Goal: Answer question/provide support: Answer question/provide support

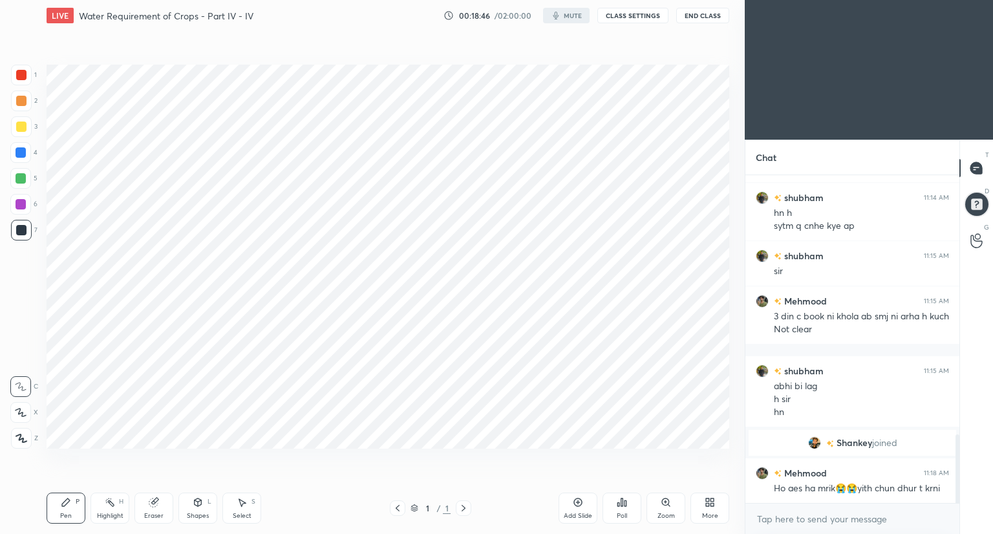
click at [634, 15] on button "CLASS SETTINGS" at bounding box center [632, 16] width 71 height 16
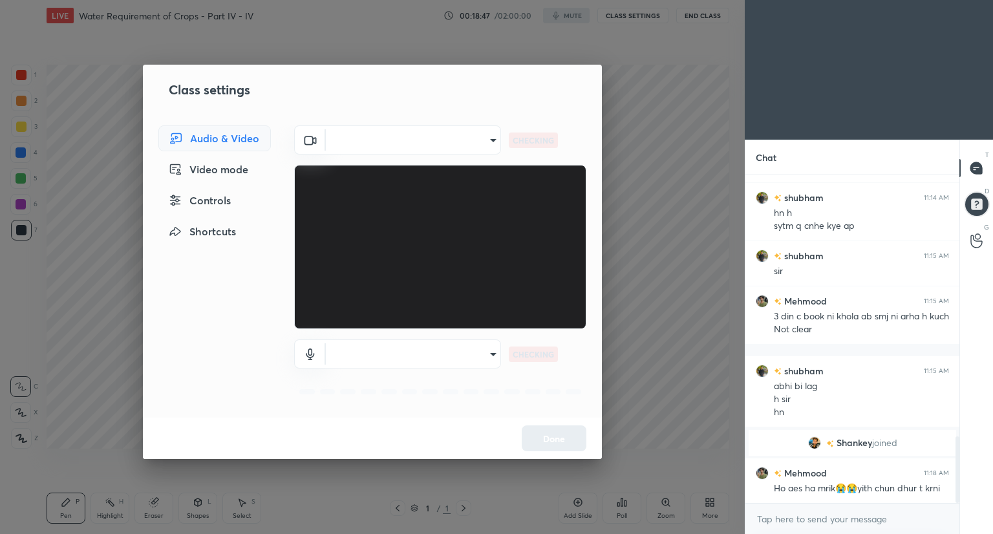
scroll to position [1292, 0]
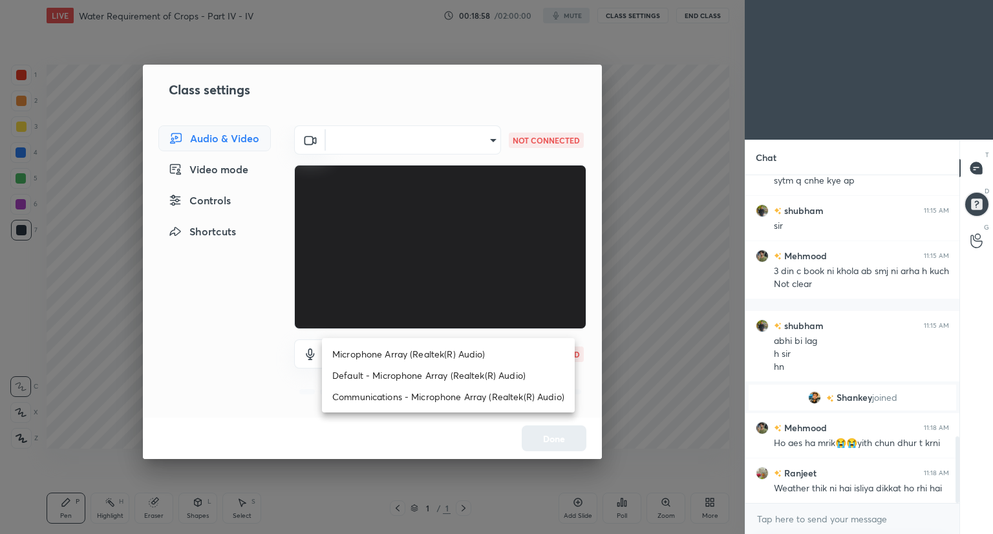
click at [489, 356] on body "1 2 3 4 5 6 7 C X Z C X Z E E Erase all H H LIVE Water Requirement of Crops - P…" at bounding box center [496, 267] width 993 height 534
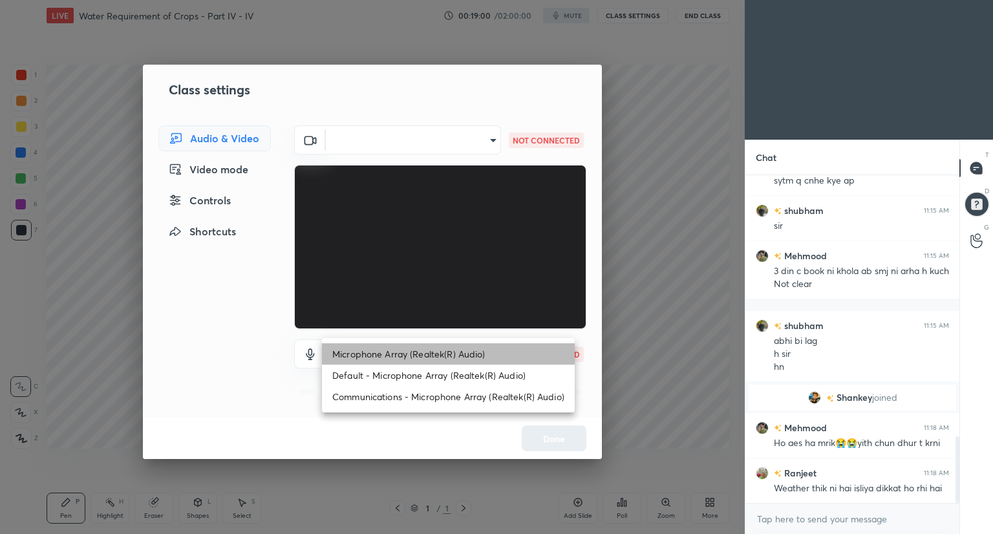
click at [489, 356] on li "Microphone Array (Realtek(R) Audio)" at bounding box center [448, 353] width 253 height 21
type input "ab987ee89ed996164eee9411a358f1e58cba54a2fda8ed8ce78f69ea2ff3dbfb"
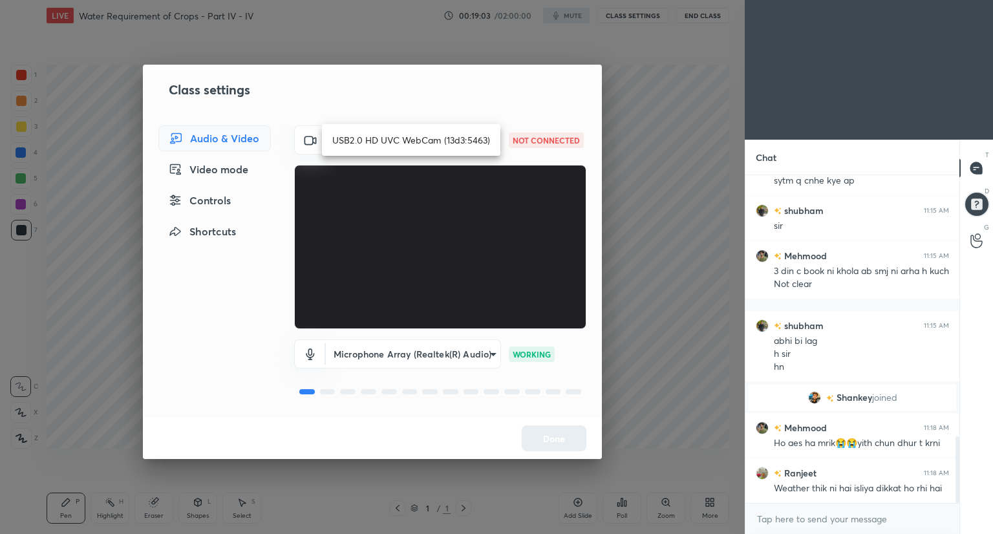
click at [486, 135] on body "1 2 3 4 5 6 7 C X Z C X Z E E Erase all H H LIVE Water Requirement of Crops - P…" at bounding box center [496, 267] width 993 height 534
click at [486, 135] on li "USB2.0 HD UVC WebCam (13d3:5463)" at bounding box center [411, 139] width 178 height 21
type input "cb7a5a21cb12e02c05edbcd0163ea2789cee97424fd8e2586e8a097c3a1ee8a9"
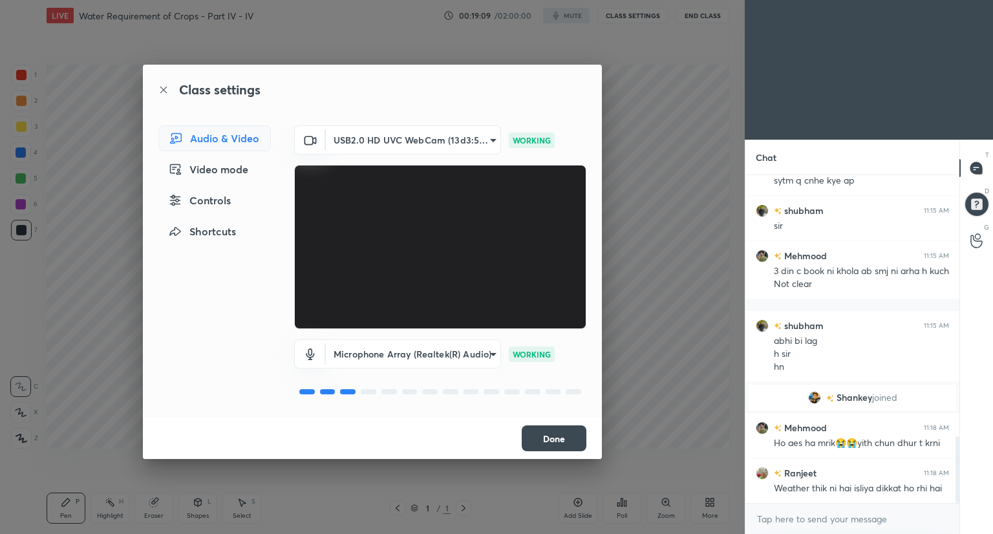
click at [546, 447] on button "Done" at bounding box center [554, 438] width 65 height 26
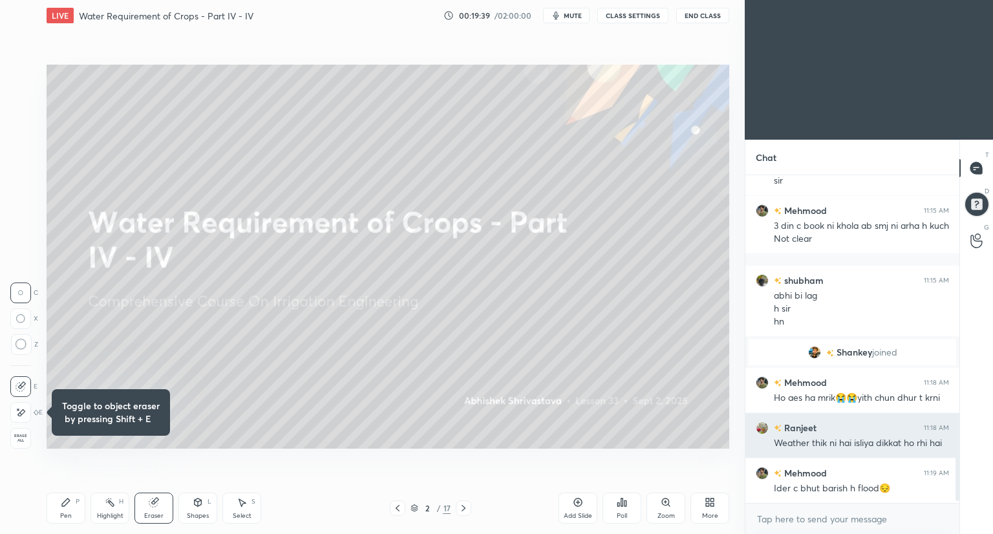
scroll to position [1382, 0]
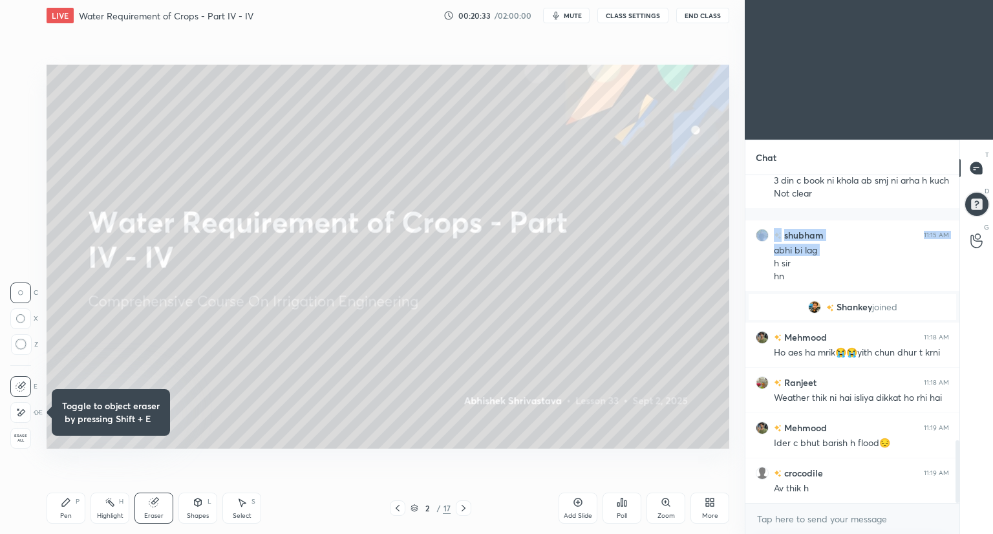
drag, startPoint x: 768, startPoint y: 269, endPoint x: 733, endPoint y: 149, distance: 124.6
click at [749, 176] on div "shubham 11:15 AM sir Mehmood 11:15 AM 3 din c book ni khola ab smj ni arha h ku…" at bounding box center [853, 339] width 214 height 328
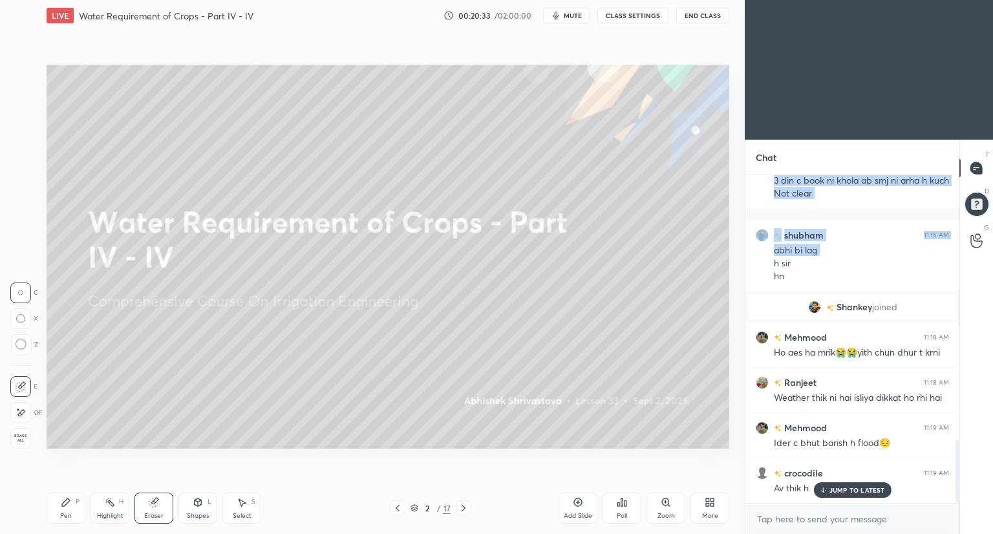
scroll to position [1381, 0]
click at [832, 489] on p "JUMP TO LATEST" at bounding box center [858, 490] width 56 height 8
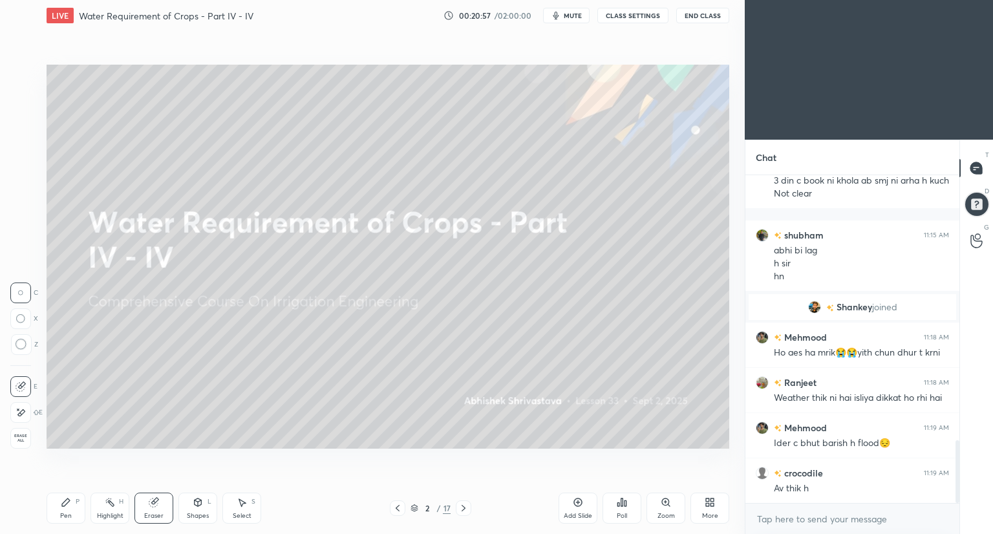
scroll to position [1428, 0]
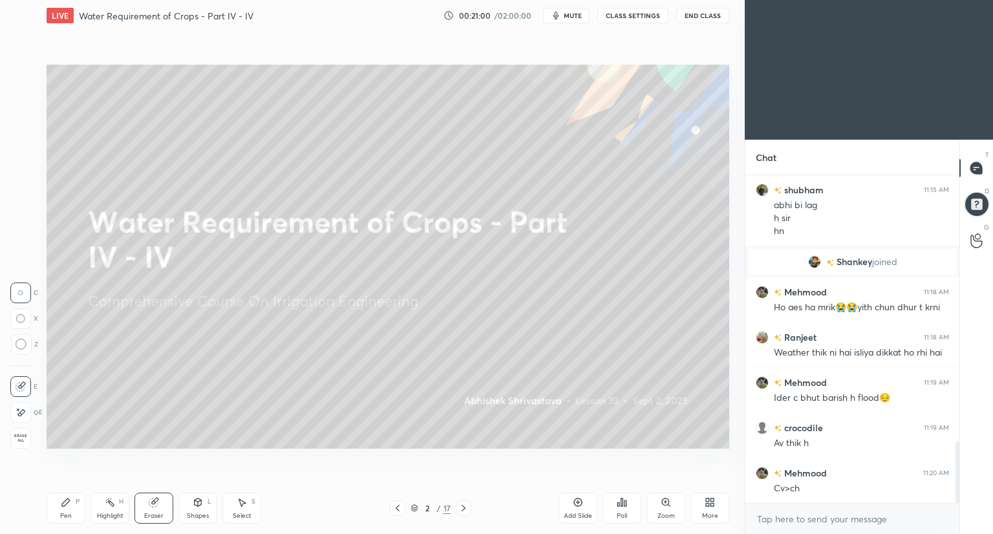
click at [73, 507] on div "Pen P" at bounding box center [66, 508] width 39 height 31
click at [159, 517] on div "Eraser" at bounding box center [153, 516] width 19 height 6
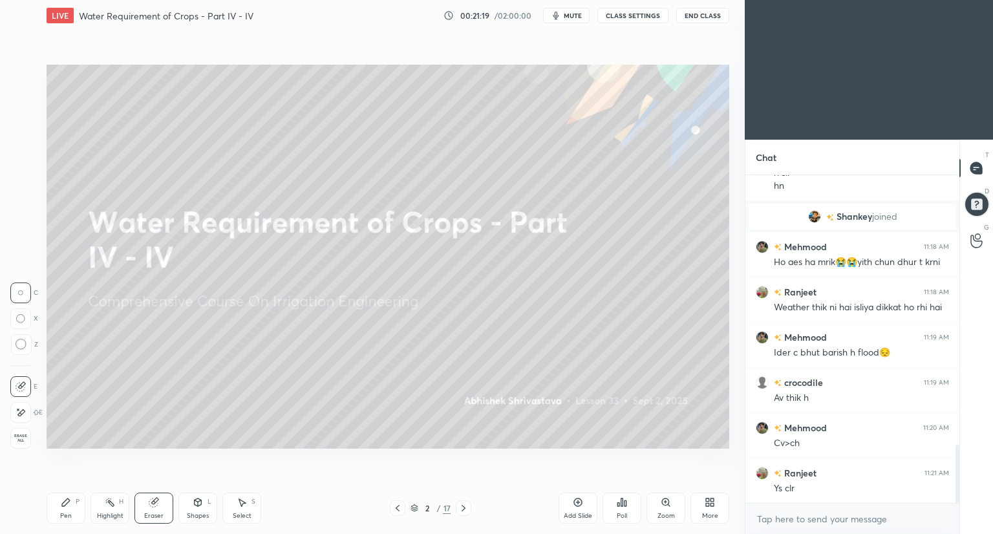
scroll to position [1518, 0]
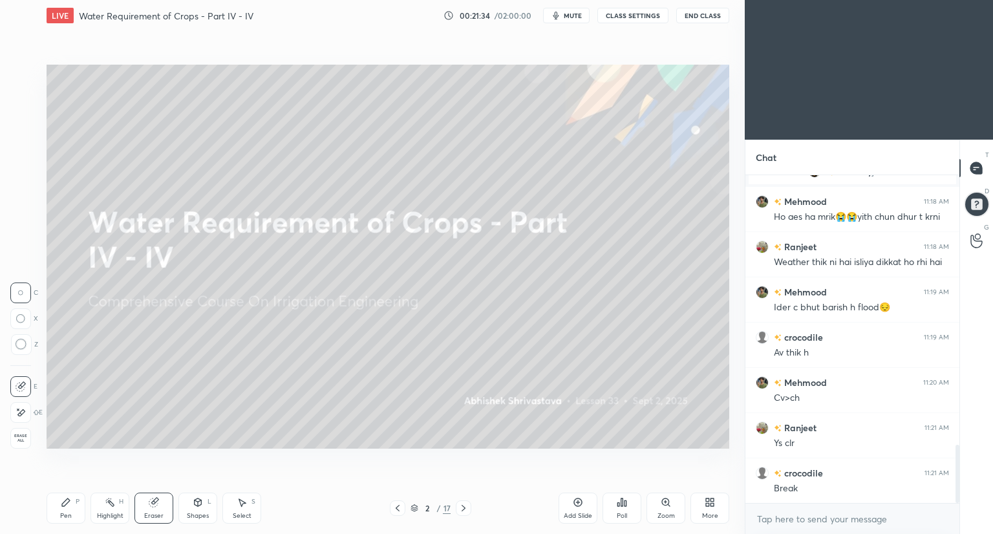
drag, startPoint x: 69, startPoint y: 511, endPoint x: 88, endPoint y: 500, distance: 21.7
click at [69, 512] on div "Pen P" at bounding box center [66, 508] width 39 height 31
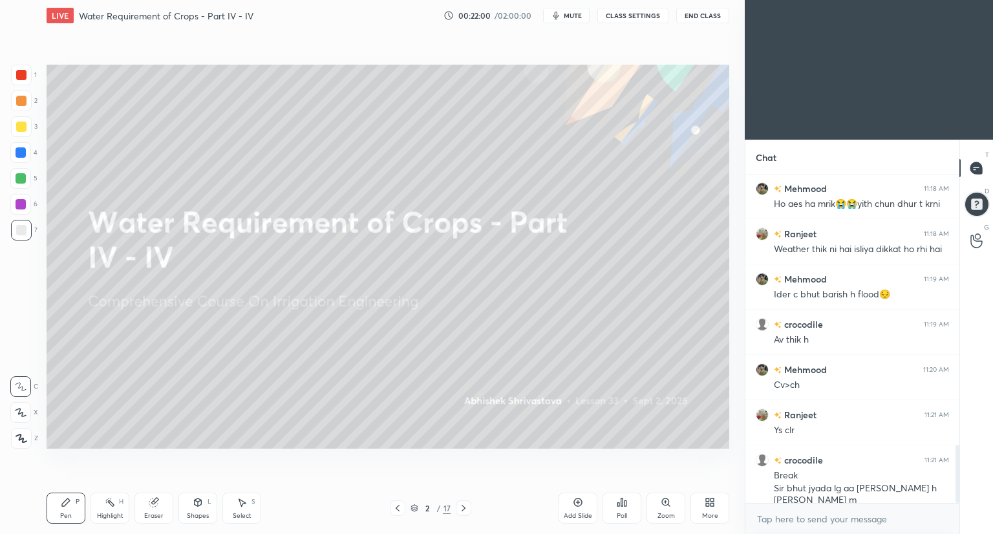
click at [643, 14] on button "CLASS SETTINGS" at bounding box center [632, 16] width 71 height 16
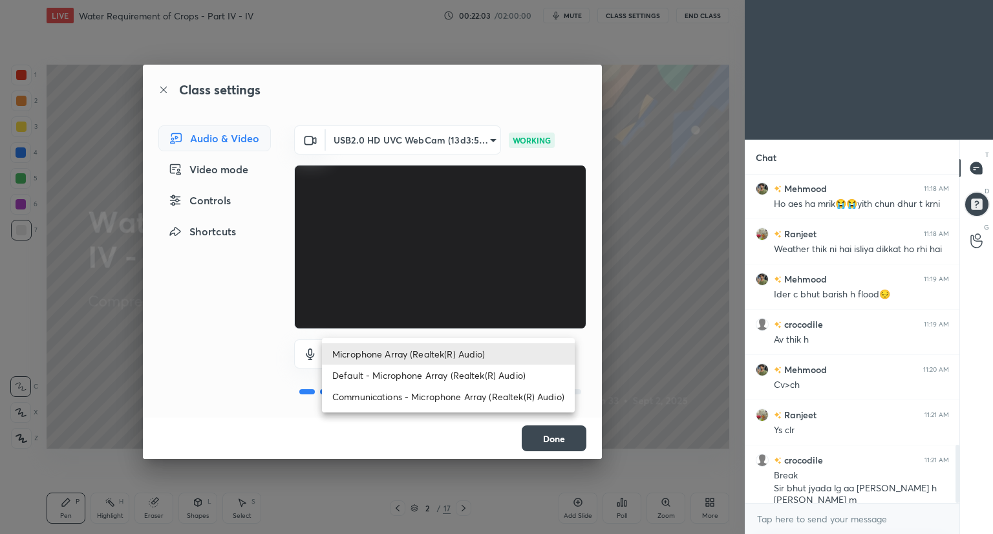
click at [481, 356] on body "1 2 3 4 5 6 7 C X Z C X Z E E Erase all H H LIVE Water Requirement of Crops - P…" at bounding box center [496, 267] width 993 height 534
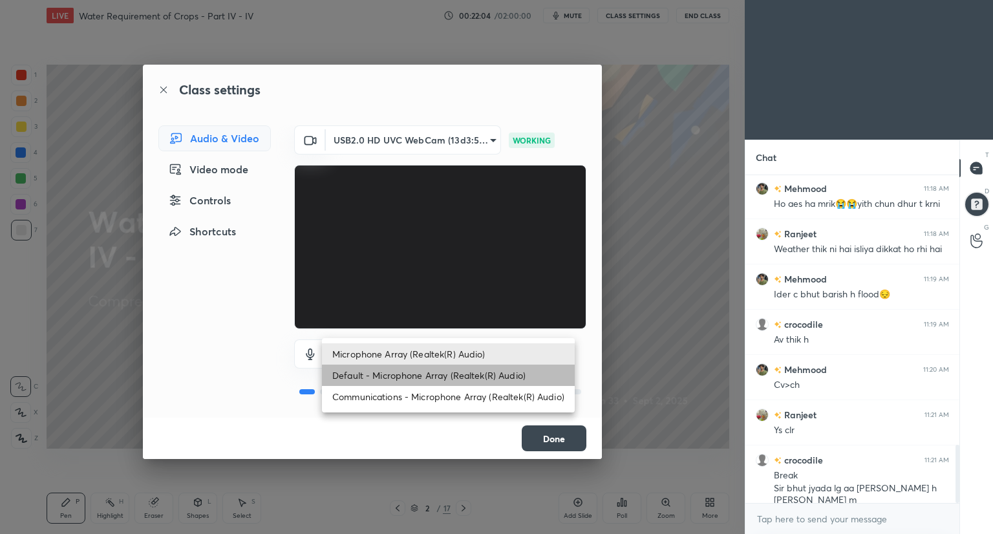
click at [469, 372] on li "Default - Microphone Array (Realtek(R) Audio)" at bounding box center [448, 375] width 253 height 21
type input "default"
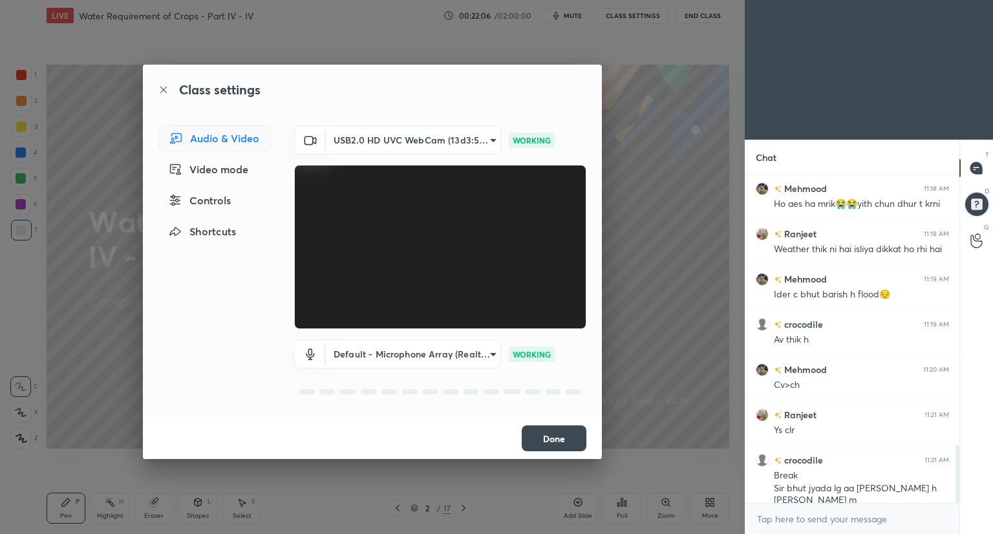
click at [532, 436] on button "Done" at bounding box center [554, 438] width 65 height 26
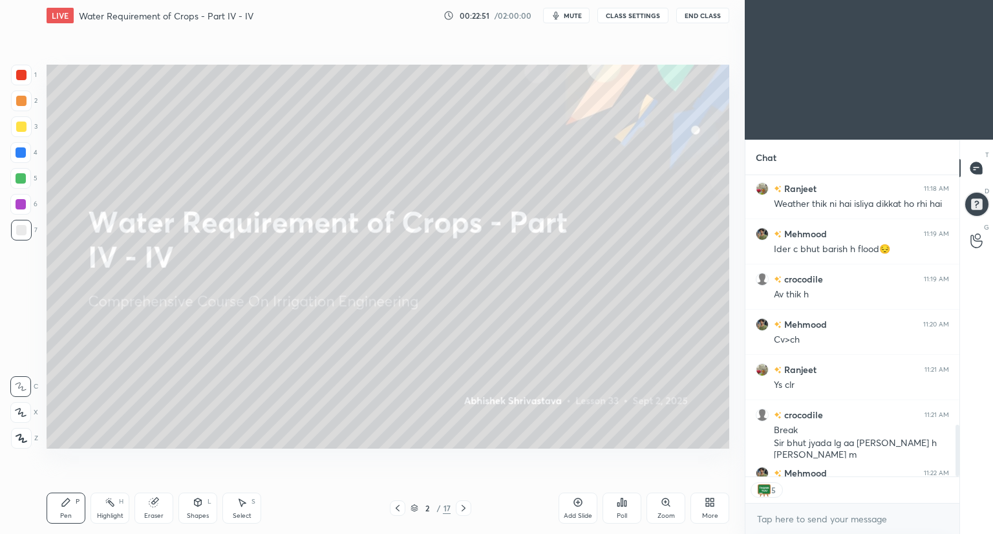
scroll to position [324, 210]
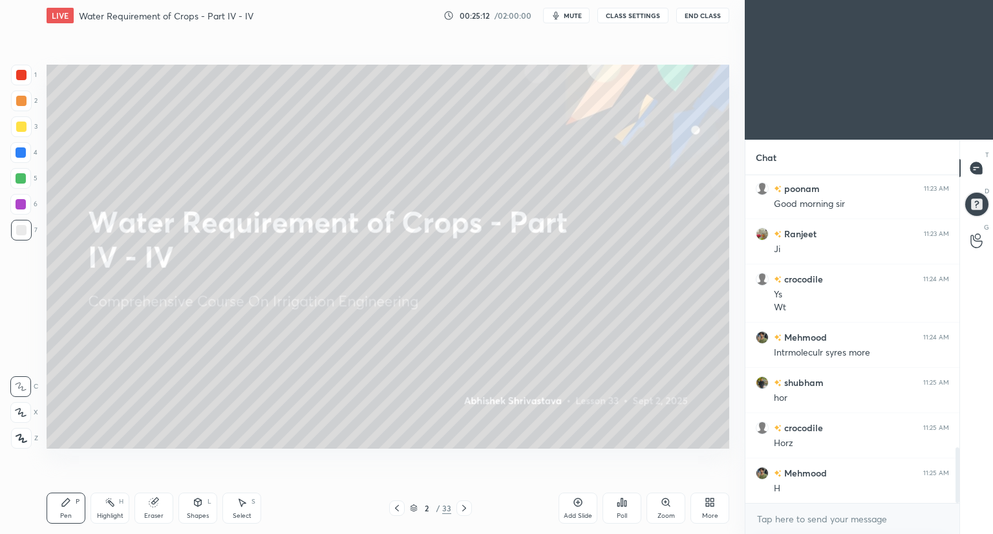
scroll to position [1659, 0]
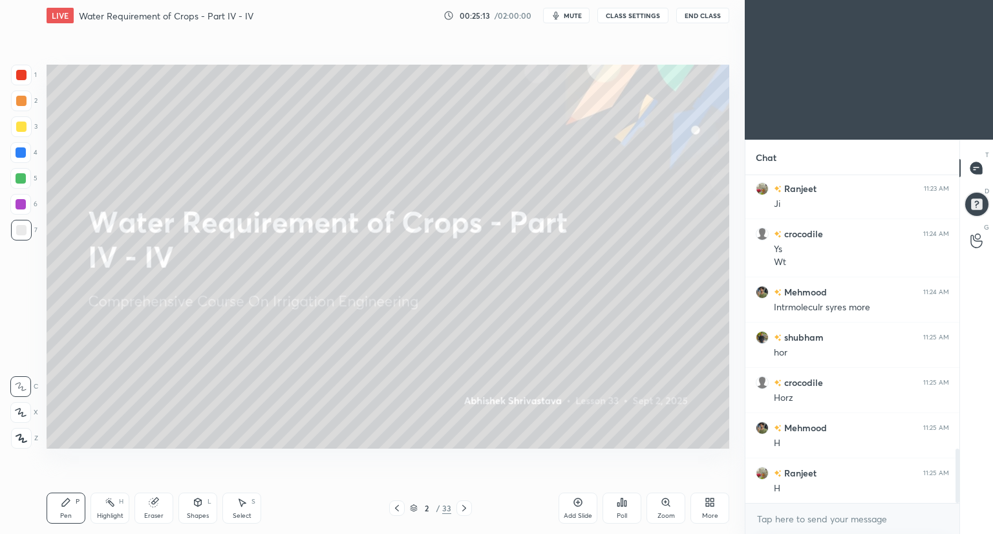
click at [160, 509] on div "Eraser" at bounding box center [153, 508] width 39 height 31
drag, startPoint x: 67, startPoint y: 513, endPoint x: 83, endPoint y: 482, distance: 34.7
click at [66, 510] on div "Pen P" at bounding box center [66, 508] width 39 height 31
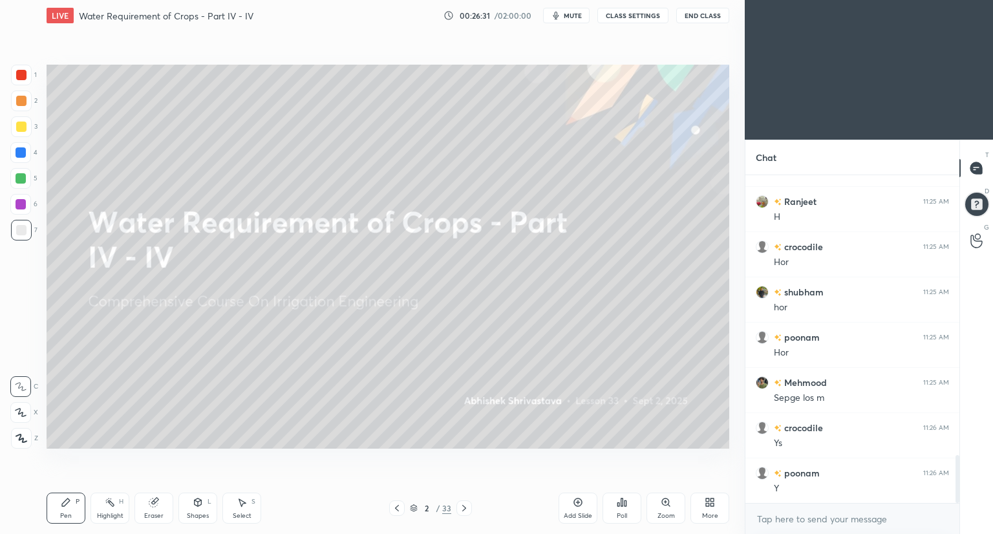
scroll to position [1976, 0]
click at [159, 503] on div "Eraser" at bounding box center [153, 508] width 39 height 31
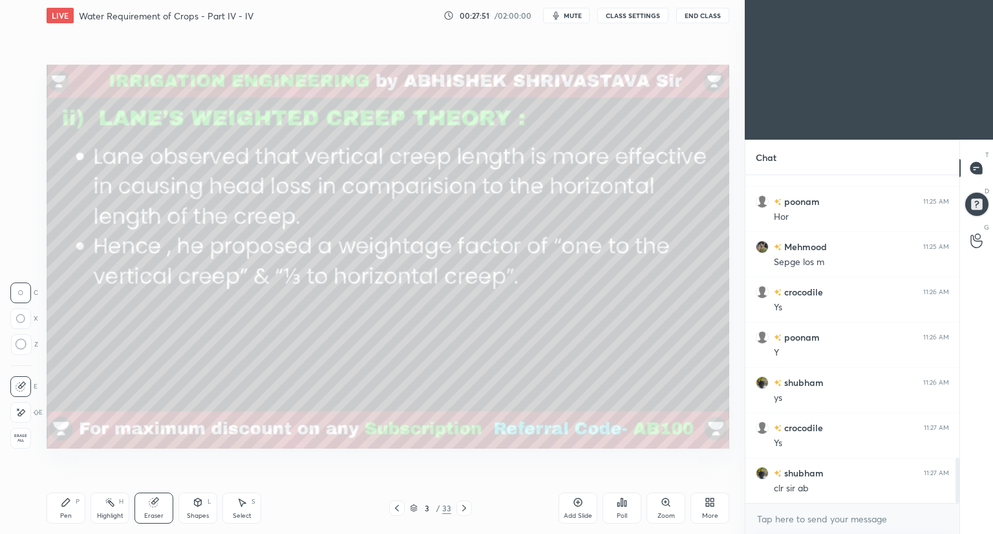
click at [65, 513] on div "Pen" at bounding box center [66, 516] width 12 height 6
click at [21, 133] on div at bounding box center [21, 126] width 21 height 21
drag, startPoint x: 155, startPoint y: 504, endPoint x: 153, endPoint y: 459, distance: 45.3
click at [155, 502] on icon at bounding box center [153, 503] width 8 height 8
click at [64, 508] on div "Pen P" at bounding box center [66, 508] width 39 height 31
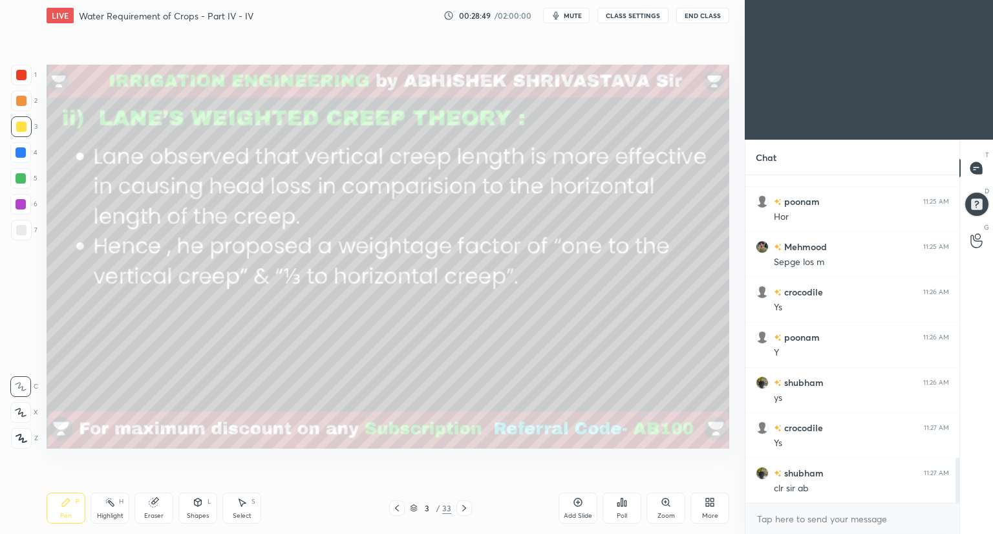
drag, startPoint x: 24, startPoint y: 235, endPoint x: 41, endPoint y: 241, distance: 18.0
click at [24, 236] on div at bounding box center [21, 230] width 21 height 21
click at [23, 127] on div at bounding box center [21, 127] width 10 height 10
click at [182, 510] on div "Shapes L" at bounding box center [197, 508] width 39 height 31
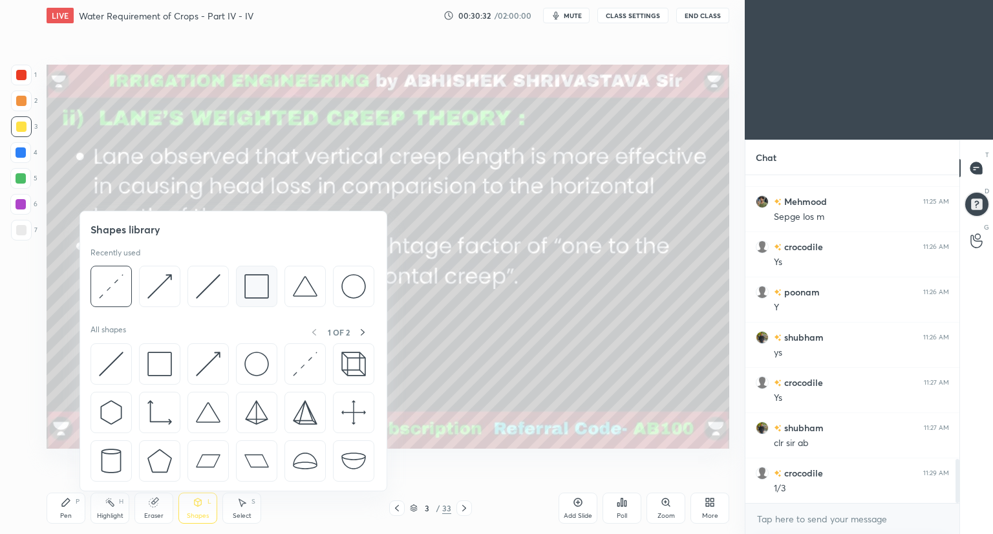
click at [250, 289] on img at bounding box center [256, 286] width 25 height 25
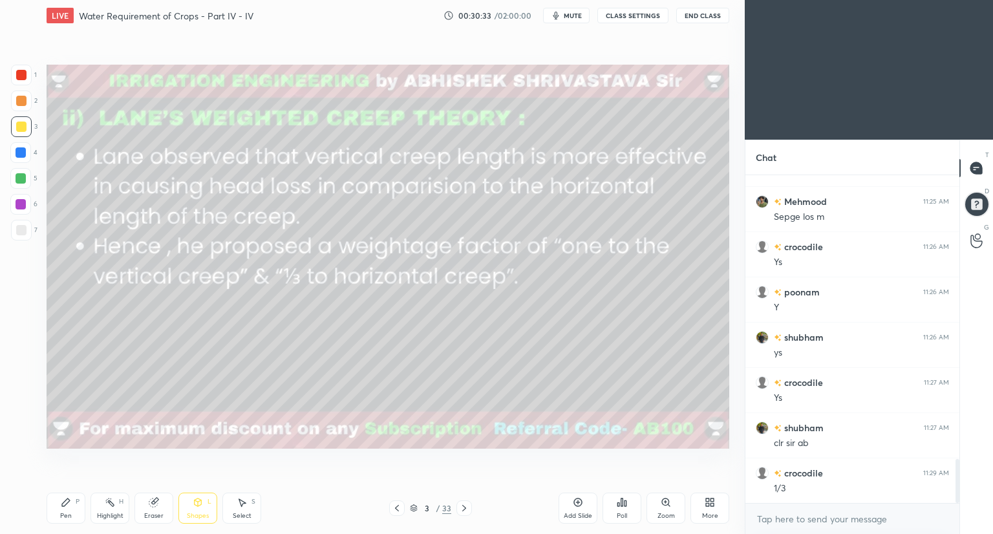
click at [21, 68] on div at bounding box center [21, 75] width 21 height 21
click at [147, 510] on div "Eraser" at bounding box center [153, 508] width 39 height 31
click at [58, 503] on div "Pen P" at bounding box center [66, 508] width 39 height 31
click at [20, 133] on div at bounding box center [21, 126] width 21 height 21
click at [464, 508] on icon at bounding box center [464, 508] width 10 height 10
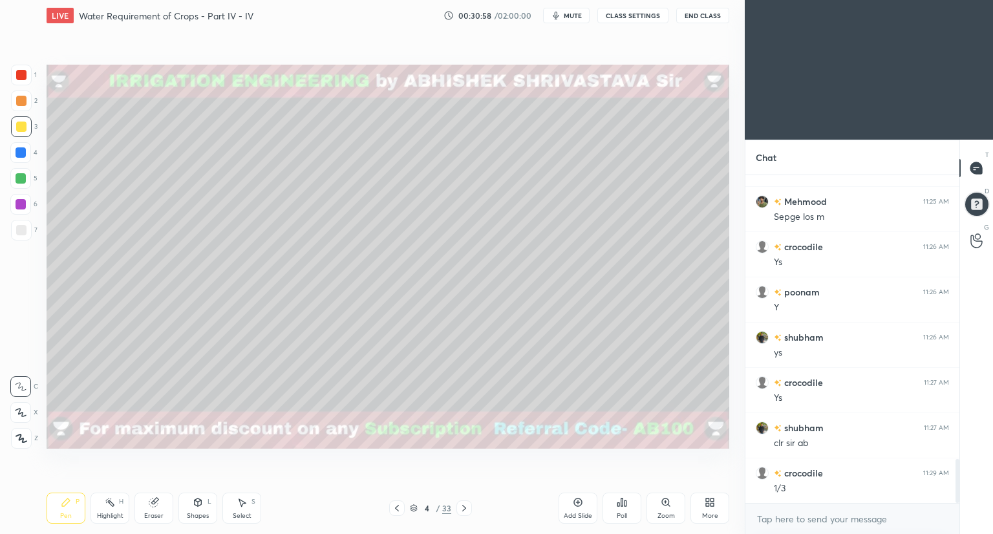
scroll to position [2157, 0]
click at [193, 504] on icon at bounding box center [198, 502] width 10 height 10
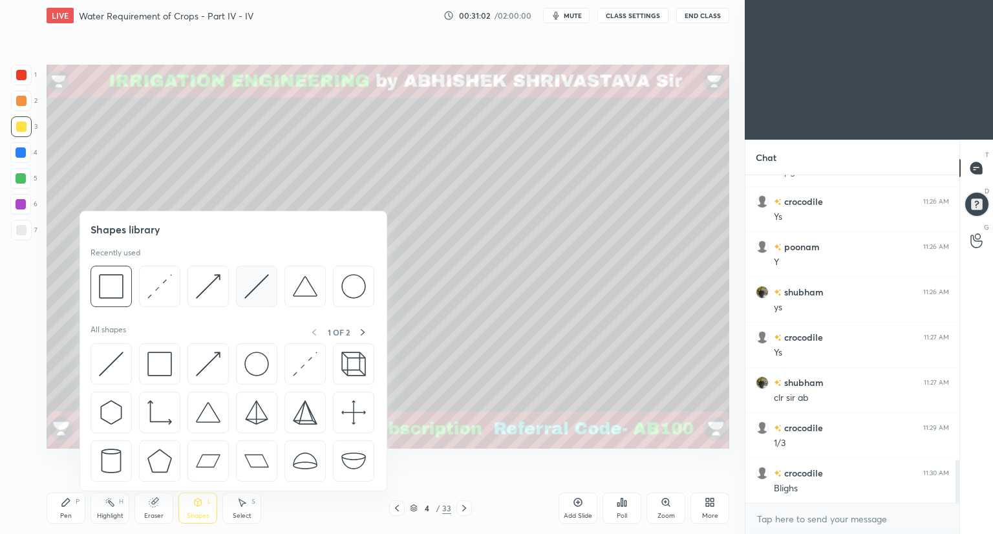
click at [259, 285] on img at bounding box center [256, 286] width 25 height 25
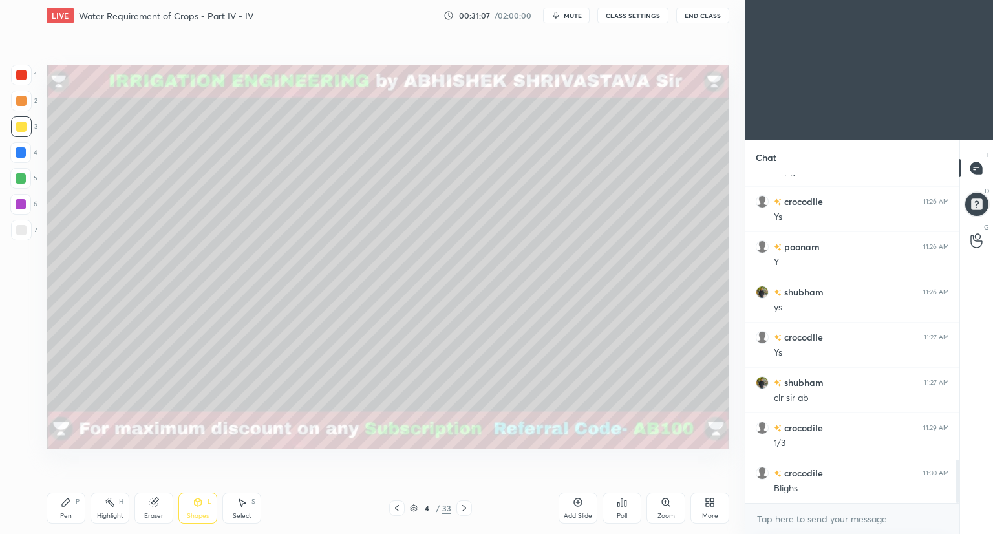
drag, startPoint x: 21, startPoint y: 99, endPoint x: 28, endPoint y: 103, distance: 8.7
click at [21, 99] on div at bounding box center [21, 101] width 10 height 10
drag, startPoint x: 149, startPoint y: 515, endPoint x: 158, endPoint y: 501, distance: 16.3
click at [150, 513] on div "Eraser" at bounding box center [153, 516] width 19 height 6
click at [197, 504] on icon at bounding box center [198, 503] width 7 height 8
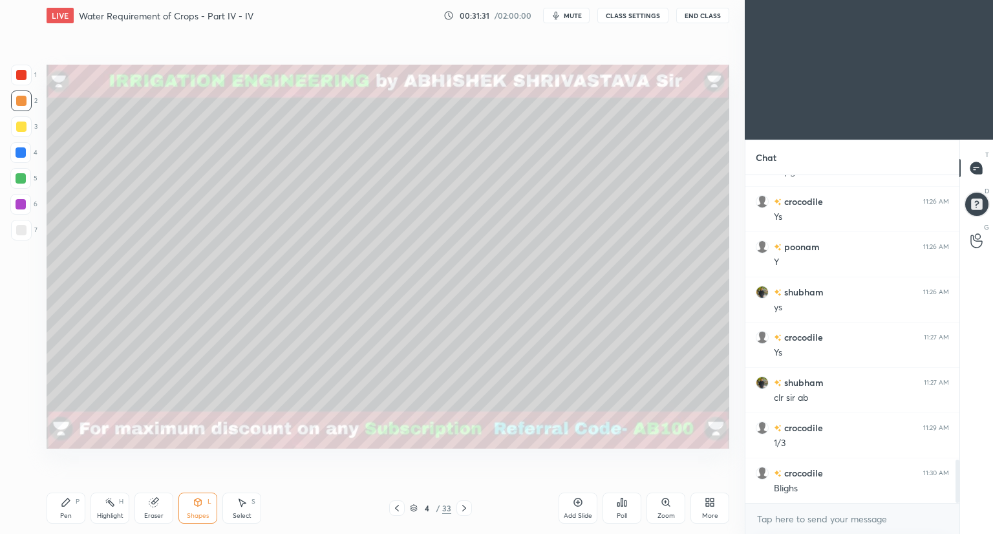
drag, startPoint x: 165, startPoint y: 506, endPoint x: 169, endPoint y: 489, distance: 17.4
click at [165, 505] on div "Eraser" at bounding box center [153, 508] width 39 height 31
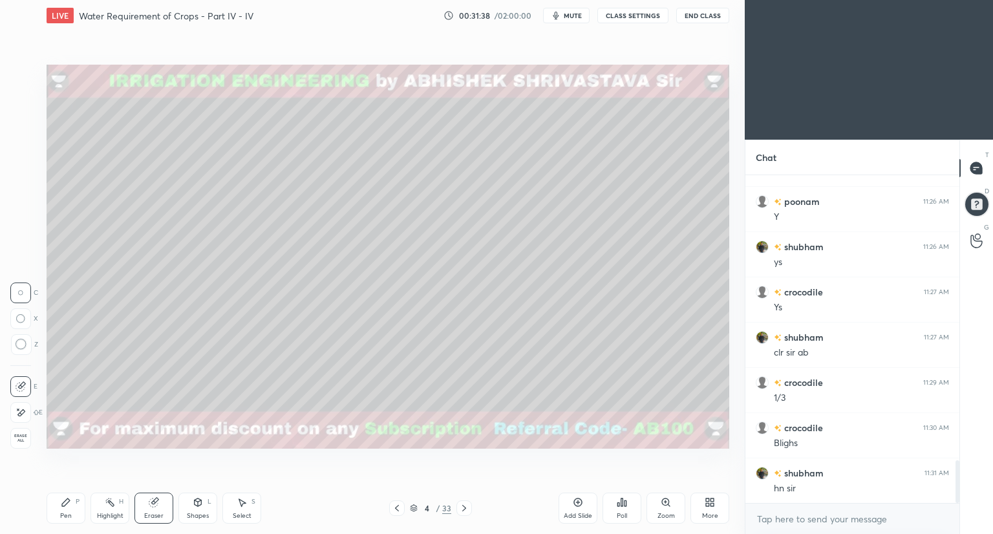
click at [202, 504] on icon at bounding box center [198, 502] width 10 height 10
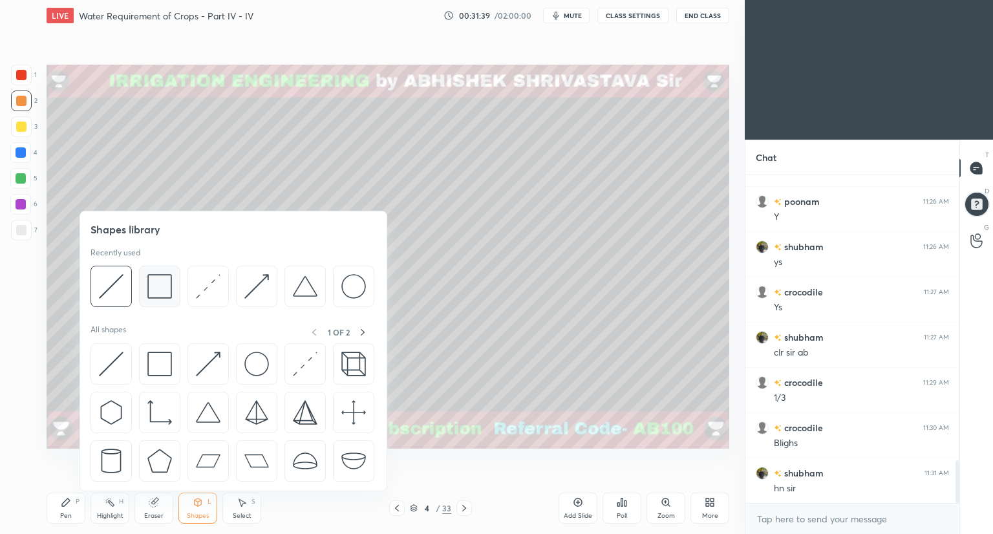
click at [165, 292] on img at bounding box center [159, 286] width 25 height 25
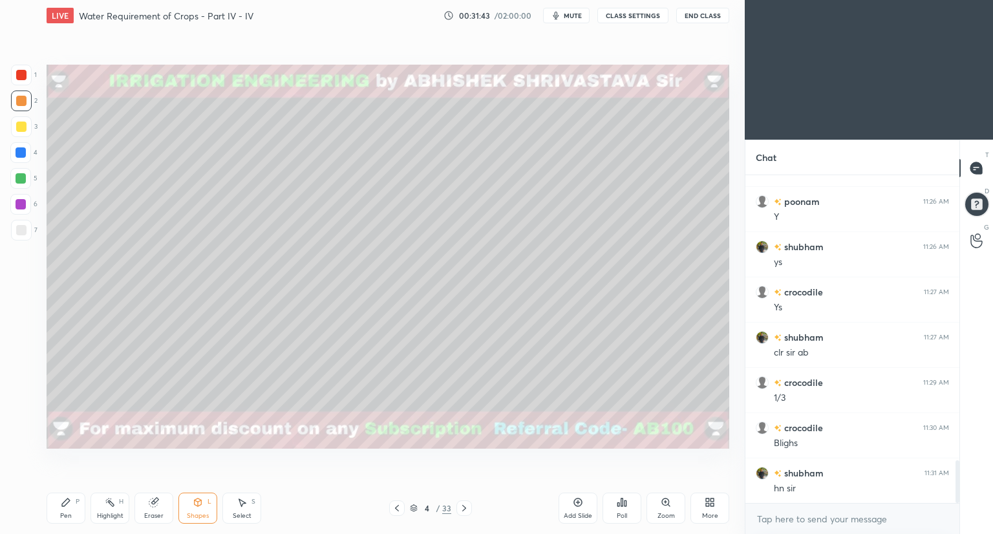
drag, startPoint x: 63, startPoint y: 504, endPoint x: 63, endPoint y: 497, distance: 7.1
click at [64, 504] on icon at bounding box center [66, 503] width 8 height 8
click at [23, 409] on icon at bounding box center [21, 412] width 12 height 9
drag, startPoint x: 186, startPoint y: 502, endPoint x: 186, endPoint y: 495, distance: 7.1
click at [188, 502] on div "Shapes L" at bounding box center [197, 508] width 39 height 31
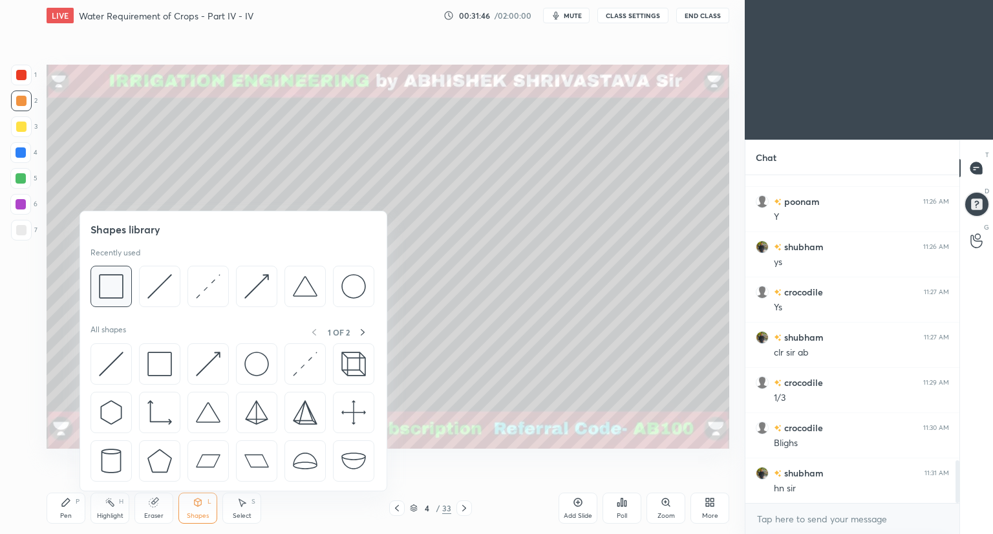
click at [124, 306] on div at bounding box center [111, 286] width 41 height 41
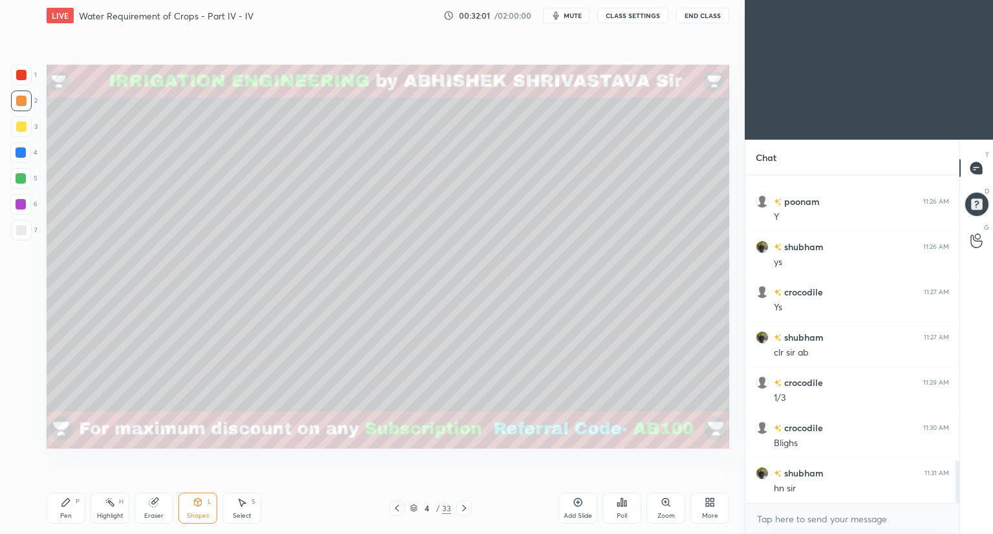
click at [202, 510] on div "Shapes L" at bounding box center [197, 508] width 39 height 31
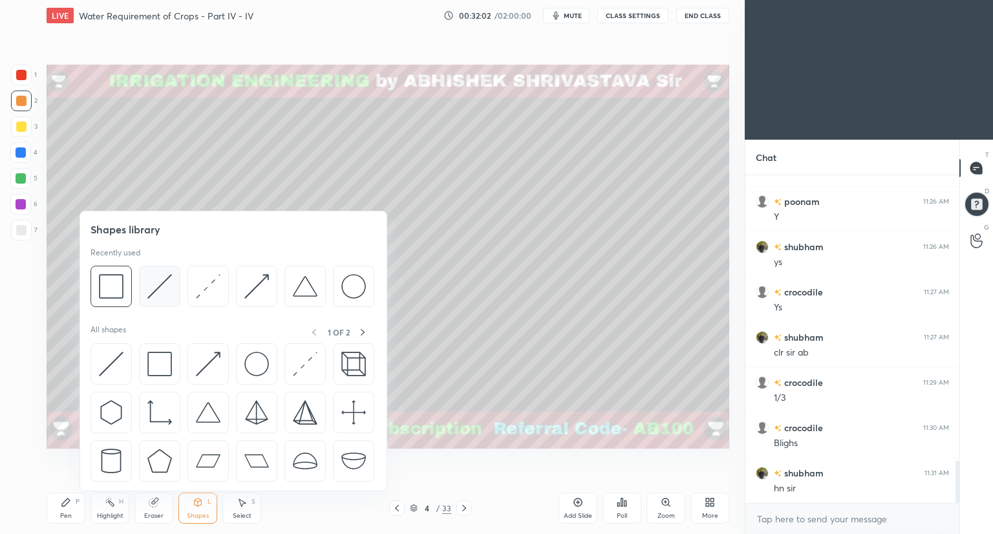
click at [158, 290] on img at bounding box center [159, 286] width 25 height 25
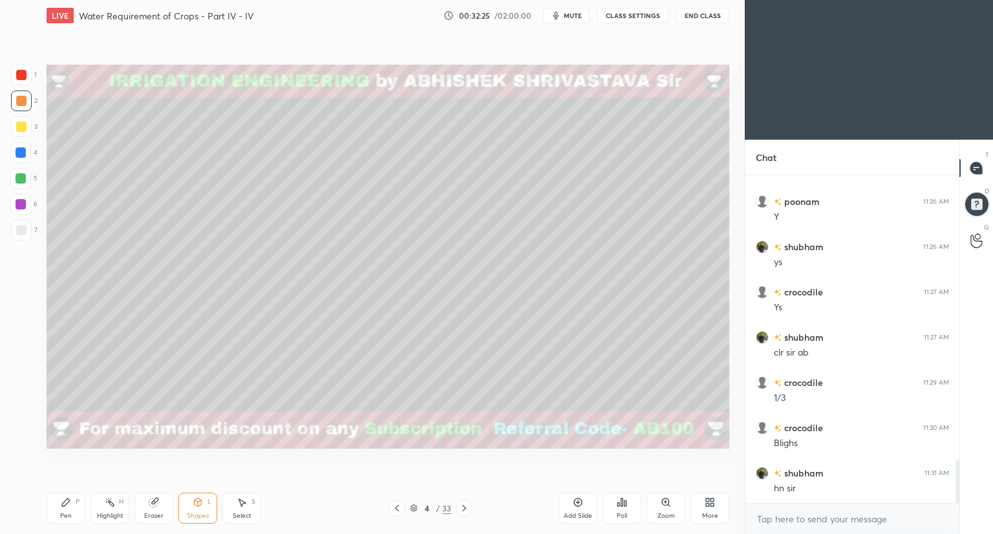
click at [23, 146] on div at bounding box center [20, 152] width 21 height 21
click at [62, 505] on icon at bounding box center [66, 503] width 8 height 8
drag, startPoint x: 409, startPoint y: 505, endPoint x: 393, endPoint y: 510, distance: 16.4
click at [405, 508] on div "4 / 33" at bounding box center [430, 508] width 83 height 16
click at [195, 513] on div "Shapes" at bounding box center [198, 516] width 22 height 6
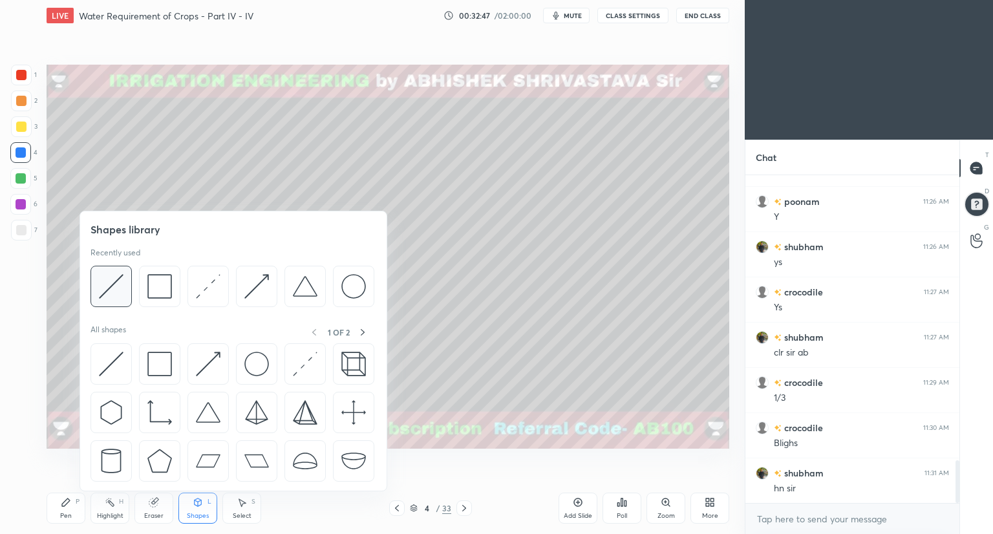
click at [114, 296] on img at bounding box center [111, 286] width 25 height 25
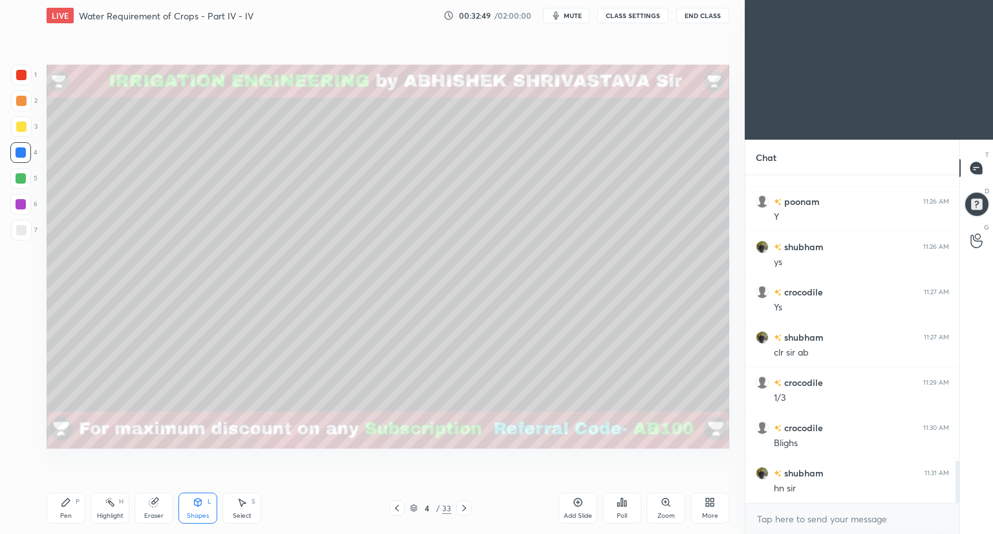
click at [23, 133] on div at bounding box center [21, 126] width 21 height 21
click at [199, 507] on icon at bounding box center [198, 502] width 10 height 10
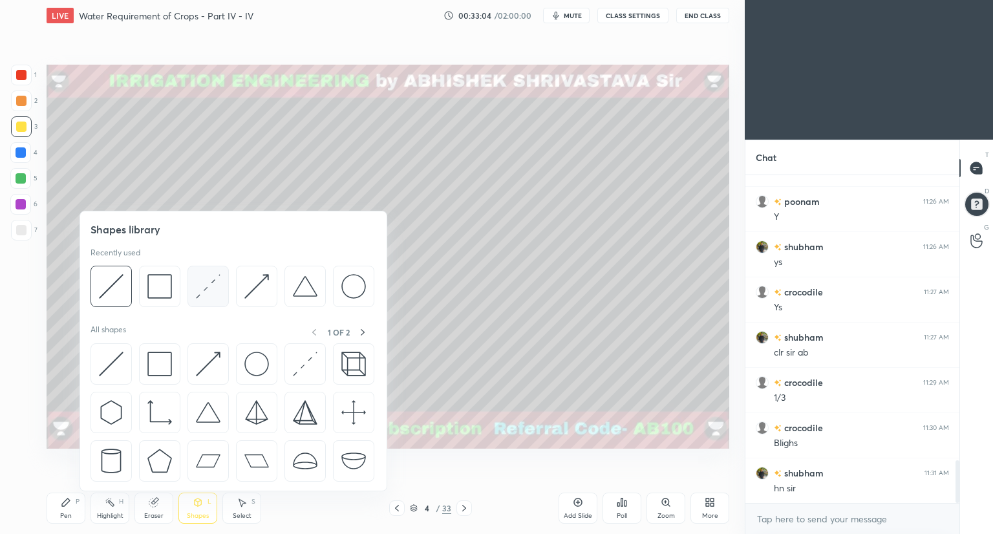
click at [221, 305] on div at bounding box center [208, 286] width 41 height 41
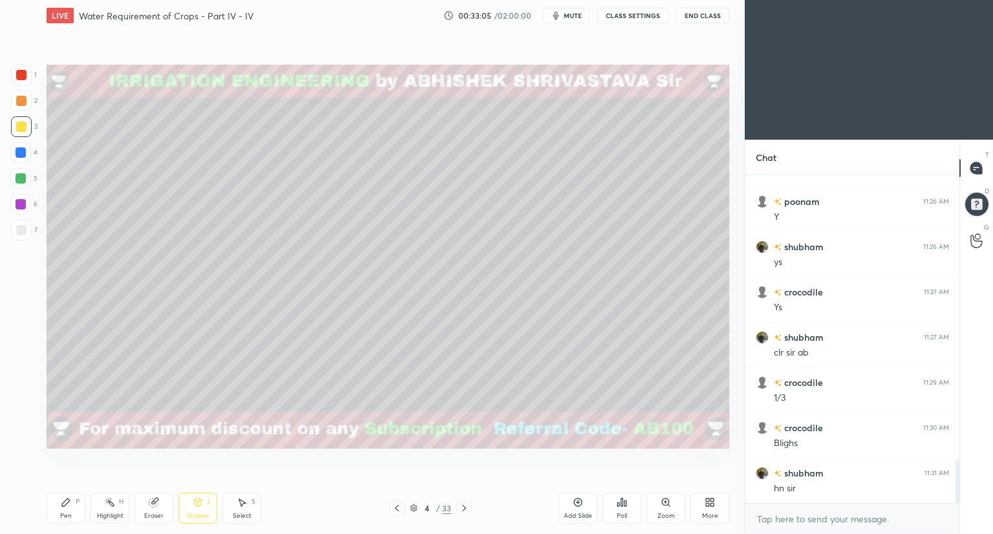
drag, startPoint x: 23, startPoint y: 228, endPoint x: 43, endPoint y: 230, distance: 20.1
click at [23, 228] on div at bounding box center [21, 230] width 10 height 10
click at [67, 510] on div "Pen P" at bounding box center [66, 508] width 39 height 31
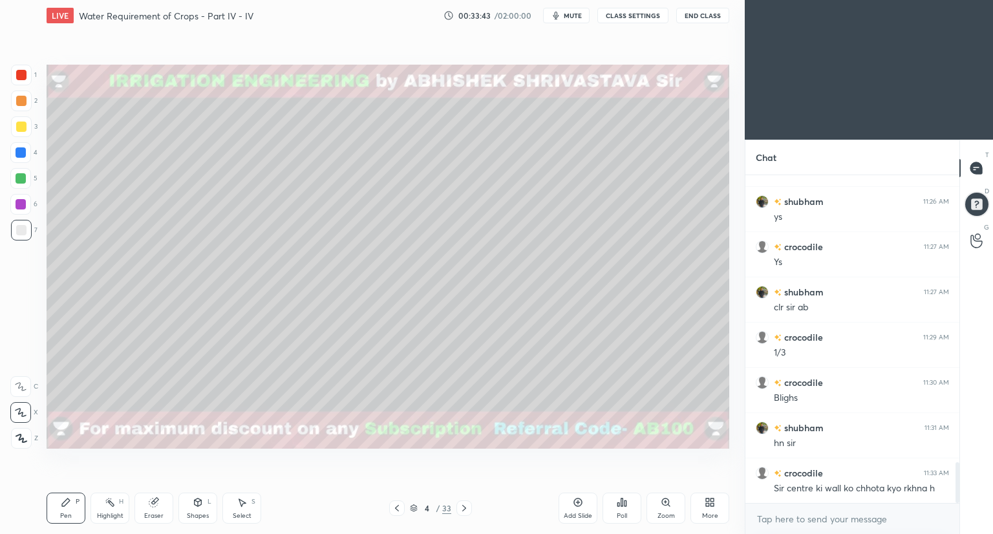
scroll to position [2293, 0]
click at [196, 506] on icon at bounding box center [198, 502] width 10 height 10
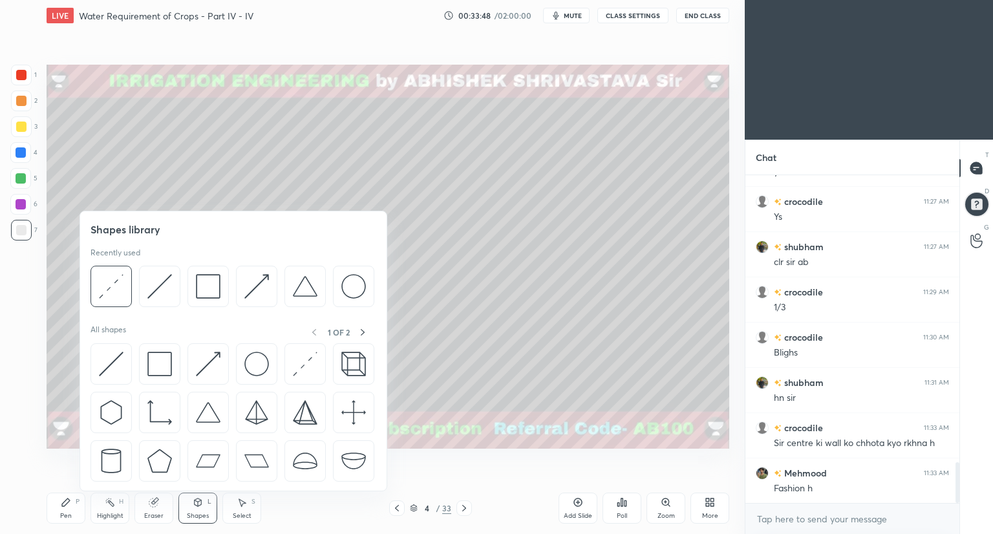
click at [73, 505] on div "Pen P" at bounding box center [66, 508] width 39 height 31
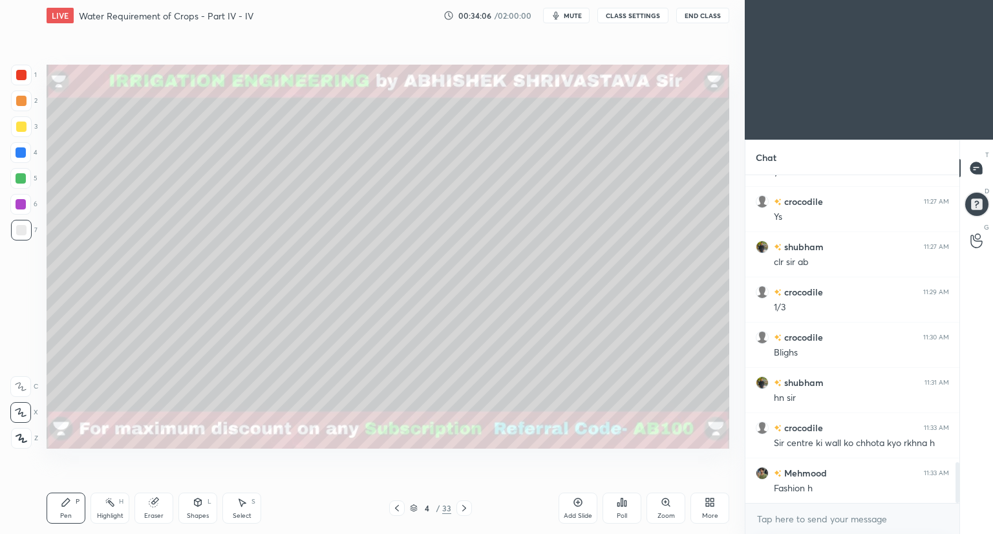
scroll to position [2338, 0]
click at [197, 510] on div "Shapes L" at bounding box center [197, 508] width 39 height 31
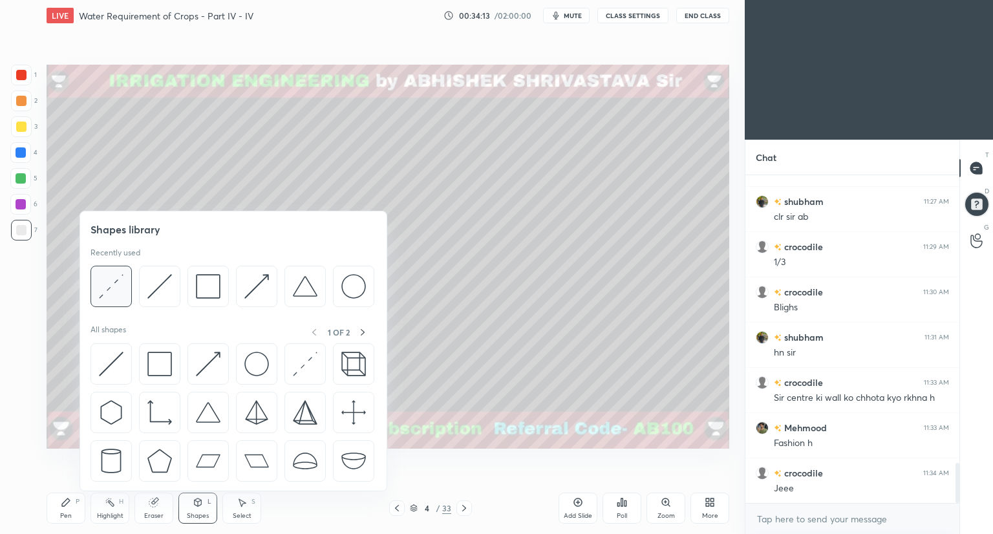
click at [127, 297] on div at bounding box center [111, 286] width 41 height 41
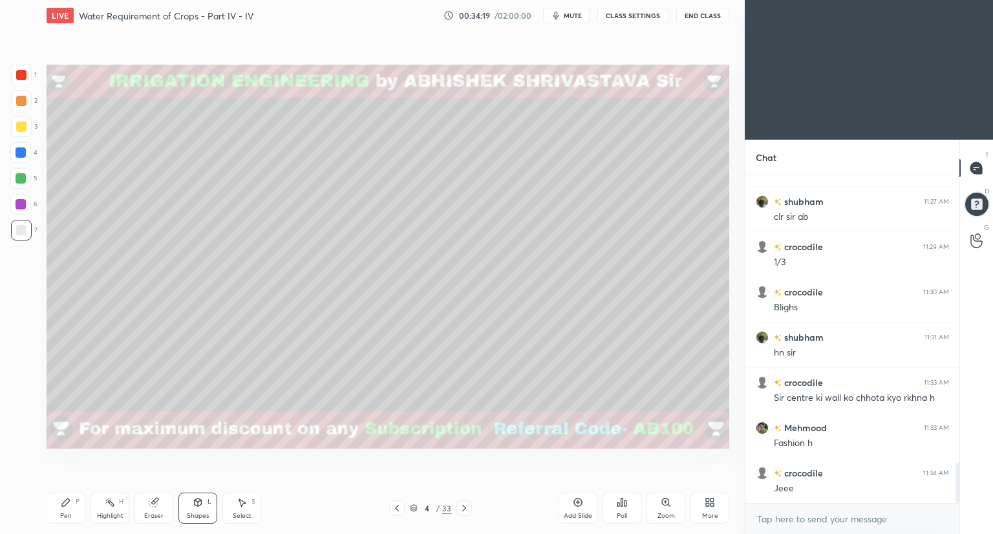
click at [70, 513] on div "Pen" at bounding box center [66, 516] width 12 height 6
click at [21, 151] on div at bounding box center [21, 152] width 10 height 10
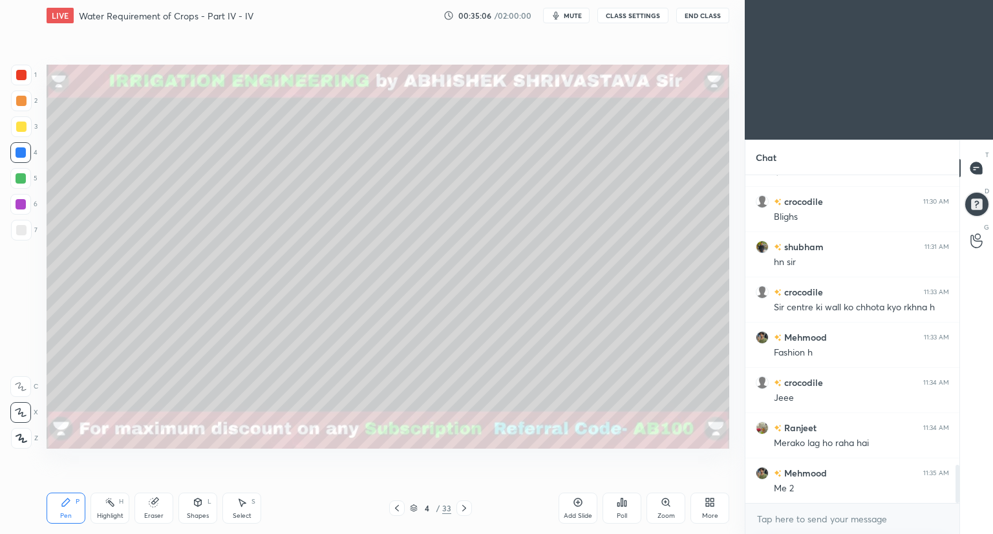
scroll to position [2474, 0]
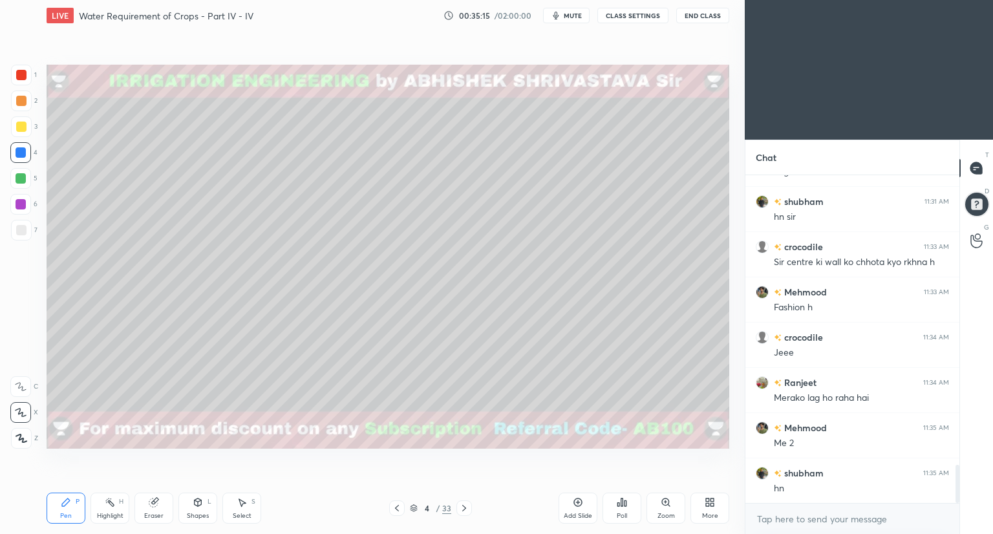
drag, startPoint x: 26, startPoint y: 127, endPoint x: 25, endPoint y: 136, distance: 9.1
click at [26, 128] on div at bounding box center [21, 127] width 10 height 10
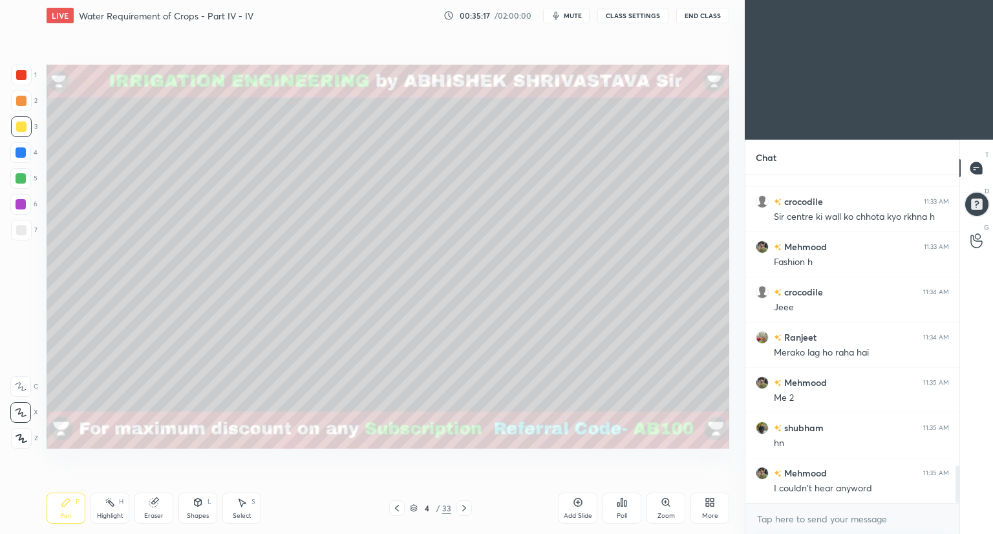
scroll to position [2564, 0]
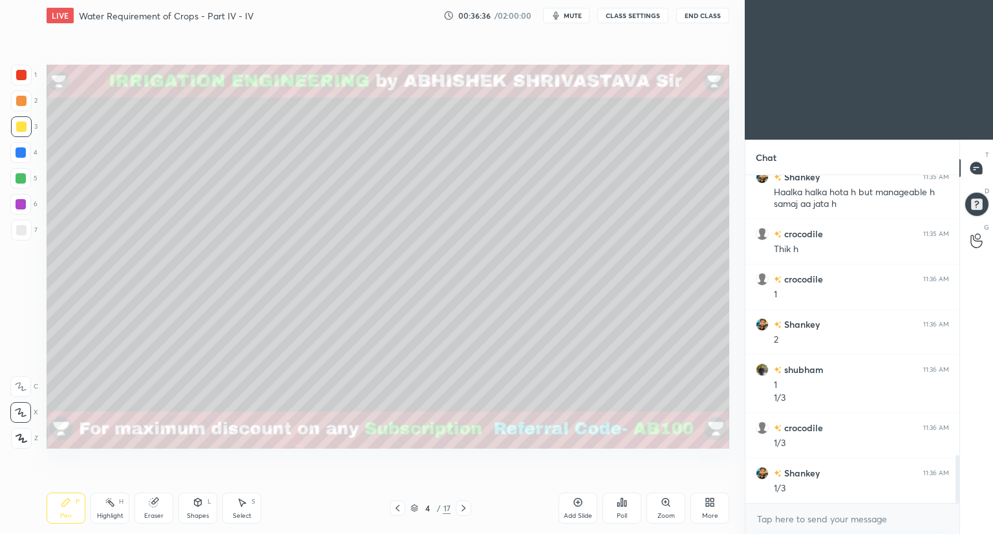
scroll to position [1968, 0]
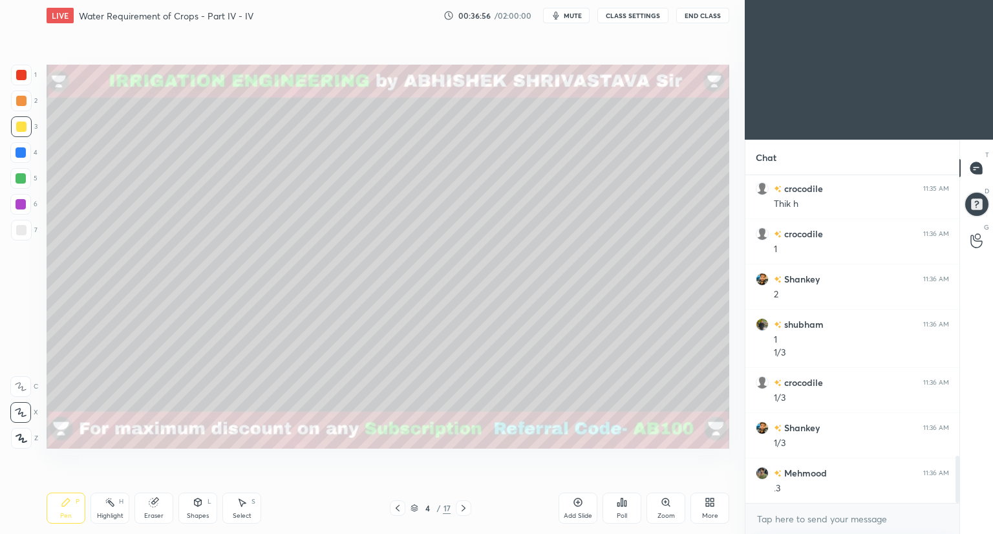
click at [202, 513] on div "Shapes" at bounding box center [198, 516] width 22 height 6
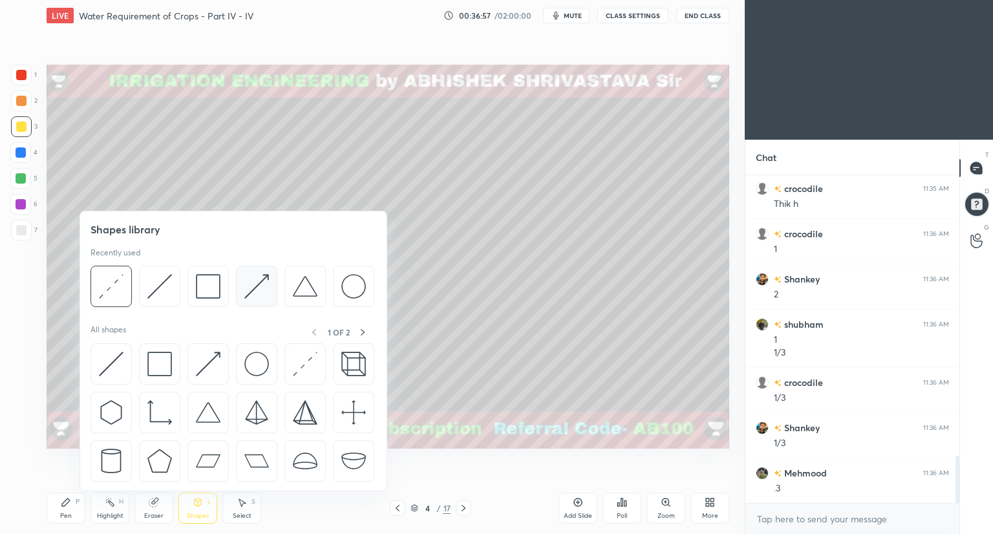
click at [243, 300] on div at bounding box center [256, 286] width 41 height 41
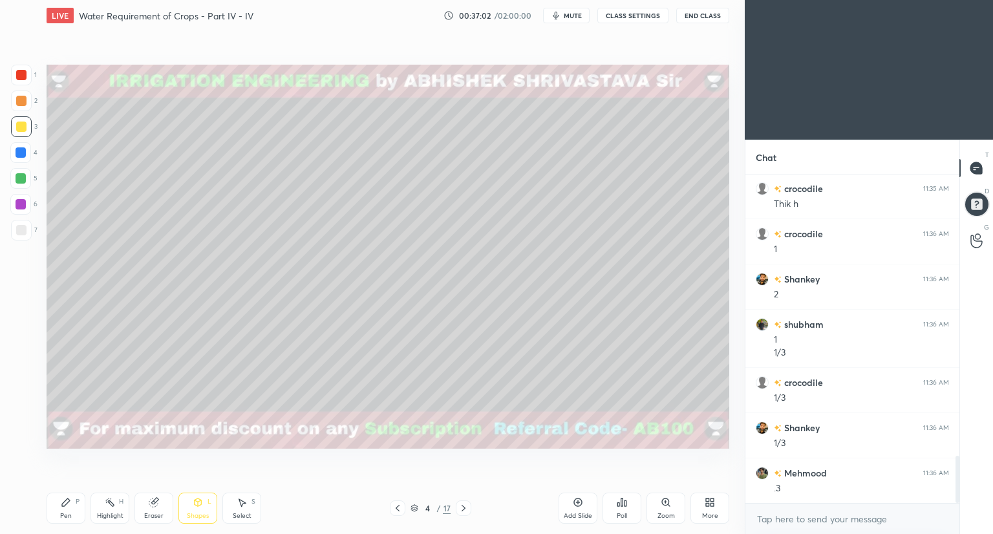
click at [69, 507] on icon at bounding box center [66, 502] width 10 height 10
click at [158, 510] on div "Eraser" at bounding box center [153, 508] width 39 height 31
drag, startPoint x: 65, startPoint y: 508, endPoint x: 91, endPoint y: 477, distance: 40.4
click at [66, 508] on div "Pen P" at bounding box center [66, 508] width 39 height 31
click at [157, 504] on icon at bounding box center [154, 502] width 10 height 10
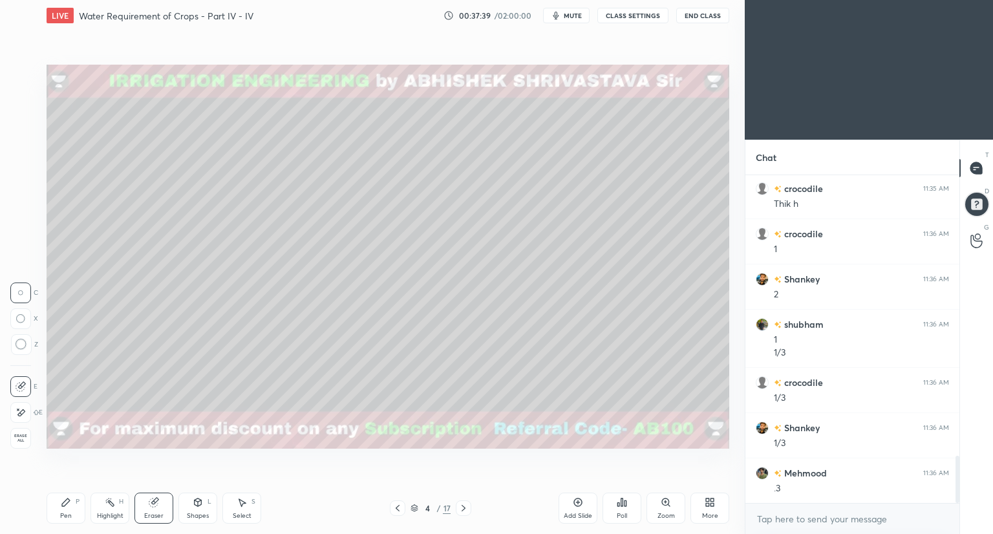
drag, startPoint x: 64, startPoint y: 510, endPoint x: 120, endPoint y: 465, distance: 71.3
click at [65, 510] on div "Pen P" at bounding box center [66, 508] width 39 height 31
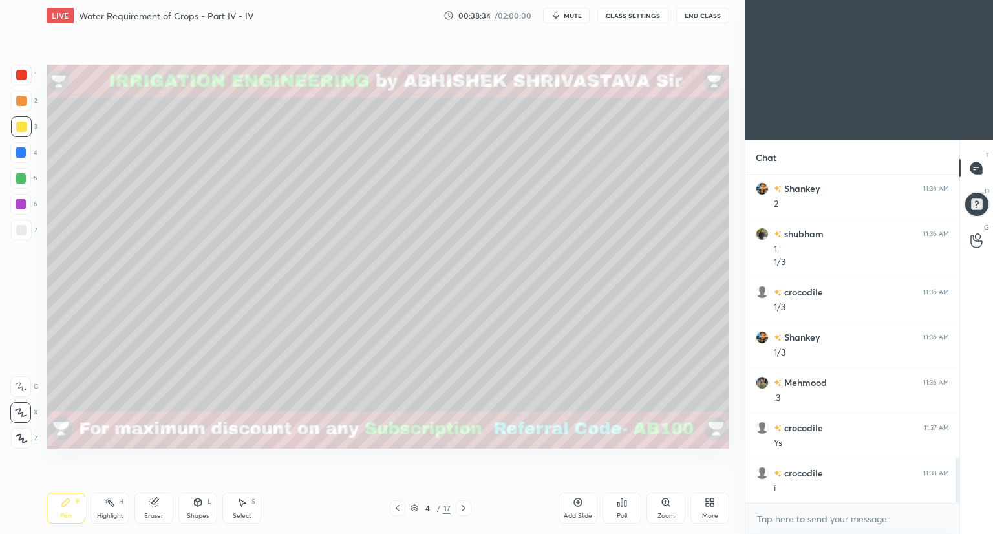
scroll to position [2104, 0]
click at [193, 507] on icon at bounding box center [198, 502] width 10 height 10
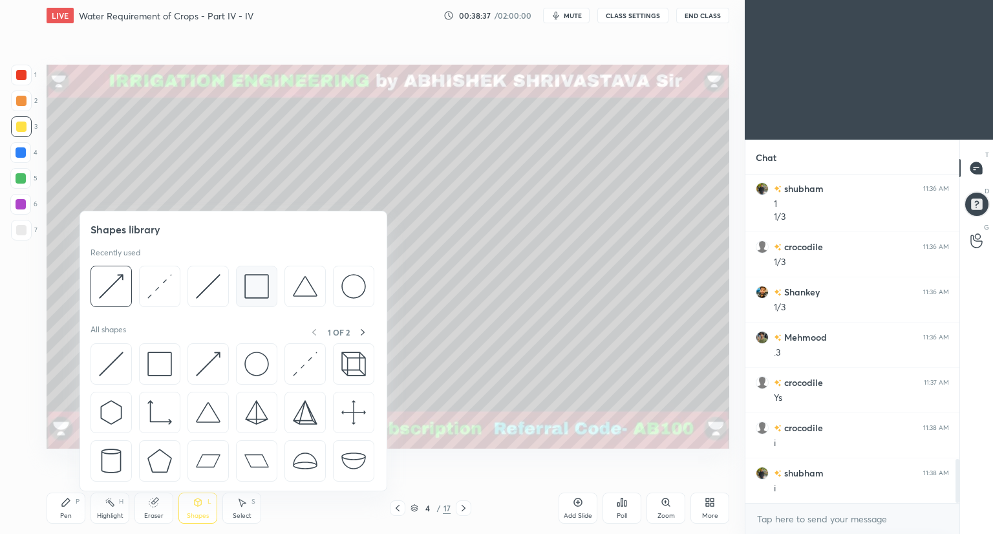
click at [264, 293] on img at bounding box center [256, 286] width 25 height 25
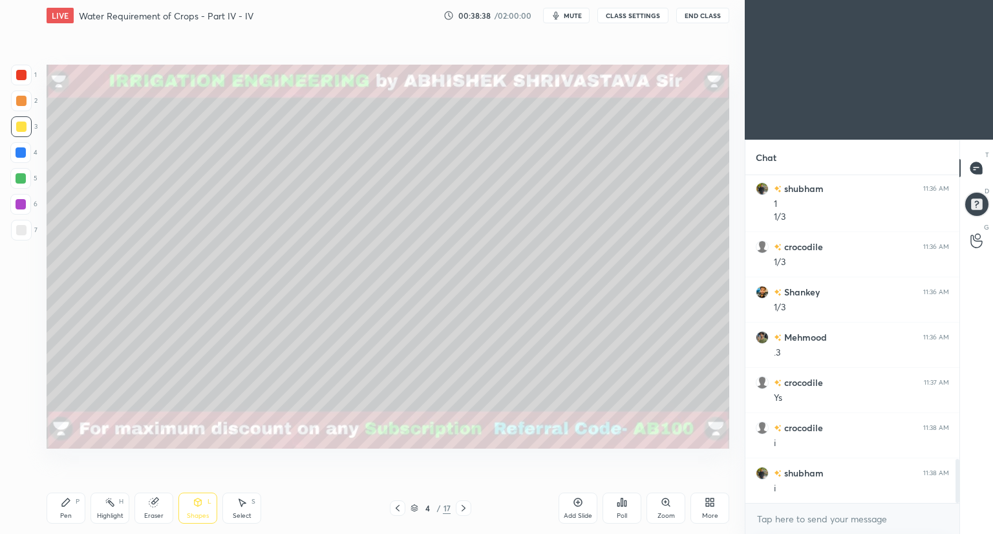
click at [23, 70] on div at bounding box center [21, 75] width 10 height 10
click at [62, 513] on div "Pen" at bounding box center [66, 516] width 12 height 6
drag, startPoint x: 242, startPoint y: 505, endPoint x: 253, endPoint y: 456, distance: 50.5
click at [242, 500] on icon at bounding box center [242, 502] width 10 height 10
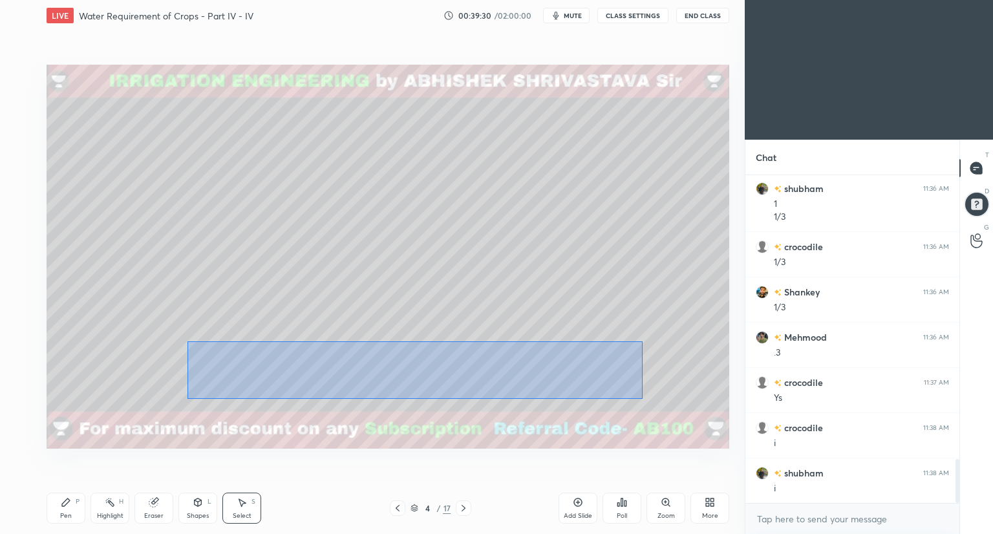
drag, startPoint x: 188, startPoint y: 341, endPoint x: 639, endPoint y: 395, distance: 455.2
click at [643, 398] on div "0 ° Undo Copy Duplicate Duplicate to new slide Delete" at bounding box center [388, 257] width 683 height 384
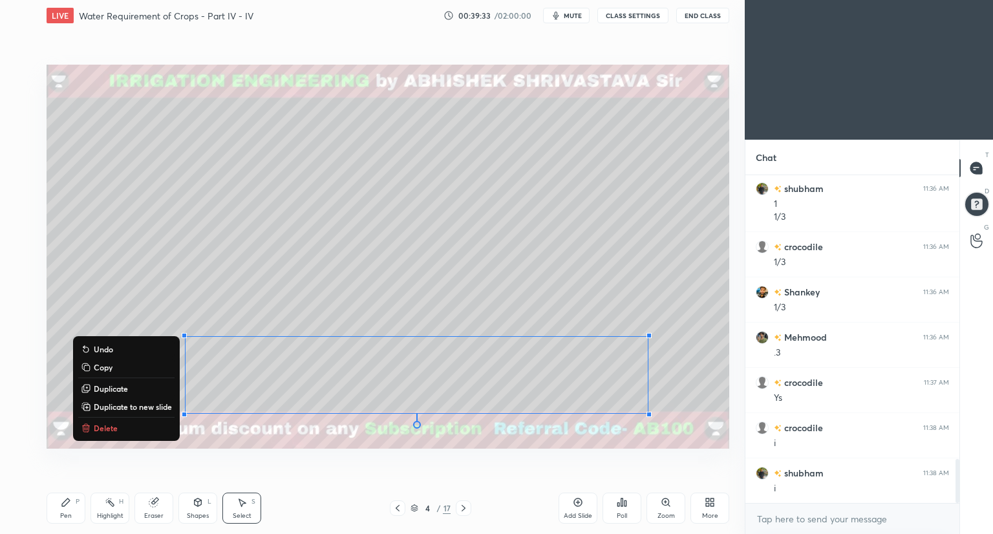
click at [116, 367] on button "Copy" at bounding box center [126, 368] width 96 height 16
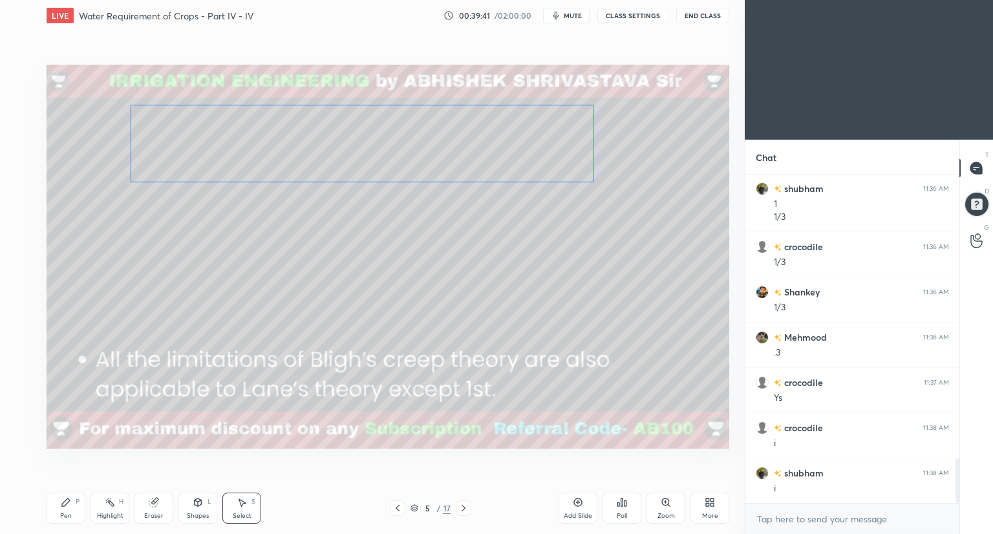
drag, startPoint x: 321, startPoint y: 353, endPoint x: 250, endPoint y: 154, distance: 211.5
click at [253, 154] on div "0 ° Undo Copy Paste here Duplicate Duplicate to new slide Delete" at bounding box center [388, 257] width 683 height 384
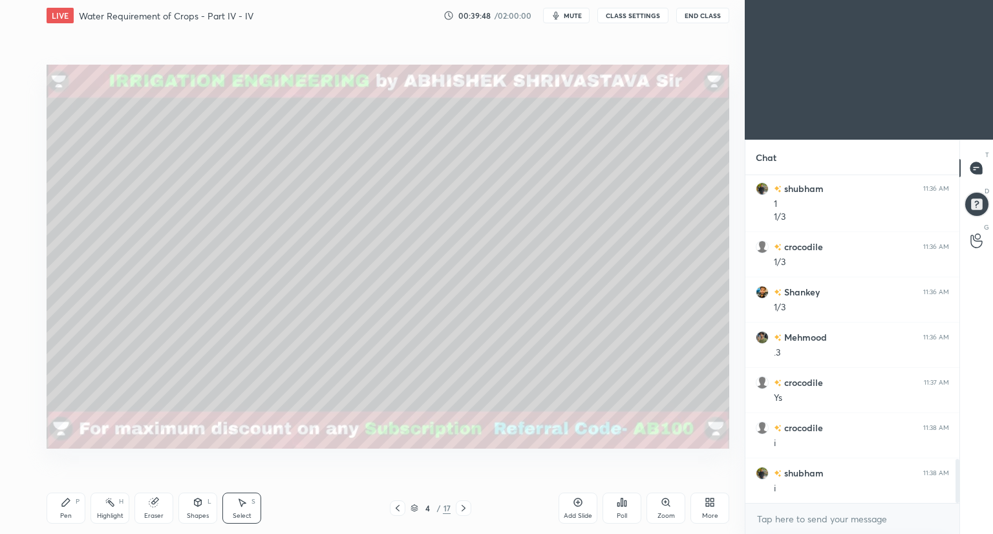
click at [235, 505] on div "Select S" at bounding box center [241, 508] width 39 height 31
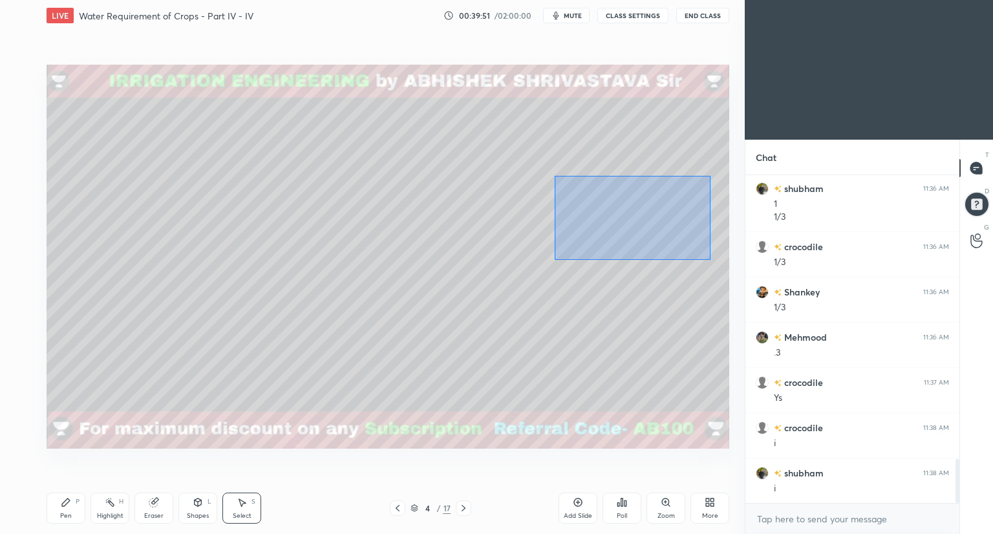
drag, startPoint x: 554, startPoint y: 175, endPoint x: 702, endPoint y: 251, distance: 166.0
click at [710, 259] on div "0 ° Undo Copy Paste here Duplicate Duplicate to new slide Delete" at bounding box center [388, 257] width 683 height 384
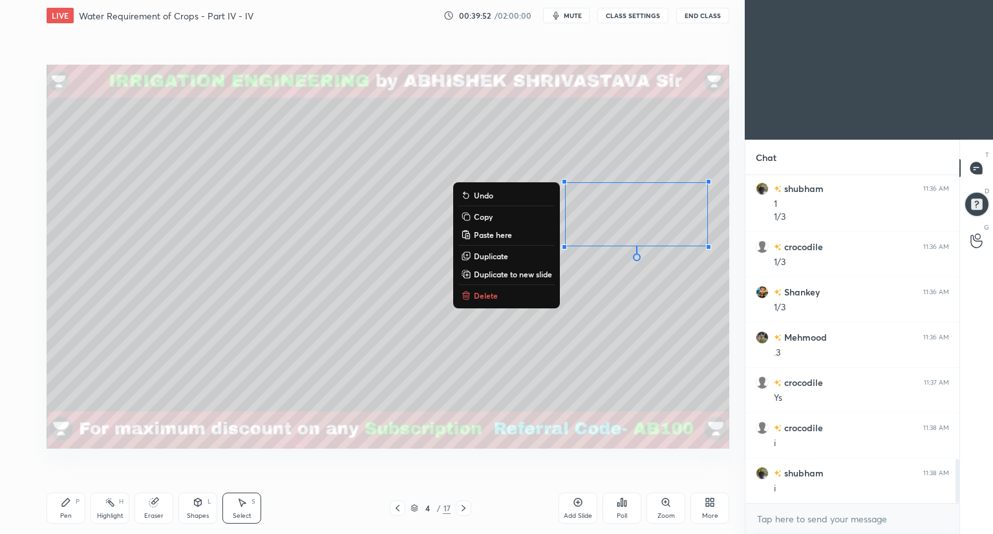
drag, startPoint x: 480, startPoint y: 214, endPoint x: 481, endPoint y: 203, distance: 11.1
click at [481, 214] on p "Copy" at bounding box center [483, 216] width 19 height 10
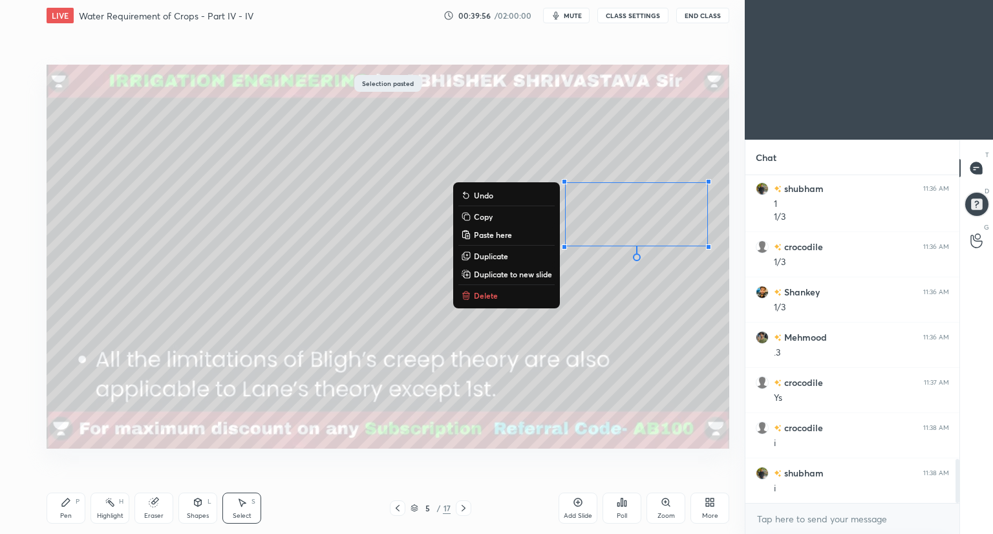
click at [615, 166] on div "0 ° Undo Copy Paste here Duplicate Duplicate to new slide Delete" at bounding box center [388, 257] width 683 height 384
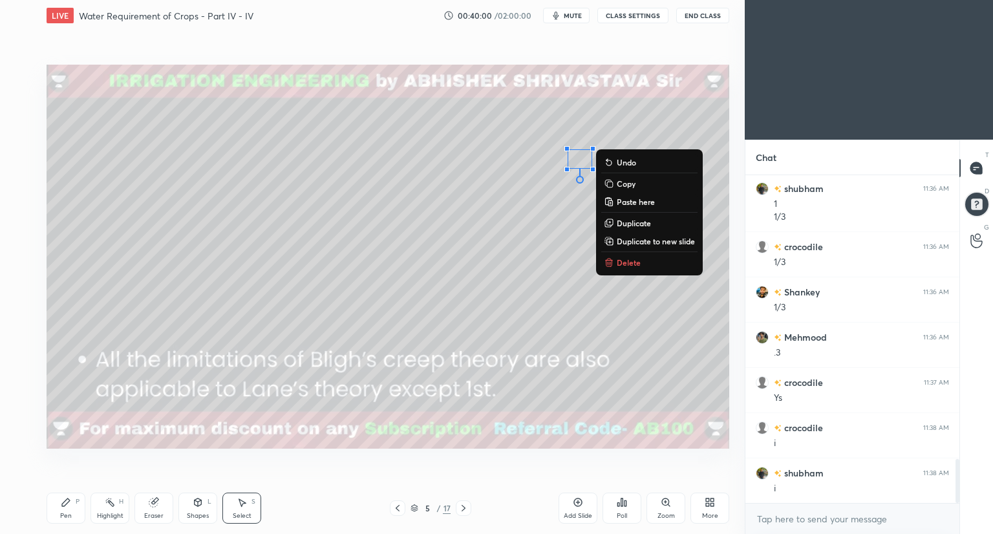
click at [623, 261] on p "Delete" at bounding box center [629, 262] width 24 height 10
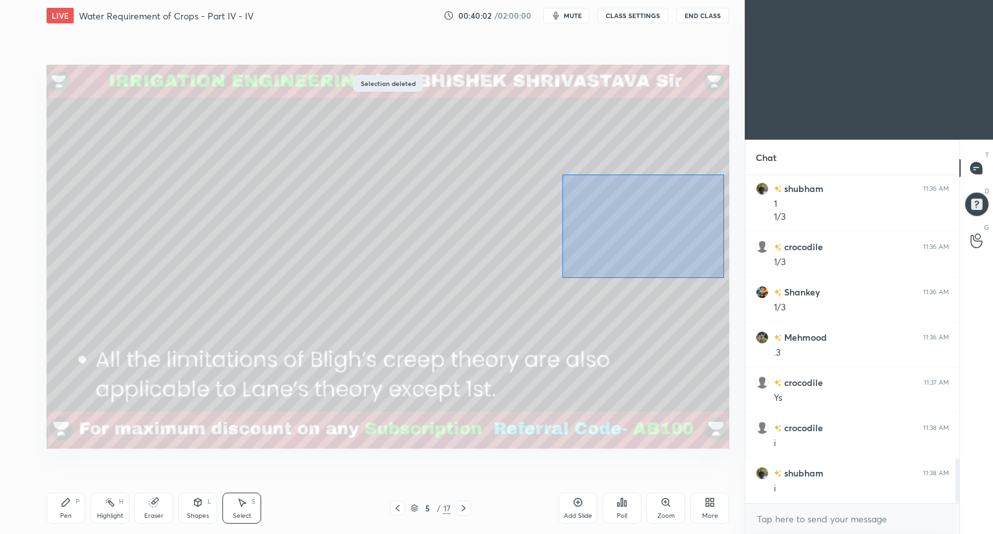
drag, startPoint x: 563, startPoint y: 175, endPoint x: 716, endPoint y: 273, distance: 182.6
click at [722, 278] on div "0 ° Undo Copy Paste here Duplicate Duplicate to new slide Delete" at bounding box center [388, 257] width 683 height 384
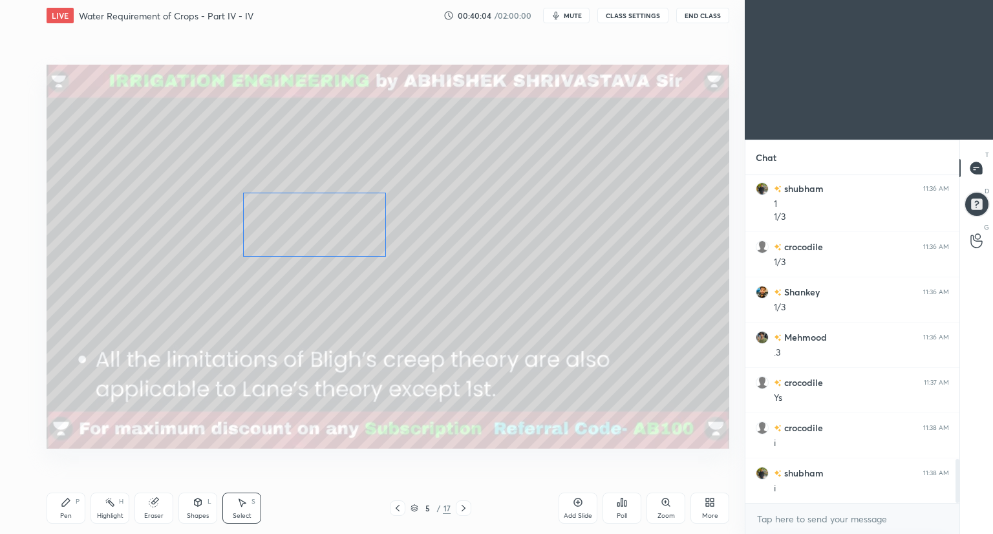
drag, startPoint x: 689, startPoint y: 236, endPoint x: 367, endPoint y: 246, distance: 322.2
click at [367, 246] on div "0 ° Undo Copy Paste here Duplicate Duplicate to new slide Delete" at bounding box center [388, 257] width 683 height 384
drag, startPoint x: 385, startPoint y: 256, endPoint x: 414, endPoint y: 277, distance: 35.6
click at [415, 277] on div at bounding box center [416, 277] width 5 height 5
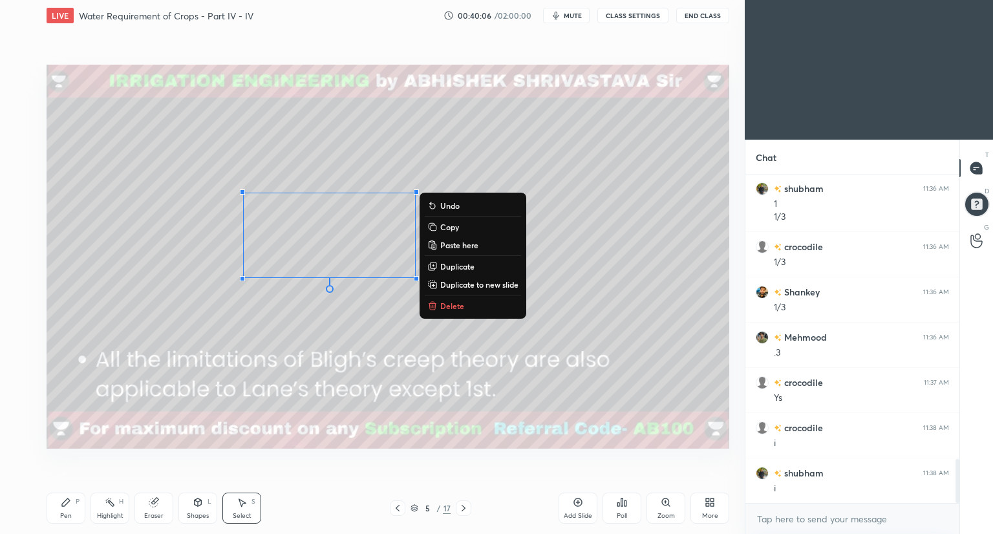
click at [395, 313] on div "0 ° Undo Copy Paste here Duplicate Duplicate to new slide Delete" at bounding box center [388, 257] width 683 height 384
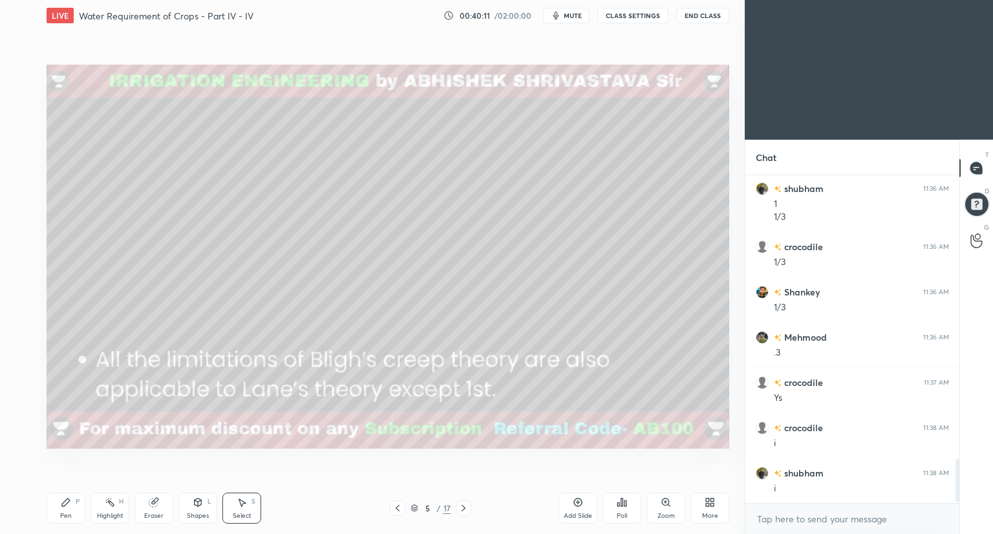
scroll to position [2135, 0]
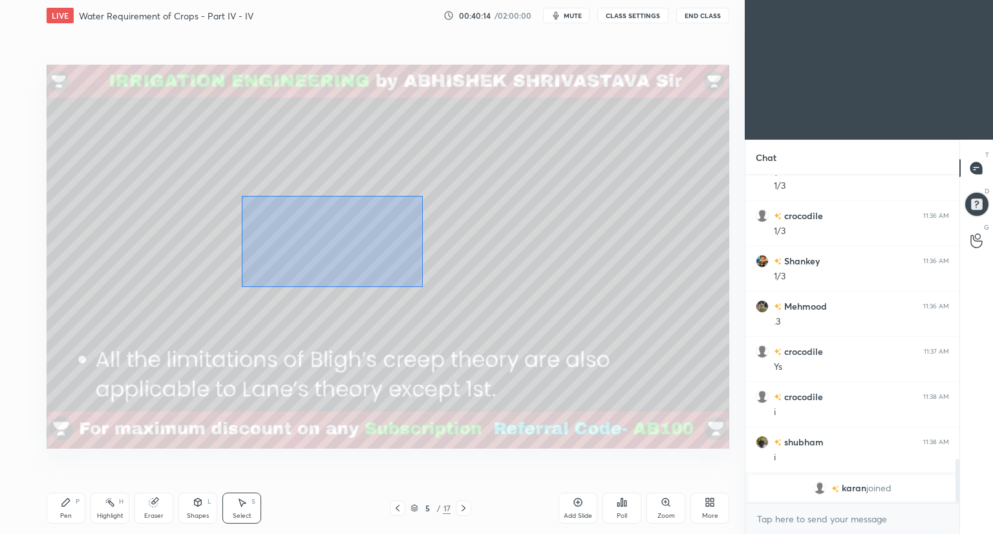
drag, startPoint x: 241, startPoint y: 196, endPoint x: 431, endPoint y: 295, distance: 213.7
click at [431, 295] on div "0 ° Undo Copy Paste here Duplicate Duplicate to new slide Delete" at bounding box center [388, 257] width 683 height 384
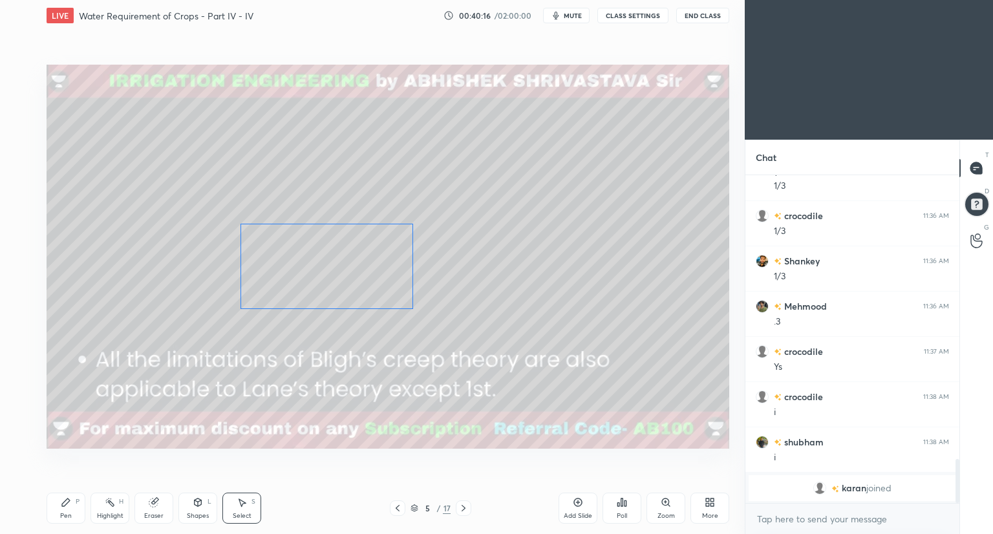
drag, startPoint x: 411, startPoint y: 276, endPoint x: 411, endPoint y: 311, distance: 34.9
click at [411, 311] on div "0 ° Undo Copy Paste here Duplicate Duplicate to new slide Delete" at bounding box center [388, 257] width 683 height 384
drag, startPoint x: 411, startPoint y: 309, endPoint x: 431, endPoint y: 319, distance: 22.3
click at [431, 319] on div "0 ° Undo Copy Paste here Duplicate Duplicate to new slide Delete" at bounding box center [388, 257] width 683 height 384
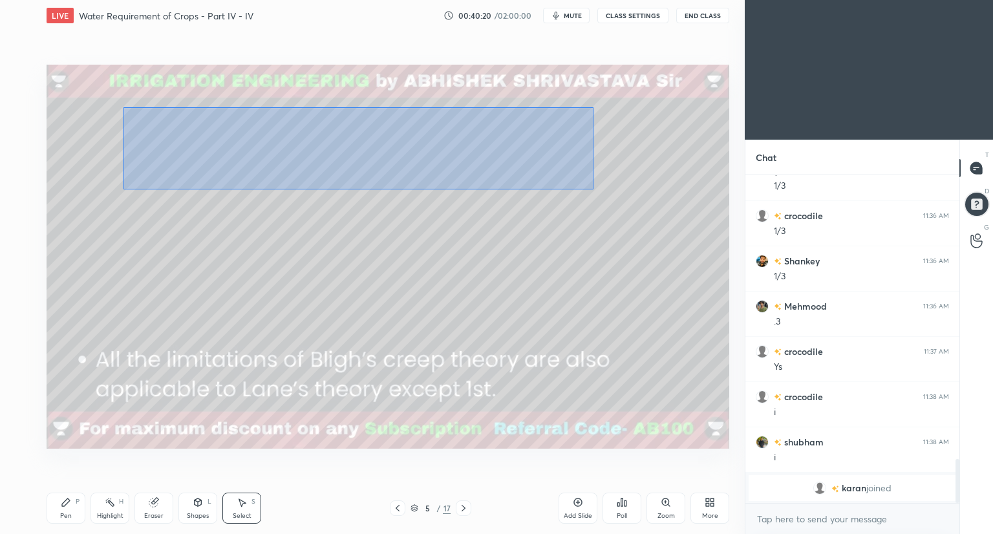
drag, startPoint x: 124, startPoint y: 108, endPoint x: 583, endPoint y: 182, distance: 464.3
click at [591, 189] on div "0 ° Undo Copy Paste here Duplicate Duplicate to new slide Delete" at bounding box center [388, 257] width 683 height 384
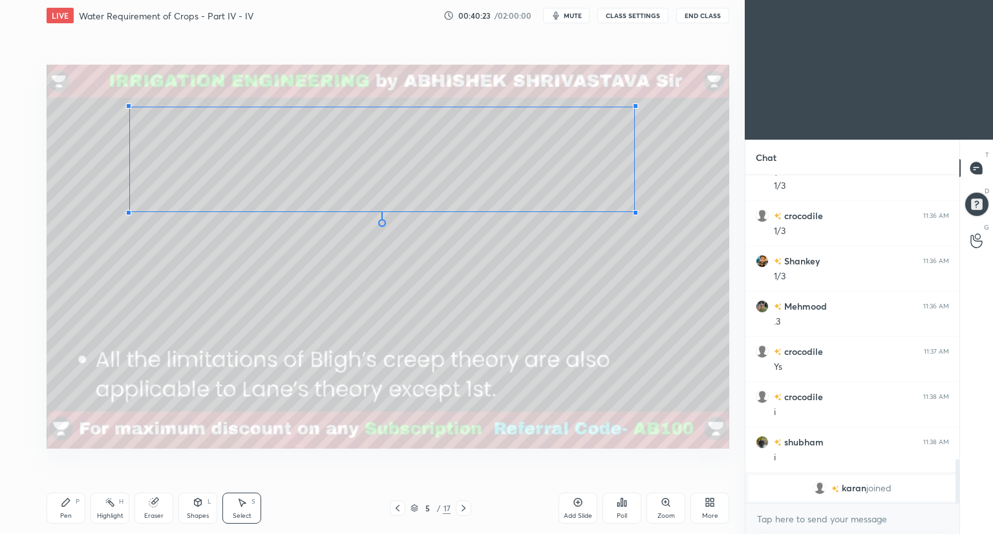
drag, startPoint x: 569, startPoint y: 185, endPoint x: 629, endPoint y: 211, distance: 64.9
click at [634, 213] on div at bounding box center [635, 212] width 5 height 5
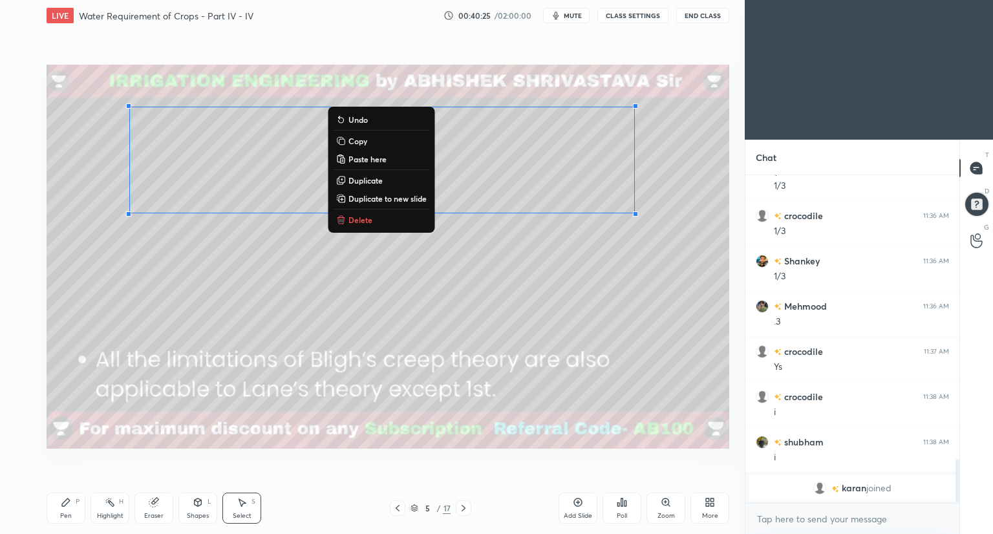
drag, startPoint x: 155, startPoint y: 506, endPoint x: 153, endPoint y: 492, distance: 13.6
click at [153, 504] on icon at bounding box center [153, 503] width 8 height 8
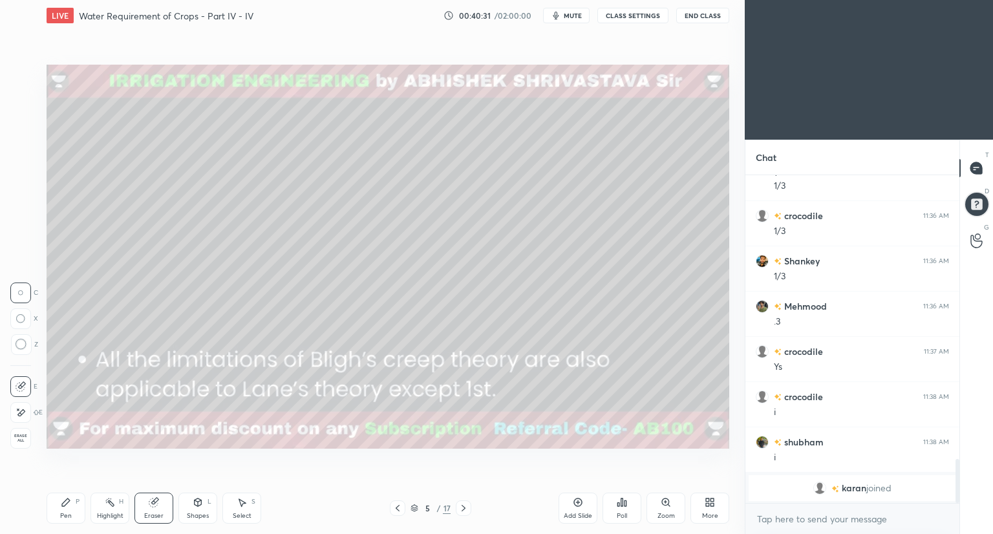
click at [69, 504] on icon at bounding box center [66, 502] width 10 height 10
click at [397, 510] on icon at bounding box center [397, 508] width 10 height 10
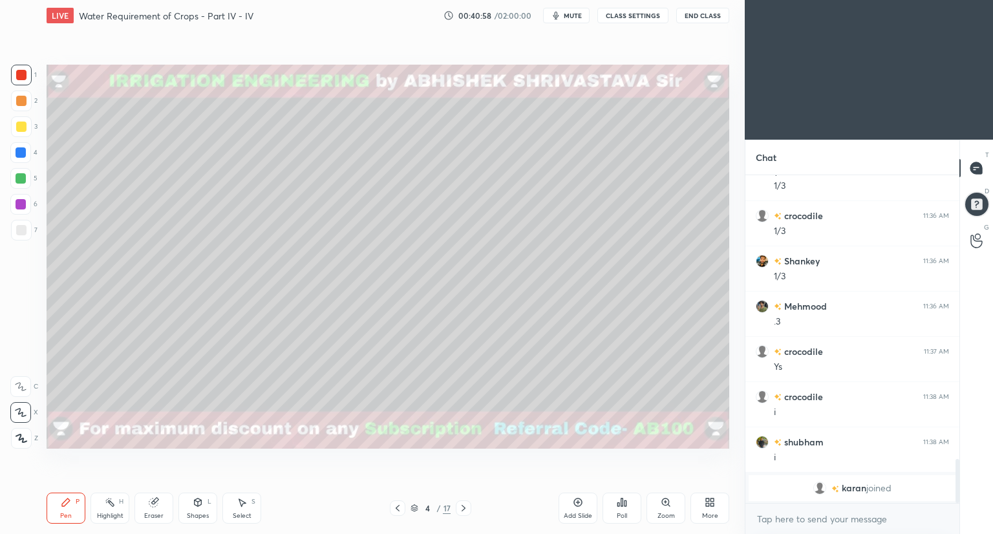
drag, startPoint x: 154, startPoint y: 504, endPoint x: 176, endPoint y: 453, distance: 55.0
click at [153, 504] on icon at bounding box center [153, 503] width 8 height 8
click at [241, 502] on div "Select S" at bounding box center [241, 508] width 39 height 31
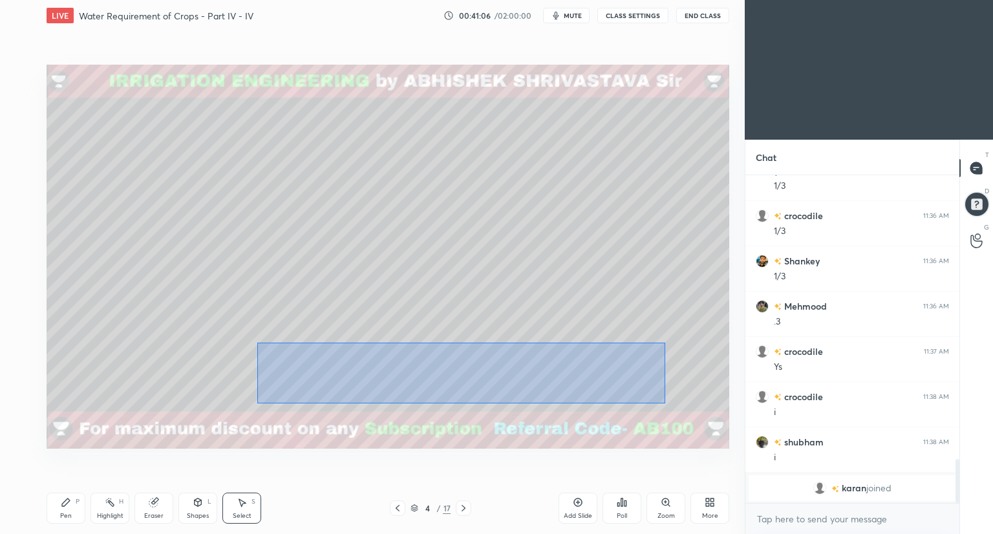
drag, startPoint x: 256, startPoint y: 342, endPoint x: 665, endPoint y: 401, distance: 412.9
click at [665, 403] on div "0 ° Undo Copy Paste here Duplicate Duplicate to new slide Delete" at bounding box center [388, 257] width 683 height 384
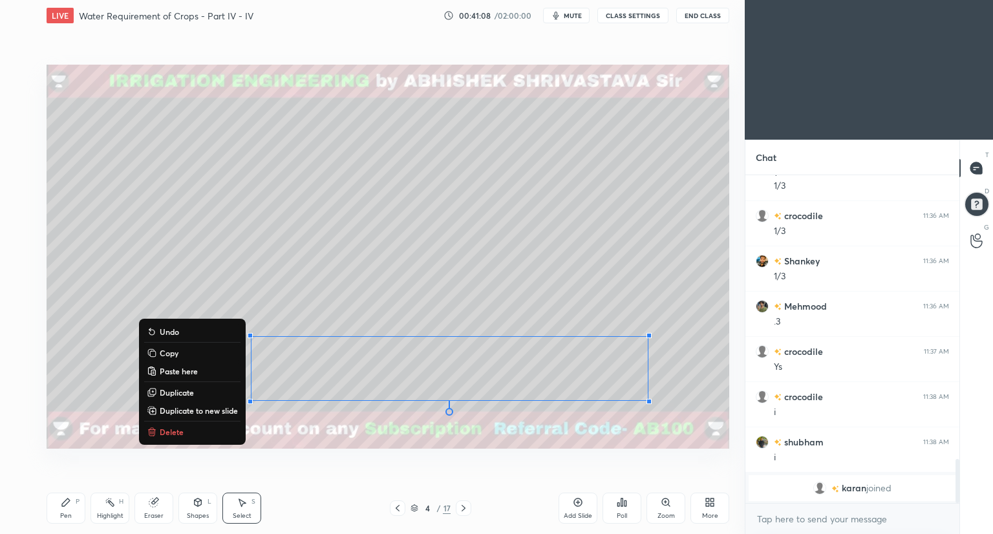
click at [155, 428] on button "Delete" at bounding box center [192, 432] width 96 height 16
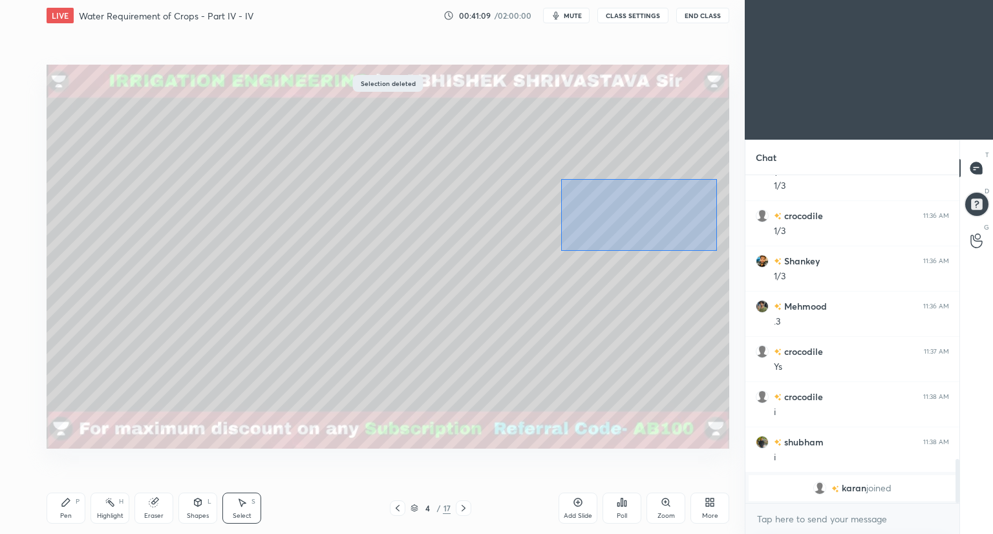
drag, startPoint x: 561, startPoint y: 179, endPoint x: 720, endPoint y: 250, distance: 174.2
click at [721, 251] on div "0 ° Undo Copy Paste here Duplicate Duplicate to new slide Delete" at bounding box center [388, 257] width 683 height 384
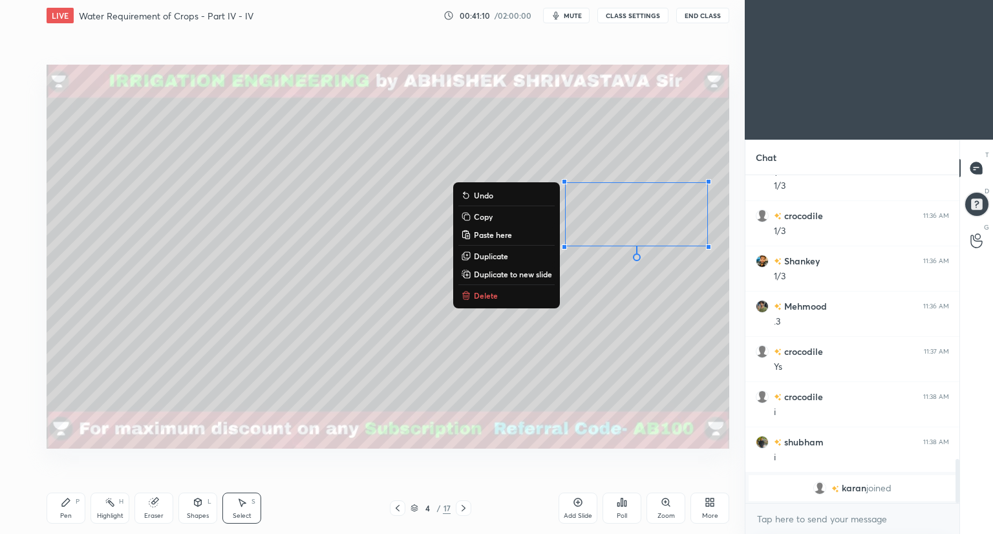
click at [510, 293] on button "Delete" at bounding box center [506, 296] width 96 height 16
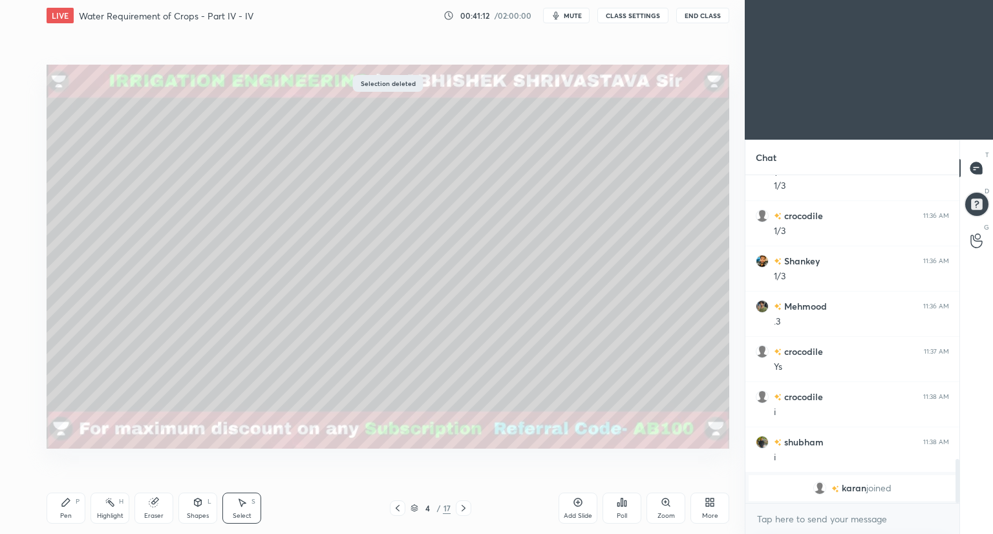
click at [466, 506] on icon at bounding box center [463, 508] width 10 height 10
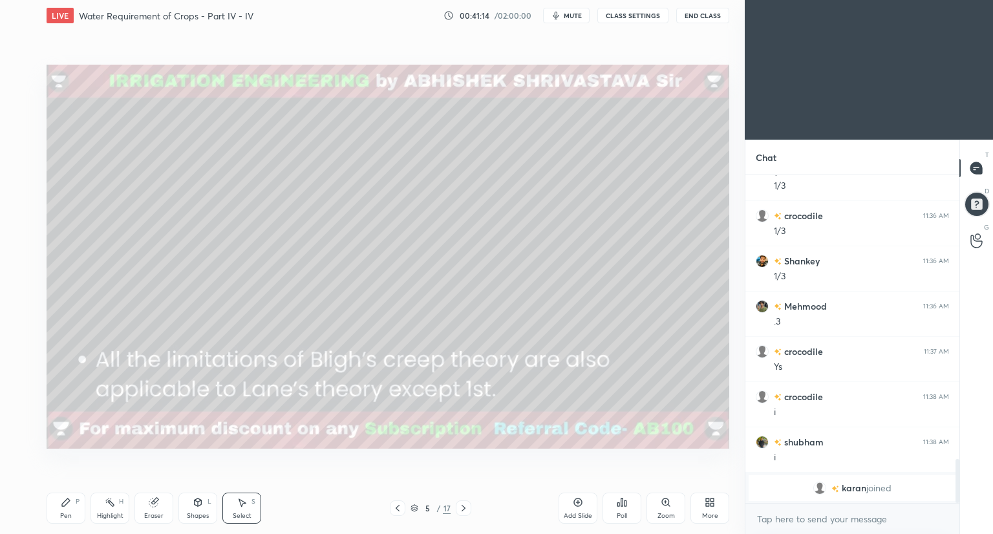
click at [462, 510] on icon at bounding box center [463, 508] width 10 height 10
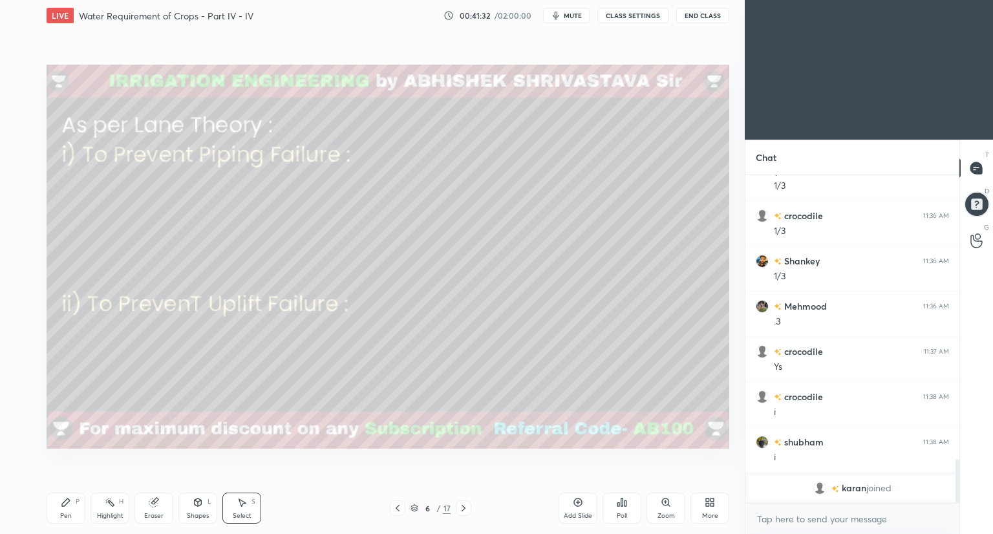
scroll to position [1770, 0]
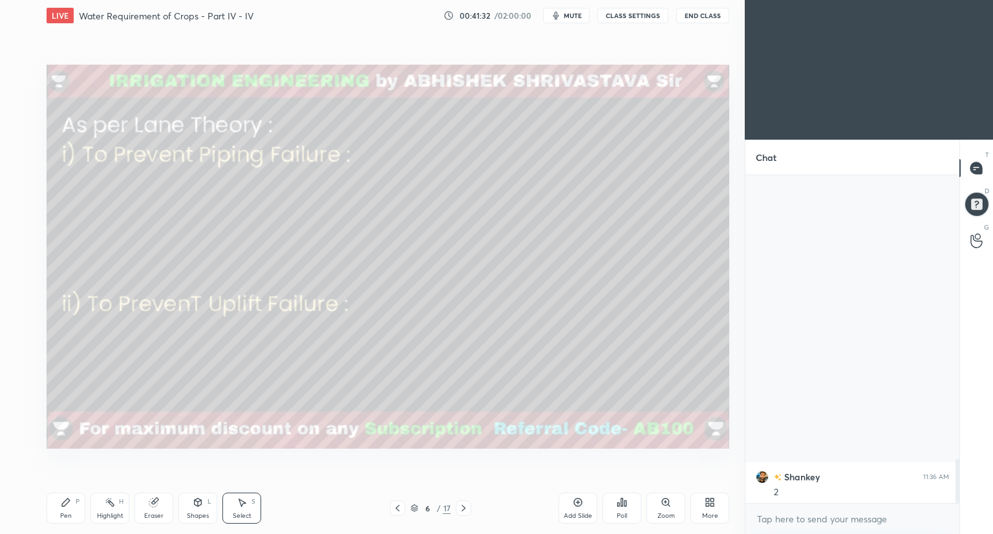
click at [65, 509] on div "Pen P" at bounding box center [66, 508] width 39 height 31
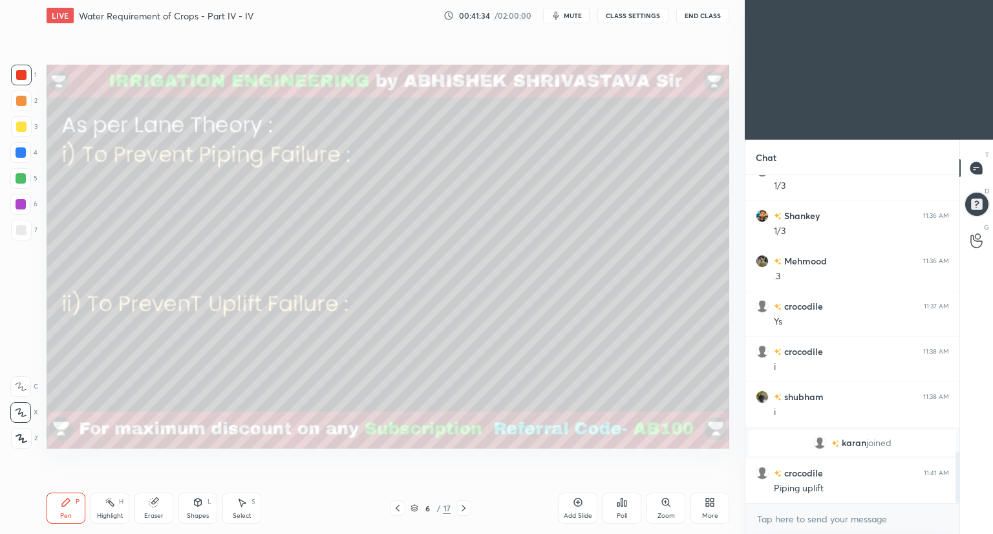
click at [21, 232] on div at bounding box center [21, 230] width 10 height 10
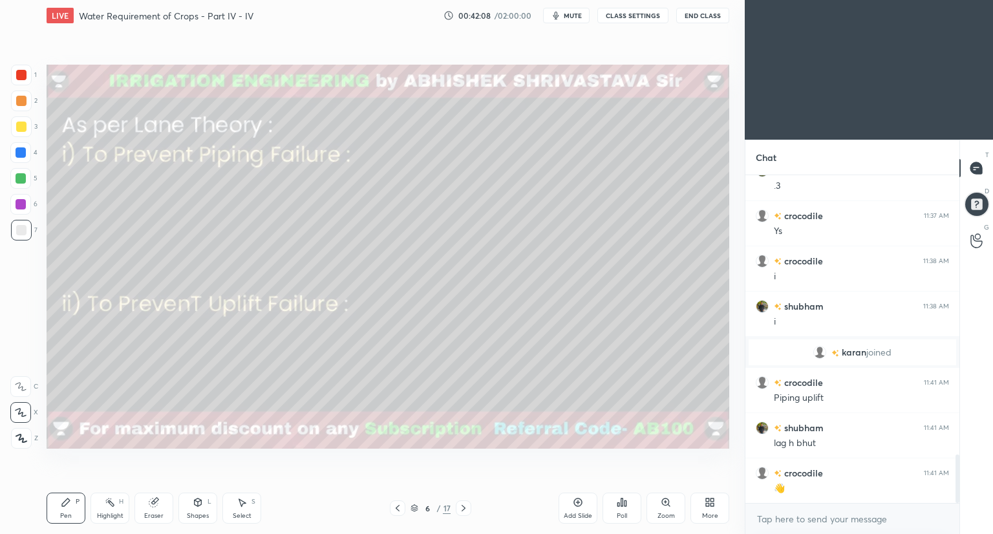
scroll to position [1892, 0]
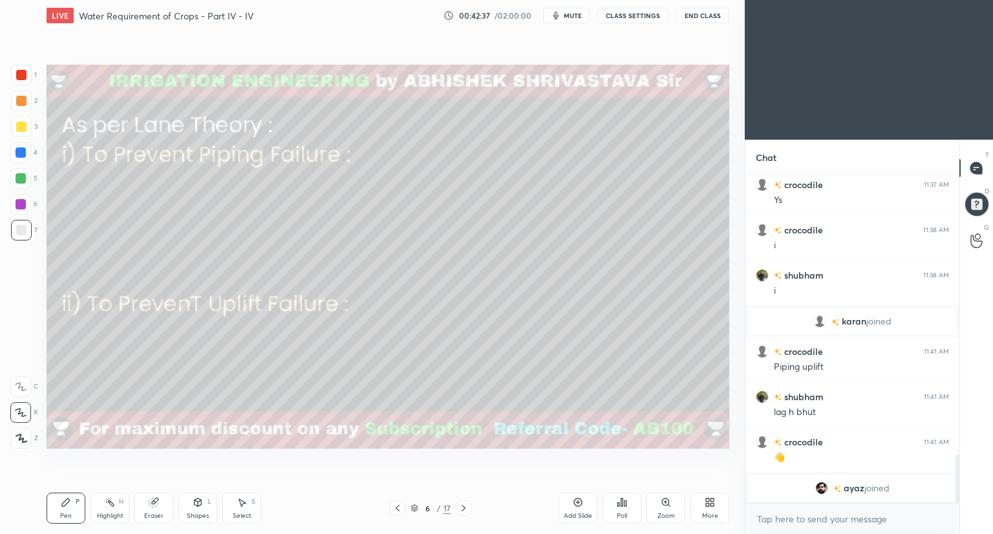
click at [197, 510] on div "Shapes L" at bounding box center [197, 508] width 39 height 31
click at [25, 77] on div at bounding box center [21, 75] width 10 height 10
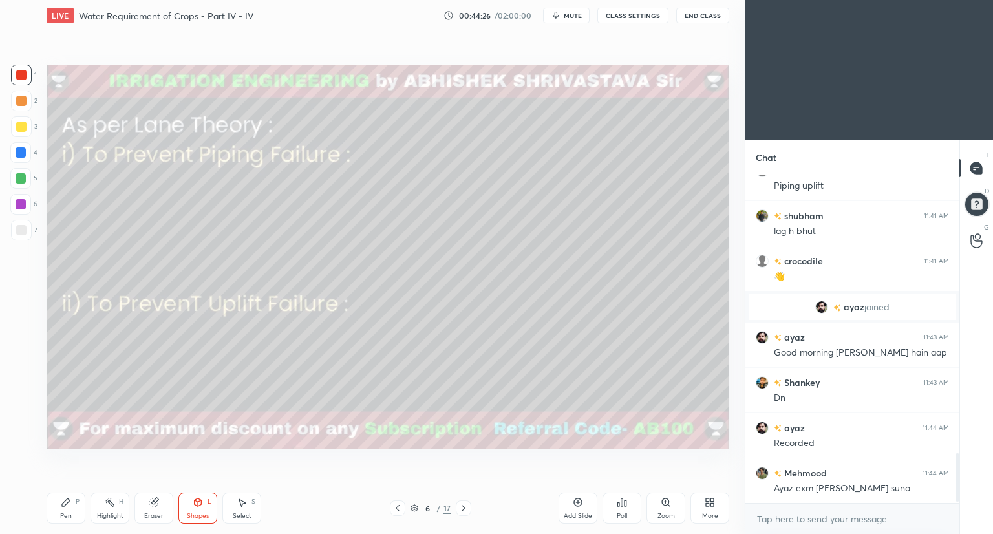
scroll to position [1879, 0]
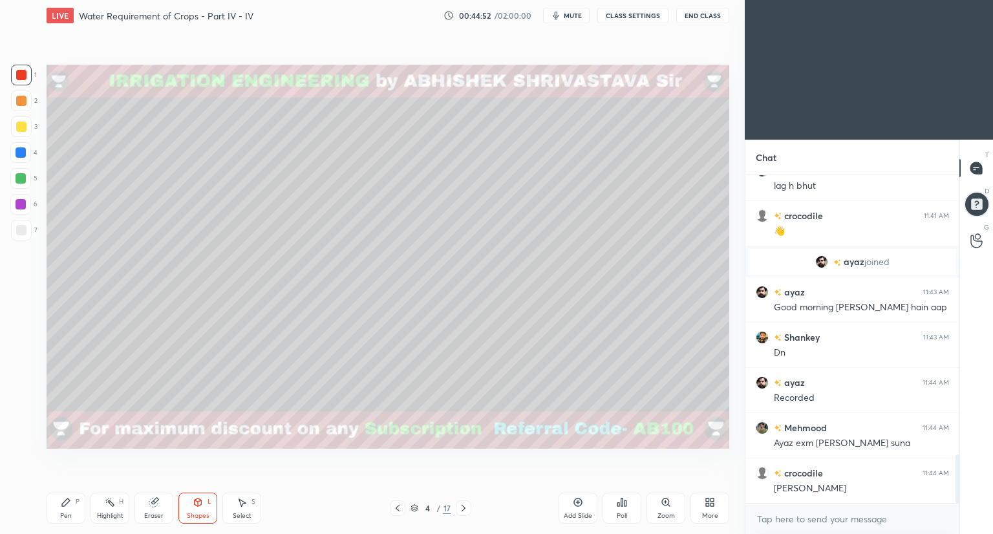
click at [21, 180] on div at bounding box center [21, 178] width 10 height 10
click at [65, 514] on div "Pen" at bounding box center [66, 516] width 12 height 6
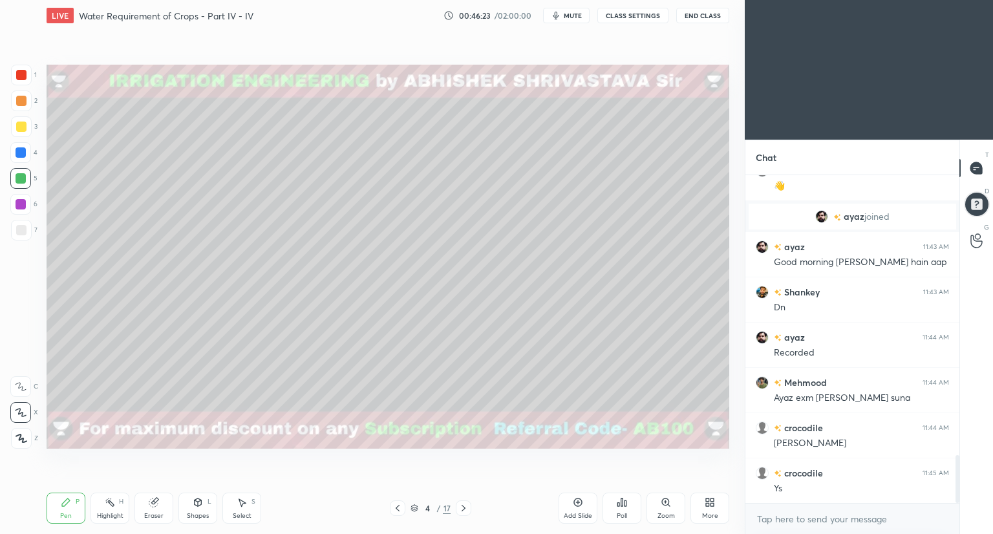
click at [160, 502] on div "Eraser" at bounding box center [153, 508] width 39 height 31
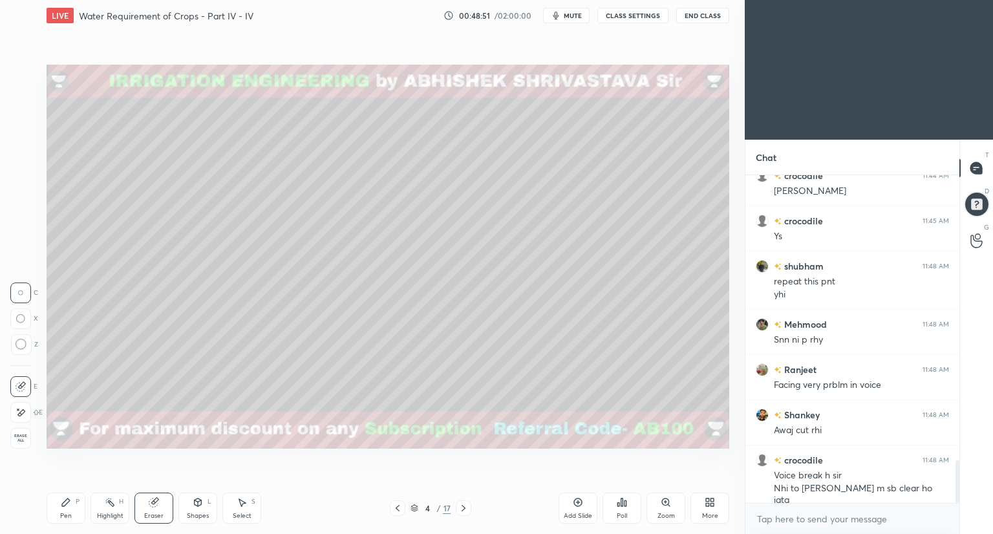
scroll to position [2222, 0]
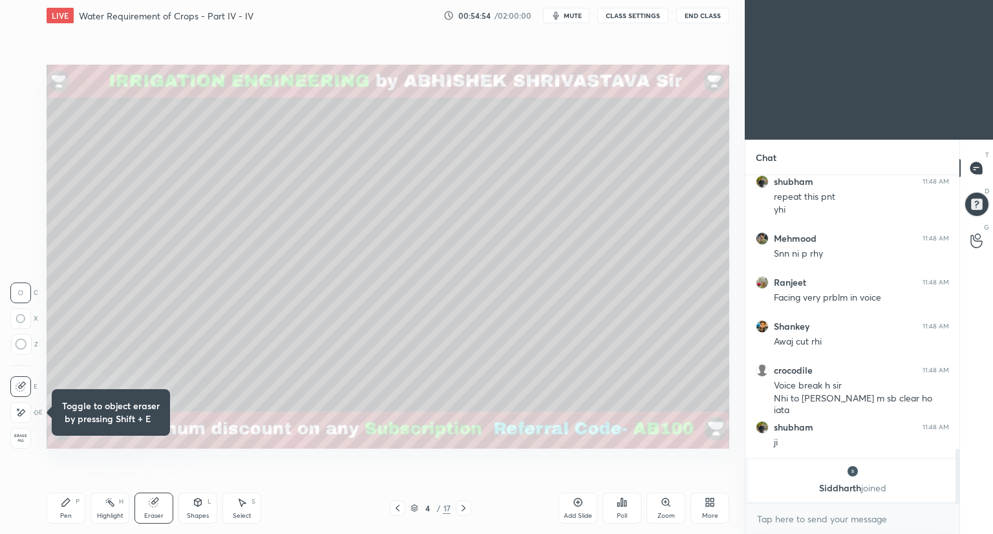
scroll to position [64209, 63968]
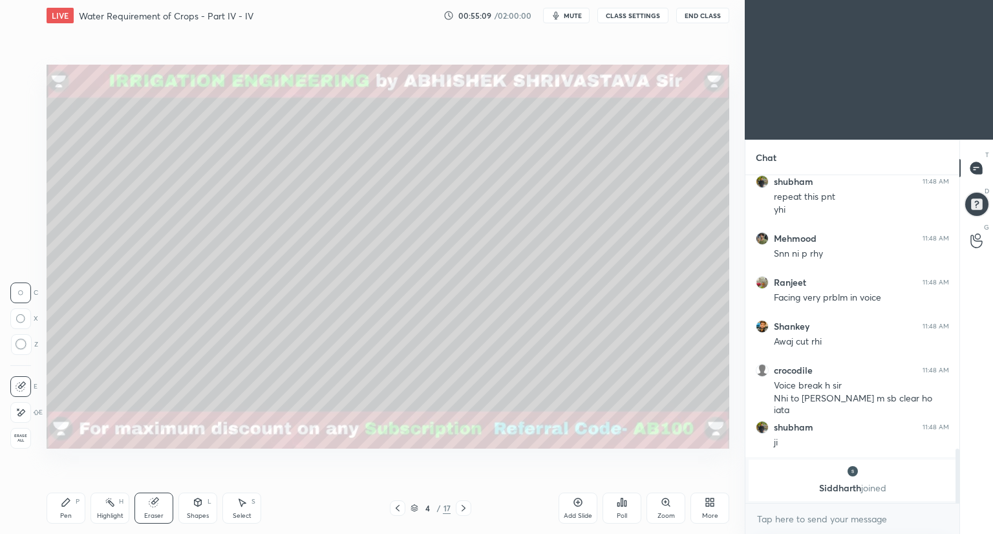
drag, startPoint x: 29, startPoint y: 127, endPoint x: 39, endPoint y: 138, distance: 14.7
click at [35, 133] on div "1 2 3 4 5 6 7 C X Z C X Z E E Erase all H H" at bounding box center [20, 257] width 41 height 384
click at [70, 514] on div "Pen" at bounding box center [66, 516] width 12 height 6
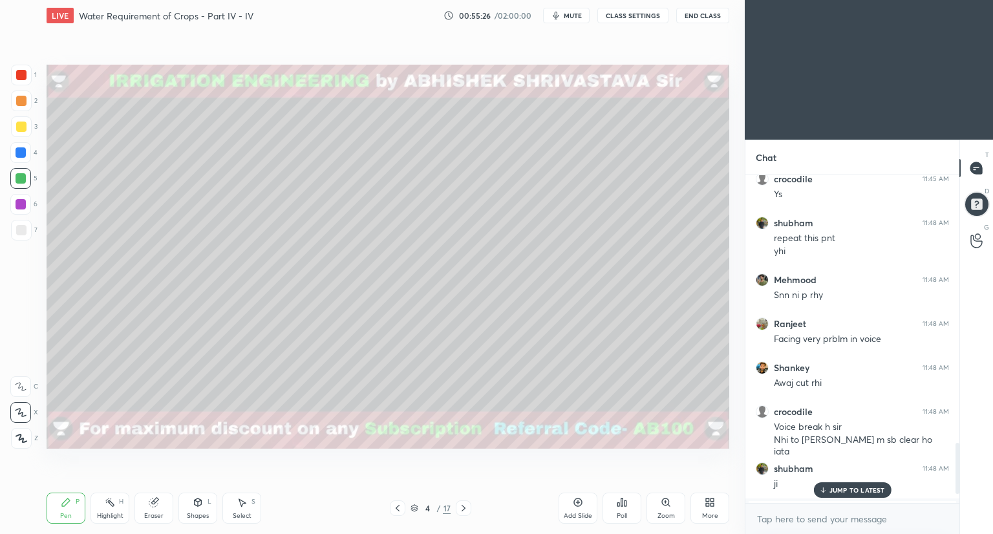
scroll to position [1723, 0]
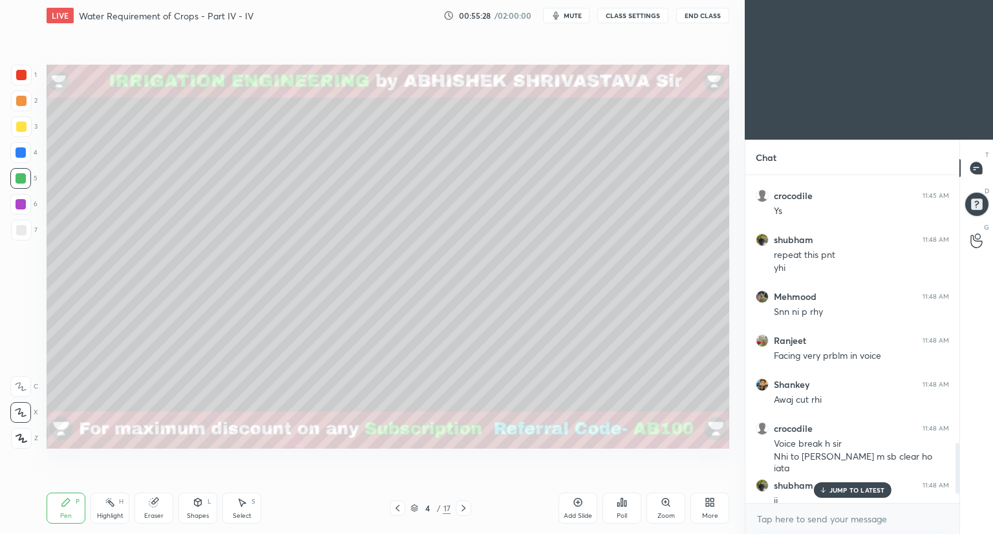
click at [843, 488] on p "JUMP TO LATEST" at bounding box center [858, 490] width 56 height 8
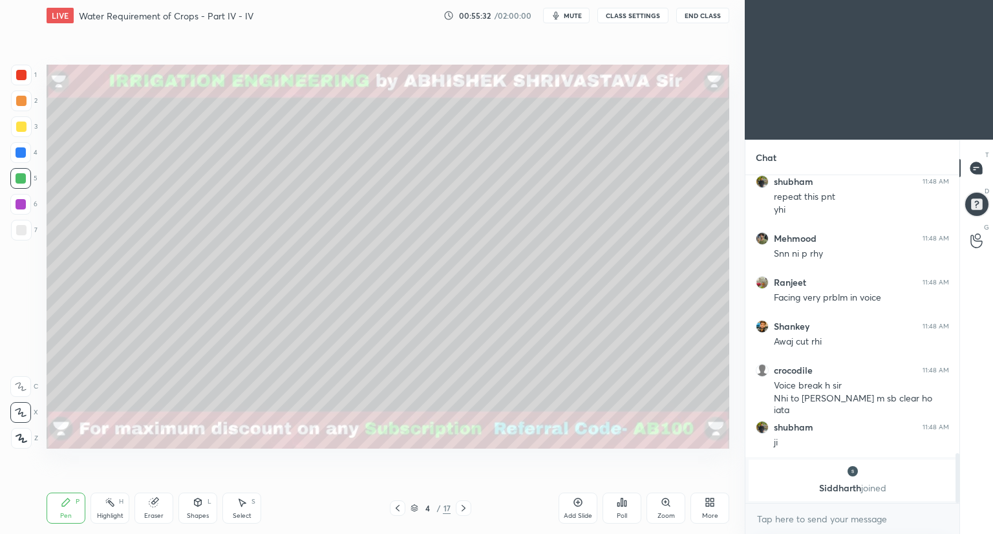
scroll to position [1825, 0]
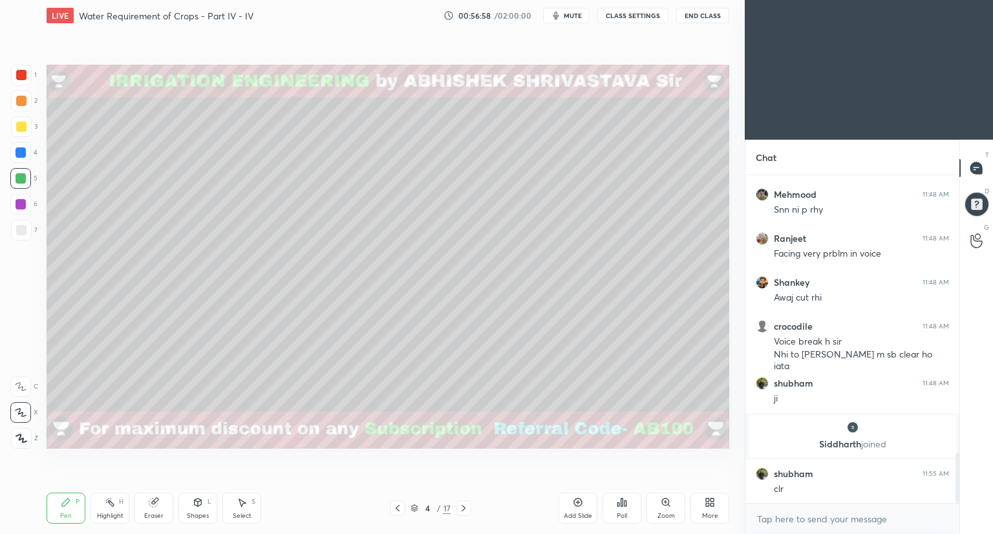
click at [162, 510] on div "Eraser" at bounding box center [153, 508] width 39 height 31
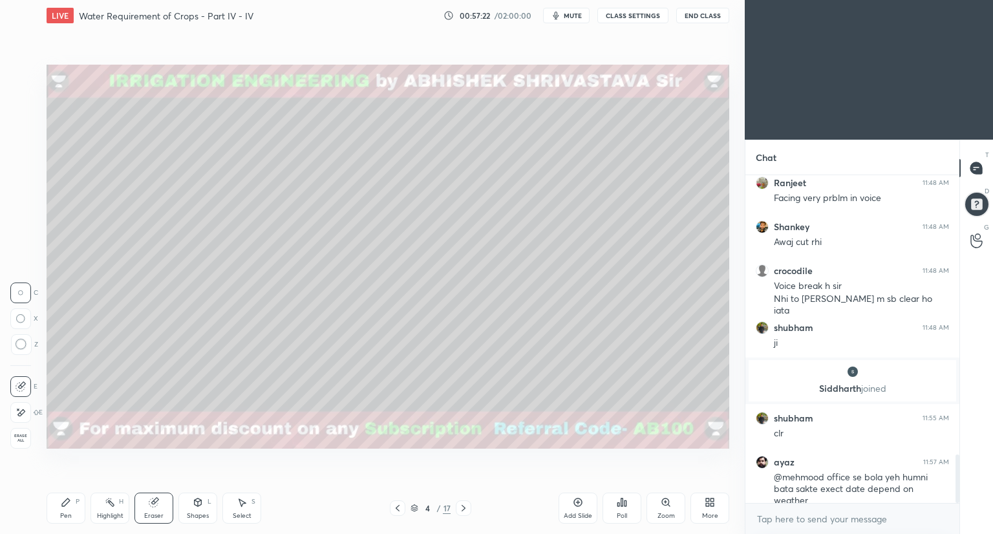
drag, startPoint x: 69, startPoint y: 504, endPoint x: 66, endPoint y: 493, distance: 11.9
click at [68, 504] on icon at bounding box center [66, 502] width 10 height 10
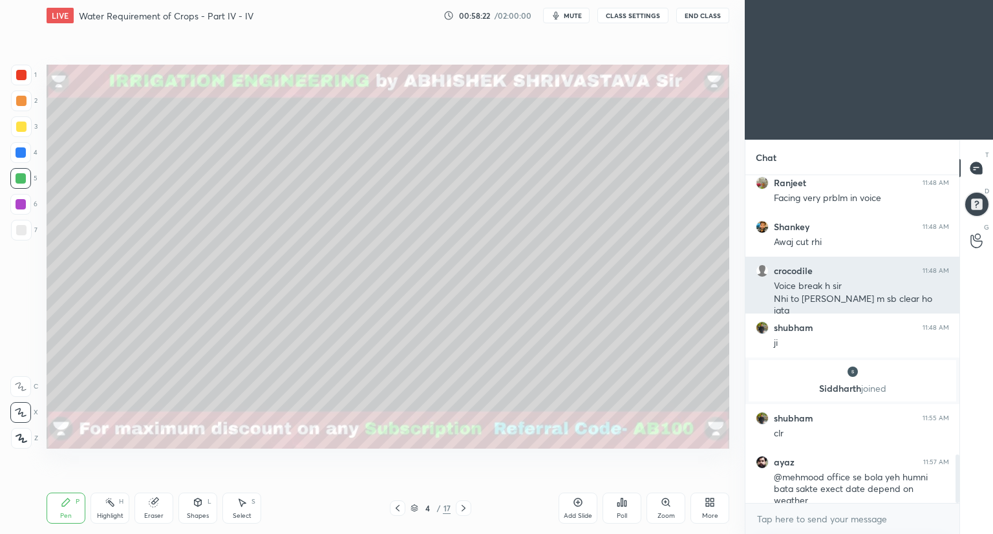
scroll to position [1924, 0]
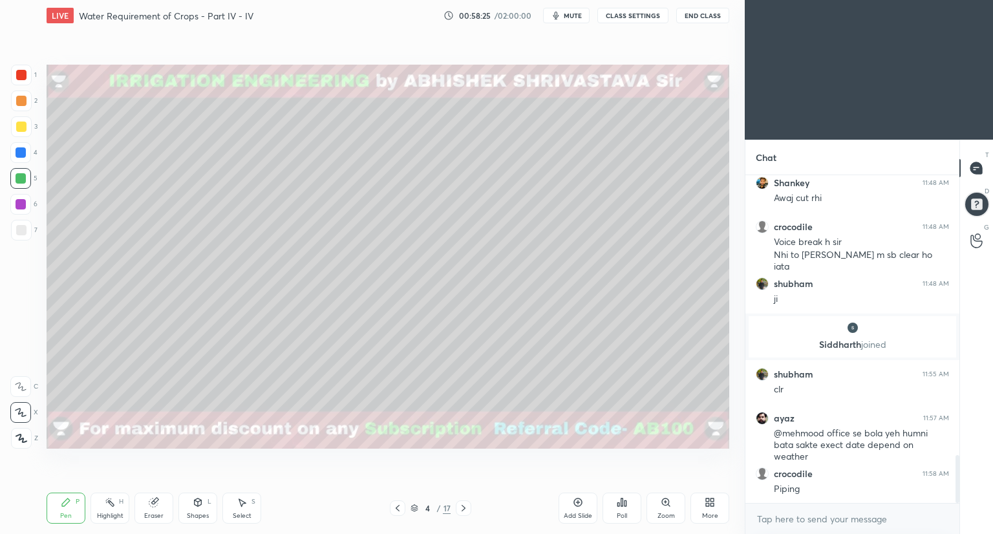
click at [162, 506] on div "Eraser" at bounding box center [153, 508] width 39 height 31
click at [79, 505] on div "P" at bounding box center [78, 502] width 4 height 6
drag, startPoint x: 156, startPoint y: 508, endPoint x: 207, endPoint y: 491, distance: 53.6
click at [157, 508] on icon at bounding box center [154, 502] width 10 height 10
click at [661, 349] on div "Setting up your live class Poll for secs No correct answer Start poll" at bounding box center [387, 256] width 693 height 451
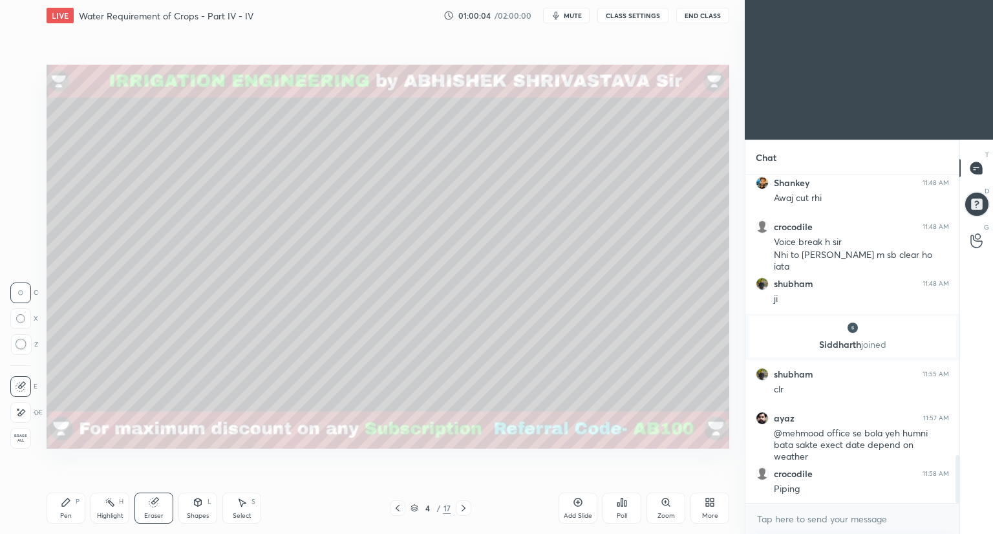
click at [76, 488] on div "Pen P Highlight H Eraser Shapes L Select S 4 / 17 Add Slide Poll Zoom More" at bounding box center [388, 508] width 683 height 52
click at [72, 506] on div "Pen P" at bounding box center [66, 508] width 39 height 31
click at [158, 502] on icon at bounding box center [154, 502] width 10 height 10
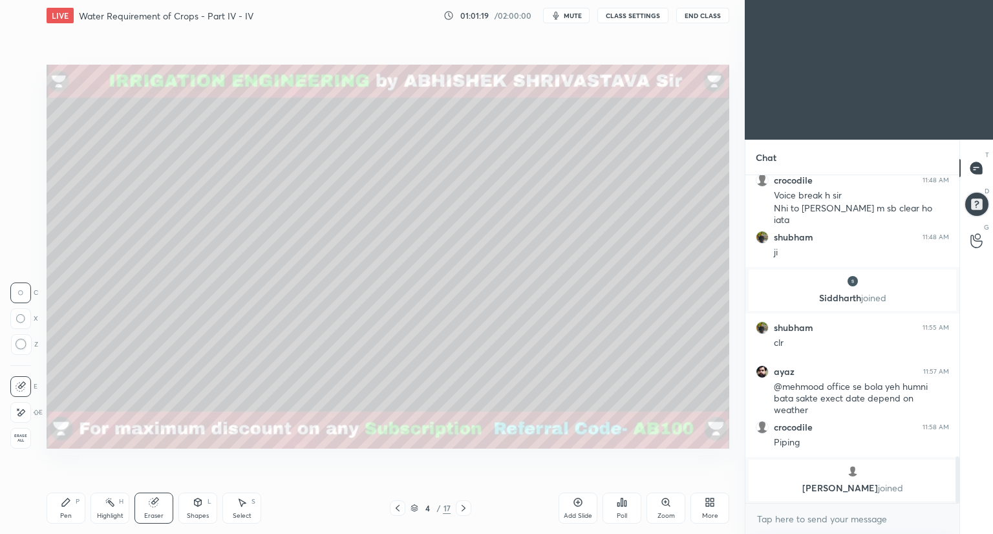
click at [559, 14] on icon "button" at bounding box center [556, 16] width 6 height 8
click at [561, 14] on span "unmute" at bounding box center [572, 15] width 28 height 9
click at [567, 14] on span "mute" at bounding box center [573, 15] width 18 height 9
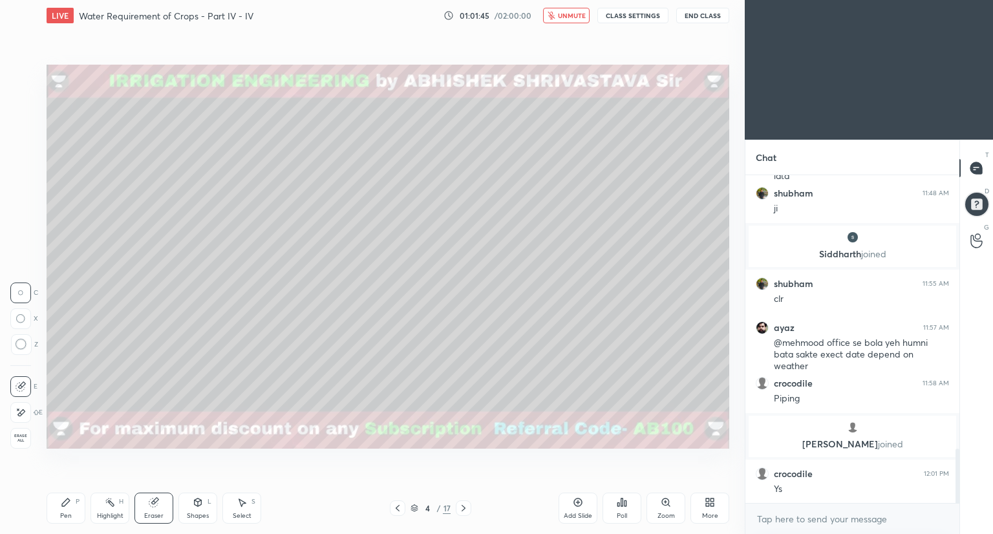
scroll to position [1663, 0]
click at [567, 14] on span "unmute" at bounding box center [572, 15] width 28 height 9
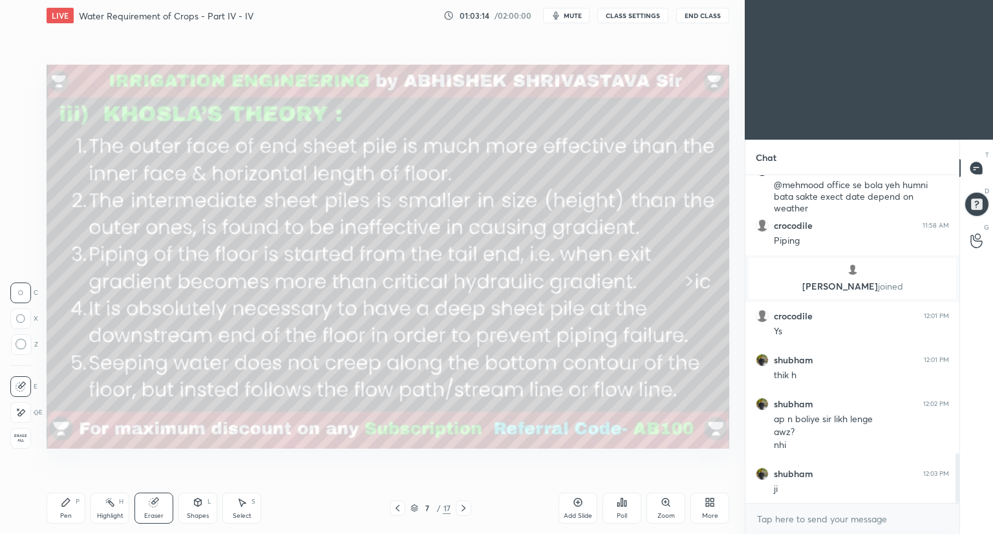
scroll to position [1865, 0]
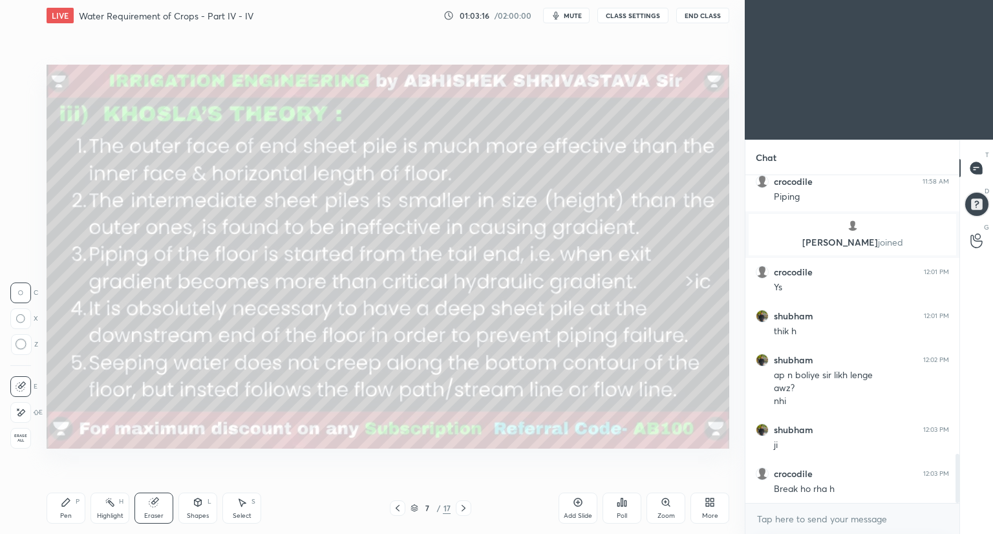
click at [579, 16] on span "mute" at bounding box center [573, 15] width 18 height 9
click at [78, 513] on div "Pen P" at bounding box center [66, 508] width 39 height 31
click at [149, 506] on icon at bounding box center [154, 502] width 10 height 10
click at [574, 14] on span "unmute" at bounding box center [572, 15] width 28 height 9
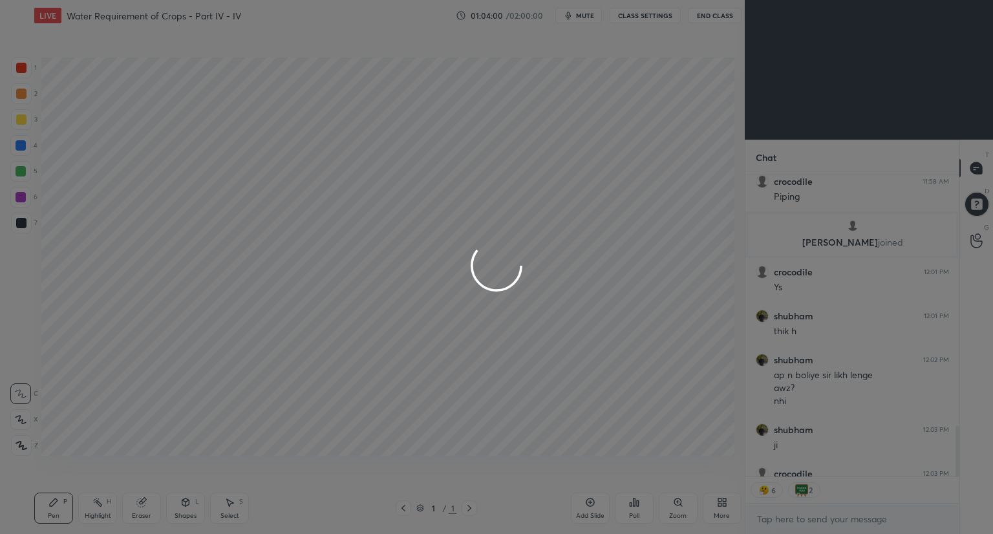
scroll to position [64209, 63968]
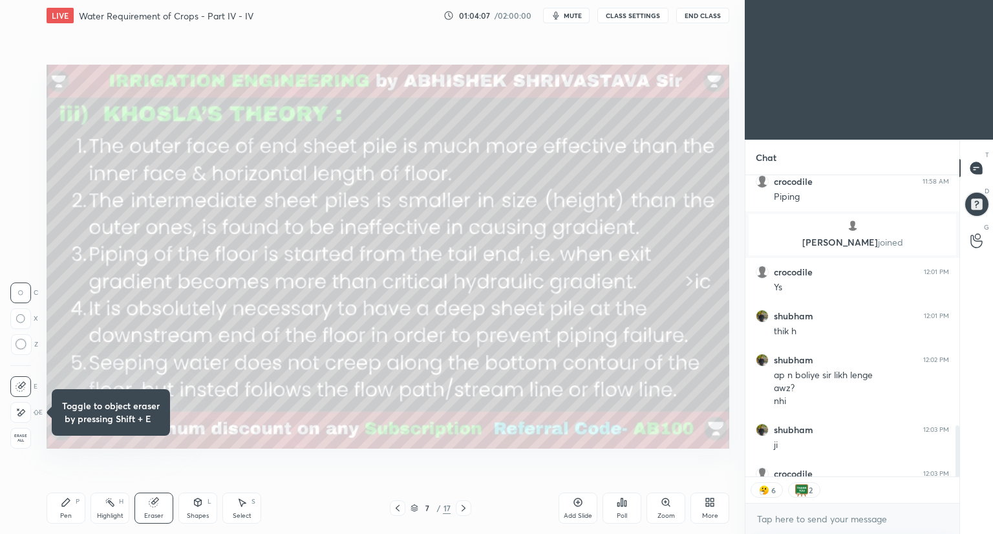
click at [566, 16] on span "mute" at bounding box center [573, 15] width 18 height 9
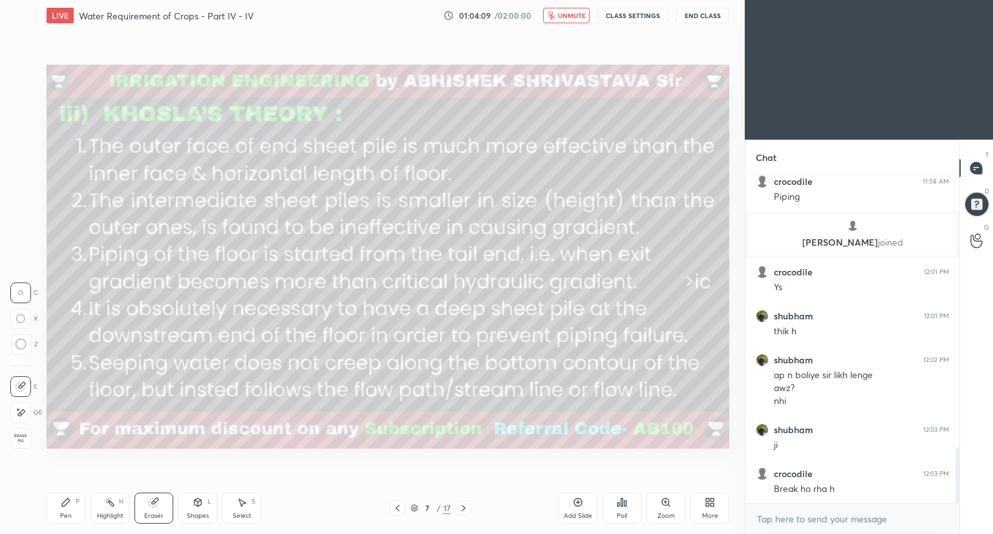
scroll to position [1707, 0]
click at [566, 16] on span "unmute" at bounding box center [572, 15] width 28 height 9
click at [67, 508] on div "Pen P" at bounding box center [66, 508] width 39 height 31
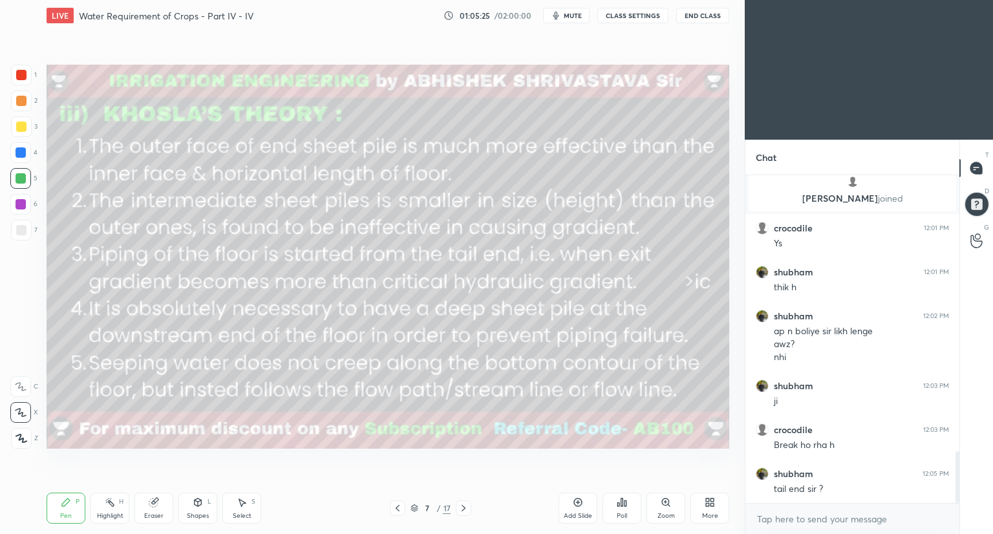
drag, startPoint x: 18, startPoint y: 232, endPoint x: 40, endPoint y: 230, distance: 22.1
click at [18, 233] on div at bounding box center [21, 230] width 10 height 10
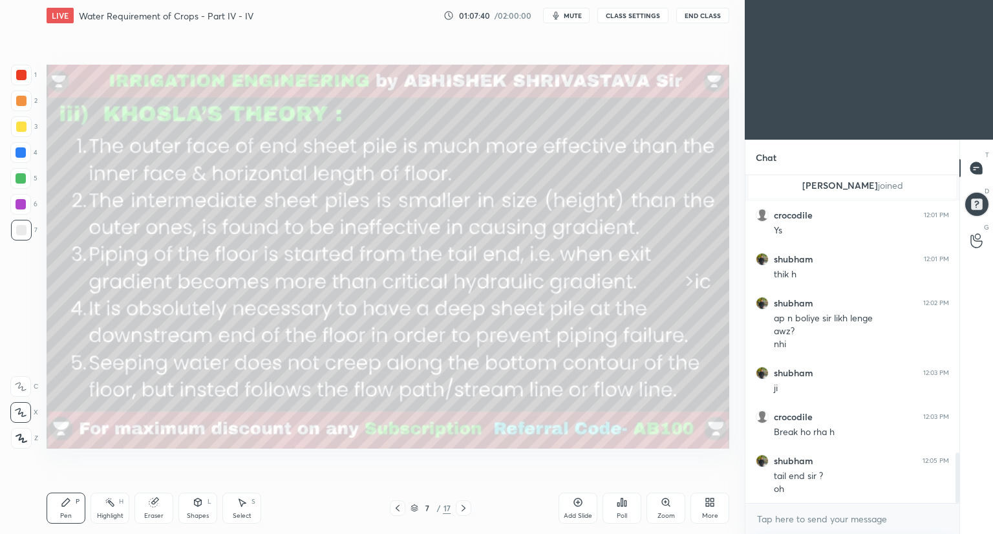
scroll to position [1808, 0]
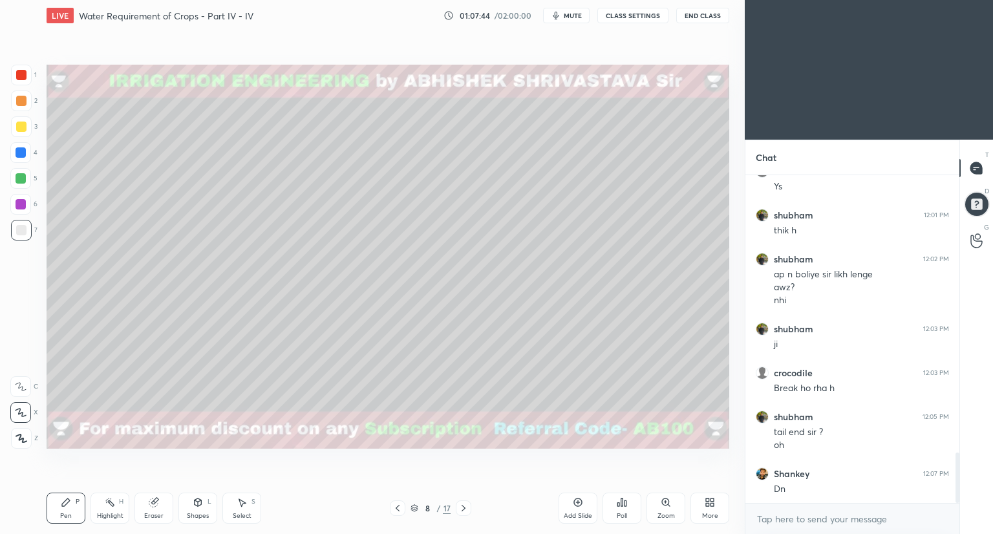
click at [195, 506] on icon at bounding box center [198, 502] width 10 height 10
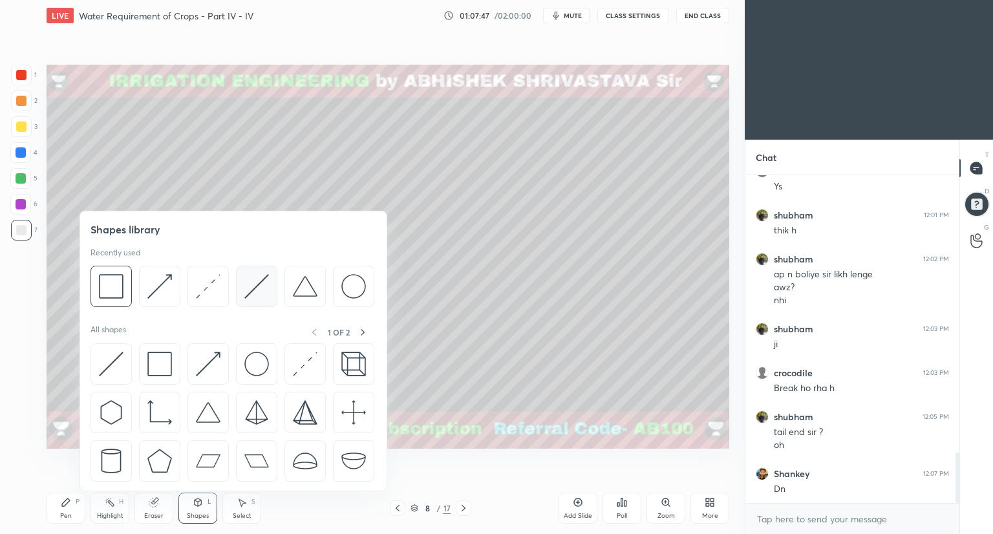
click at [251, 291] on img at bounding box center [256, 286] width 25 height 25
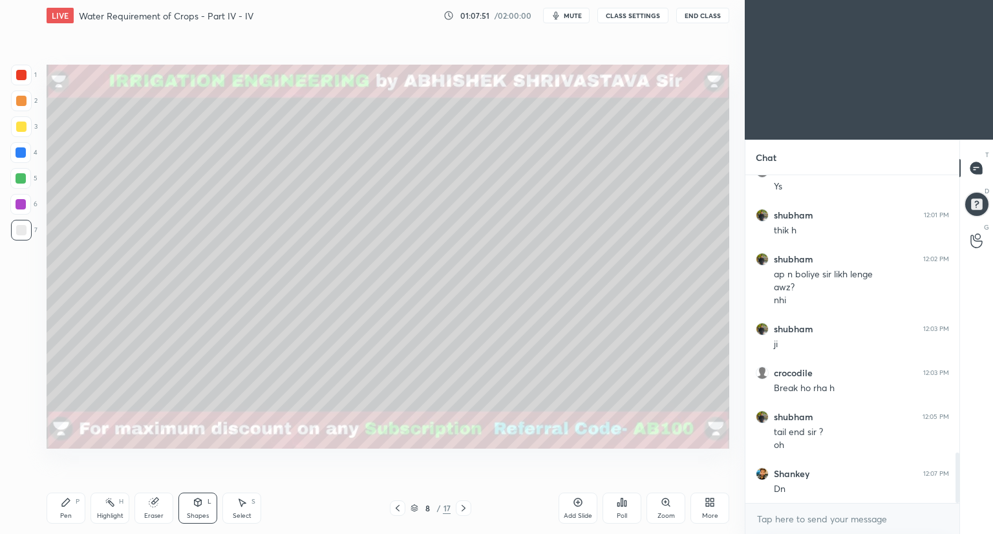
drag, startPoint x: 194, startPoint y: 505, endPoint x: 196, endPoint y: 492, distance: 13.1
click at [195, 504] on icon at bounding box center [198, 502] width 10 height 10
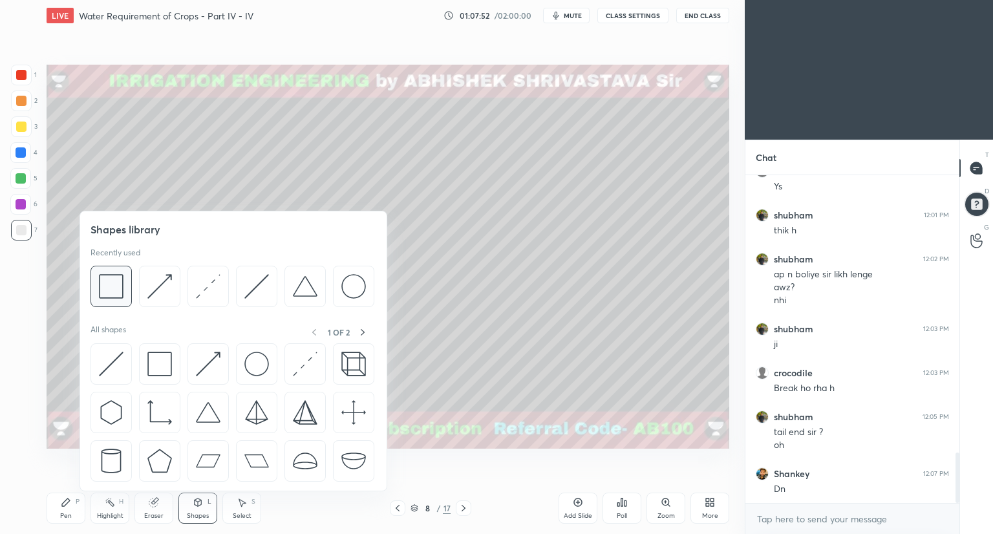
click at [121, 302] on div at bounding box center [111, 286] width 41 height 41
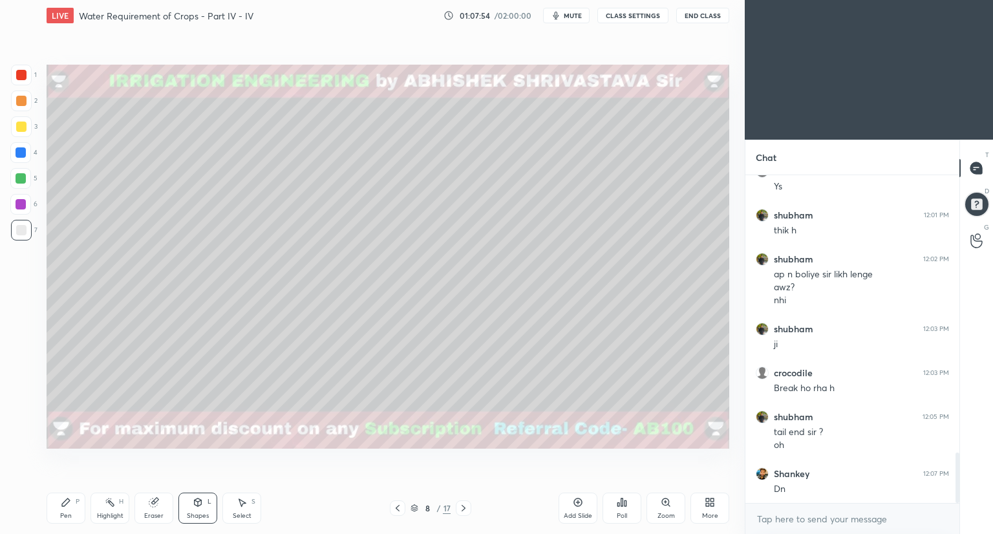
drag, startPoint x: 20, startPoint y: 101, endPoint x: 46, endPoint y: 116, distance: 30.2
click at [22, 102] on div at bounding box center [21, 101] width 10 height 10
drag, startPoint x: 233, startPoint y: 505, endPoint x: 232, endPoint y: 482, distance: 22.6
click at [234, 501] on div "Select S" at bounding box center [241, 508] width 39 height 31
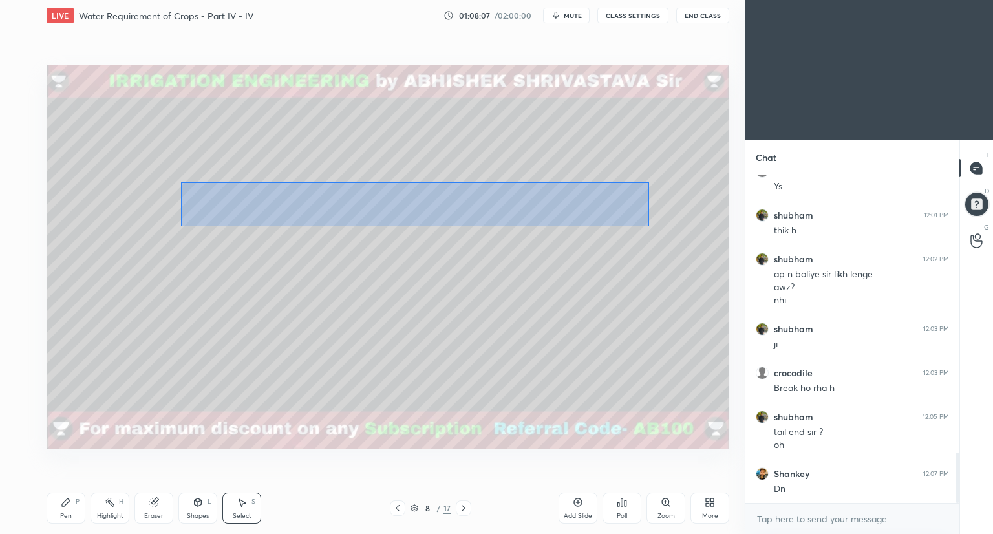
drag, startPoint x: 181, startPoint y: 182, endPoint x: 649, endPoint y: 224, distance: 470.0
click at [652, 226] on div "0 ° Undo Copy Duplicate Duplicate to new slide Delete" at bounding box center [388, 257] width 683 height 384
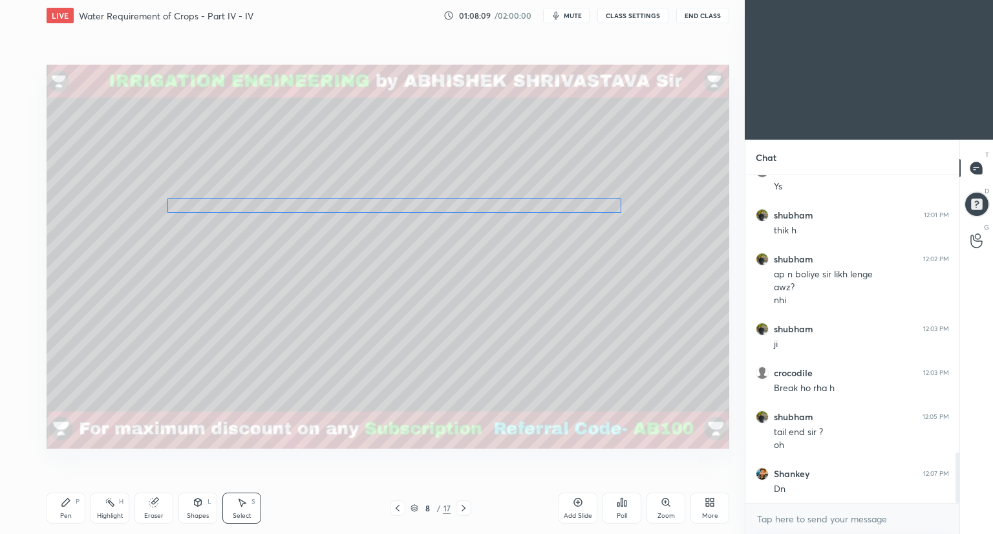
drag, startPoint x: 425, startPoint y: 203, endPoint x: 403, endPoint y: 202, distance: 22.0
click at [403, 203] on div "0 ° Undo Copy Duplicate Duplicate to new slide Delete" at bounding box center [388, 257] width 683 height 384
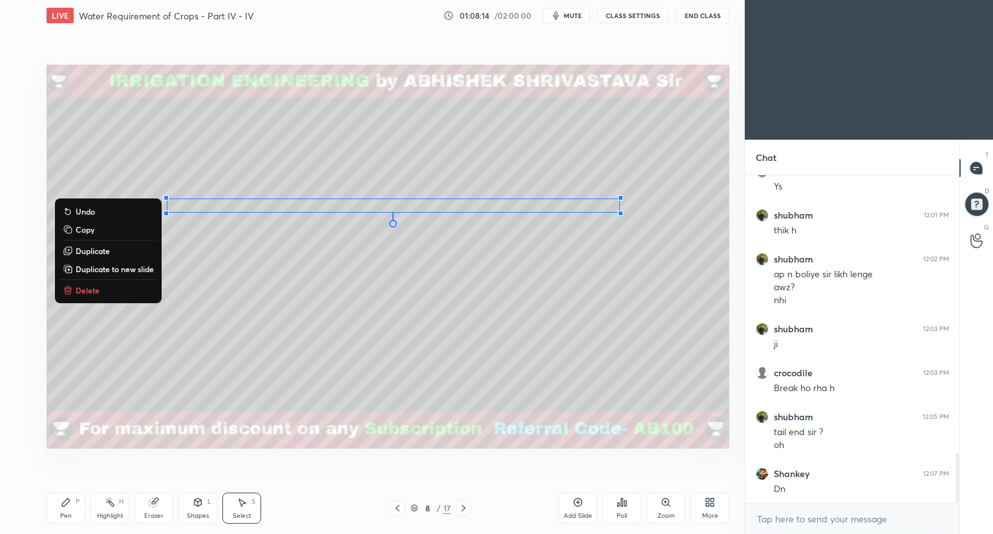
click at [156, 509] on div "Eraser" at bounding box center [153, 508] width 39 height 31
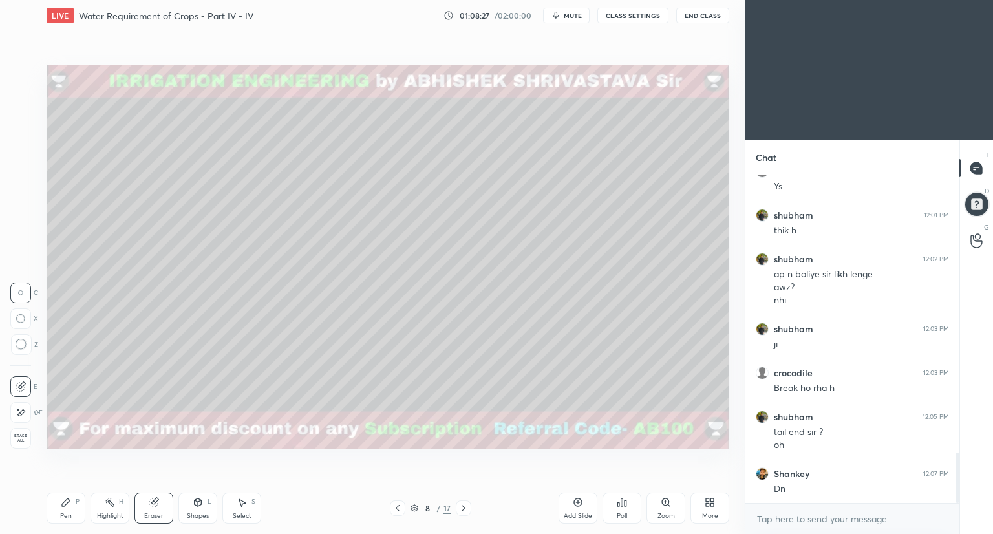
click at [196, 508] on div "Shapes L" at bounding box center [197, 508] width 39 height 31
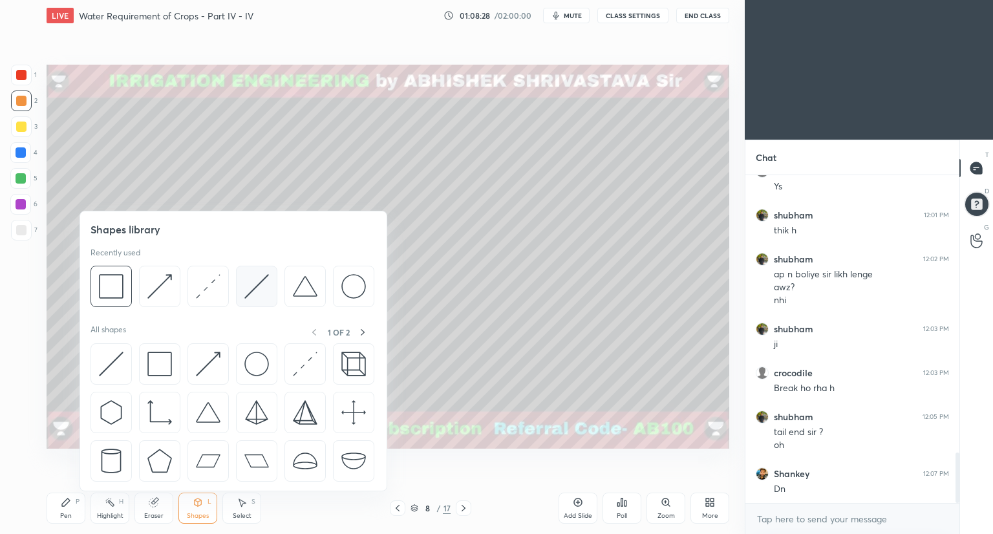
click at [260, 301] on div at bounding box center [256, 286] width 41 height 41
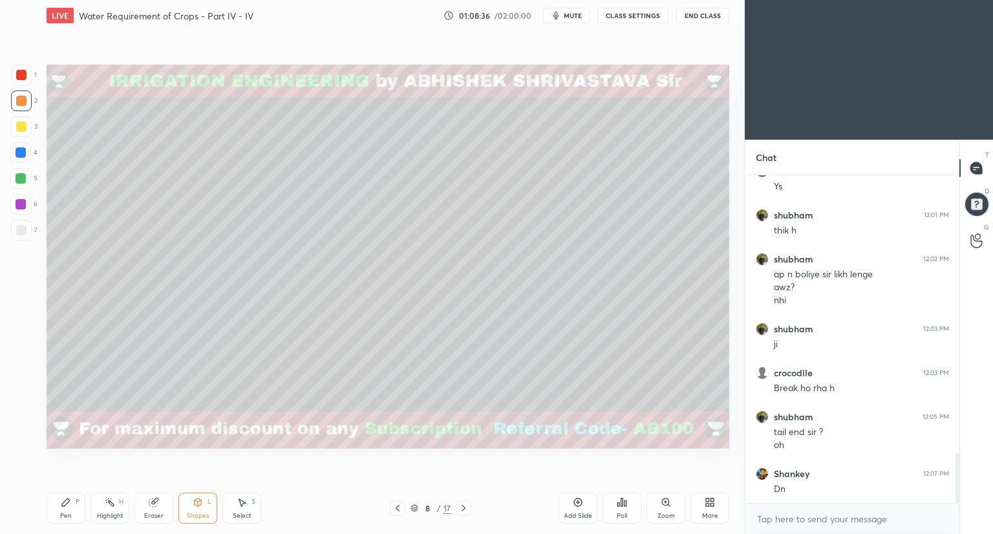
click at [140, 513] on div "Eraser" at bounding box center [153, 508] width 39 height 31
click at [191, 505] on div "Shapes L" at bounding box center [197, 508] width 39 height 31
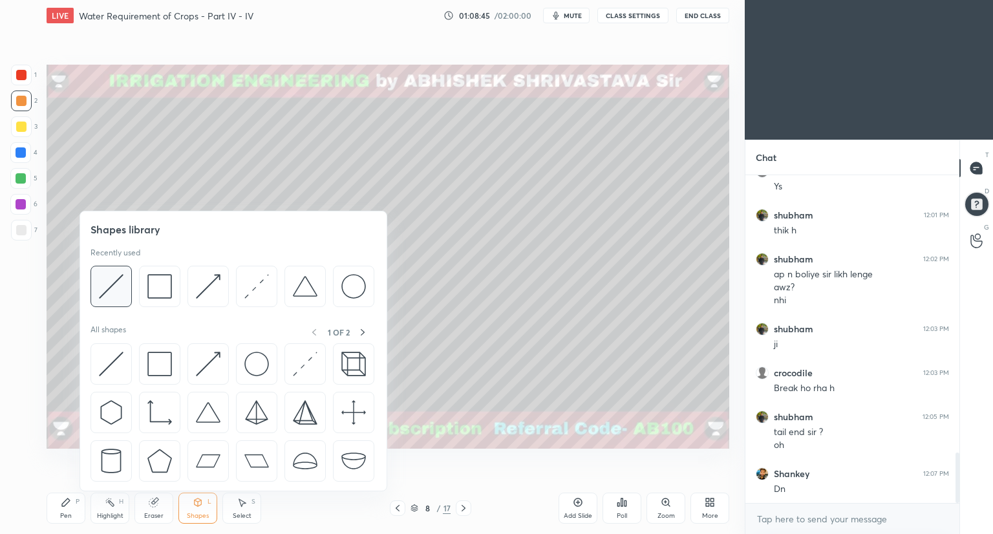
click at [120, 292] on img at bounding box center [111, 286] width 25 height 25
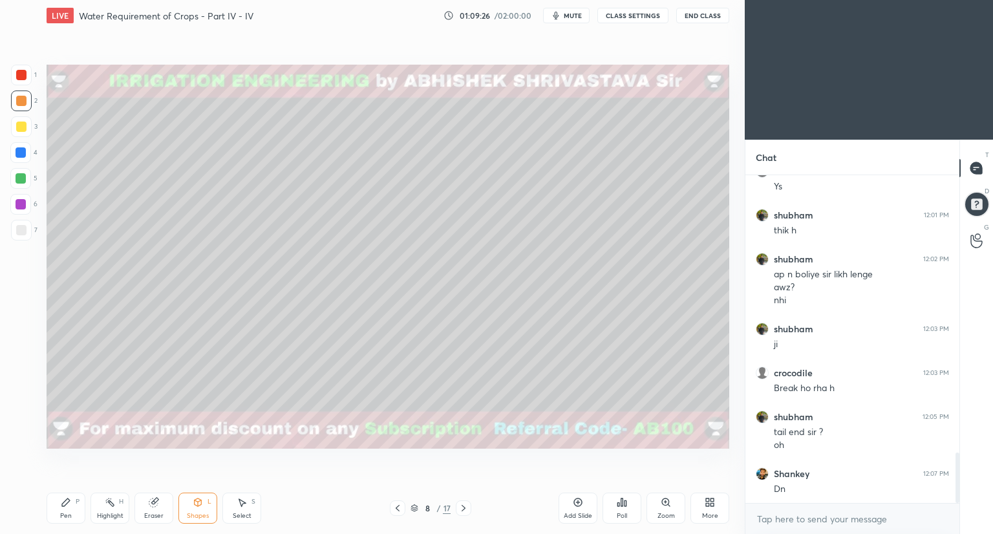
drag, startPoint x: 147, startPoint y: 510, endPoint x: 147, endPoint y: 502, distance: 7.8
click at [147, 510] on div "Eraser" at bounding box center [153, 508] width 39 height 31
click at [189, 506] on div "Shapes L" at bounding box center [197, 508] width 39 height 31
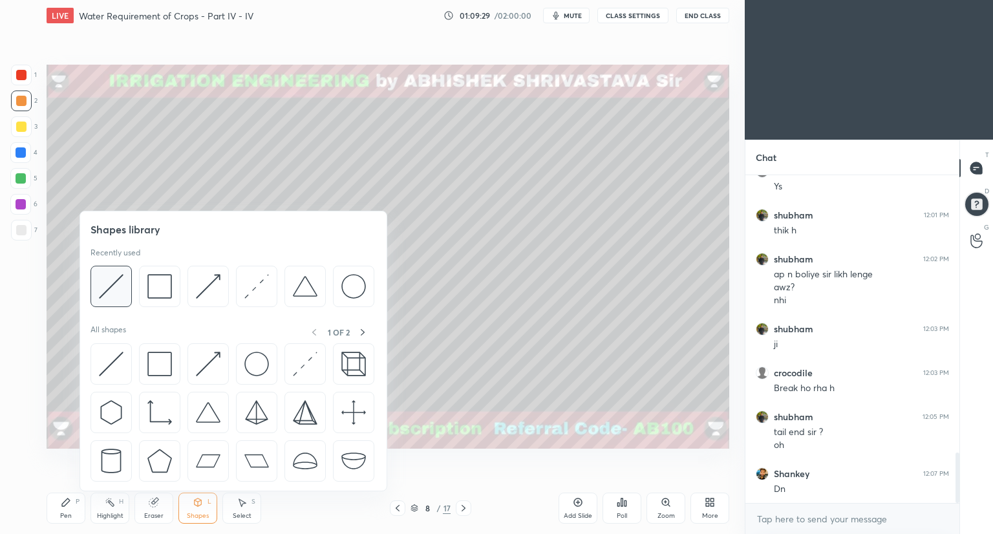
click at [125, 301] on div at bounding box center [111, 286] width 41 height 41
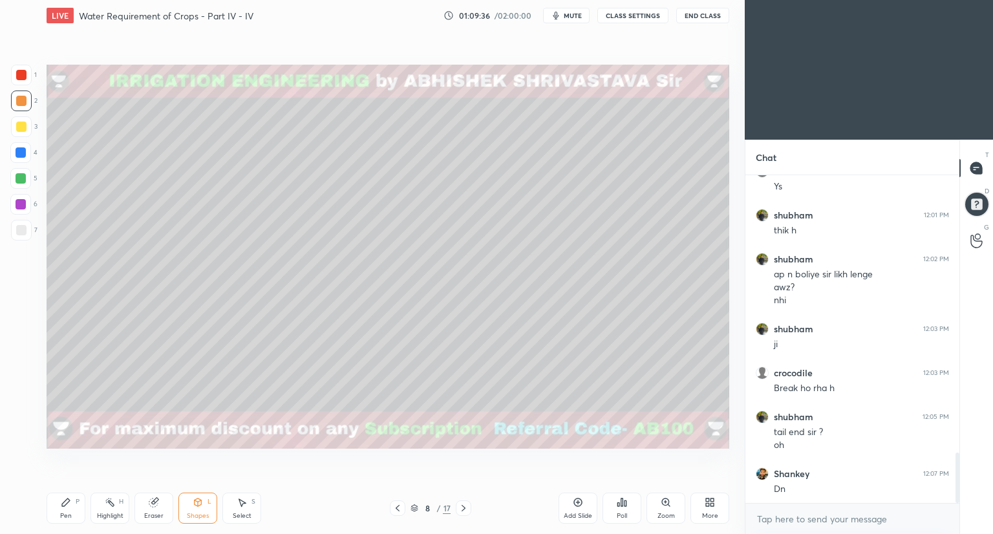
drag, startPoint x: 18, startPoint y: 152, endPoint x: 28, endPoint y: 153, distance: 10.4
click at [21, 152] on div at bounding box center [21, 152] width 10 height 10
click at [61, 506] on icon at bounding box center [66, 502] width 10 height 10
drag, startPoint x: 193, startPoint y: 510, endPoint x: 191, endPoint y: 496, distance: 13.6
click at [191, 510] on div "Shapes L" at bounding box center [197, 508] width 39 height 31
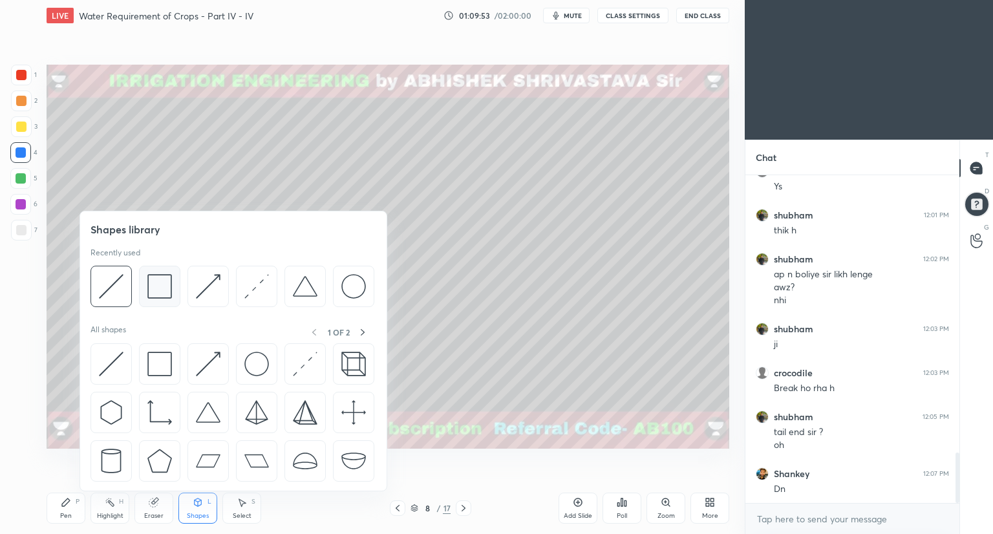
click at [155, 296] on img at bounding box center [159, 286] width 25 height 25
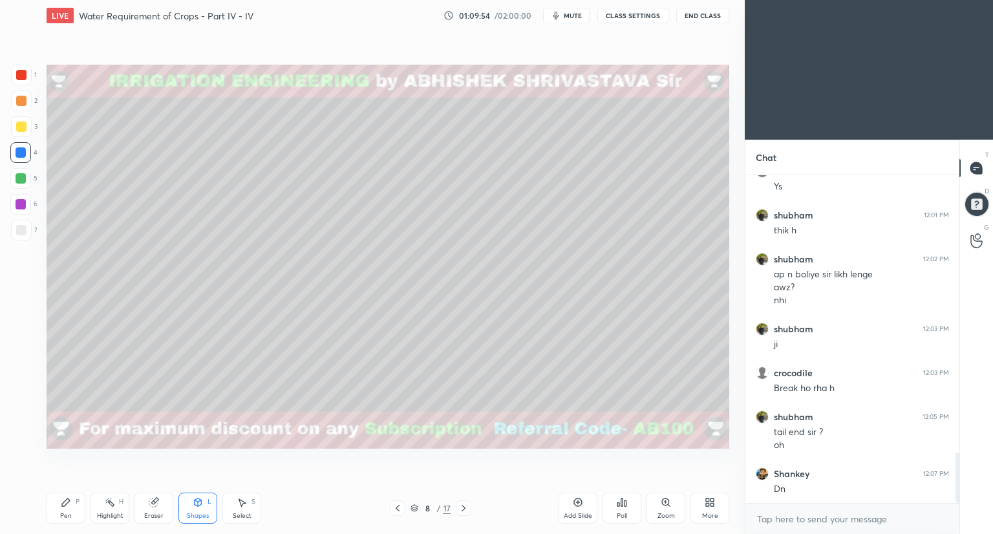
click at [20, 130] on div at bounding box center [21, 127] width 10 height 10
drag, startPoint x: 205, startPoint y: 507, endPoint x: 203, endPoint y: 494, distance: 13.1
click at [204, 508] on div "Shapes L" at bounding box center [197, 508] width 39 height 31
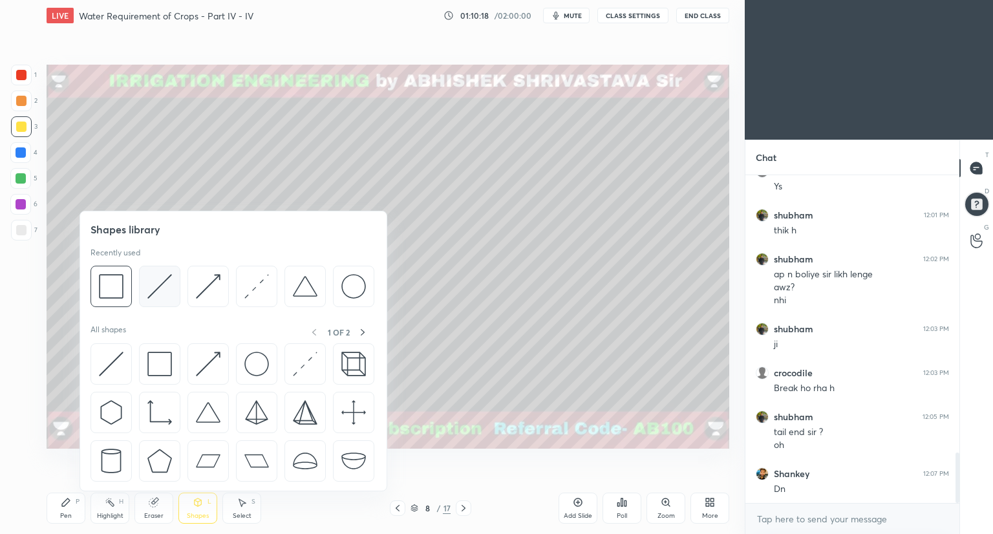
click at [160, 299] on div at bounding box center [159, 286] width 41 height 41
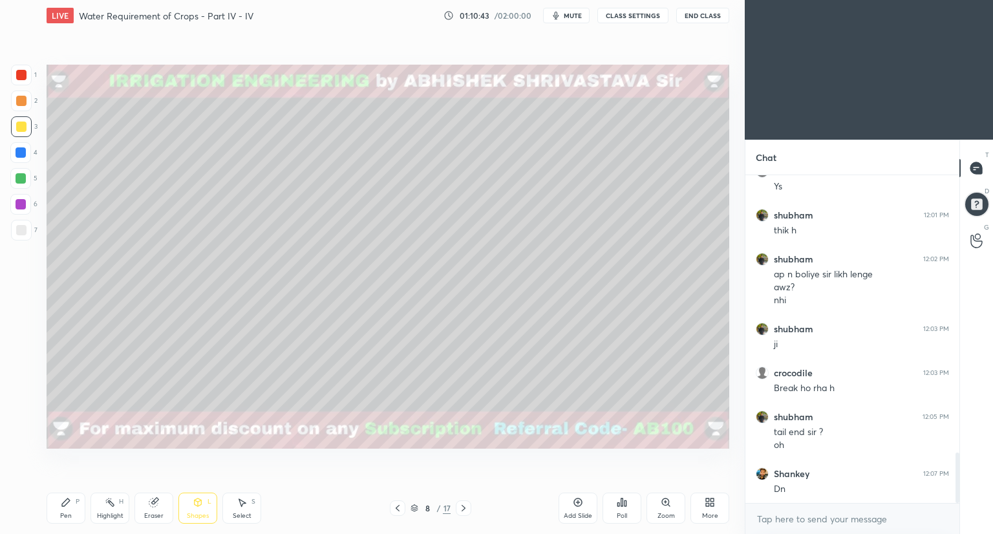
click at [193, 513] on div "Shapes" at bounding box center [198, 516] width 22 height 6
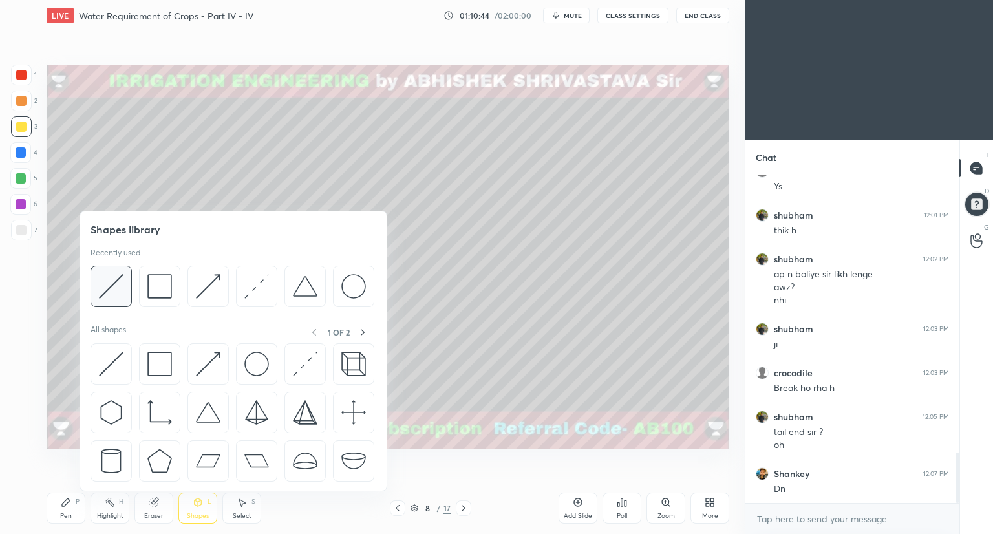
click at [111, 298] on div at bounding box center [111, 286] width 41 height 41
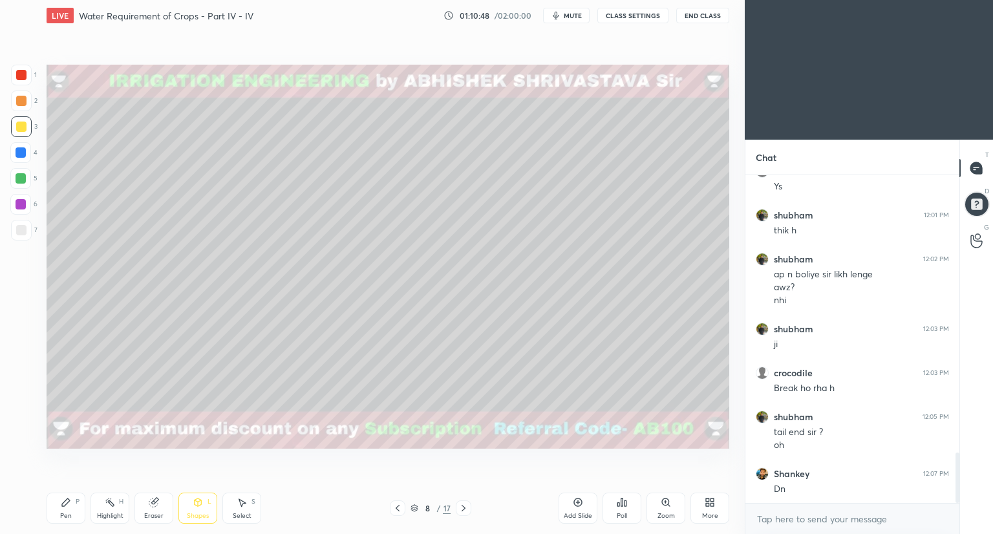
drag, startPoint x: 155, startPoint y: 505, endPoint x: 147, endPoint y: 484, distance: 21.9
click at [153, 503] on icon at bounding box center [153, 503] width 8 height 8
click at [199, 513] on div "Shapes" at bounding box center [198, 516] width 22 height 6
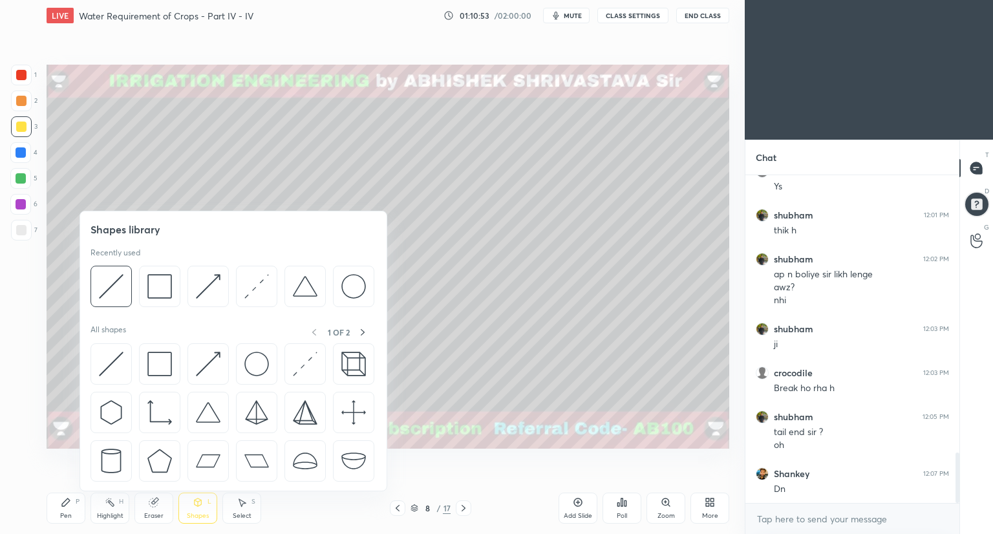
click at [19, 107] on div at bounding box center [21, 101] width 21 height 21
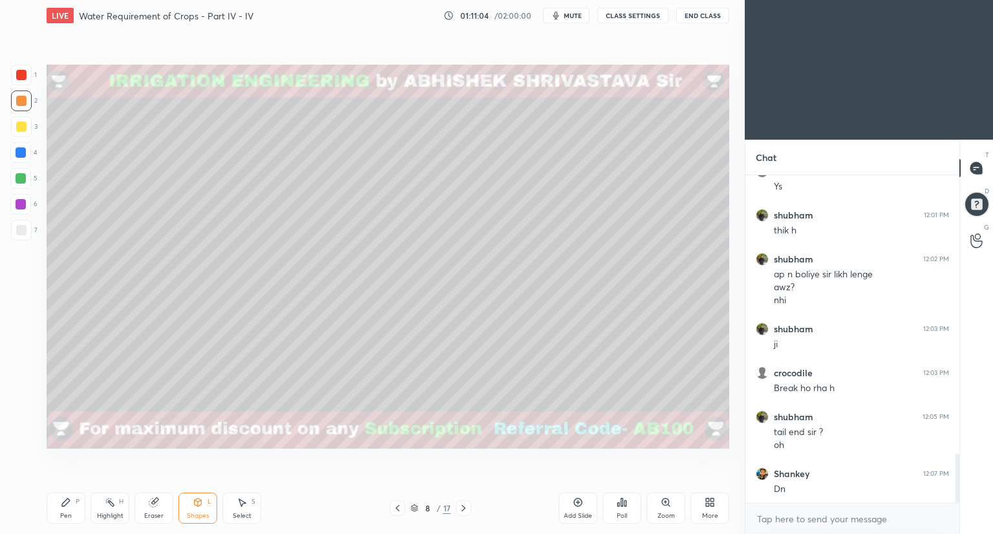
scroll to position [1852, 0]
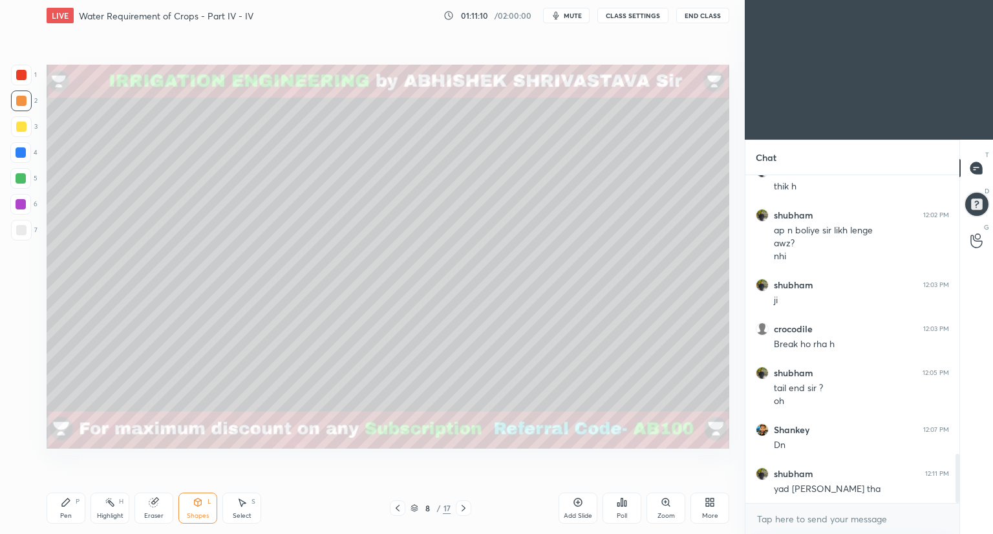
click at [72, 511] on div "Pen P" at bounding box center [66, 508] width 39 height 31
click at [22, 153] on div at bounding box center [21, 152] width 10 height 10
click at [23, 102] on div at bounding box center [21, 101] width 10 height 10
click at [31, 153] on div "4" at bounding box center [23, 152] width 27 height 21
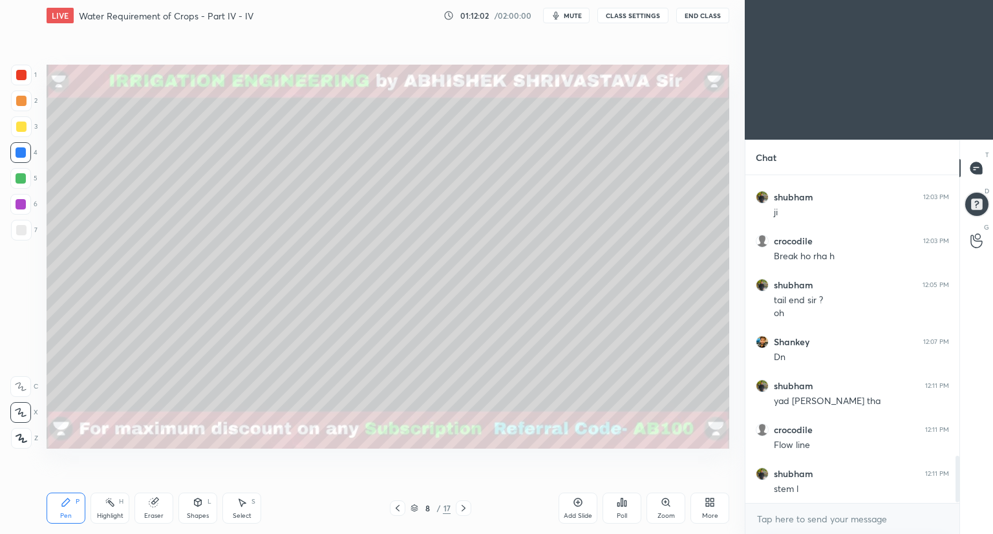
scroll to position [1984, 0]
drag, startPoint x: 192, startPoint y: 513, endPoint x: 192, endPoint y: 504, distance: 9.1
click at [191, 513] on div "Shapes" at bounding box center [198, 516] width 22 height 6
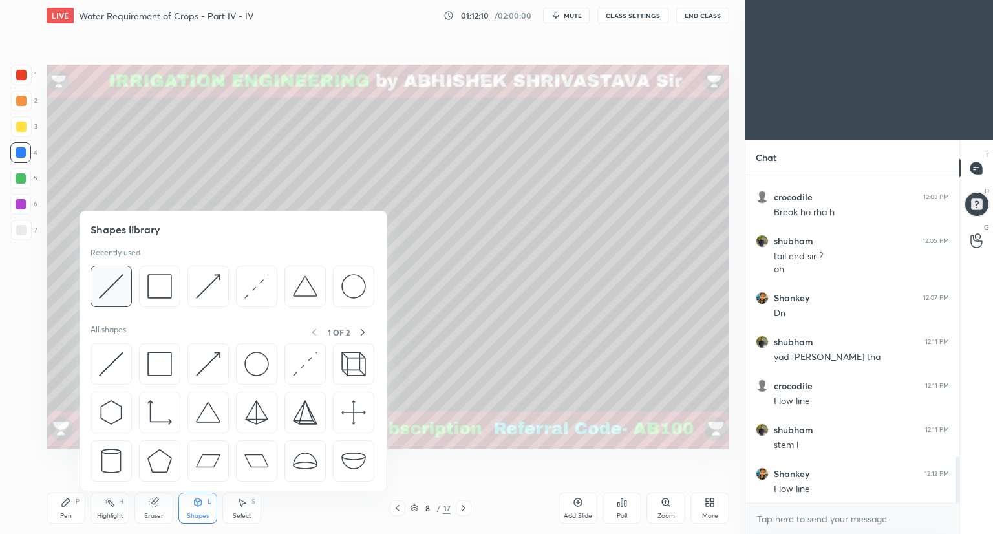
click at [109, 296] on img at bounding box center [111, 286] width 25 height 25
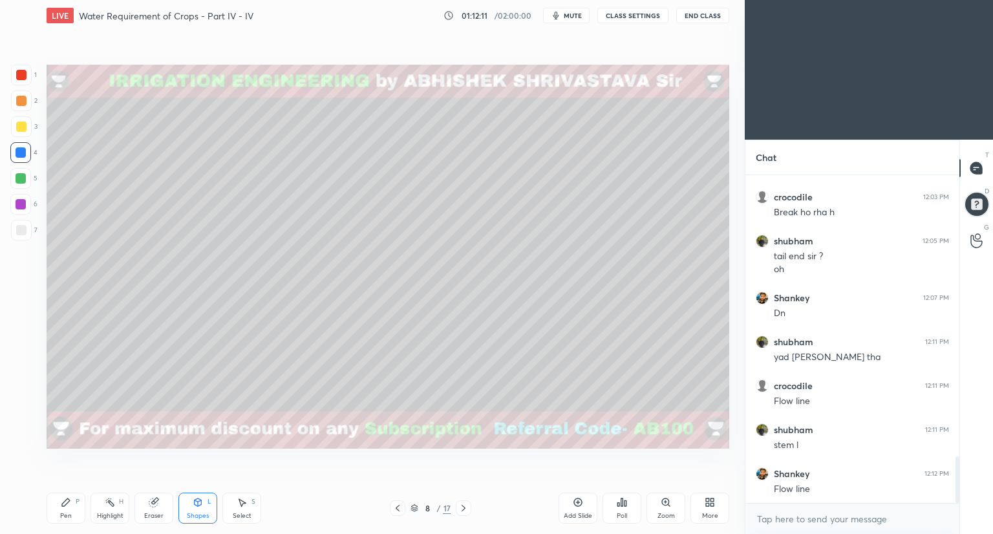
drag, startPoint x: 26, startPoint y: 236, endPoint x: 27, endPoint y: 246, distance: 10.4
click at [24, 239] on div at bounding box center [21, 230] width 21 height 21
click at [71, 511] on div "Pen P" at bounding box center [66, 508] width 39 height 31
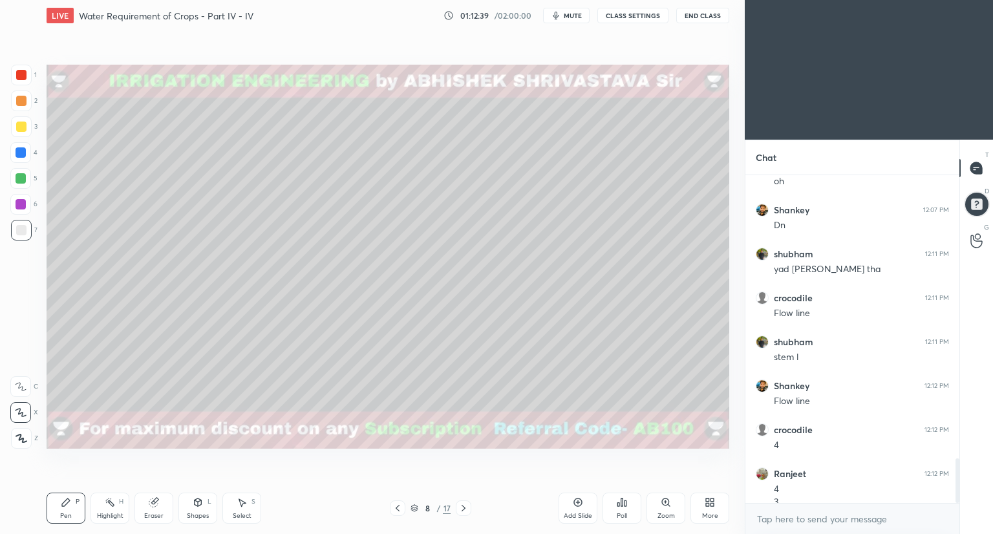
scroll to position [2085, 0]
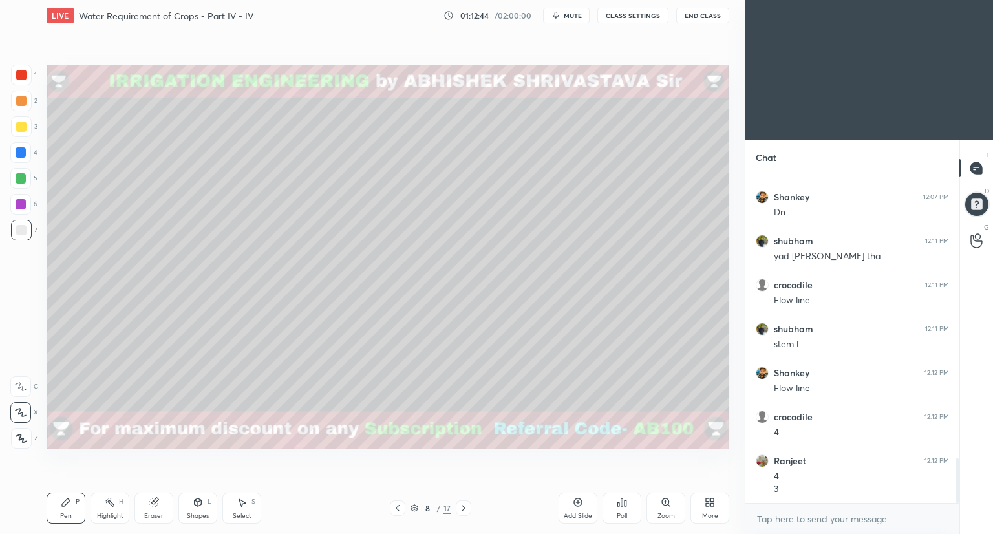
drag, startPoint x: 19, startPoint y: 153, endPoint x: 43, endPoint y: 164, distance: 26.3
click at [19, 154] on div at bounding box center [21, 152] width 10 height 10
click at [154, 503] on icon at bounding box center [153, 503] width 8 height 8
click at [65, 504] on icon at bounding box center [66, 503] width 8 height 8
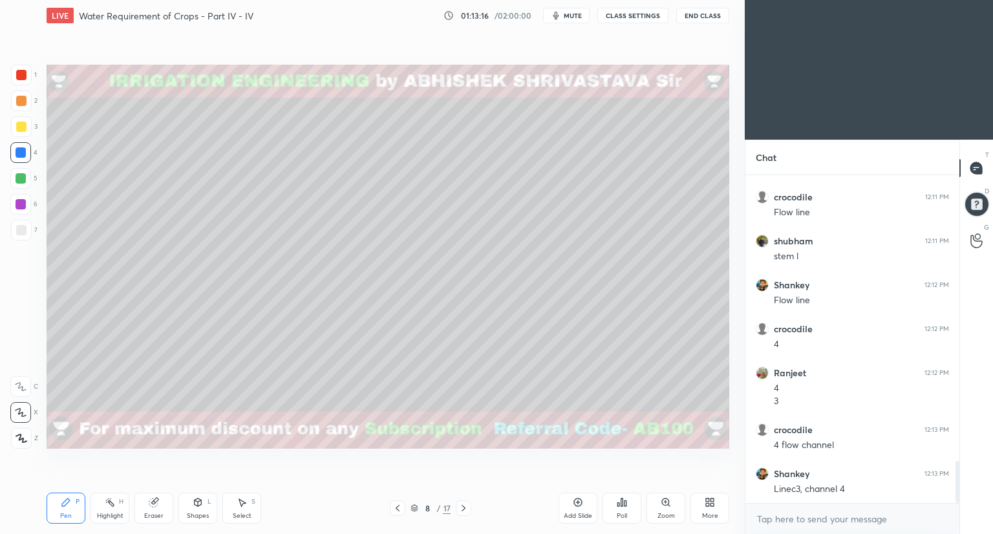
scroll to position [2217, 0]
click at [156, 510] on div "Eraser" at bounding box center [153, 508] width 39 height 31
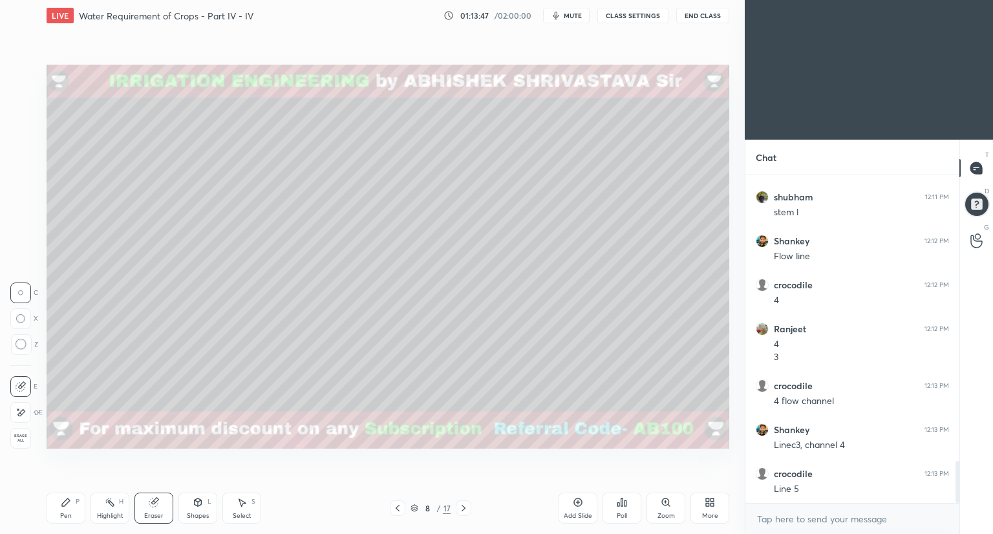
scroll to position [2230, 0]
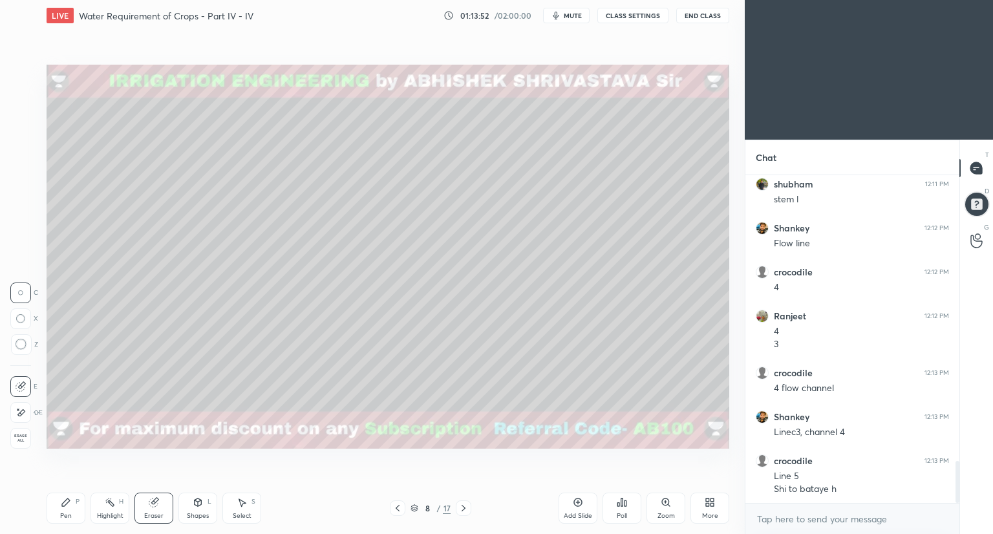
click at [156, 504] on icon at bounding box center [153, 503] width 8 height 8
drag, startPoint x: 62, startPoint y: 510, endPoint x: 82, endPoint y: 504, distance: 21.1
click at [67, 510] on div "Pen P" at bounding box center [66, 508] width 39 height 31
click at [188, 509] on div "Shapes L" at bounding box center [197, 508] width 39 height 31
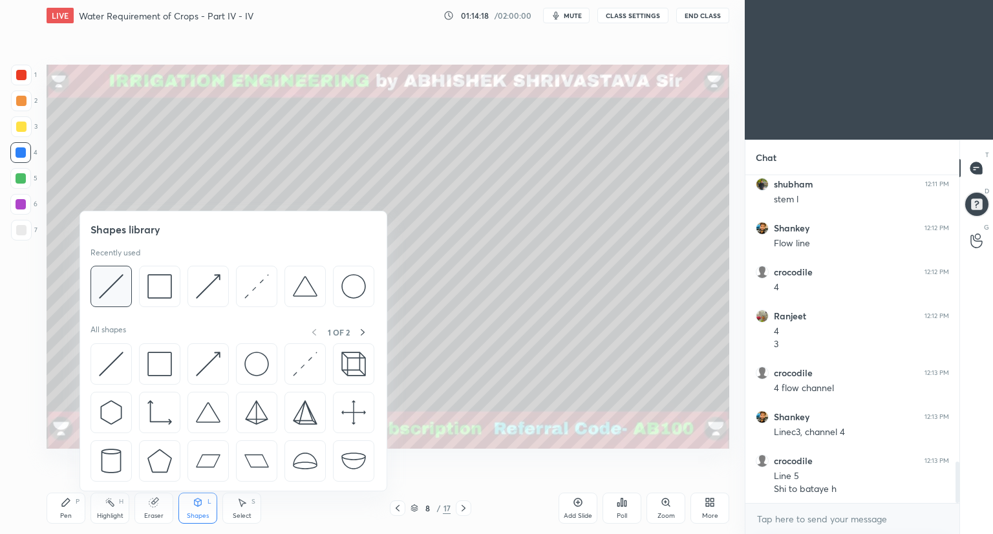
scroll to position [2273, 0]
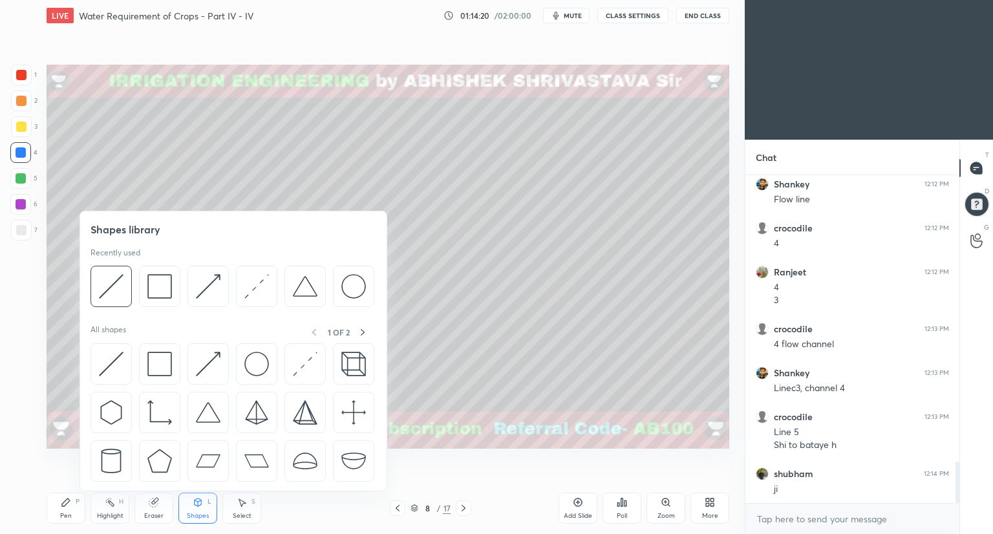
click at [21, 179] on div at bounding box center [21, 178] width 10 height 10
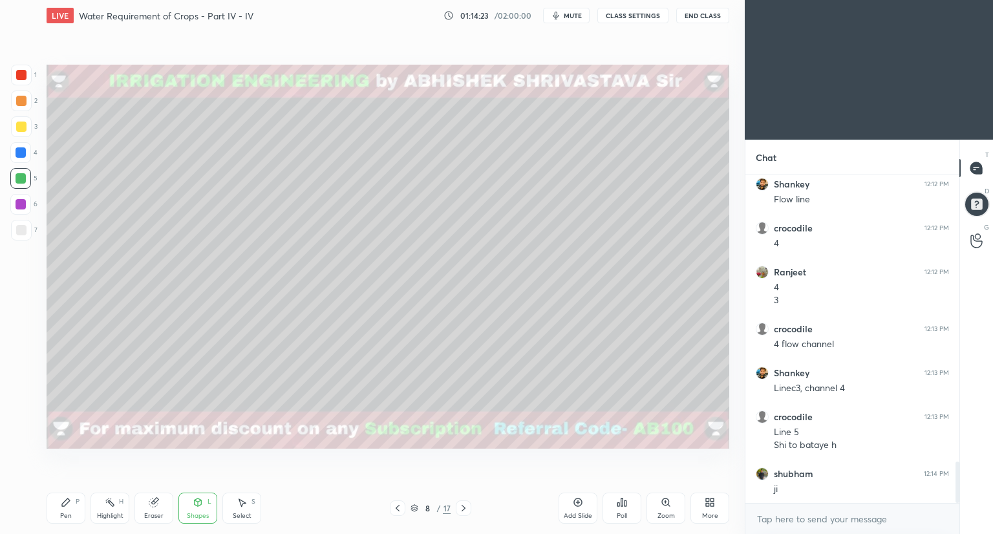
drag, startPoint x: 67, startPoint y: 506, endPoint x: 70, endPoint y: 489, distance: 17.6
click at [67, 507] on icon at bounding box center [66, 502] width 10 height 10
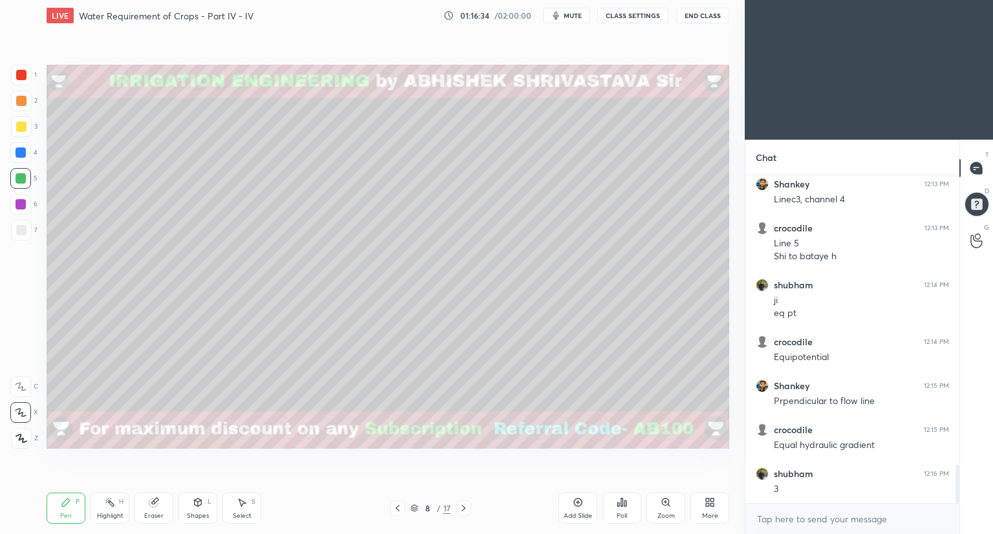
scroll to position [2506, 0]
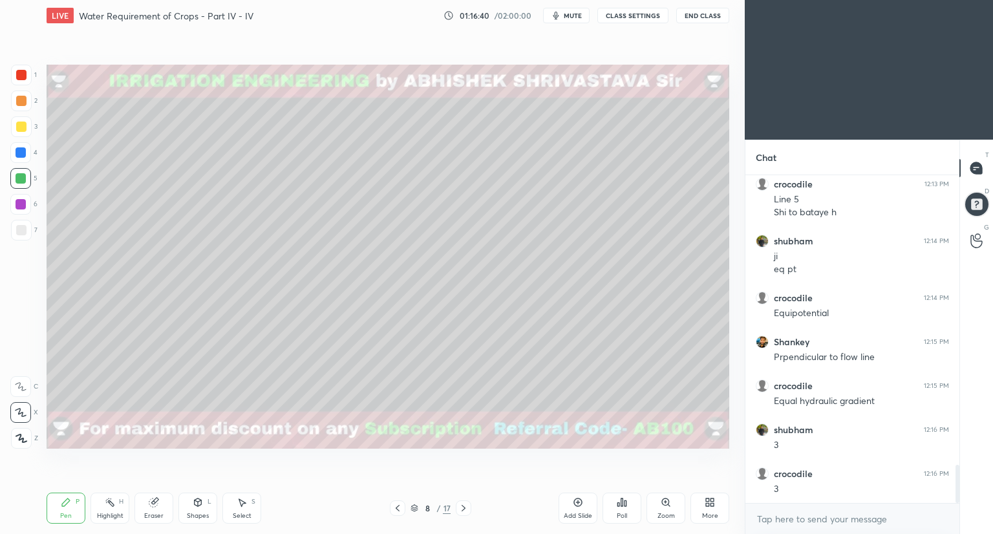
click at [150, 502] on icon at bounding box center [153, 503] width 8 height 8
drag, startPoint x: 72, startPoint y: 504, endPoint x: 83, endPoint y: 494, distance: 14.2
click at [72, 504] on div "Pen P" at bounding box center [66, 508] width 39 height 31
drag, startPoint x: 143, startPoint y: 511, endPoint x: 153, endPoint y: 489, distance: 23.4
click at [143, 510] on div "Eraser" at bounding box center [153, 508] width 39 height 31
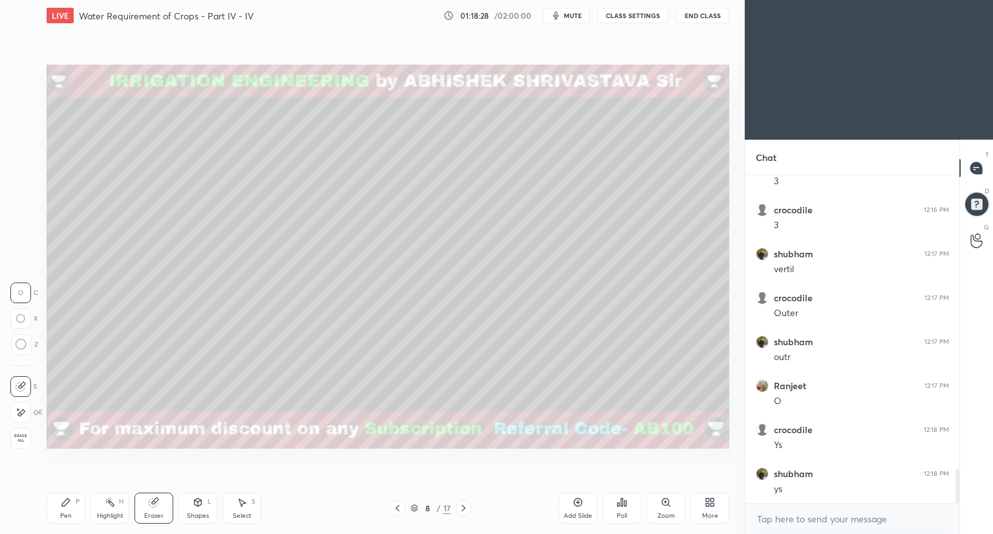
scroll to position [2814, 0]
type textarea "x"
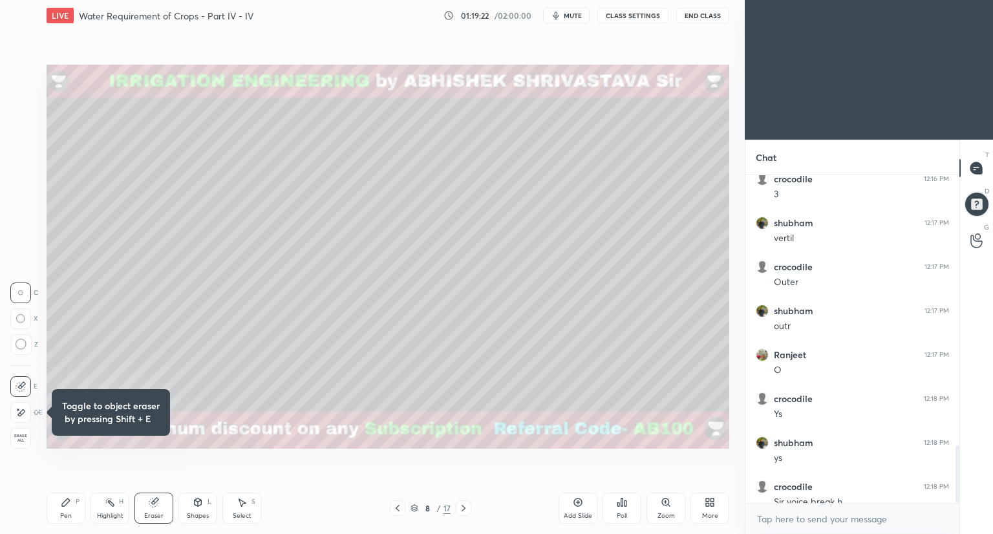
scroll to position [1538, 0]
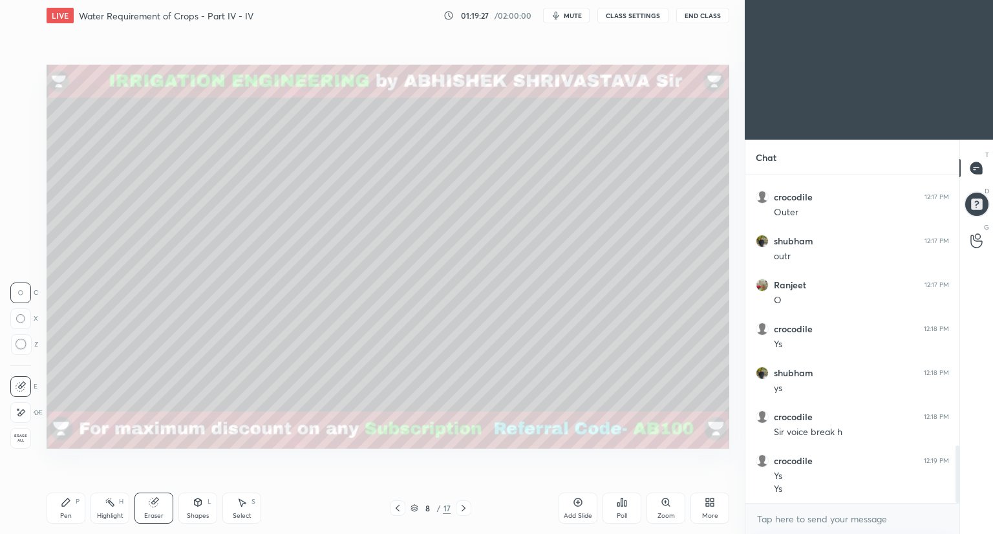
click at [66, 506] on icon at bounding box center [66, 502] width 10 height 10
click at [27, 78] on div at bounding box center [21, 75] width 21 height 21
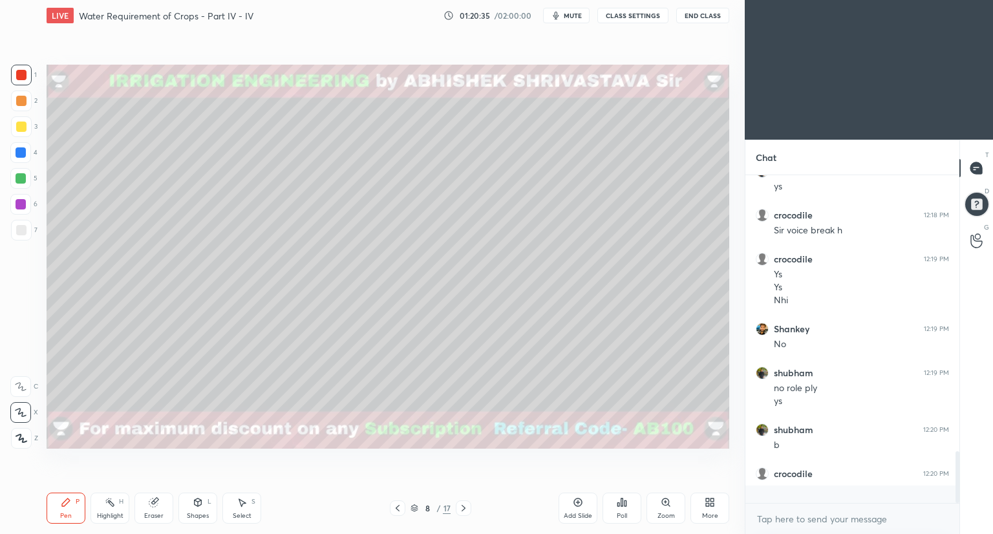
scroll to position [324, 210]
drag, startPoint x: 158, startPoint y: 508, endPoint x: 167, endPoint y: 500, distance: 12.0
click at [164, 502] on div "Eraser" at bounding box center [153, 508] width 39 height 31
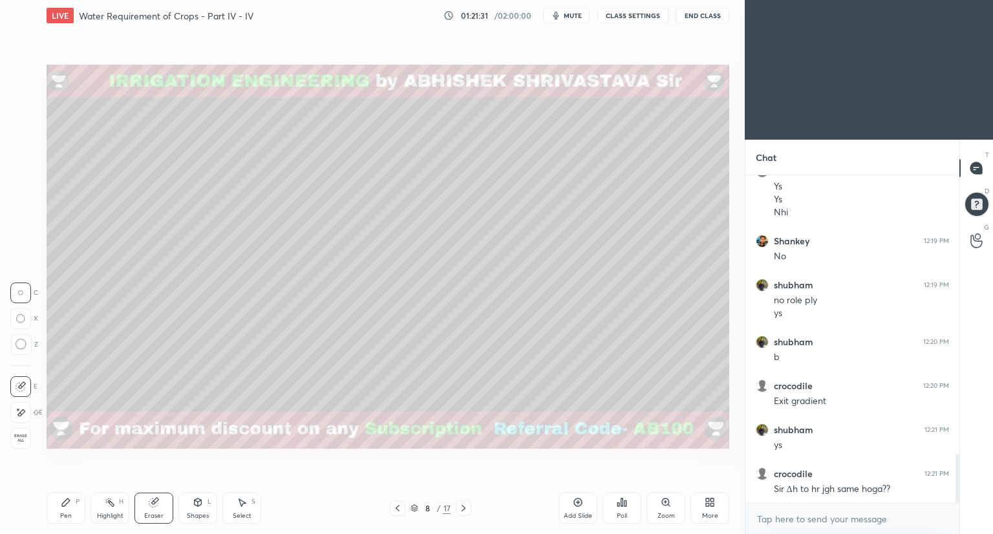
scroll to position [1871, 0]
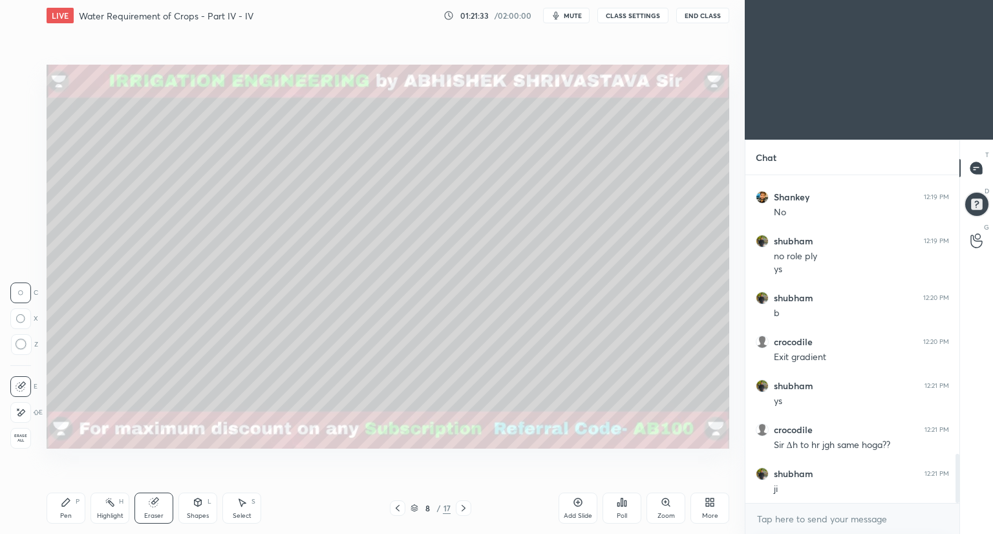
click at [61, 511] on div "Pen P" at bounding box center [66, 508] width 39 height 31
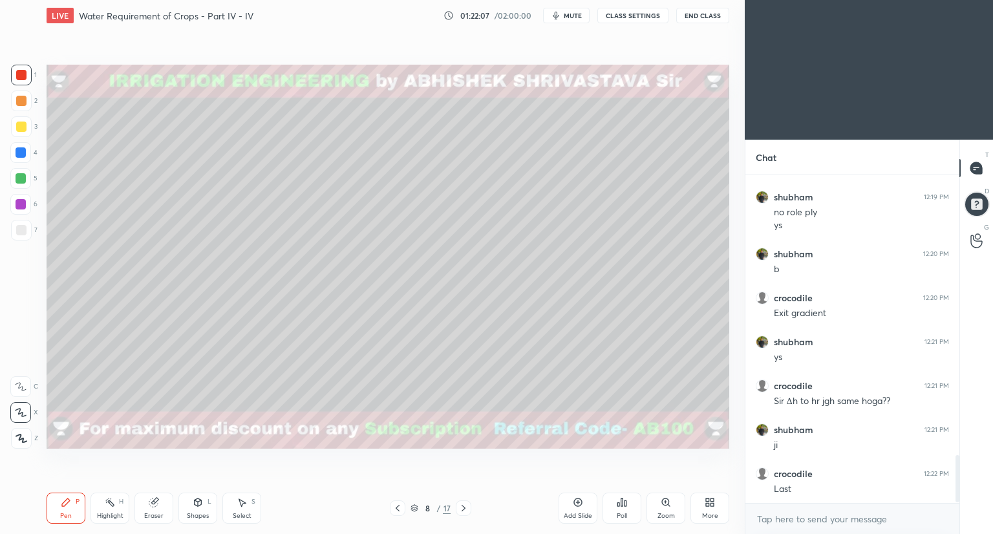
scroll to position [1959, 0]
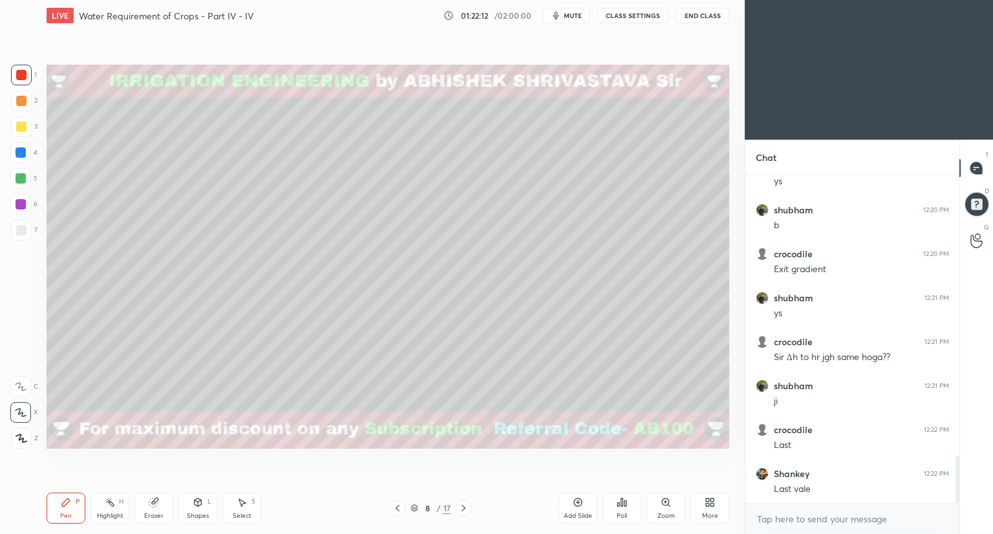
drag, startPoint x: 156, startPoint y: 508, endPoint x: 167, endPoint y: 482, distance: 27.5
click at [160, 500] on div "Eraser" at bounding box center [153, 508] width 39 height 31
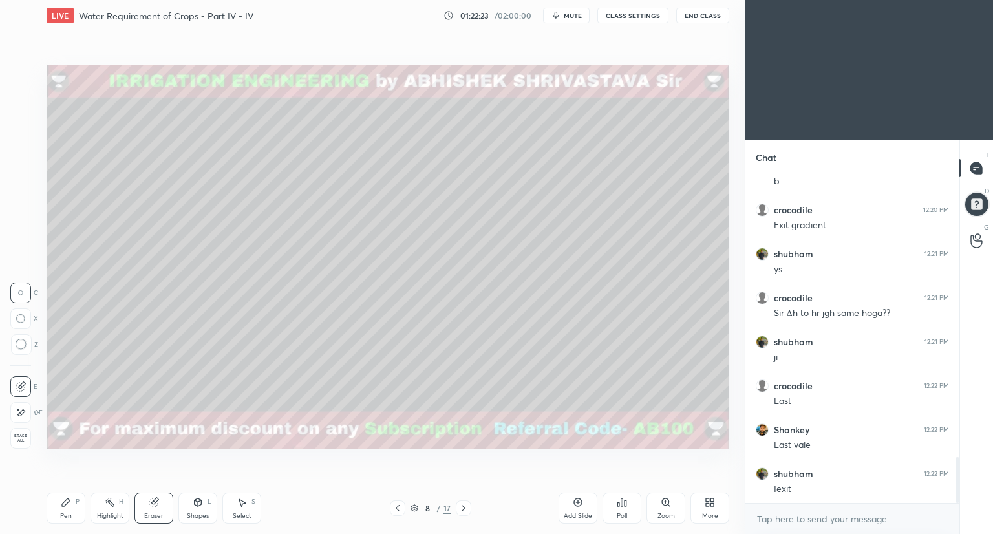
click at [579, 19] on span "mute" at bounding box center [573, 15] width 18 height 9
click at [581, 16] on span "unmute" at bounding box center [572, 15] width 28 height 9
click at [582, 17] on span "mute" at bounding box center [573, 15] width 18 height 9
click at [561, 12] on span "unmute" at bounding box center [572, 15] width 28 height 9
click at [217, 72] on div "Setting up your live class Poll for secs No correct answer Start poll" at bounding box center [387, 256] width 693 height 451
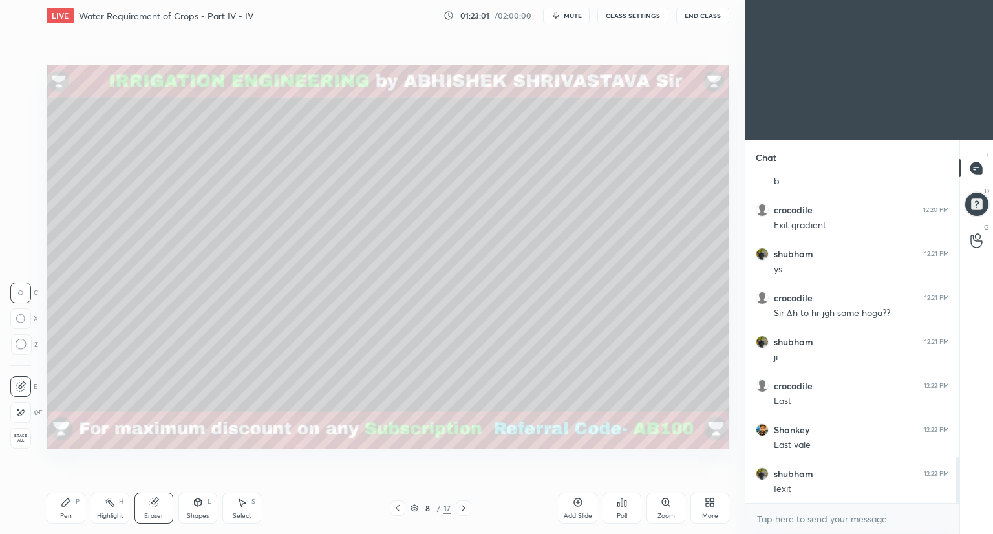
click at [67, 509] on div "Pen P" at bounding box center [66, 508] width 39 height 31
click at [152, 508] on icon at bounding box center [154, 502] width 10 height 10
click at [558, 17] on icon "button" at bounding box center [556, 16] width 6 height 8
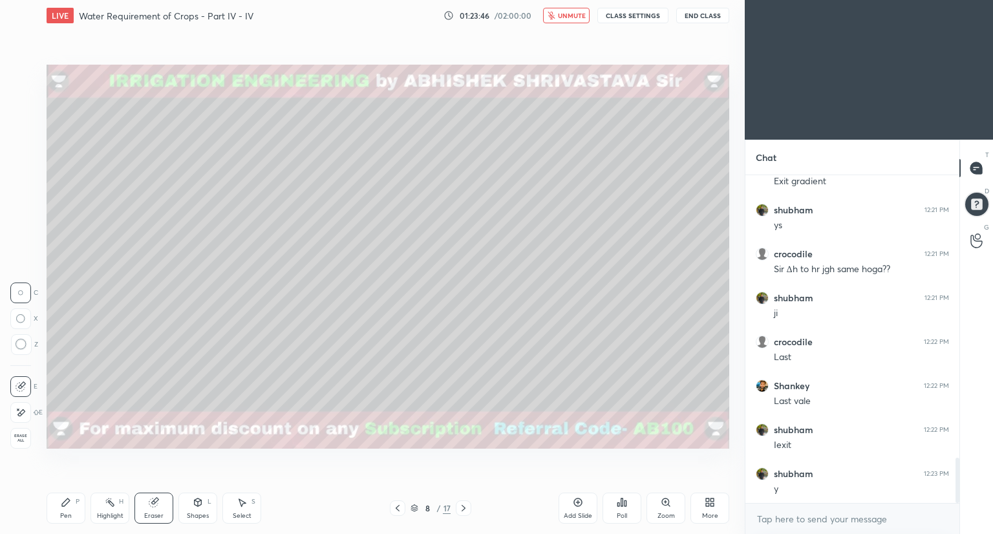
click at [561, 24] on div "LIVE Water Requirement of Crops - Part IV - IV 01:23:46 / 02:00:00 unmute CLASS…" at bounding box center [388, 15] width 683 height 31
click at [564, 18] on span "unmute" at bounding box center [572, 15] width 28 height 9
type textarea "x"
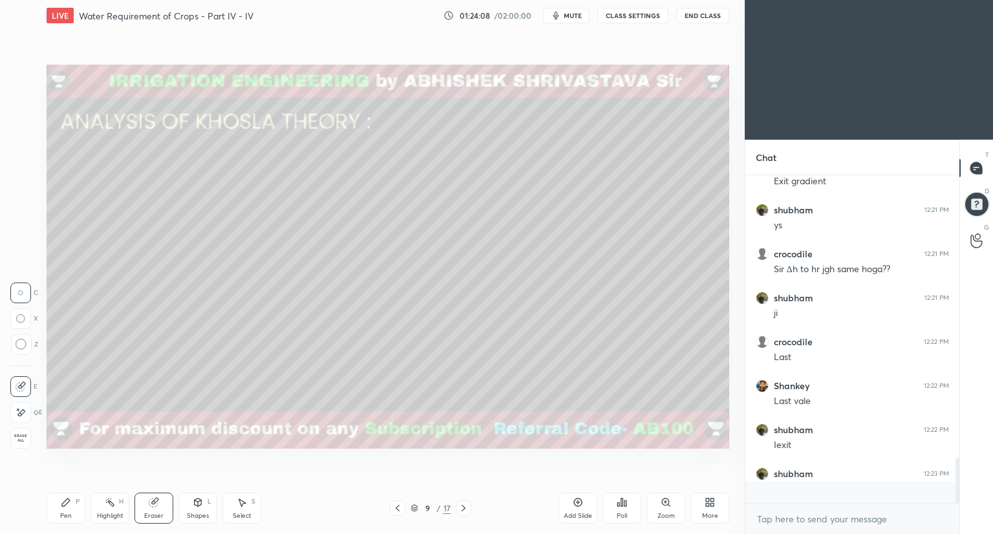
scroll to position [324, 210]
click at [68, 513] on div "Pen" at bounding box center [66, 516] width 12 height 6
click at [21, 151] on div at bounding box center [21, 152] width 10 height 10
click at [200, 504] on icon at bounding box center [198, 503] width 7 height 8
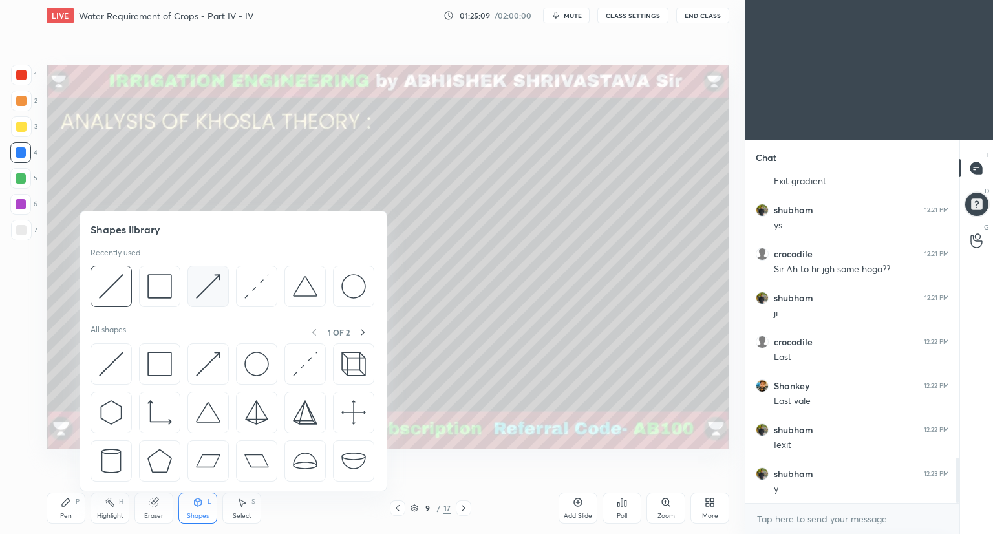
click at [206, 294] on img at bounding box center [208, 286] width 25 height 25
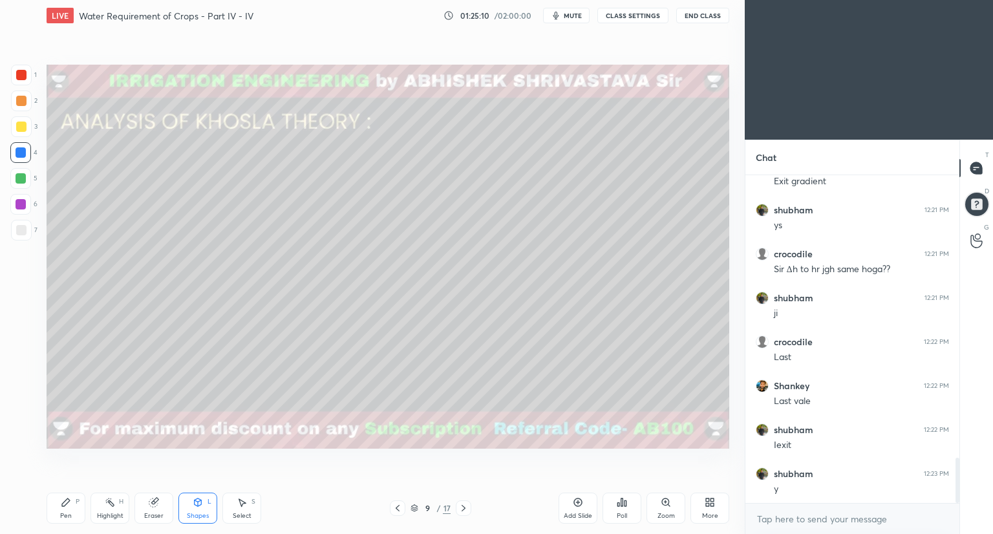
click at [19, 127] on div at bounding box center [21, 127] width 10 height 10
click at [189, 504] on div "Shapes L" at bounding box center [197, 508] width 39 height 31
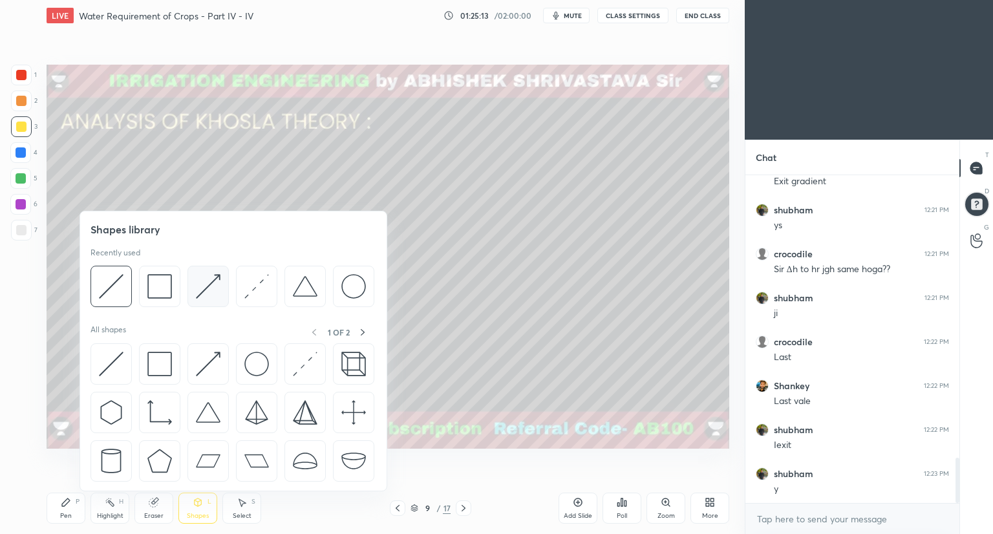
click at [200, 300] on div at bounding box center [208, 286] width 41 height 41
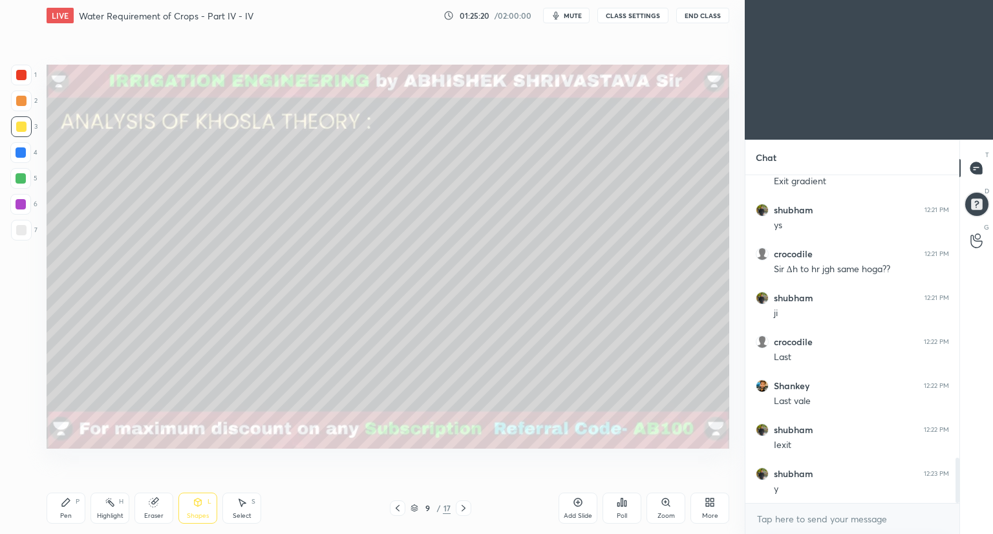
click at [63, 506] on icon at bounding box center [66, 503] width 8 height 8
drag, startPoint x: 156, startPoint y: 511, endPoint x: 174, endPoint y: 478, distance: 36.7
click at [161, 508] on div "Eraser" at bounding box center [153, 508] width 39 height 31
click at [70, 513] on div "Pen" at bounding box center [66, 516] width 12 height 6
click at [197, 508] on div "Shapes L" at bounding box center [197, 508] width 39 height 31
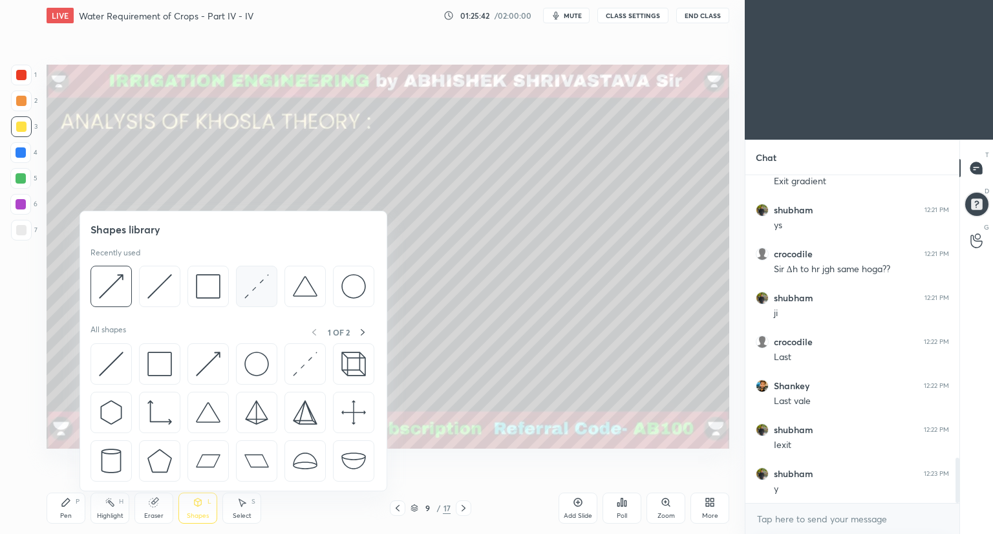
click at [249, 294] on img at bounding box center [256, 286] width 25 height 25
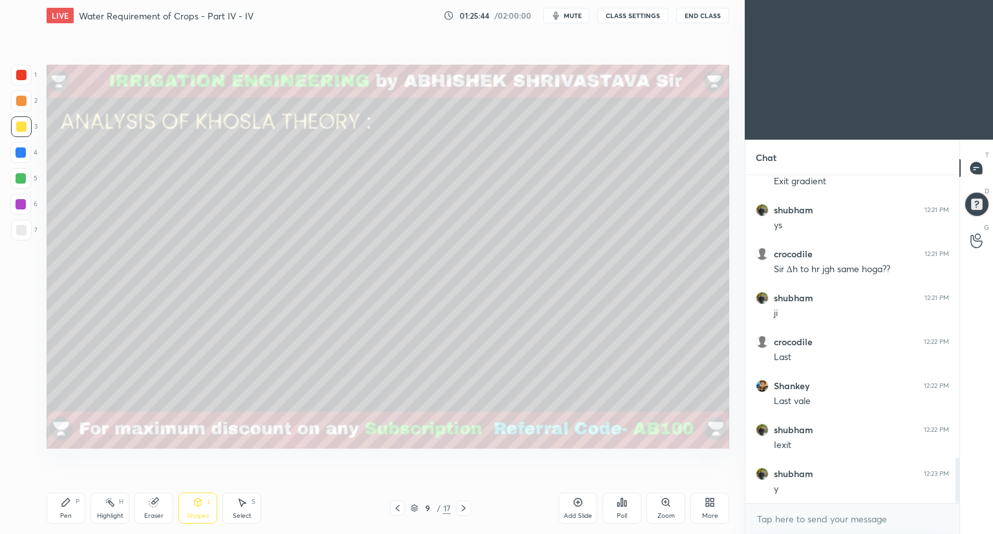
click at [24, 156] on div at bounding box center [21, 152] width 10 height 10
drag, startPoint x: 23, startPoint y: 72, endPoint x: 23, endPoint y: 85, distance: 12.9
click at [23, 74] on div at bounding box center [21, 75] width 10 height 10
drag, startPoint x: 16, startPoint y: 228, endPoint x: 21, endPoint y: 231, distance: 6.7
click at [18, 231] on div at bounding box center [21, 230] width 10 height 10
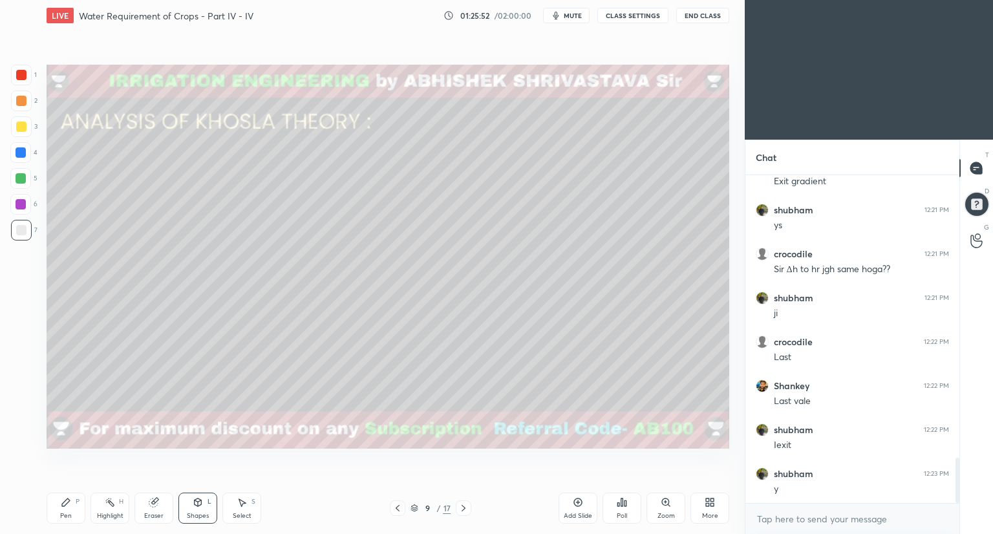
click at [69, 510] on div "Pen P" at bounding box center [66, 508] width 39 height 31
click at [150, 504] on icon at bounding box center [153, 503] width 8 height 8
click at [67, 505] on icon at bounding box center [66, 502] width 10 height 10
click at [155, 504] on icon at bounding box center [153, 503] width 8 height 8
click at [70, 506] on icon at bounding box center [66, 502] width 10 height 10
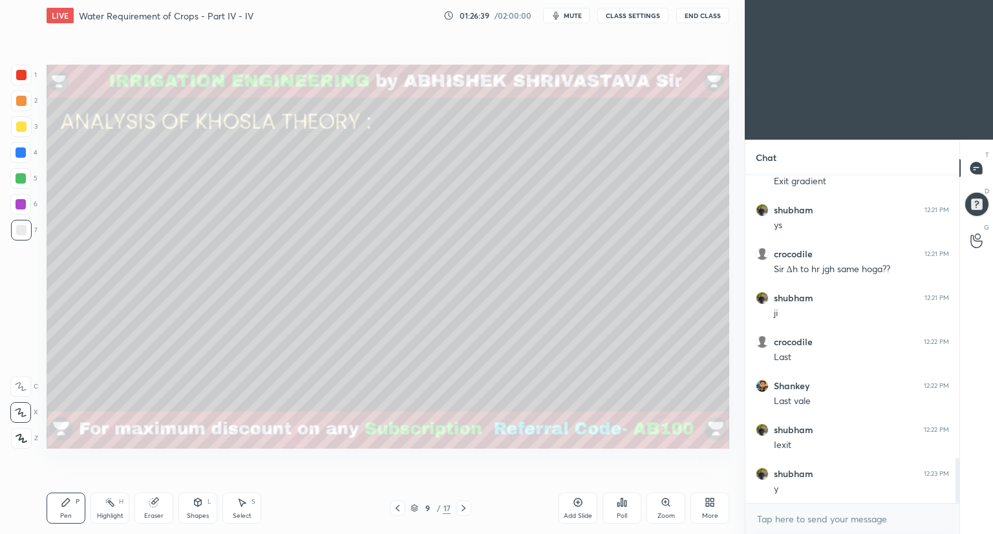
click at [460, 510] on icon at bounding box center [463, 508] width 10 height 10
click at [396, 507] on icon at bounding box center [397, 508] width 10 height 10
drag, startPoint x: 159, startPoint y: 511, endPoint x: 226, endPoint y: 451, distance: 89.3
click at [175, 500] on div "Pen P Highlight H Eraser Shapes L Select S" at bounding box center [175, 508] width 256 height 31
click at [157, 503] on icon at bounding box center [153, 503] width 8 height 8
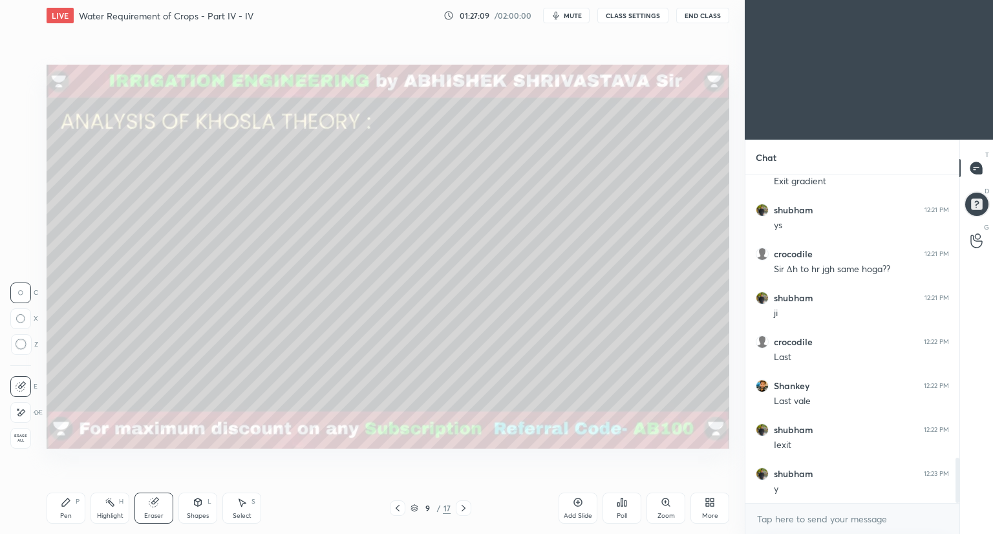
drag, startPoint x: 61, startPoint y: 511, endPoint x: 74, endPoint y: 502, distance: 16.2
click at [62, 513] on div "Pen" at bounding box center [66, 516] width 12 height 6
drag, startPoint x: 155, startPoint y: 504, endPoint x: 160, endPoint y: 500, distance: 6.9
click at [158, 502] on icon at bounding box center [154, 502] width 10 height 10
click at [66, 506] on icon at bounding box center [66, 502] width 10 height 10
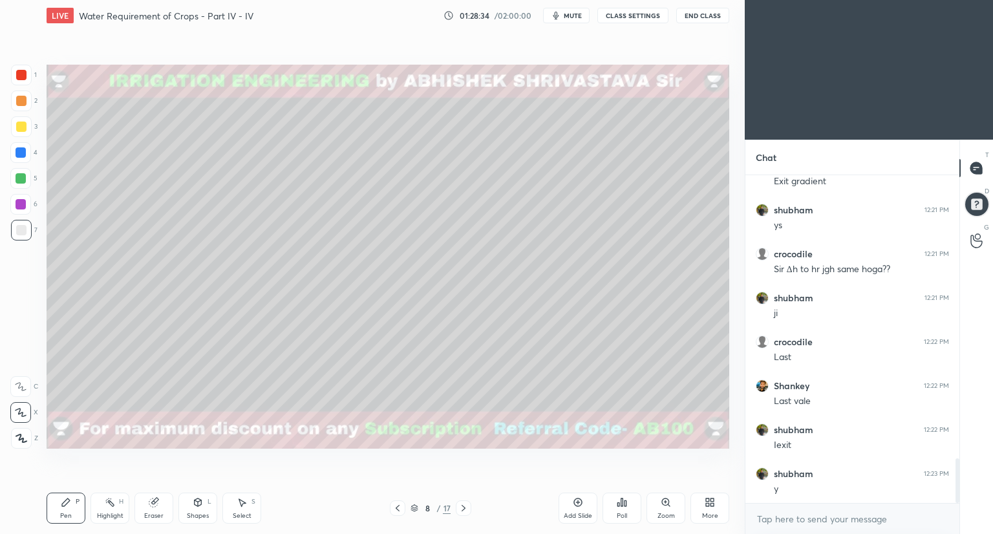
scroll to position [2091, 0]
click at [160, 505] on div "Eraser" at bounding box center [153, 508] width 39 height 31
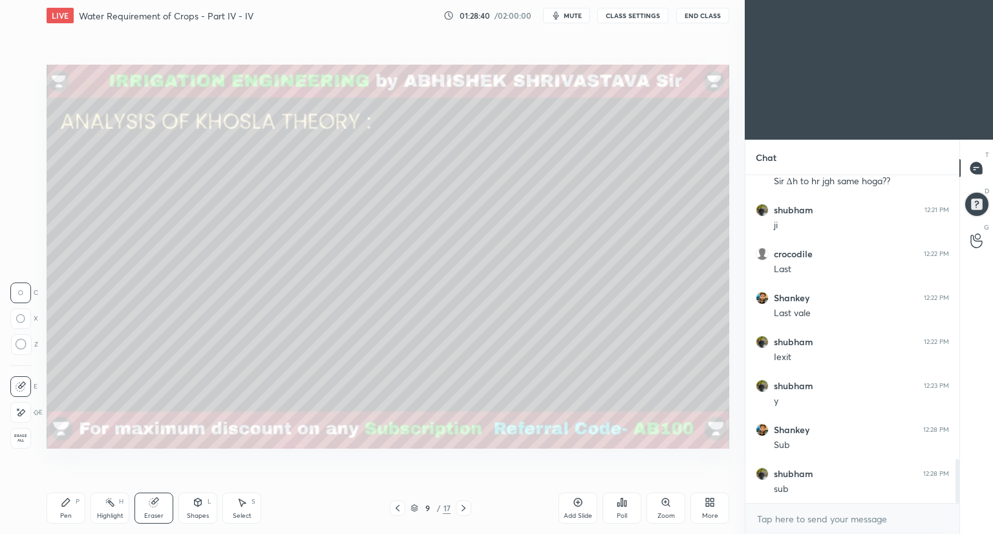
scroll to position [2179, 0]
click at [62, 510] on div "Pen P" at bounding box center [66, 508] width 39 height 31
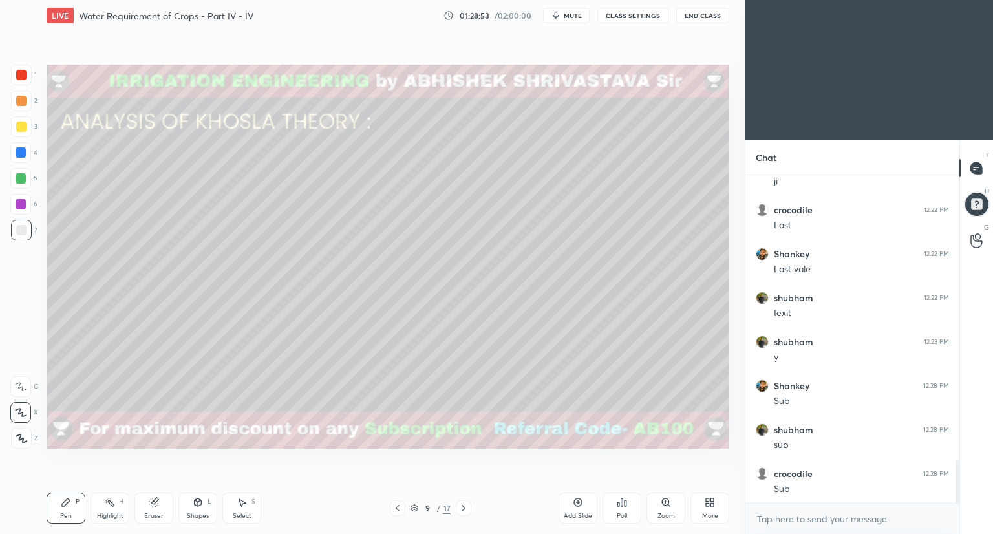
click at [574, 13] on span "mute" at bounding box center [573, 15] width 18 height 9
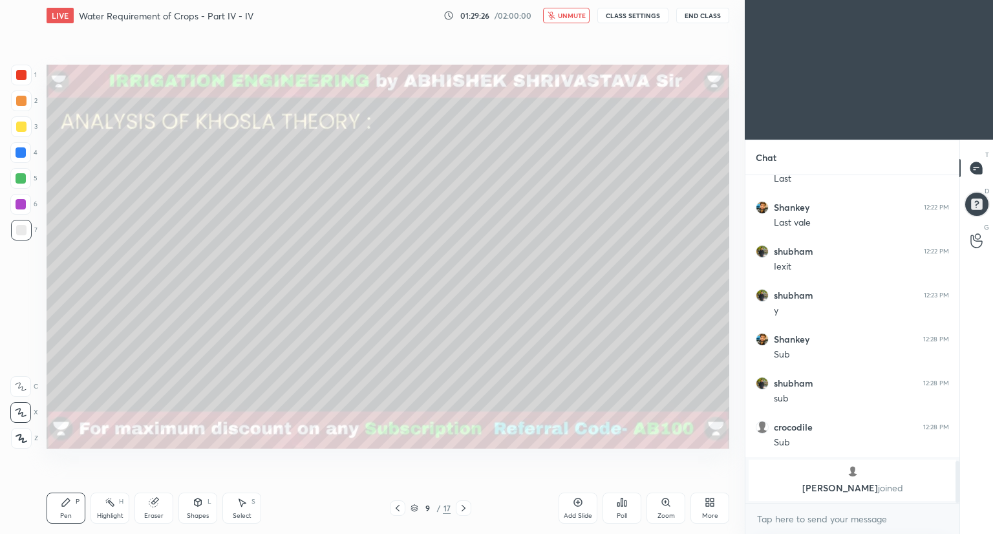
drag, startPoint x: 581, startPoint y: 17, endPoint x: 579, endPoint y: 25, distance: 8.0
click at [581, 19] on span "unmute" at bounding box center [572, 15] width 28 height 9
click at [21, 71] on div at bounding box center [21, 75] width 10 height 10
click at [21, 224] on div at bounding box center [21, 230] width 21 height 21
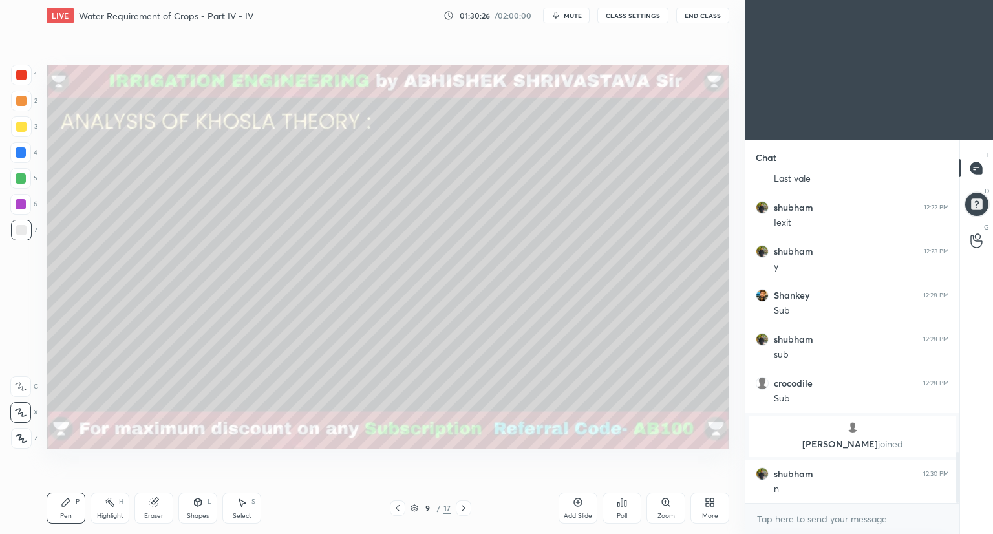
click at [466, 511] on icon at bounding box center [463, 508] width 10 height 10
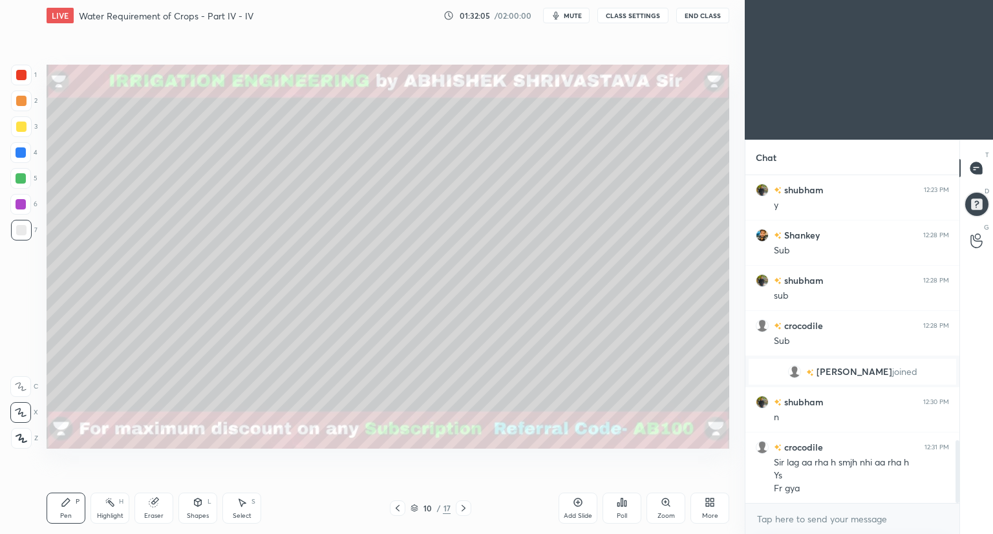
scroll to position [1435, 0]
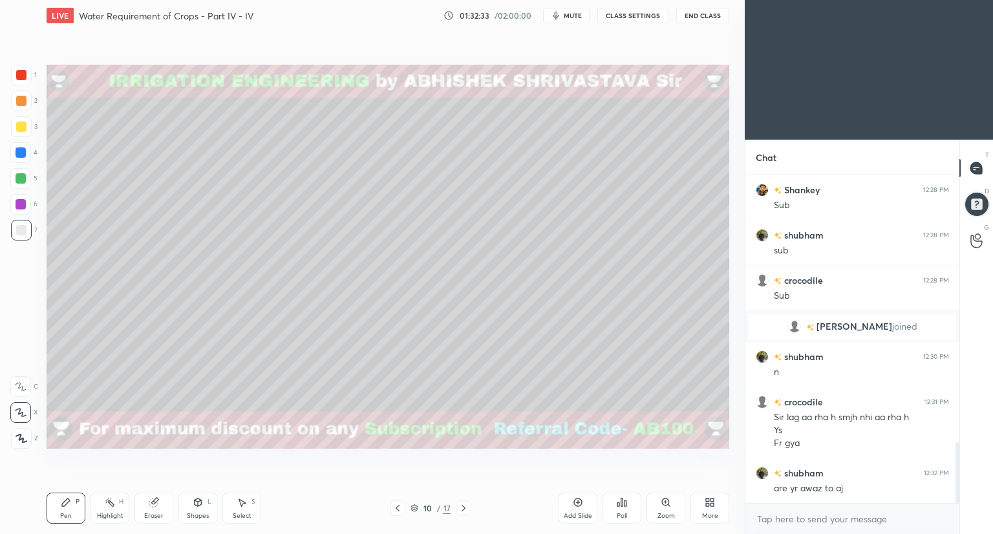
click at [199, 510] on div "Shapes L" at bounding box center [197, 508] width 39 height 31
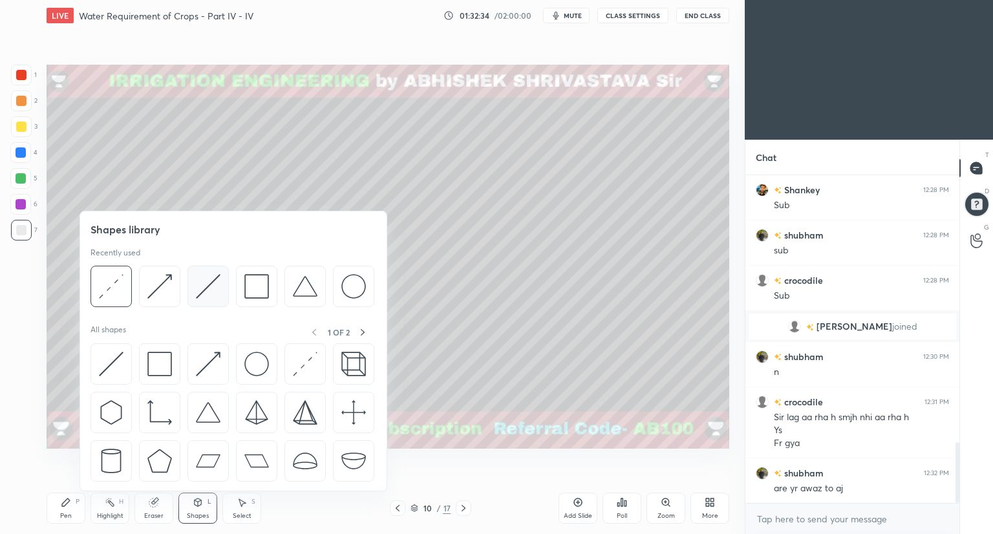
click at [204, 296] on img at bounding box center [208, 286] width 25 height 25
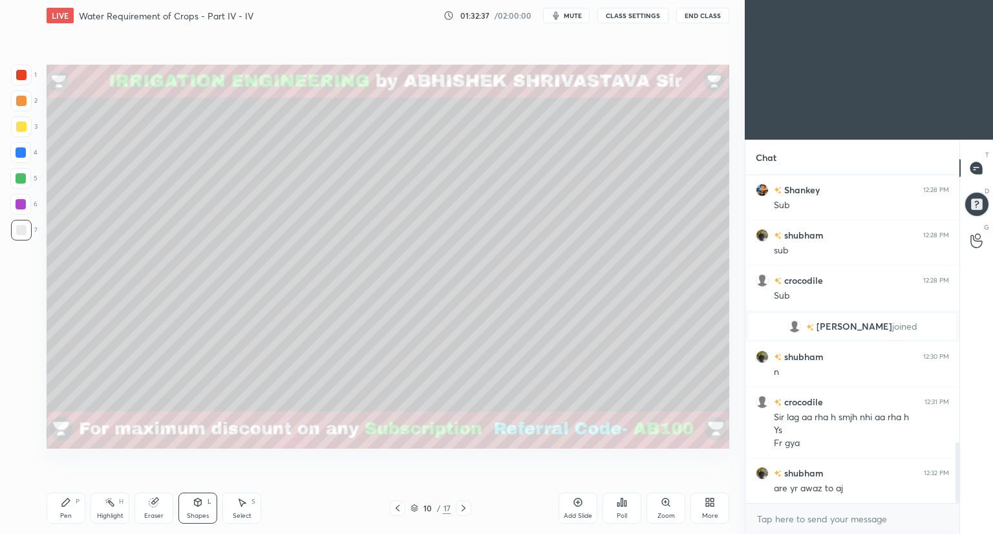
drag, startPoint x: 153, startPoint y: 509, endPoint x: 160, endPoint y: 495, distance: 15.3
click at [153, 508] on div "Eraser" at bounding box center [153, 508] width 39 height 31
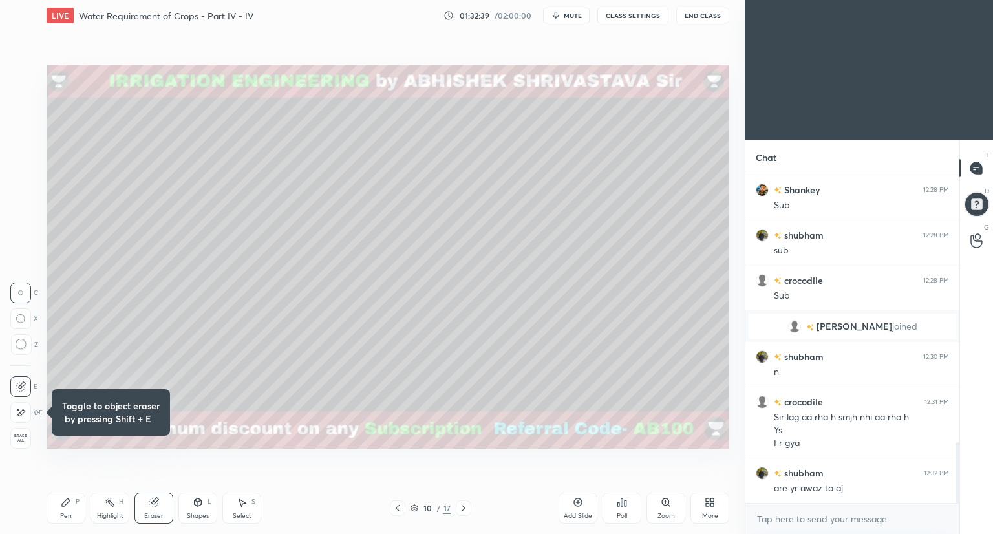
drag, startPoint x: 250, startPoint y: 518, endPoint x: 247, endPoint y: 486, distance: 31.8
click at [250, 517] on div "Select S" at bounding box center [241, 508] width 39 height 31
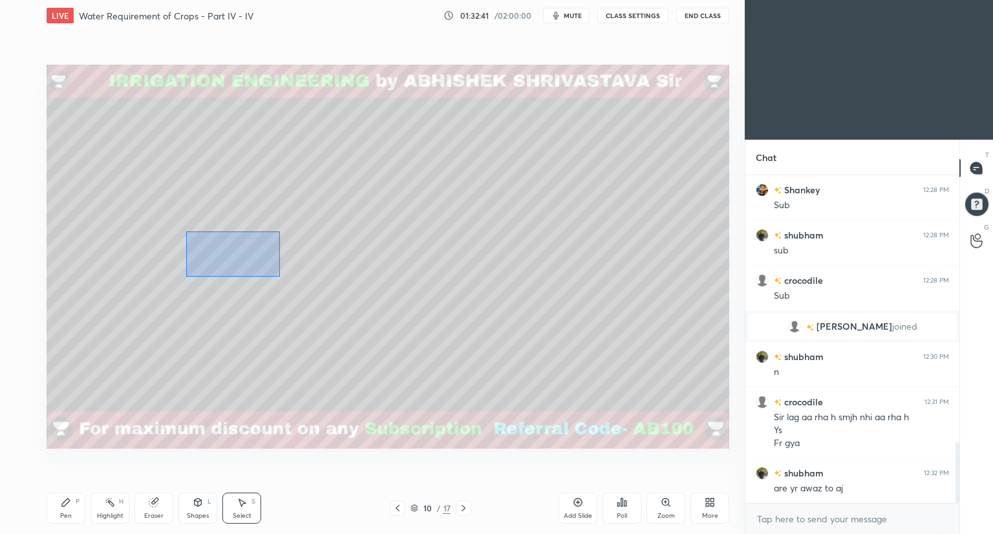
drag, startPoint x: 189, startPoint y: 232, endPoint x: 261, endPoint y: 268, distance: 81.0
click at [279, 277] on div "0 ° Undo Copy Duplicate Duplicate to new slide Delete" at bounding box center [388, 257] width 683 height 384
drag, startPoint x: 248, startPoint y: 255, endPoint x: 288, endPoint y: 267, distance: 41.9
click at [288, 267] on div "0 ° Undo Copy Duplicate Duplicate to new slide Delete" at bounding box center [388, 257] width 683 height 384
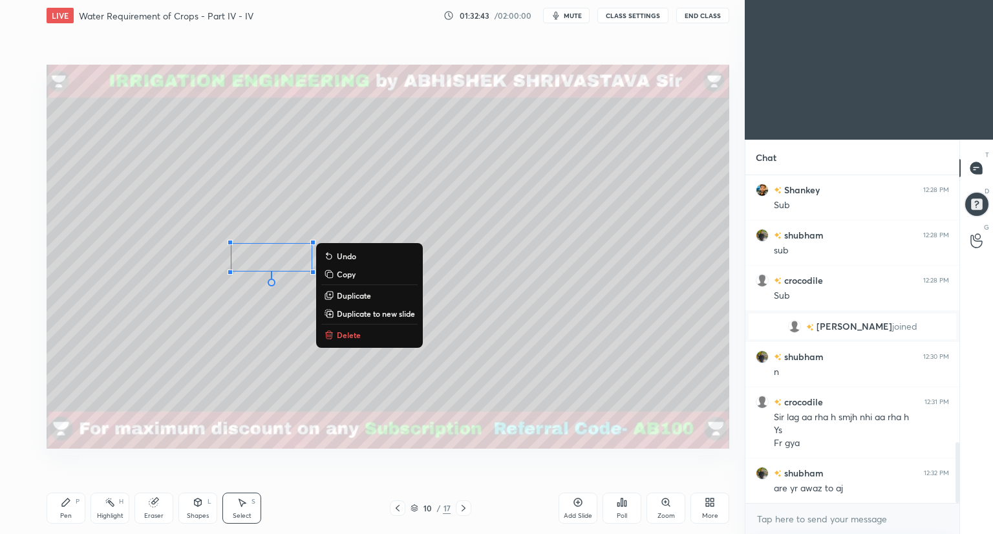
click at [69, 513] on div "Pen" at bounding box center [66, 516] width 12 height 6
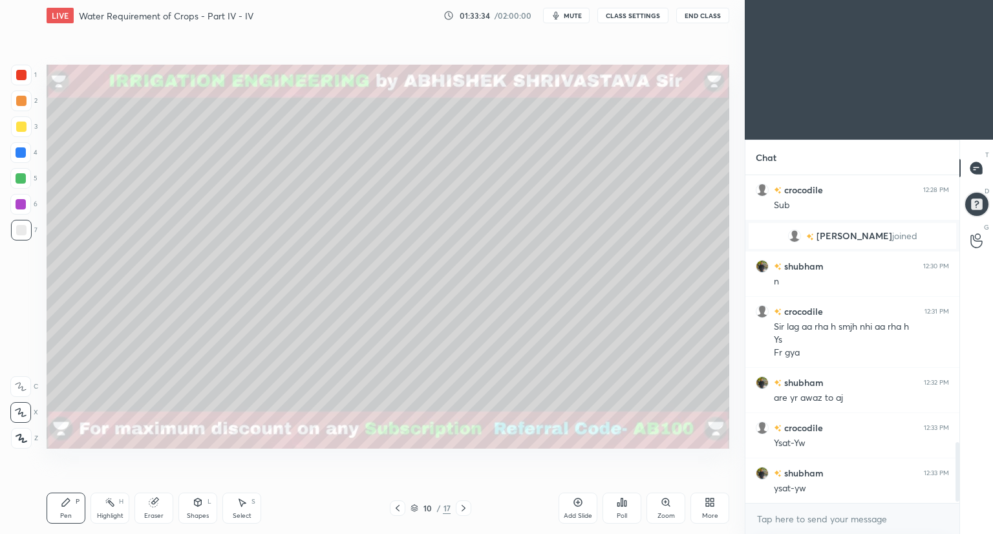
scroll to position [1494, 0]
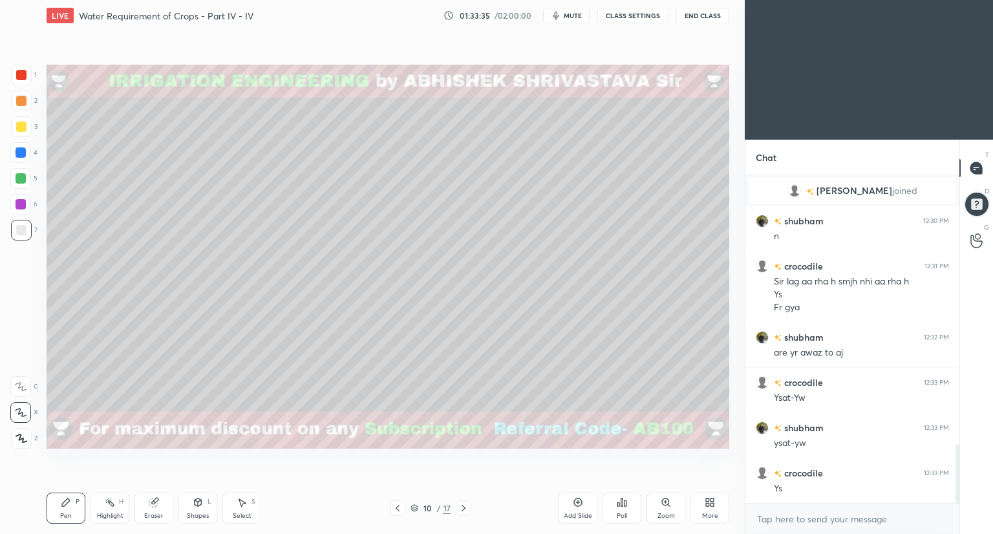
click at [156, 510] on div "Eraser" at bounding box center [153, 508] width 39 height 31
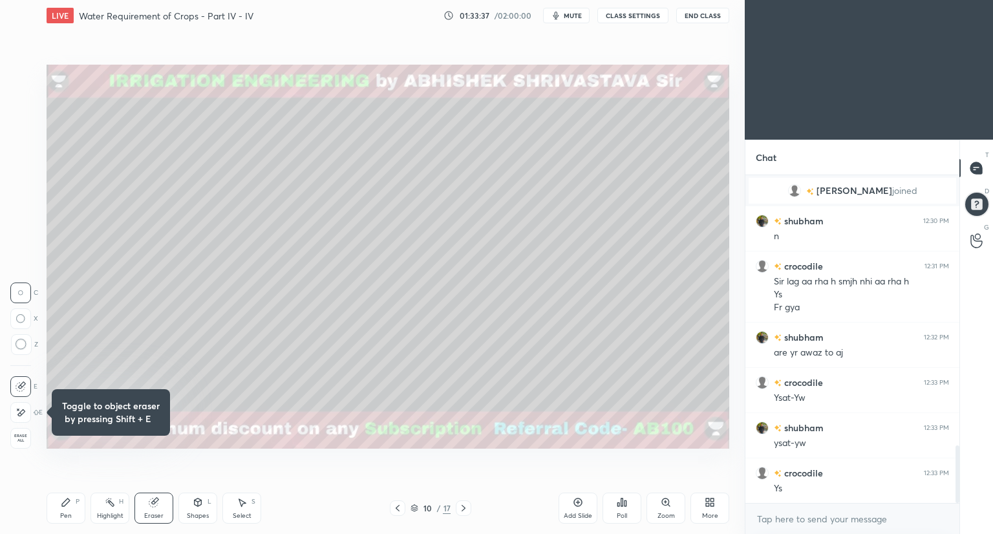
scroll to position [1539, 0]
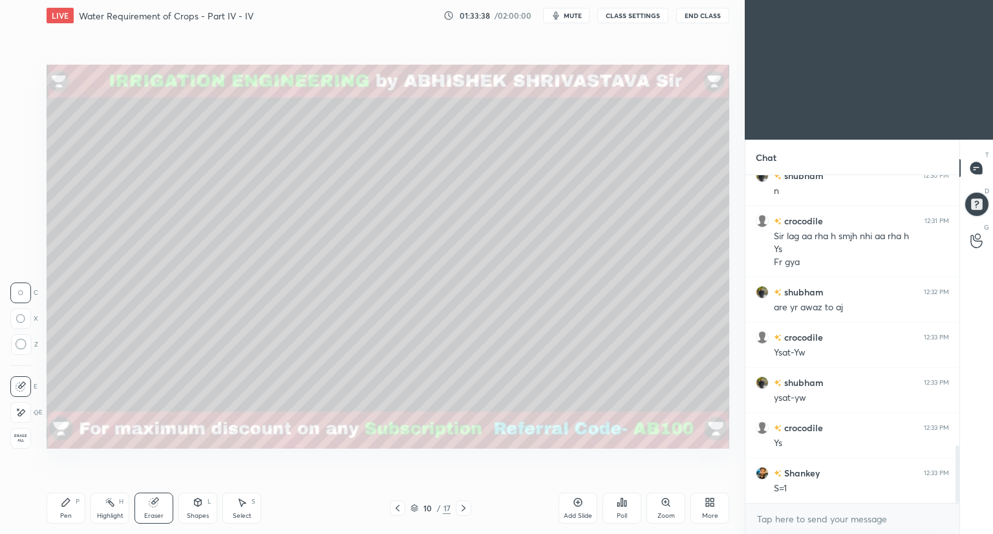
drag, startPoint x: 63, startPoint y: 511, endPoint x: 87, endPoint y: 462, distance: 54.7
click at [65, 510] on div "Pen P" at bounding box center [66, 508] width 39 height 31
click at [154, 499] on icon at bounding box center [154, 502] width 10 height 10
click at [65, 507] on icon at bounding box center [66, 502] width 10 height 10
click at [19, 128] on div at bounding box center [21, 127] width 10 height 10
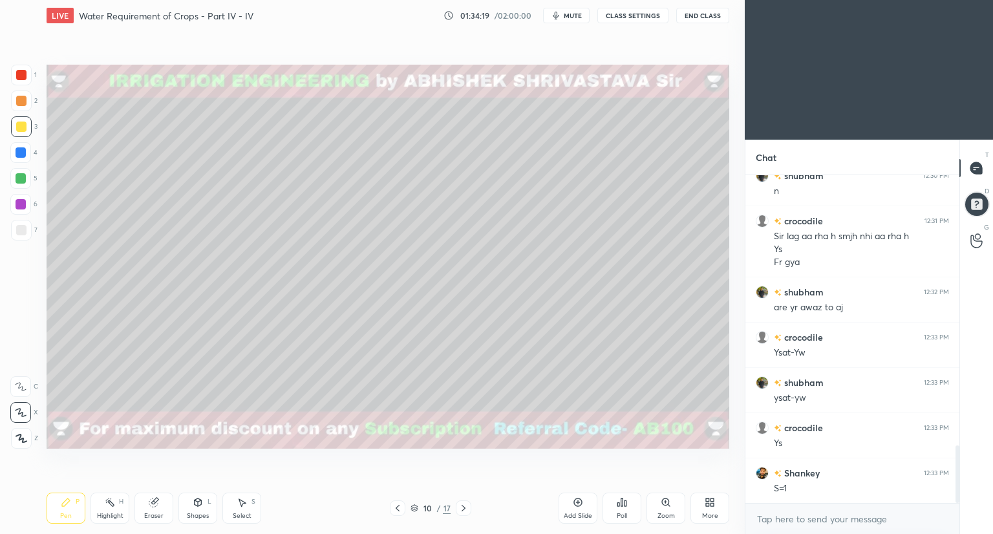
click at [199, 508] on div "Shapes L" at bounding box center [197, 508] width 39 height 31
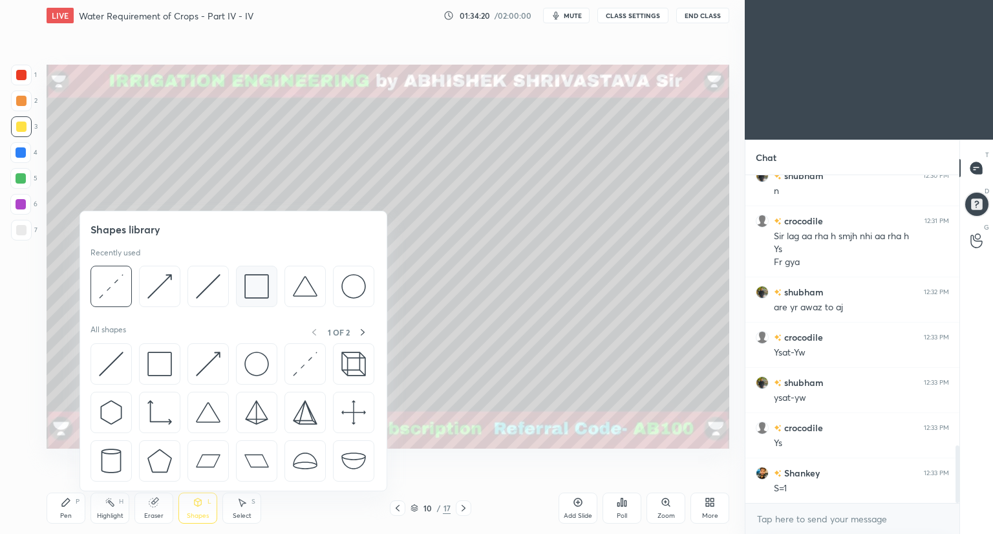
click at [253, 290] on img at bounding box center [256, 286] width 25 height 25
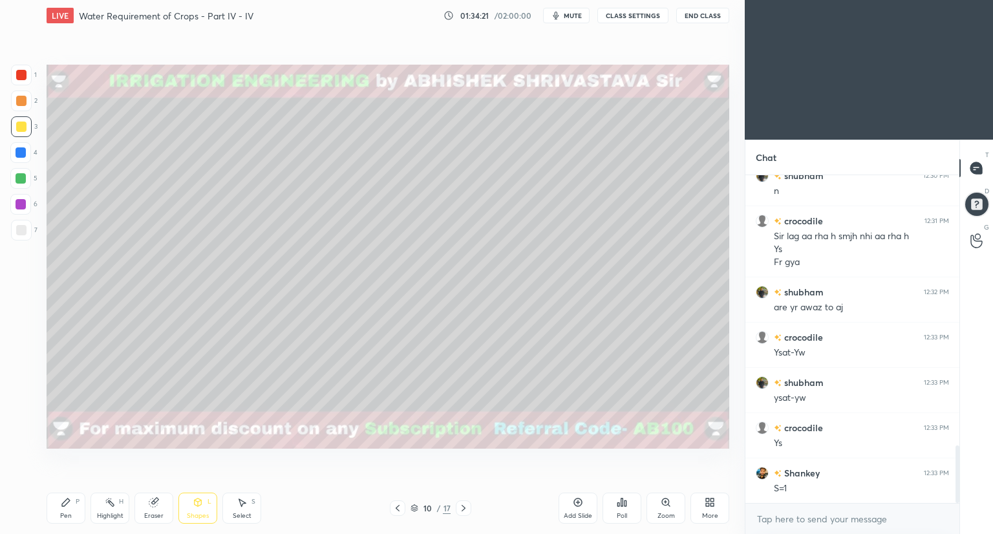
click at [18, 71] on div at bounding box center [21, 75] width 10 height 10
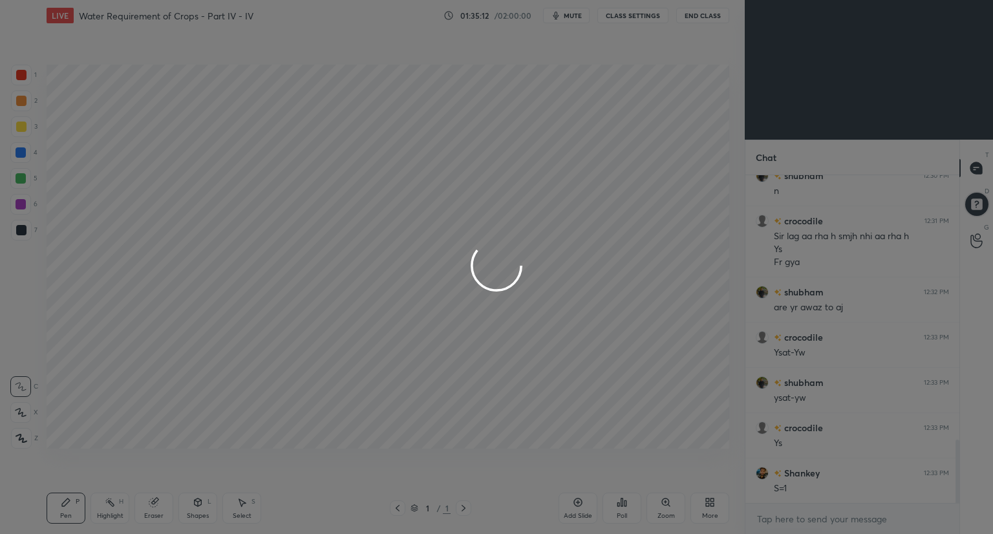
scroll to position [64209, 63968]
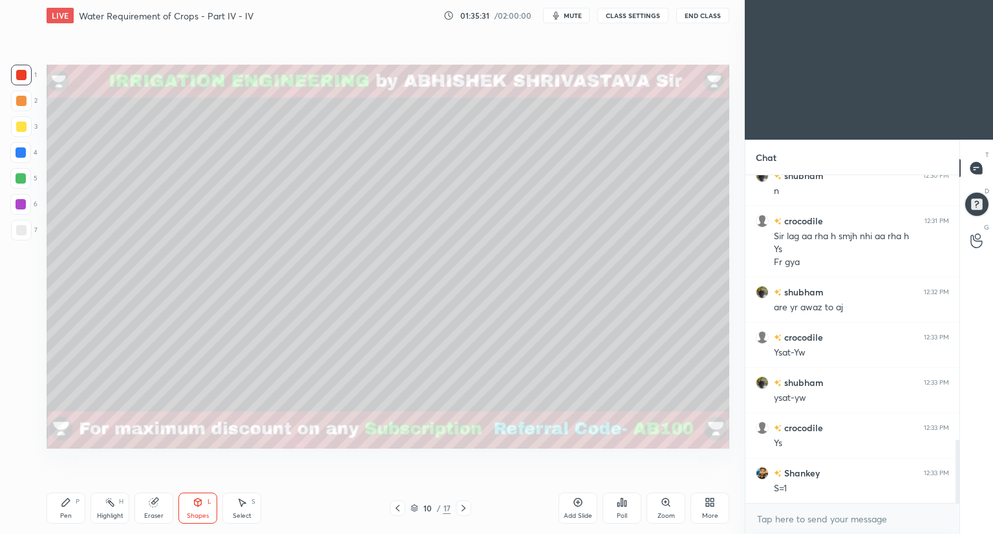
drag, startPoint x: 195, startPoint y: 504, endPoint x: 197, endPoint y: 493, distance: 11.7
click at [195, 504] on icon at bounding box center [198, 503] width 7 height 8
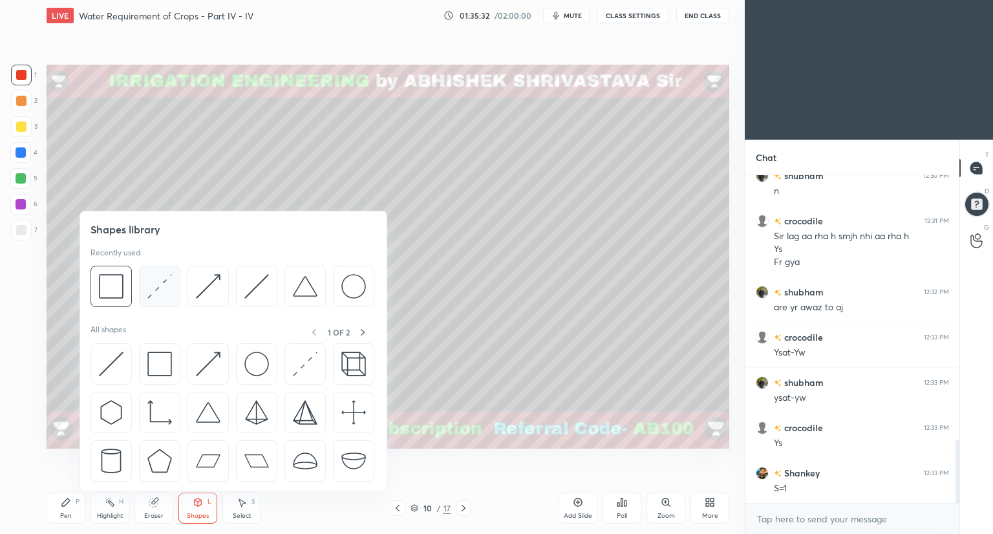
click at [162, 300] on div at bounding box center [159, 286] width 41 height 41
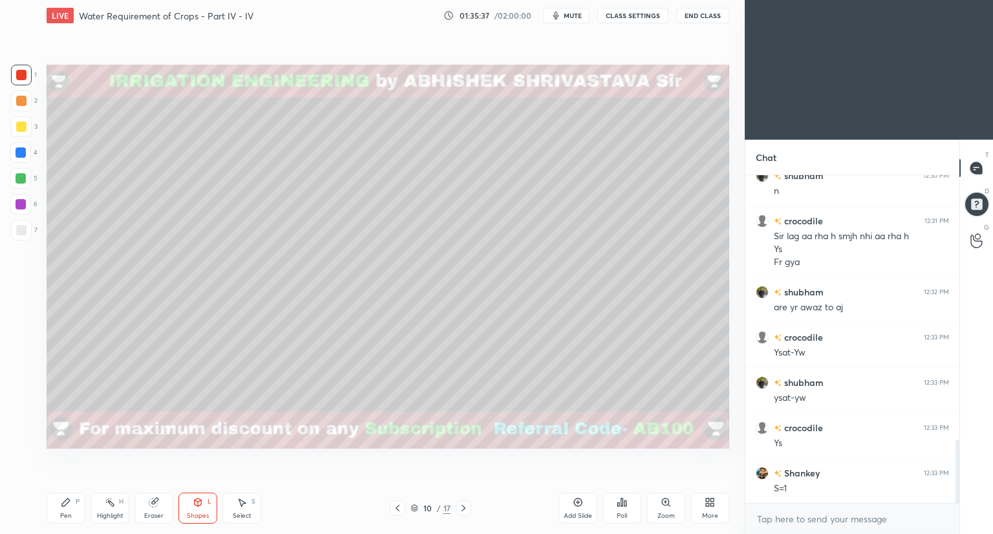
click at [414, 508] on icon at bounding box center [415, 508] width 8 height 8
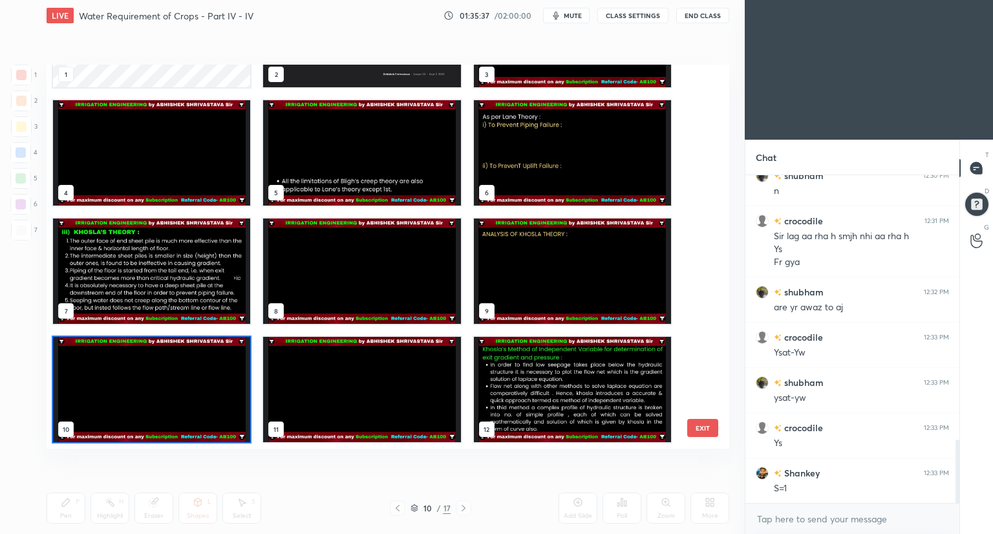
scroll to position [380, 676]
click at [224, 402] on img "grid" at bounding box center [151, 389] width 197 height 105
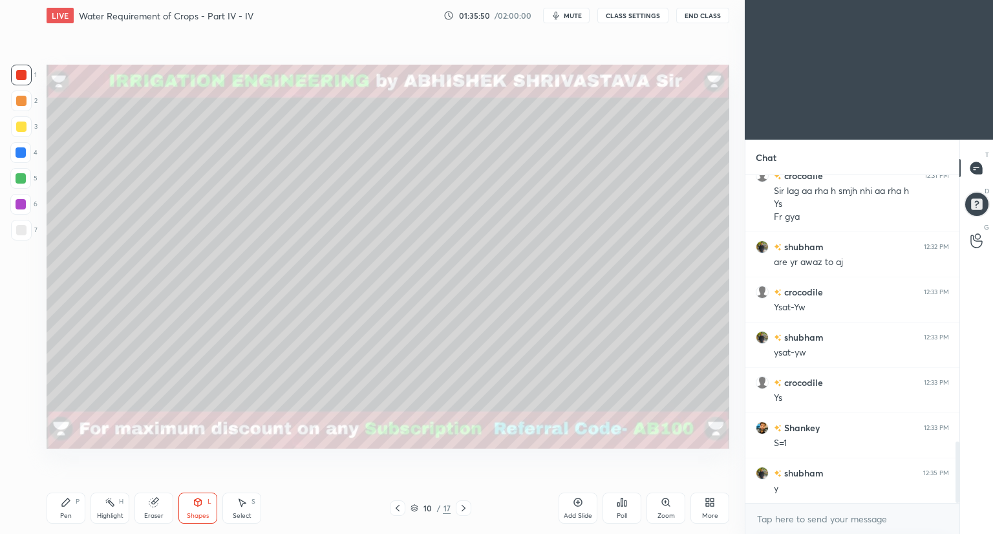
scroll to position [1468, 0]
click at [21, 235] on div at bounding box center [21, 230] width 10 height 10
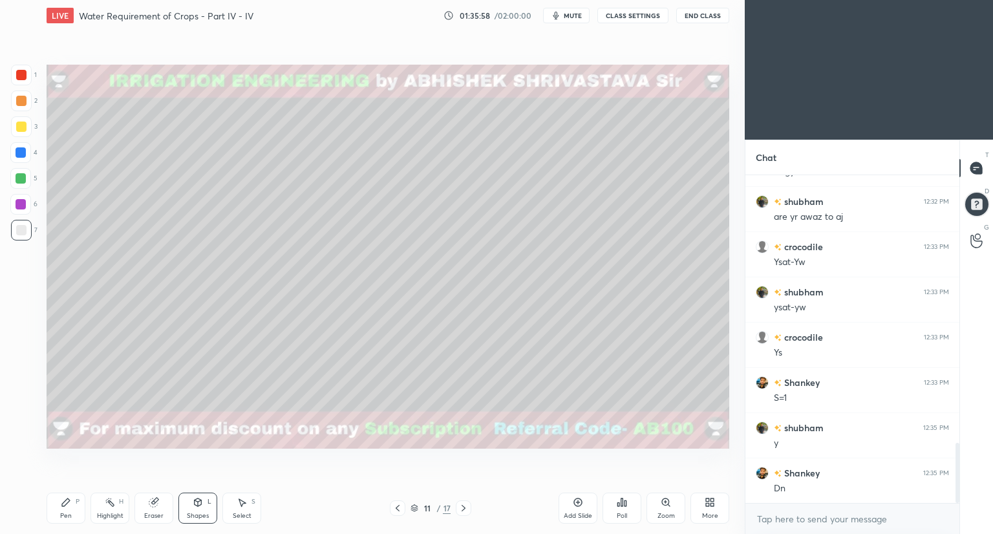
click at [69, 514] on div "Pen" at bounding box center [66, 516] width 12 height 6
click at [192, 513] on div "Shapes" at bounding box center [198, 516] width 22 height 6
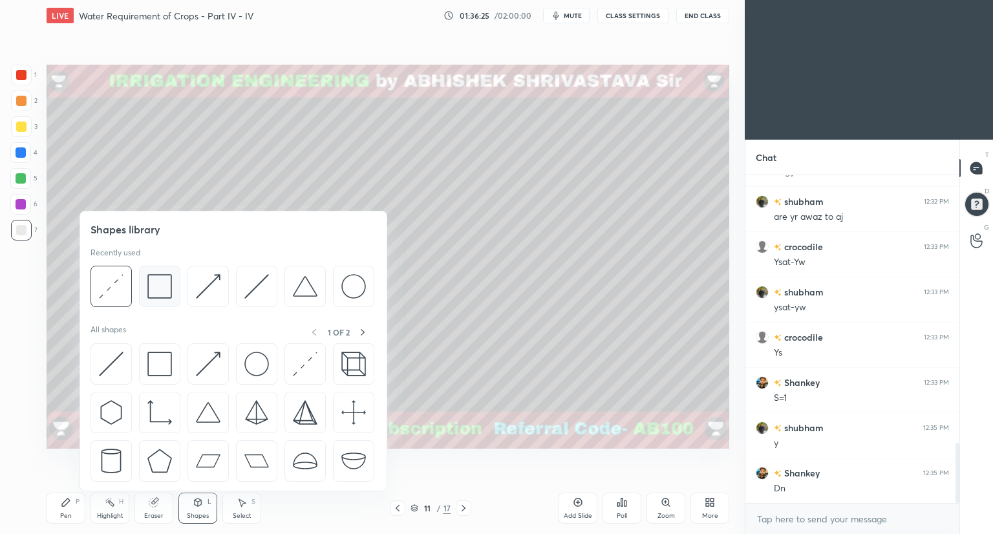
click at [155, 294] on img at bounding box center [159, 286] width 25 height 25
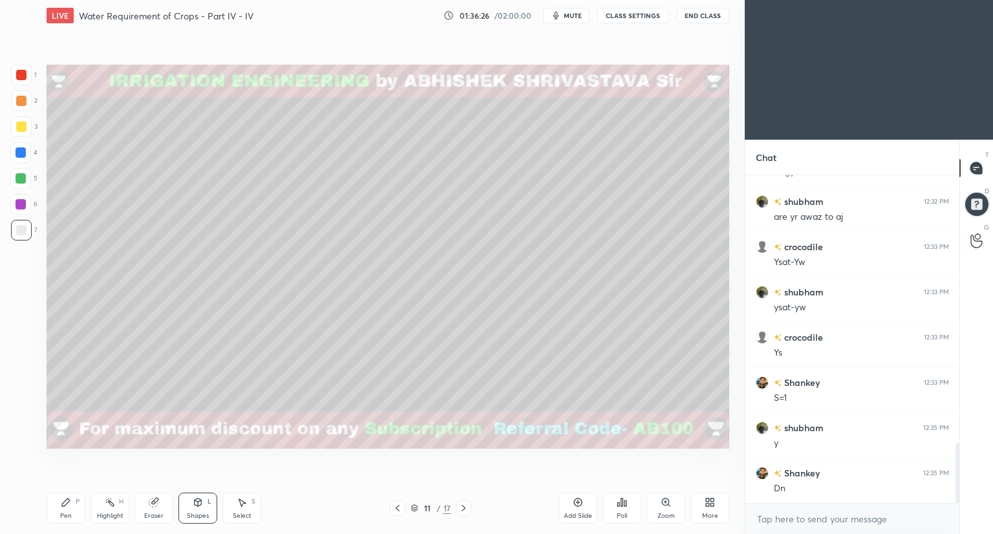
click at [17, 76] on div at bounding box center [21, 75] width 10 height 10
click at [153, 508] on div "Eraser" at bounding box center [153, 508] width 39 height 31
click at [65, 506] on icon at bounding box center [66, 503] width 8 height 8
click at [23, 181] on div at bounding box center [21, 178] width 10 height 10
click at [19, 231] on div at bounding box center [21, 230] width 10 height 10
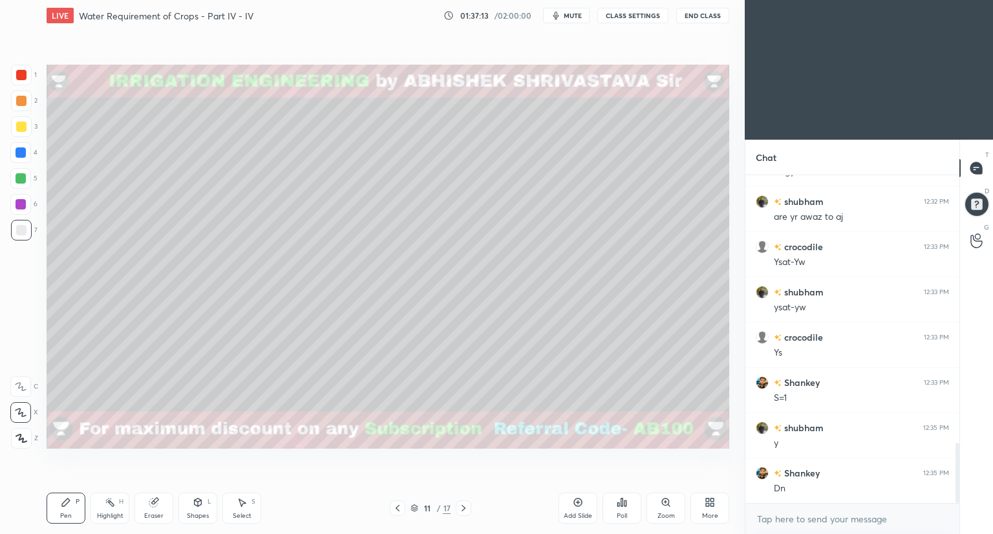
scroll to position [1513, 0]
click at [155, 501] on icon at bounding box center [154, 502] width 10 height 10
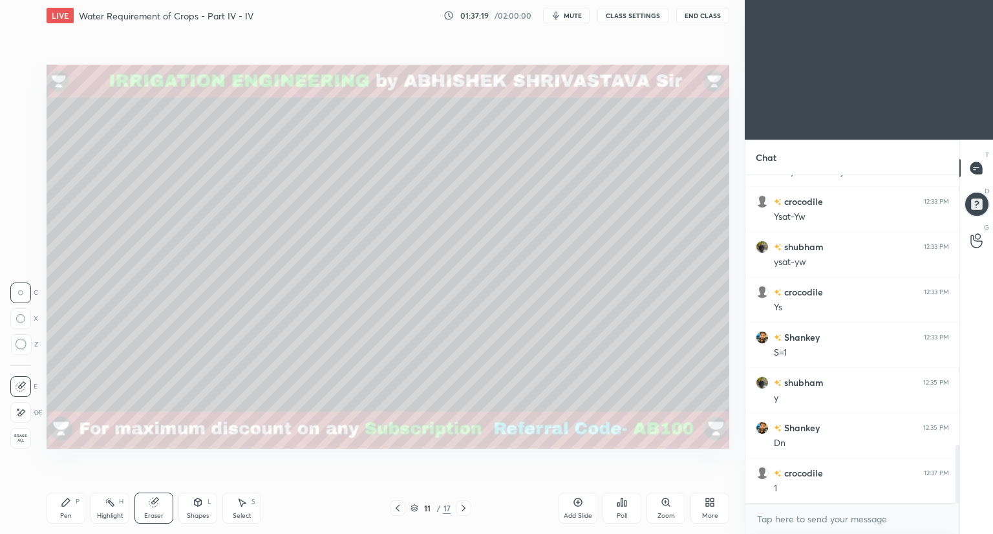
drag, startPoint x: 65, startPoint y: 511, endPoint x: 70, endPoint y: 503, distance: 9.9
click at [65, 510] on div "Pen P" at bounding box center [66, 508] width 39 height 31
click at [191, 515] on div "Shapes" at bounding box center [198, 516] width 22 height 6
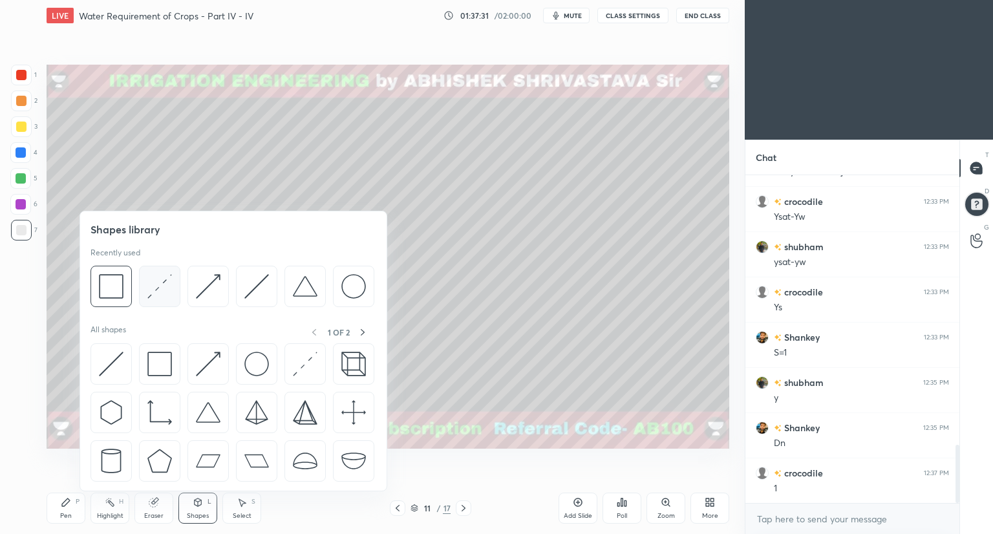
click at [168, 303] on div at bounding box center [159, 286] width 41 height 41
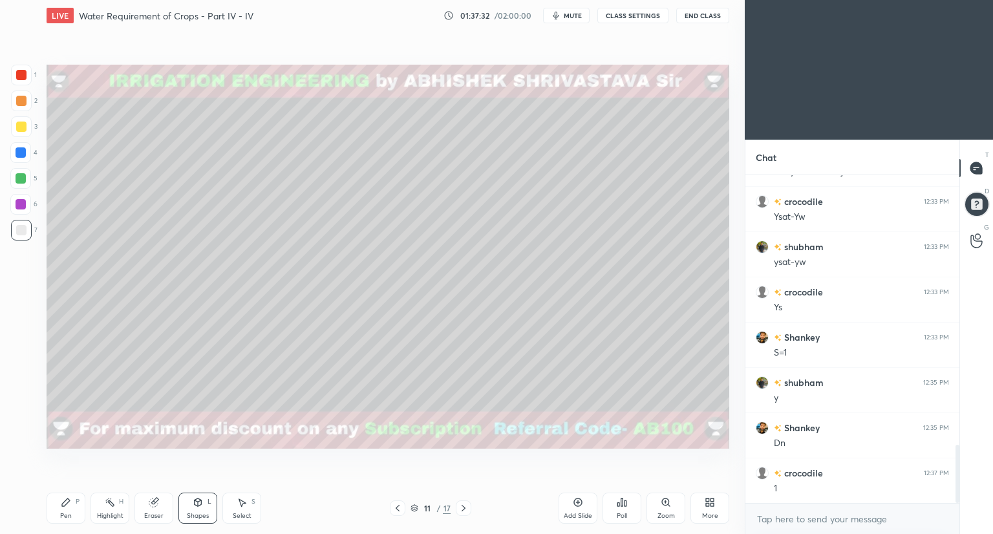
click at [23, 199] on div at bounding box center [20, 204] width 21 height 21
drag, startPoint x: 70, startPoint y: 510, endPoint x: 77, endPoint y: 506, distance: 7.5
click at [73, 509] on div "Pen P" at bounding box center [66, 508] width 39 height 31
click at [20, 230] on div at bounding box center [21, 230] width 10 height 10
click at [195, 513] on div "Shapes" at bounding box center [198, 516] width 22 height 6
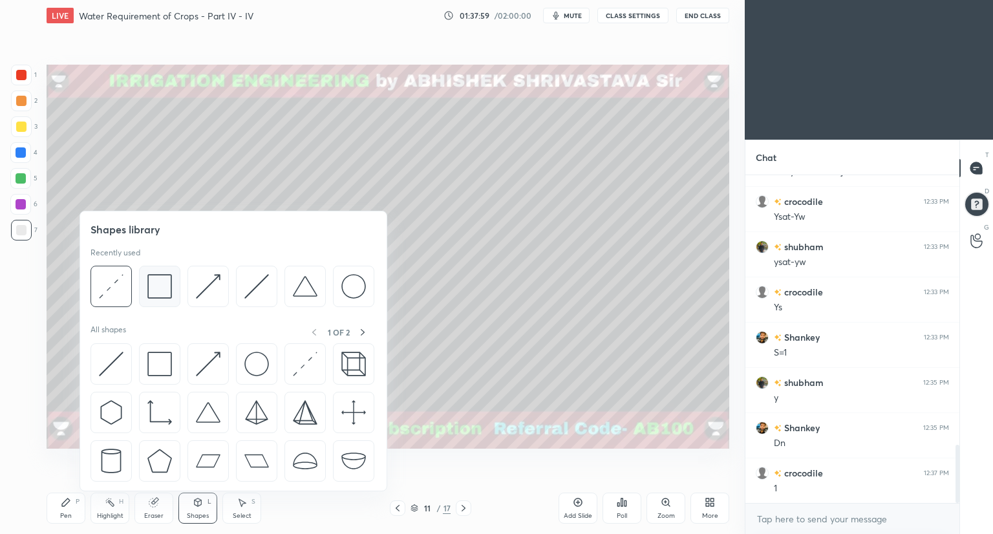
click at [163, 296] on img at bounding box center [159, 286] width 25 height 25
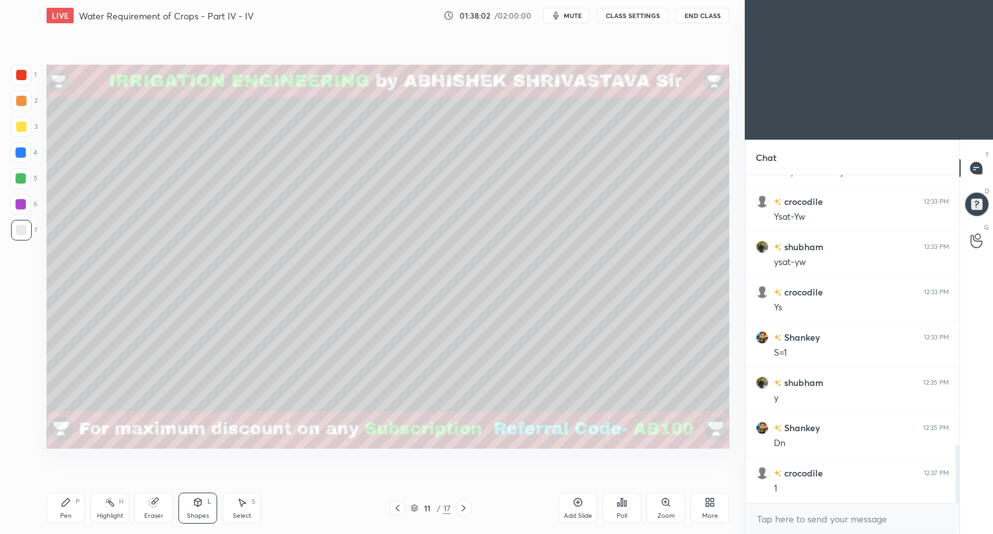
drag, startPoint x: 25, startPoint y: 76, endPoint x: 33, endPoint y: 76, distance: 8.4
click at [25, 76] on div at bounding box center [21, 75] width 10 height 10
drag, startPoint x: 24, startPoint y: 78, endPoint x: 30, endPoint y: 89, distance: 11.9
click at [24, 78] on div at bounding box center [21, 75] width 10 height 10
drag, startPoint x: 65, startPoint y: 508, endPoint x: 78, endPoint y: 489, distance: 23.3
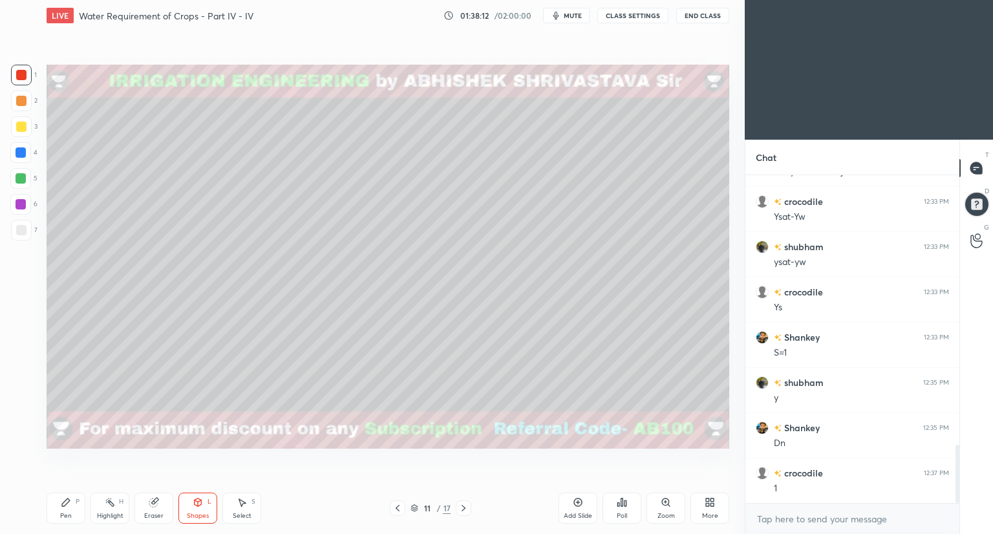
click at [66, 508] on div "Pen P" at bounding box center [66, 508] width 39 height 31
type textarea "x"
click at [198, 513] on div "Shapes" at bounding box center [198, 516] width 22 height 6
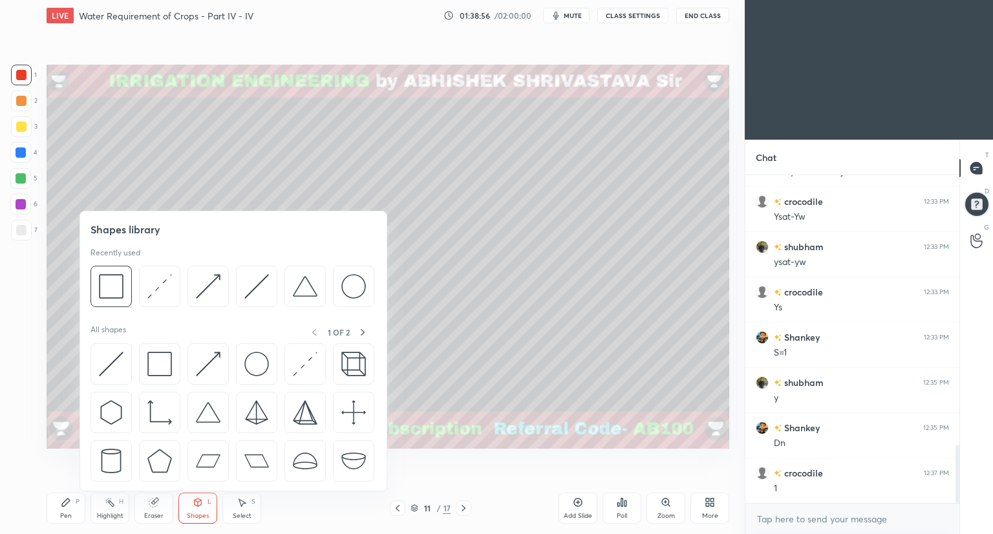
click at [24, 124] on div at bounding box center [21, 127] width 10 height 10
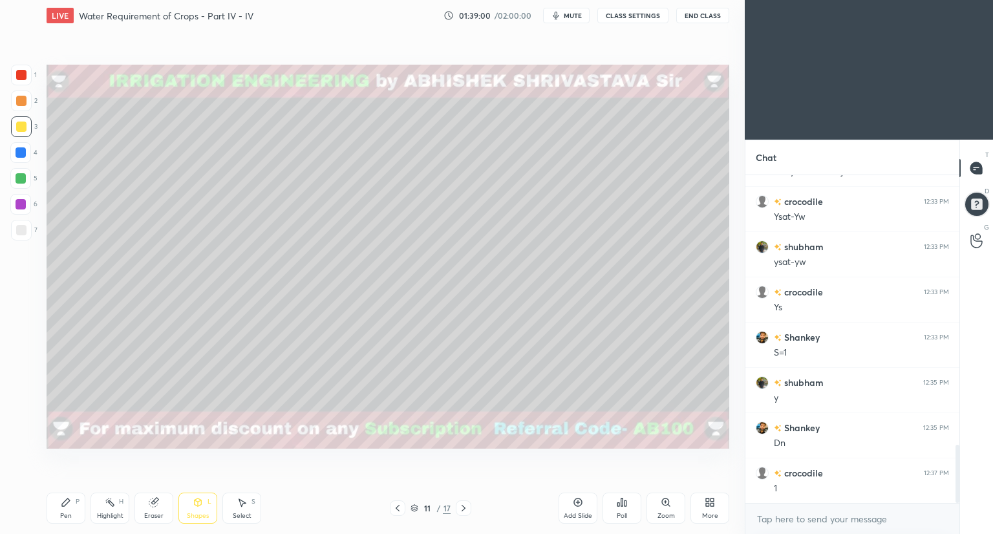
click at [66, 508] on div "Pen P" at bounding box center [66, 508] width 39 height 31
drag, startPoint x: 137, startPoint y: 502, endPoint x: 147, endPoint y: 502, distance: 10.3
click at [138, 502] on div "Eraser" at bounding box center [153, 508] width 39 height 31
click at [156, 502] on icon at bounding box center [153, 503] width 8 height 8
click at [416, 510] on icon at bounding box center [415, 508] width 8 height 8
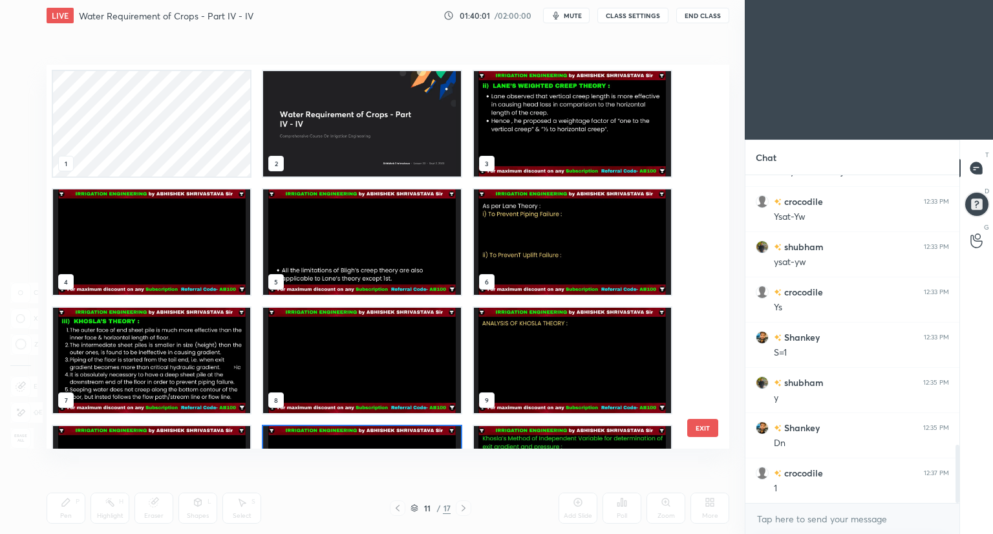
scroll to position [380, 676]
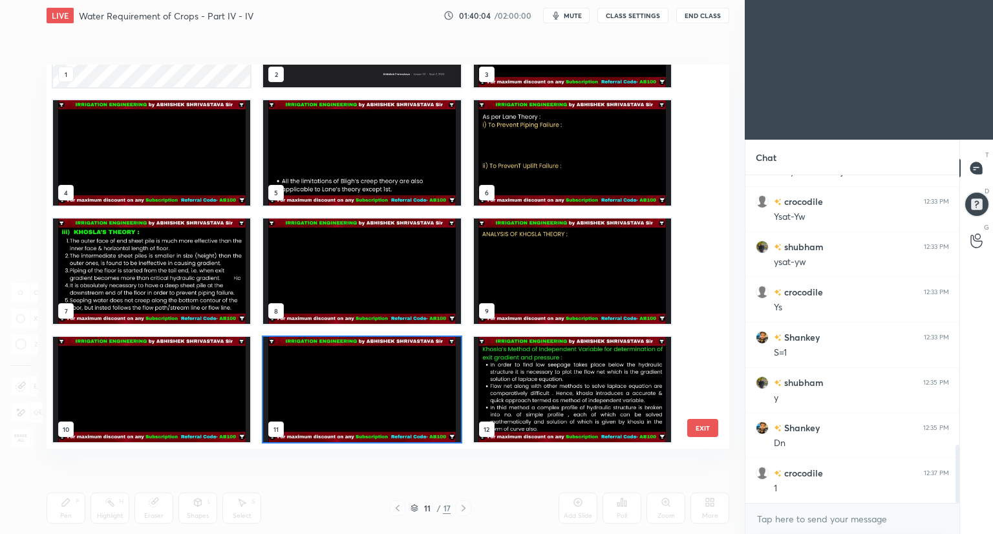
click at [414, 508] on icon at bounding box center [415, 508] width 8 height 8
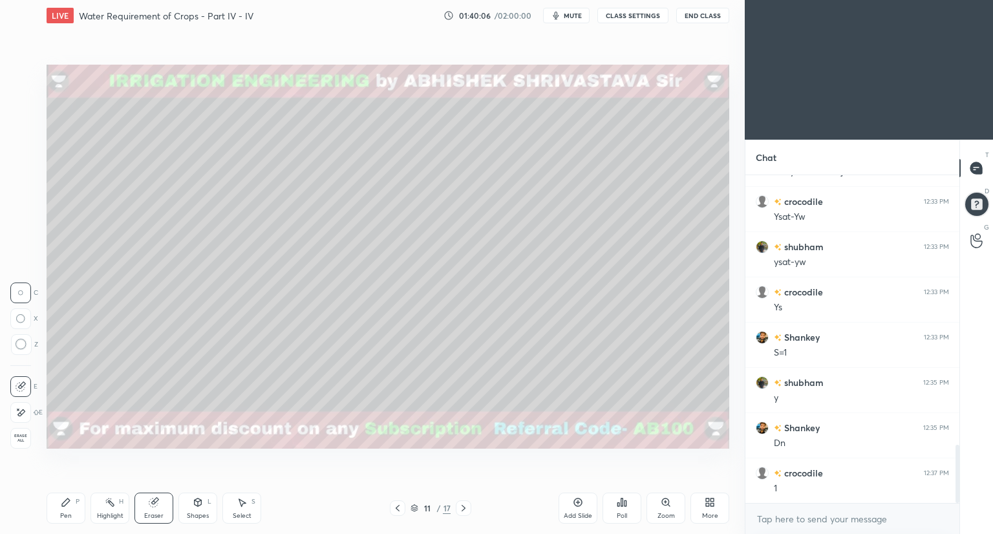
click at [419, 506] on div "11 / 17" at bounding box center [431, 508] width 40 height 12
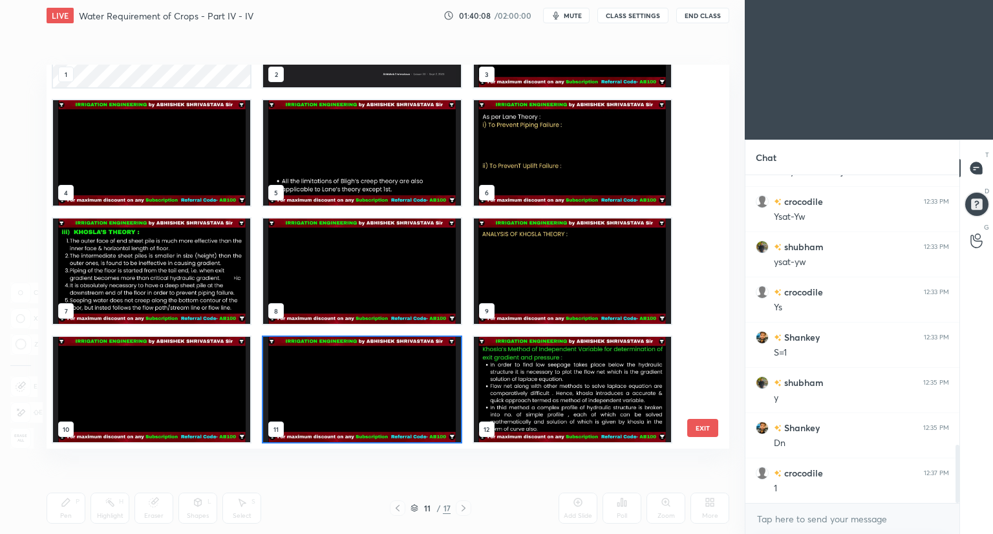
click at [411, 508] on icon at bounding box center [415, 508] width 8 height 8
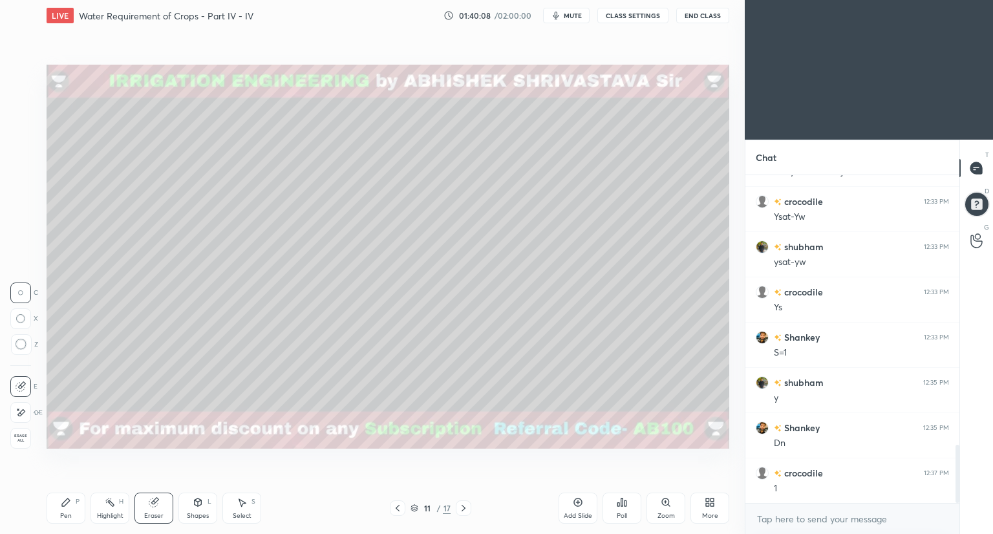
scroll to position [0, 0]
click at [67, 504] on icon at bounding box center [66, 502] width 10 height 10
click at [20, 228] on div at bounding box center [21, 230] width 10 height 10
click at [149, 508] on div "Eraser" at bounding box center [153, 508] width 39 height 31
click at [66, 507] on icon at bounding box center [66, 502] width 10 height 10
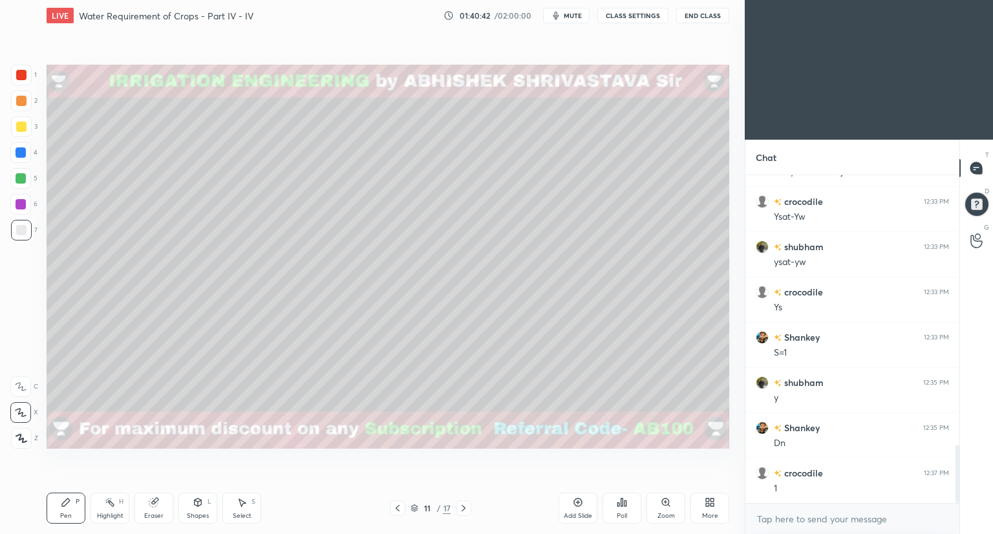
click at [21, 125] on div at bounding box center [21, 127] width 10 height 10
click at [21, 231] on div at bounding box center [21, 230] width 10 height 10
drag, startPoint x: 162, startPoint y: 506, endPoint x: 275, endPoint y: 451, distance: 126.1
click at [166, 505] on div "Eraser" at bounding box center [153, 508] width 39 height 31
click at [86, 513] on div "Pen P Highlight H Eraser Shapes L Select S" at bounding box center [175, 508] width 256 height 31
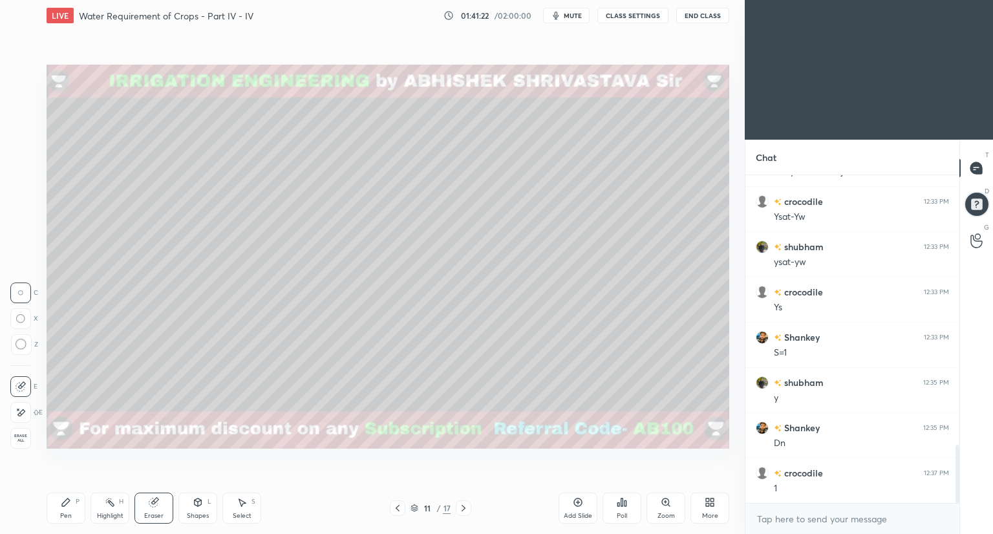
click at [65, 508] on div "Pen P" at bounding box center [66, 508] width 39 height 31
drag, startPoint x: 199, startPoint y: 508, endPoint x: 204, endPoint y: 496, distance: 12.5
click at [200, 505] on icon at bounding box center [198, 502] width 10 height 10
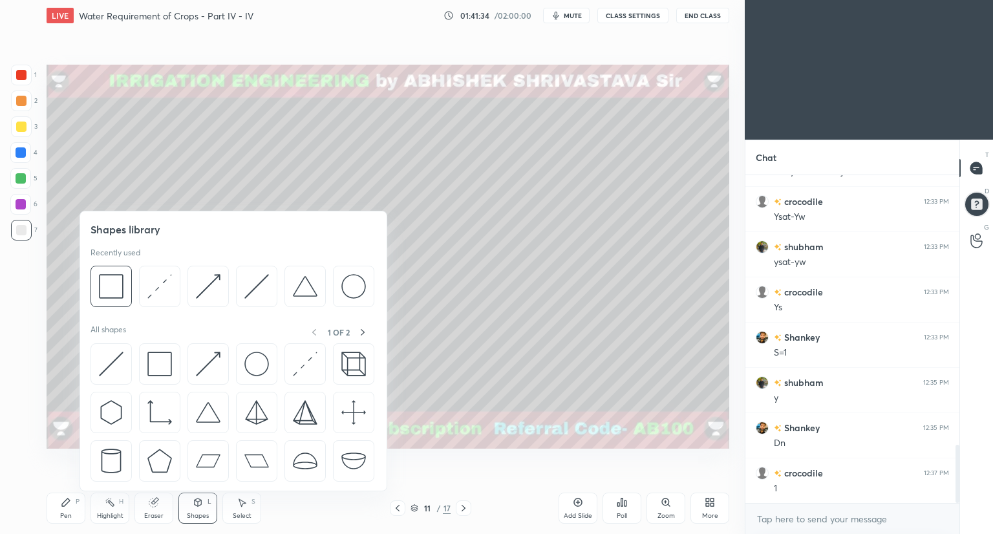
click at [25, 83] on div at bounding box center [21, 75] width 21 height 21
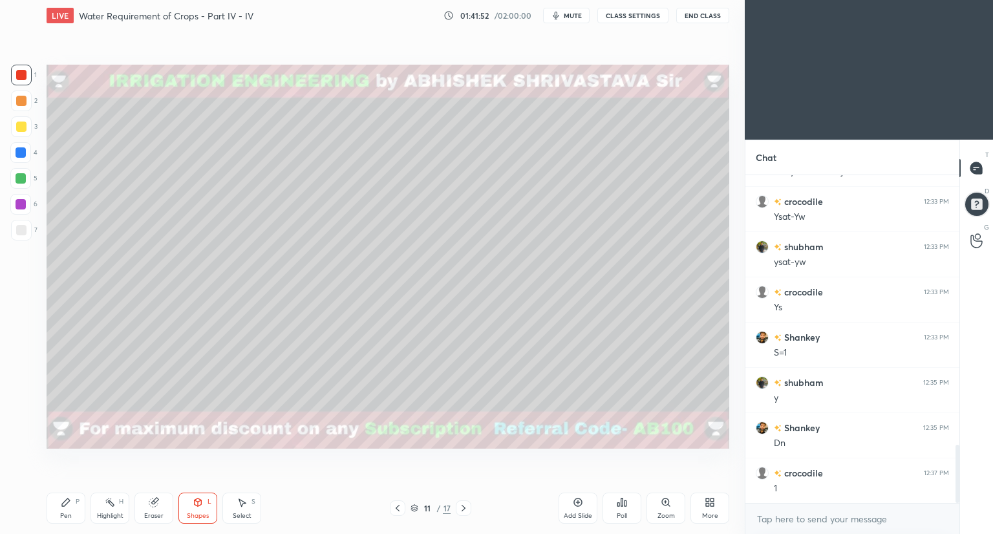
click at [574, 506] on icon at bounding box center [578, 502] width 10 height 10
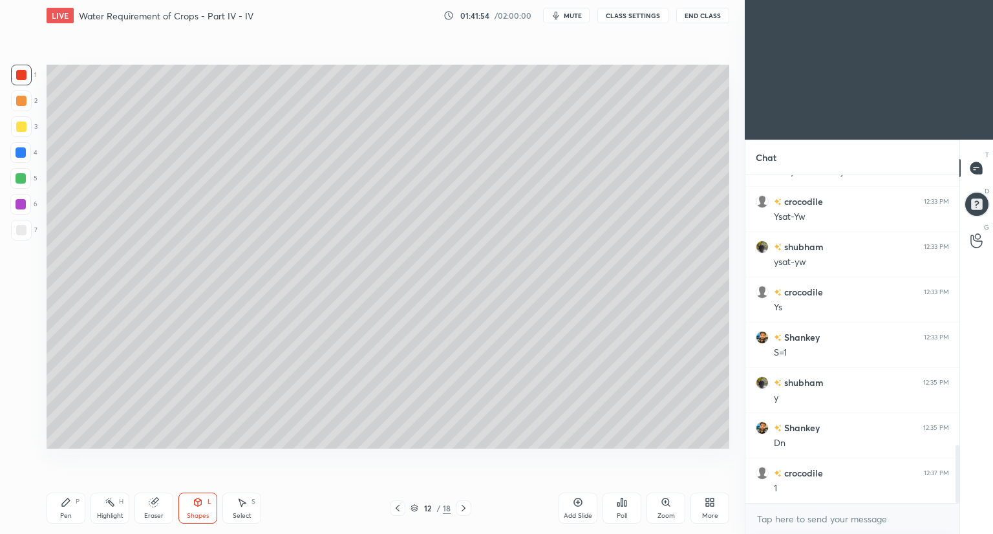
click at [19, 123] on div at bounding box center [21, 127] width 10 height 10
drag, startPoint x: 63, startPoint y: 512, endPoint x: 77, endPoint y: 451, distance: 62.9
click at [63, 511] on div "Pen P" at bounding box center [66, 508] width 39 height 31
drag, startPoint x: 199, startPoint y: 510, endPoint x: 200, endPoint y: 497, distance: 12.3
click at [197, 510] on div "Shapes L" at bounding box center [197, 508] width 39 height 31
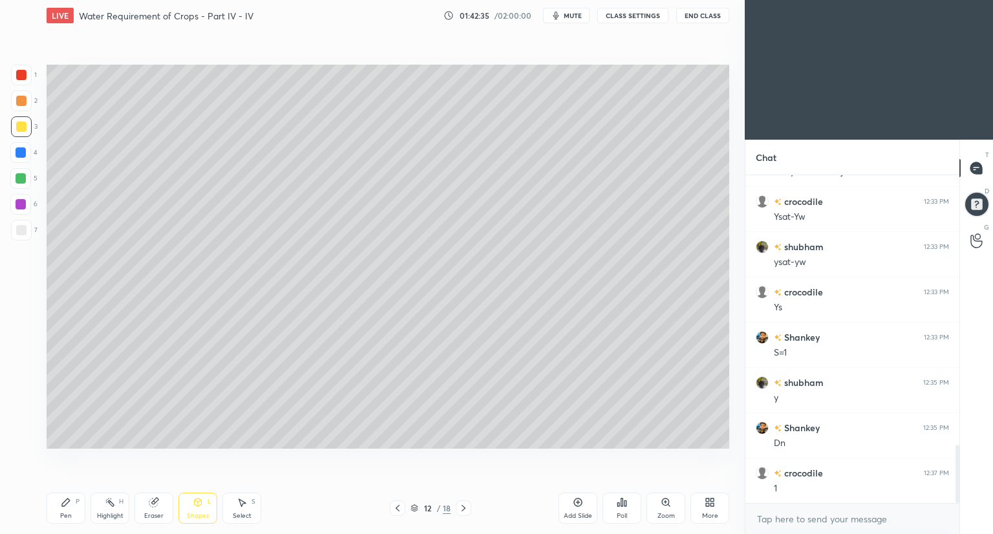
click at [19, 78] on div at bounding box center [21, 75] width 10 height 10
click at [197, 505] on icon at bounding box center [198, 502] width 10 height 10
drag, startPoint x: 155, startPoint y: 505, endPoint x: 189, endPoint y: 464, distance: 53.2
click at [156, 502] on icon at bounding box center [153, 503] width 8 height 8
click at [189, 509] on div "Shapes L" at bounding box center [197, 508] width 39 height 31
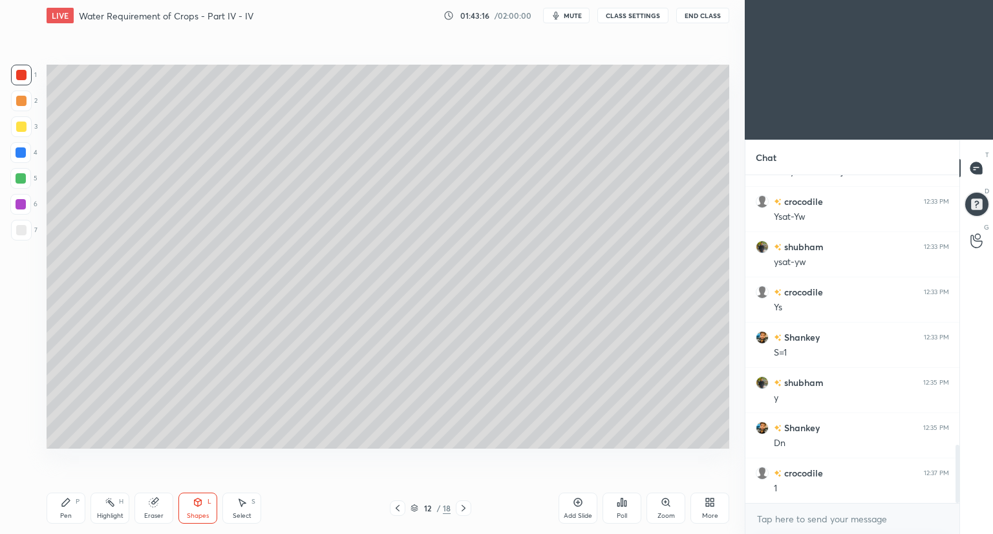
click at [14, 118] on div "1 2 3 4 5 6 7" at bounding box center [23, 155] width 27 height 181
click at [18, 124] on div at bounding box center [21, 127] width 10 height 10
drag, startPoint x: 62, startPoint y: 510, endPoint x: 66, endPoint y: 492, distance: 18.5
click at [65, 507] on div "Pen P" at bounding box center [66, 508] width 39 height 31
click at [18, 231] on div at bounding box center [21, 230] width 10 height 10
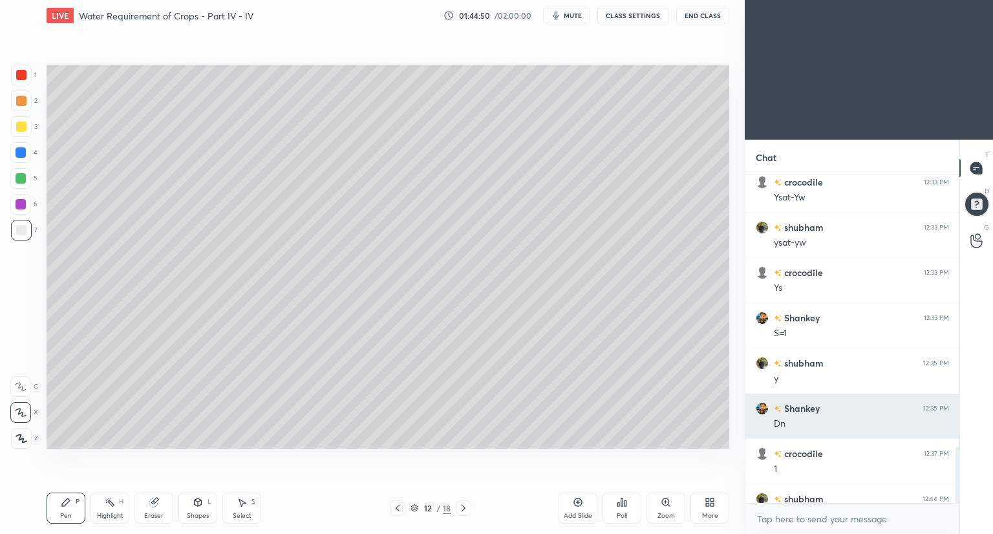
scroll to position [1584, 0]
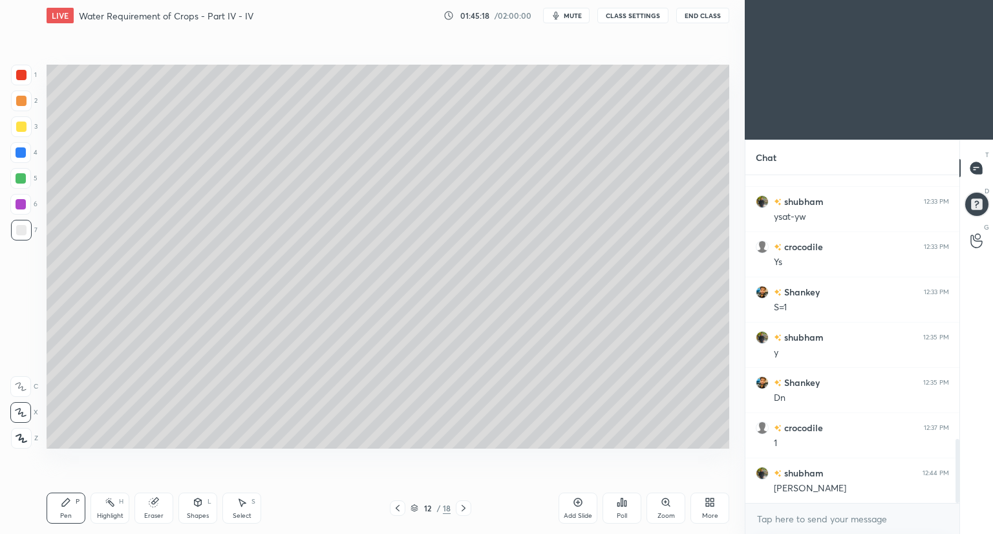
scroll to position [1358, 0]
click at [156, 505] on icon at bounding box center [153, 503] width 8 height 8
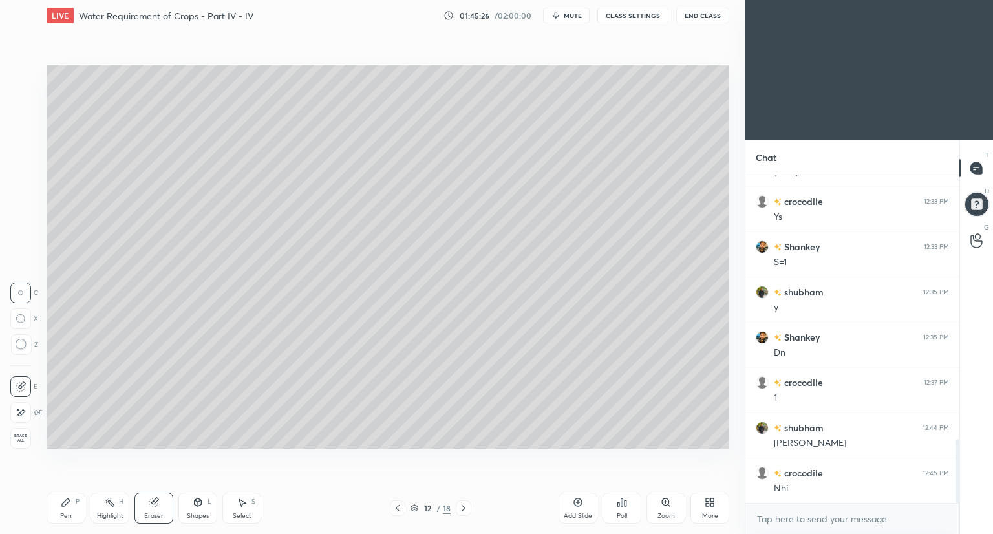
drag, startPoint x: 65, startPoint y: 509, endPoint x: 133, endPoint y: 453, distance: 87.8
click at [65, 509] on div "Pen P" at bounding box center [66, 508] width 39 height 31
click at [23, 129] on div at bounding box center [21, 127] width 10 height 10
click at [631, 13] on button "CLASS SETTINGS" at bounding box center [632, 16] width 71 height 16
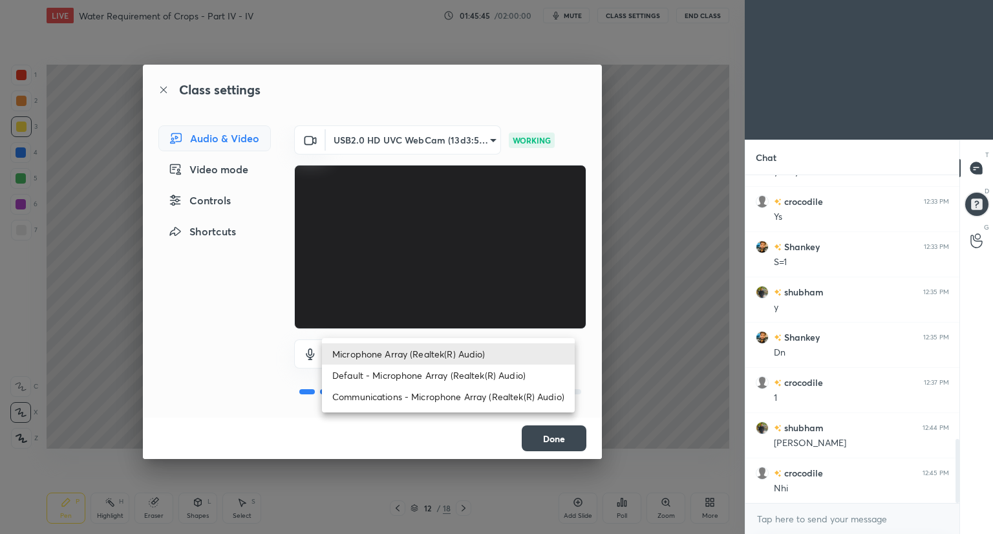
click at [486, 354] on body "1 2 3 4 5 6 7 C X Z C X Z E E Erase all H H LIVE Water Requirement of Crops - P…" at bounding box center [496, 267] width 993 height 534
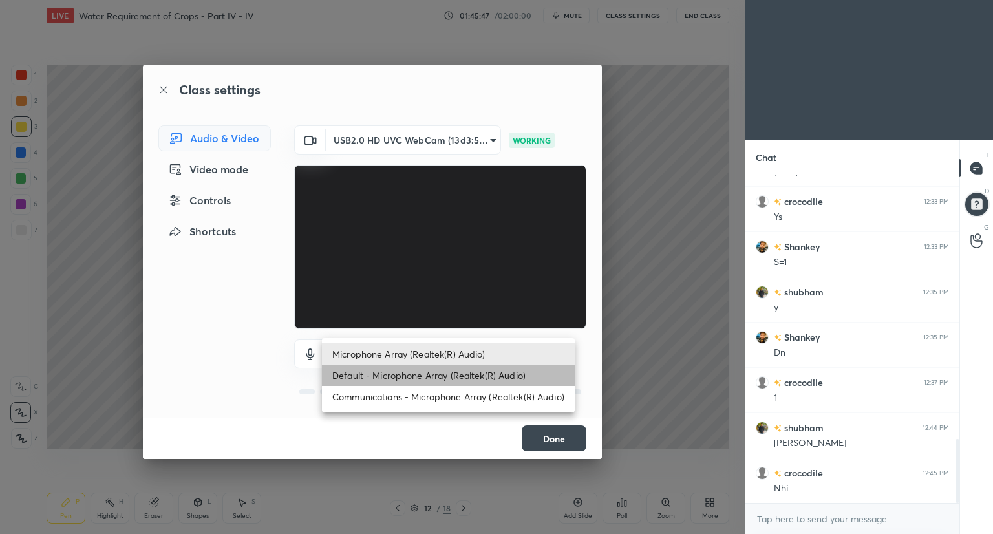
click at [464, 376] on li "Default - Microphone Array (Realtek(R) Audio)" at bounding box center [448, 375] width 253 height 21
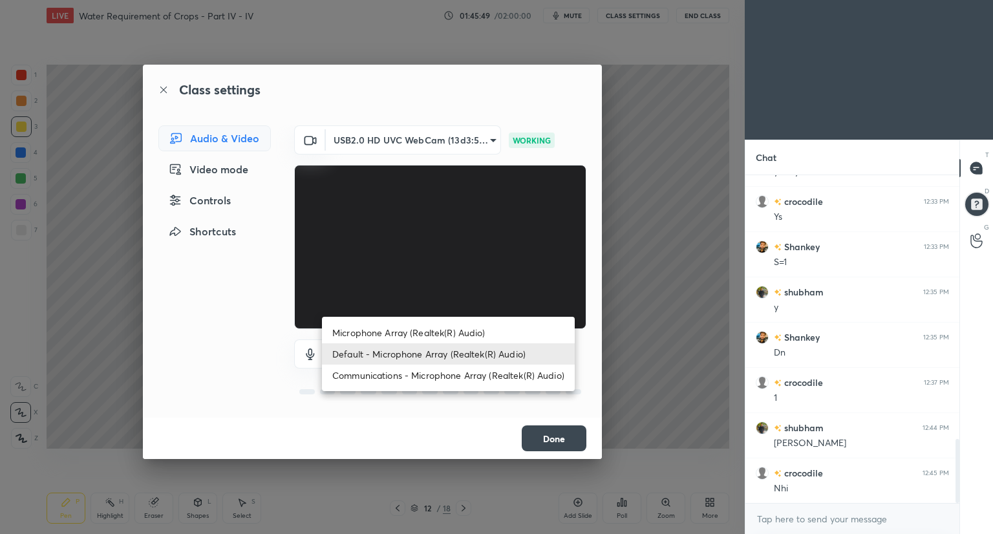
click at [464, 353] on body "1 2 3 4 5 6 7 C X Z C X Z E E Erase all H H LIVE Water Requirement of Crops - P…" at bounding box center [496, 267] width 993 height 534
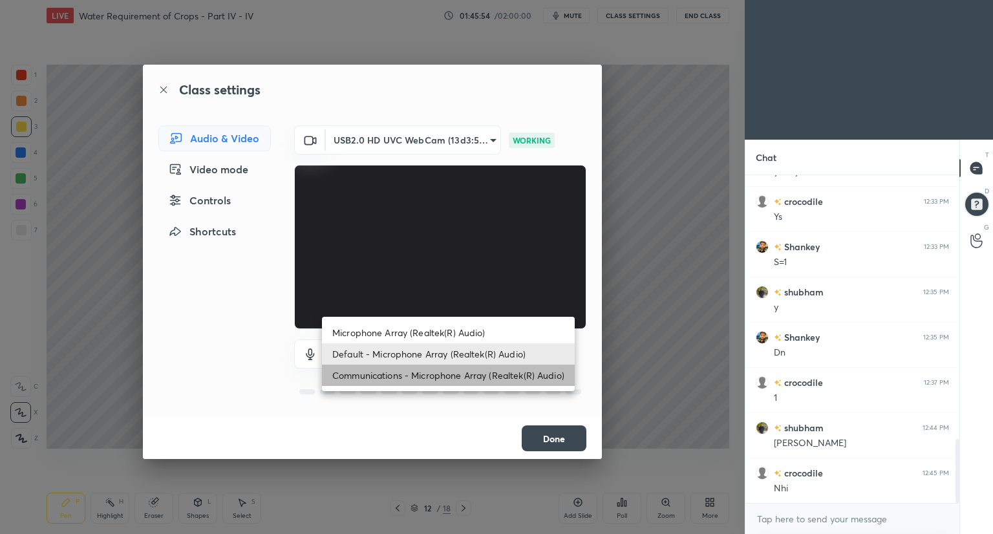
click at [448, 383] on li "Communications - Microphone Array (Realtek(R) Audio)" at bounding box center [448, 375] width 253 height 21
type input "communications"
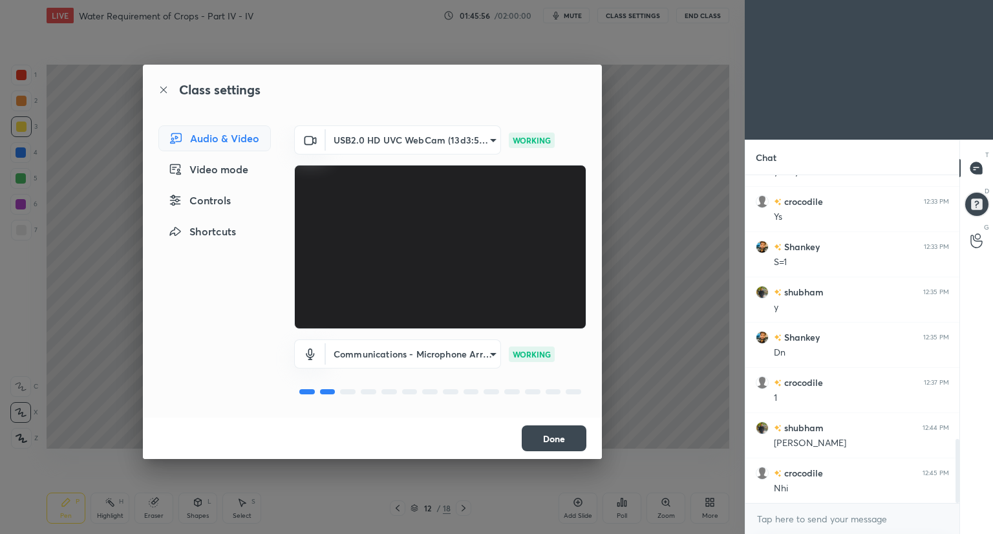
click at [528, 435] on button "Done" at bounding box center [554, 438] width 65 height 26
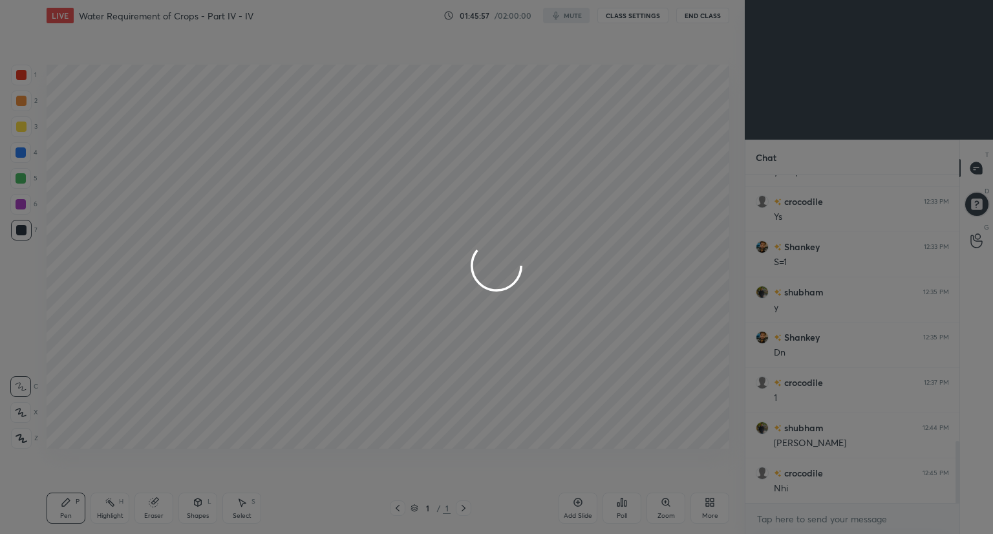
scroll to position [1413, 0]
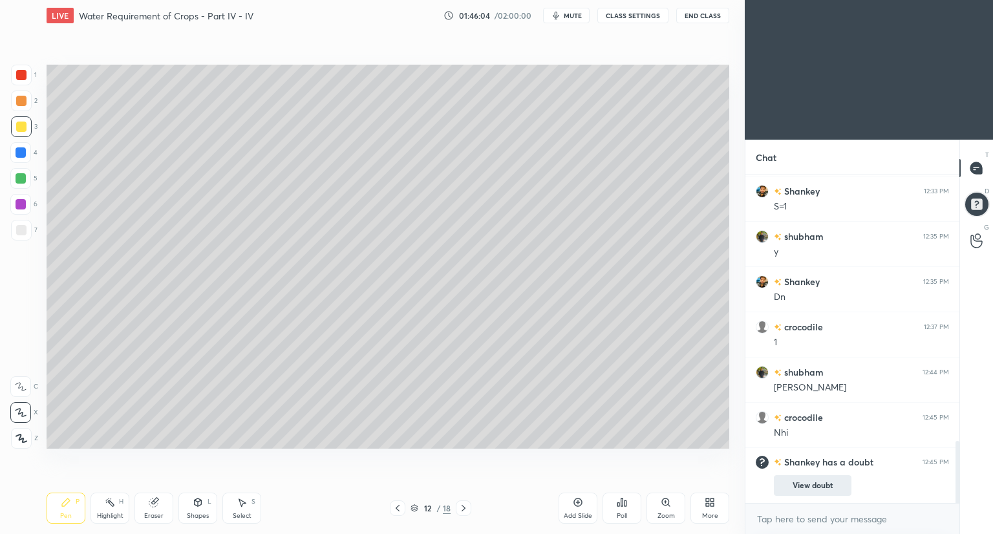
click at [822, 495] on button "View doubt" at bounding box center [813, 485] width 78 height 21
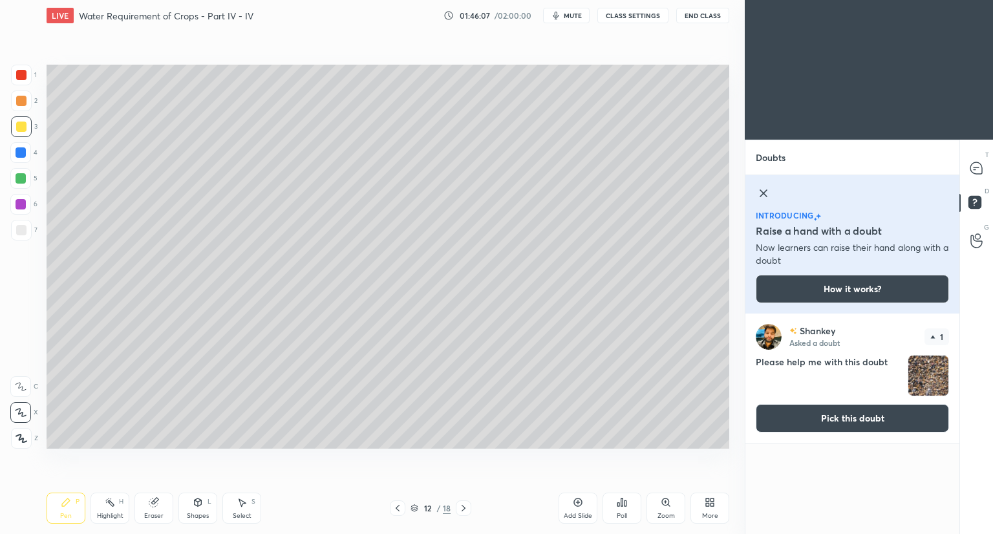
click at [832, 422] on button "Pick this doubt" at bounding box center [852, 418] width 193 height 28
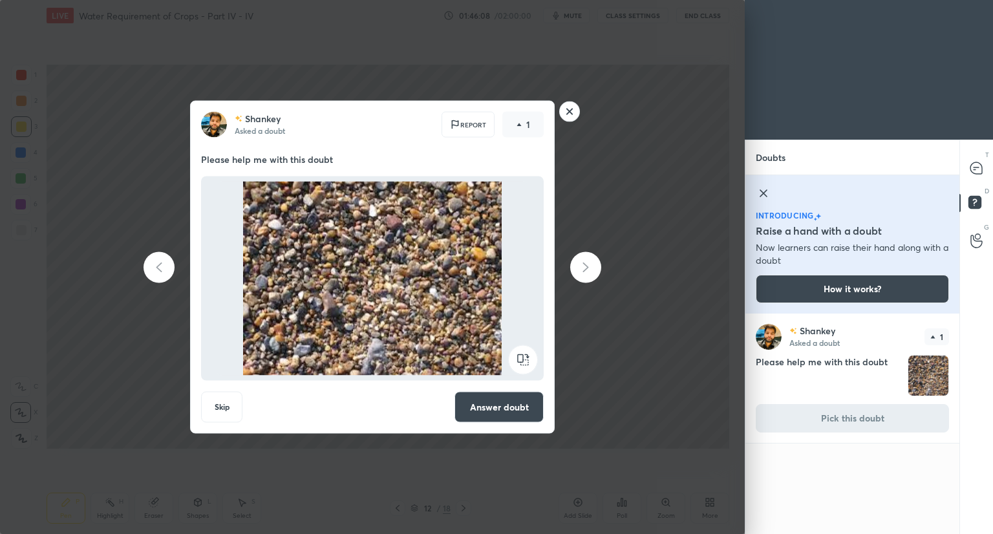
click at [520, 403] on button "Answer doubt" at bounding box center [499, 407] width 89 height 31
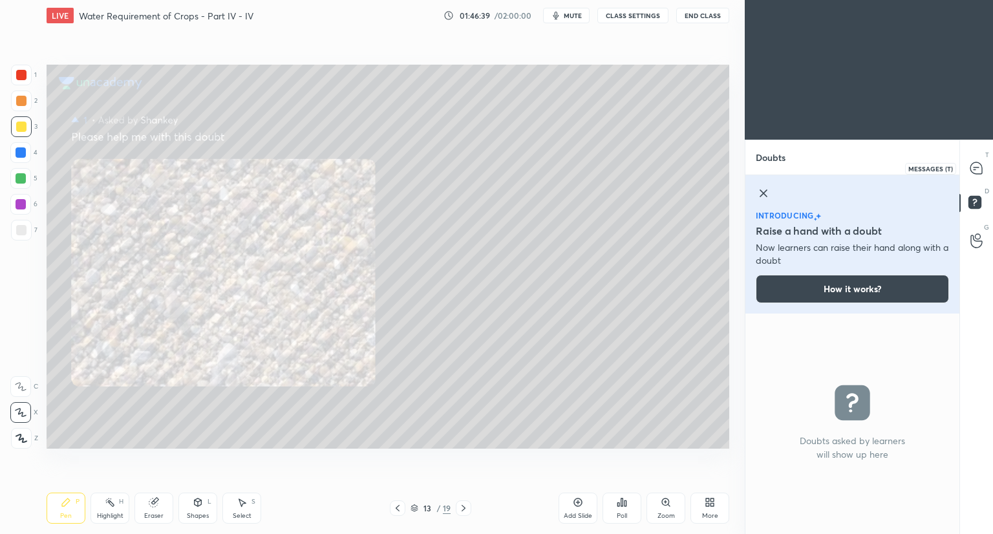
click at [982, 163] on icon at bounding box center [977, 169] width 14 height 14
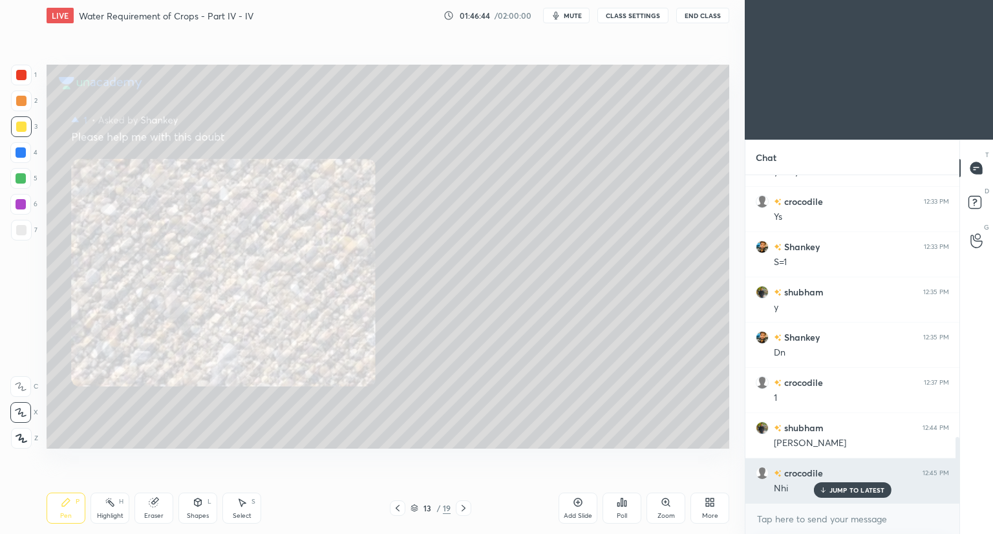
scroll to position [1358, 0]
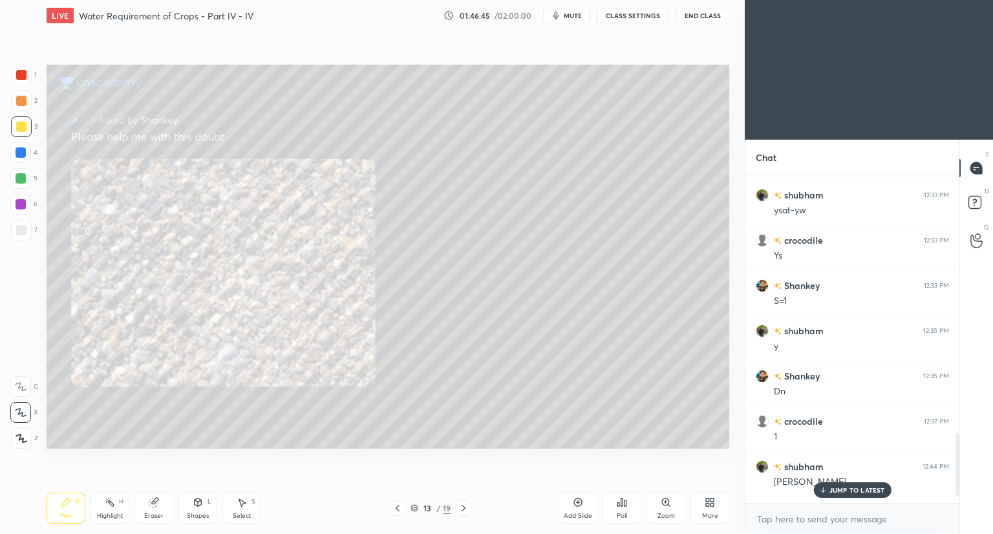
click at [835, 493] on p "JUMP TO LATEST" at bounding box center [858, 490] width 56 height 8
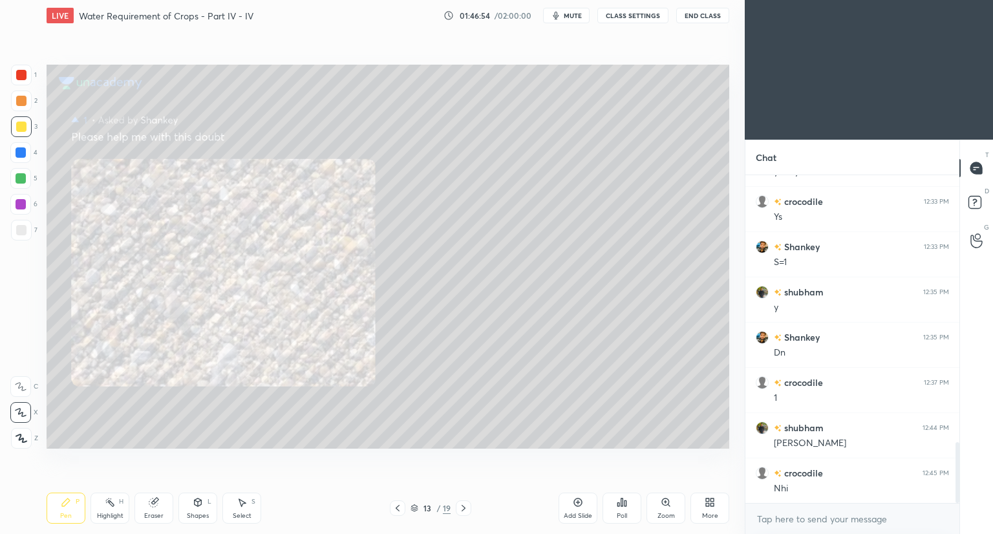
scroll to position [1442, 0]
drag, startPoint x: 152, startPoint y: 508, endPoint x: 178, endPoint y: 479, distance: 38.9
click at [152, 508] on icon at bounding box center [154, 502] width 10 height 10
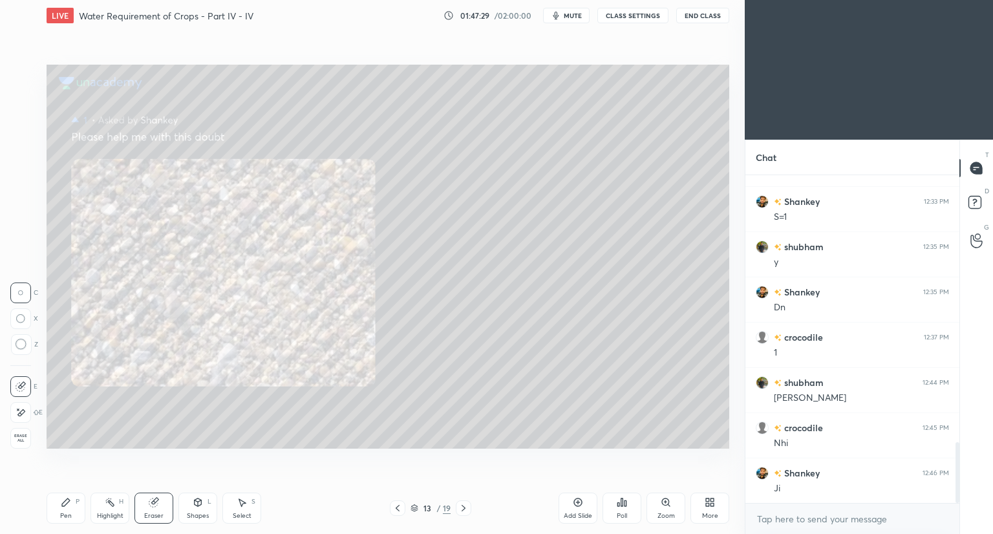
click at [69, 508] on icon at bounding box center [66, 502] width 10 height 10
click at [187, 508] on div "Shapes L" at bounding box center [197, 508] width 39 height 31
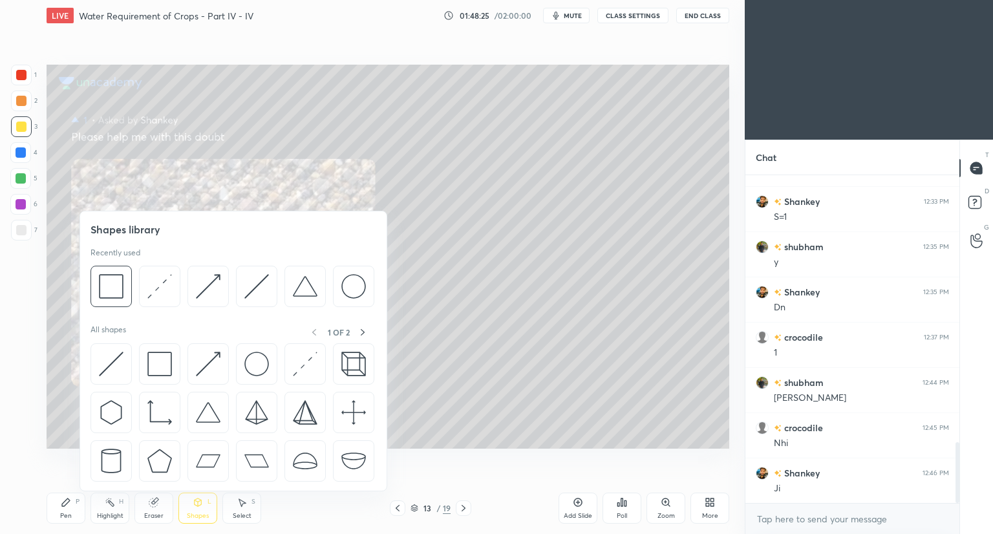
click at [26, 80] on div at bounding box center [21, 75] width 21 height 21
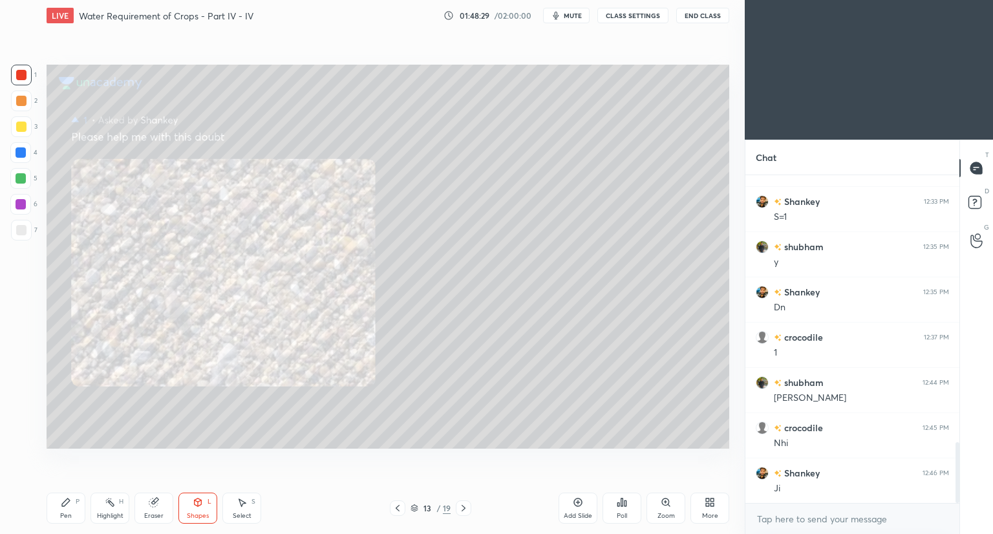
drag, startPoint x: 68, startPoint y: 511, endPoint x: 80, endPoint y: 497, distance: 18.3
click at [69, 510] on div "Pen P" at bounding box center [66, 508] width 39 height 31
drag, startPoint x: 24, startPoint y: 233, endPoint x: 36, endPoint y: 234, distance: 11.7
click at [23, 235] on div at bounding box center [21, 230] width 10 height 10
drag, startPoint x: 199, startPoint y: 513, endPoint x: 207, endPoint y: 503, distance: 12.8
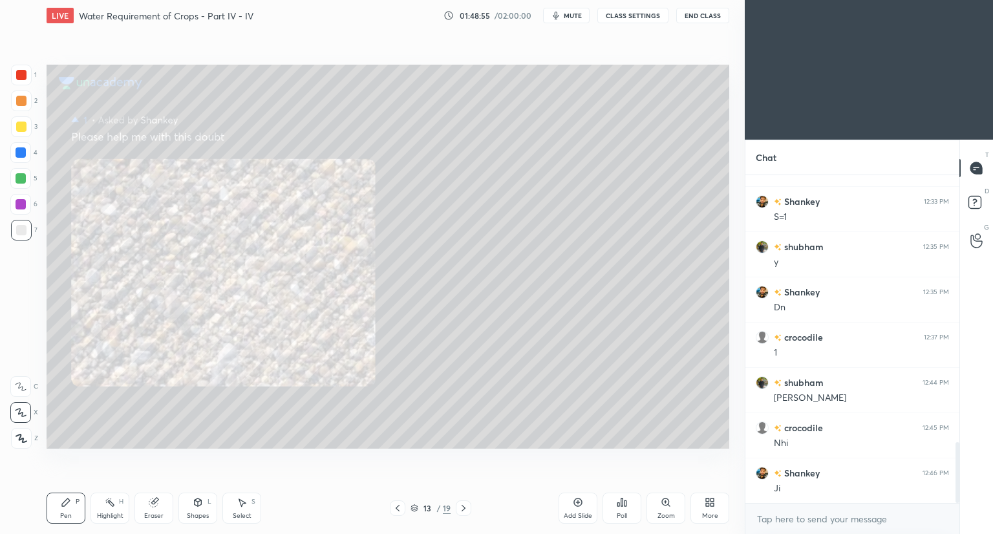
click at [199, 513] on div "Shapes" at bounding box center [198, 516] width 22 height 6
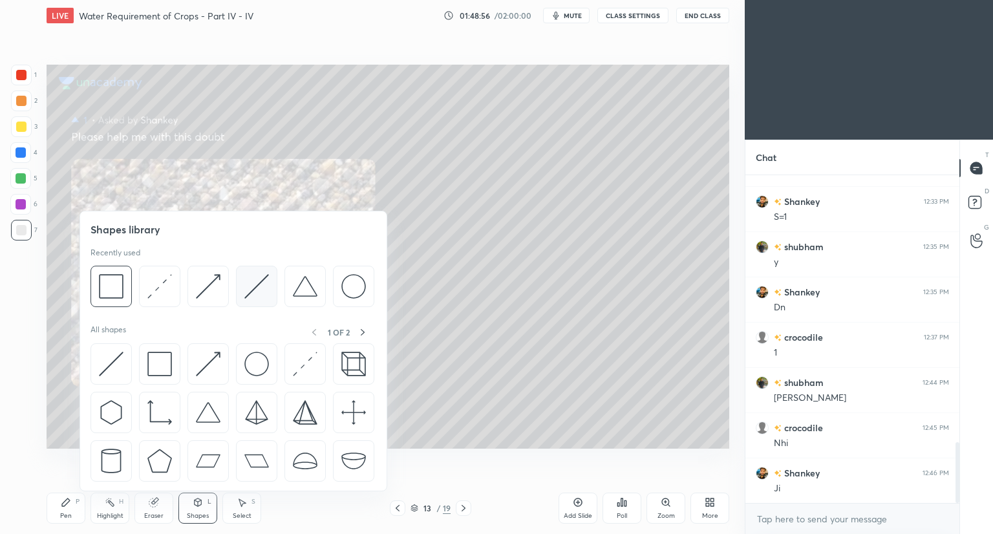
click at [259, 299] on div at bounding box center [256, 286] width 41 height 41
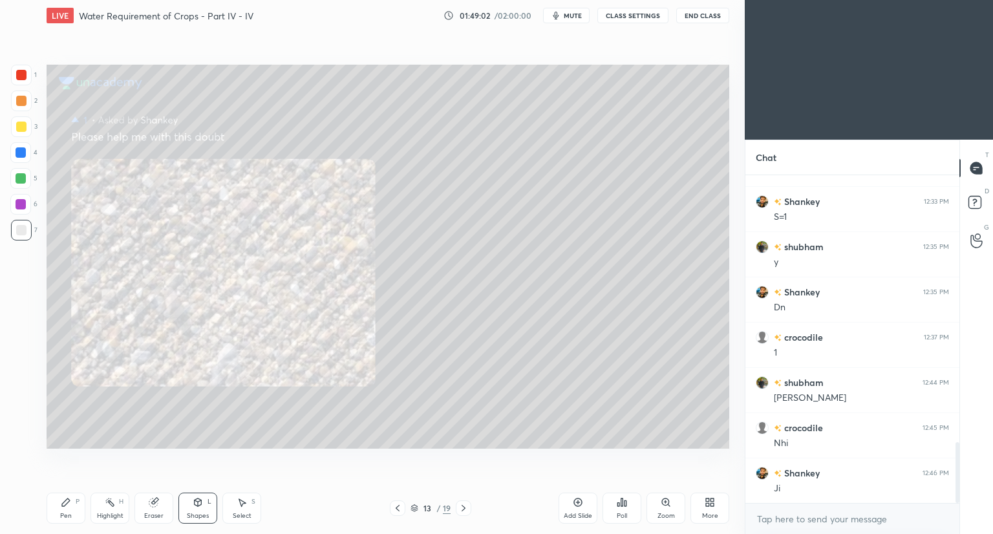
click at [70, 508] on icon at bounding box center [66, 502] width 10 height 10
click at [195, 513] on div "Shapes" at bounding box center [198, 516] width 22 height 6
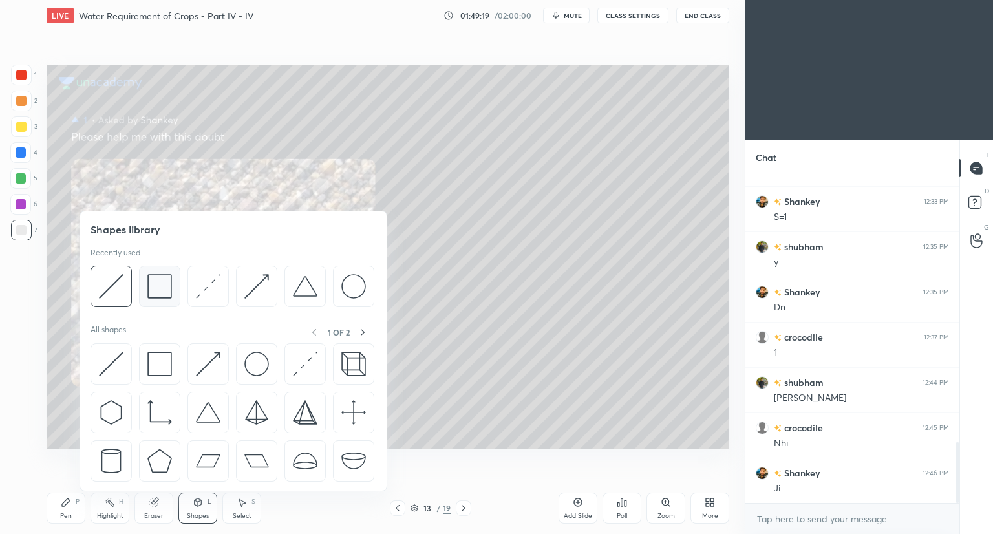
click at [171, 290] on img at bounding box center [159, 286] width 25 height 25
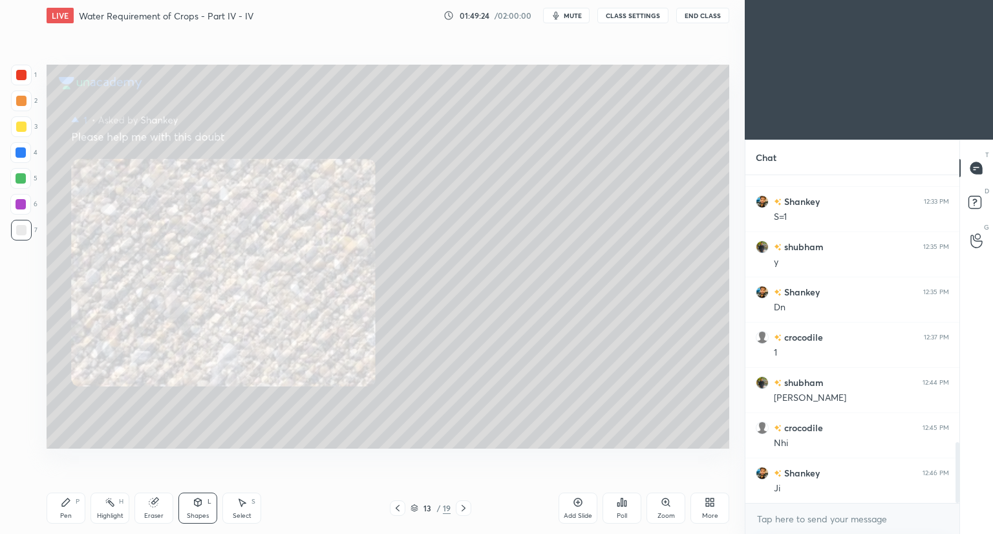
click at [25, 72] on div at bounding box center [21, 75] width 10 height 10
drag, startPoint x: 66, startPoint y: 505, endPoint x: 81, endPoint y: 467, distance: 40.6
click at [66, 505] on icon at bounding box center [66, 502] width 10 height 10
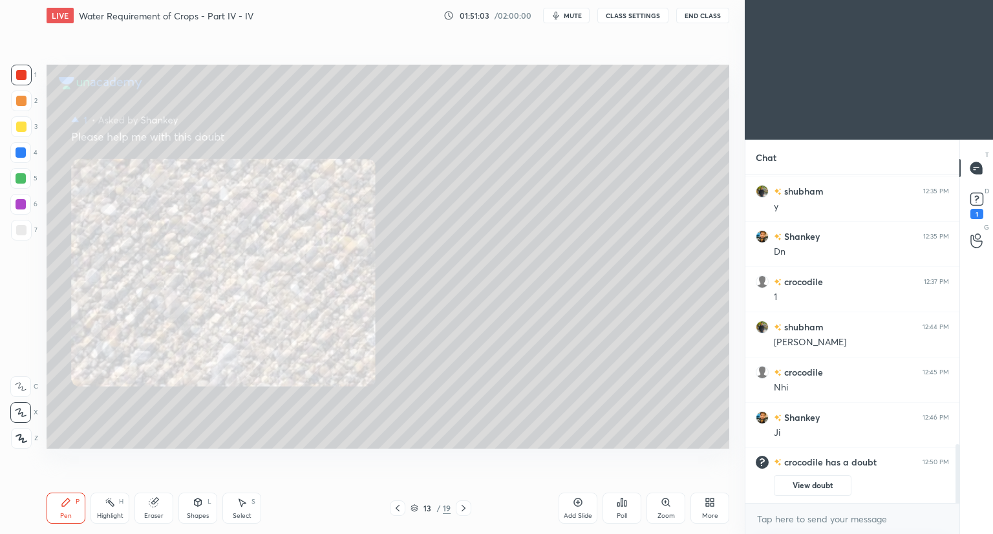
drag, startPoint x: 246, startPoint y: 505, endPoint x: 255, endPoint y: 500, distance: 9.5
click at [249, 504] on div "Select S" at bounding box center [241, 508] width 39 height 31
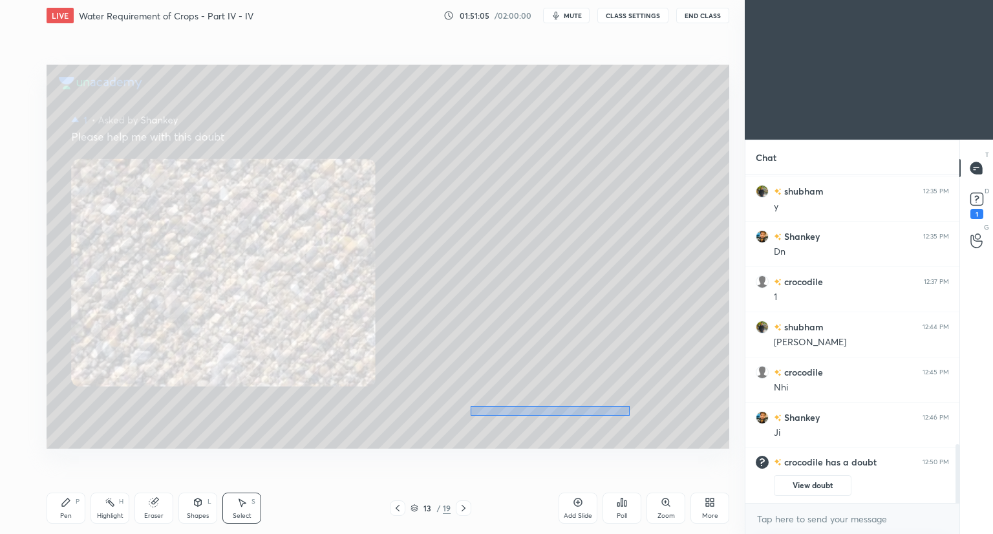
drag, startPoint x: 469, startPoint y: 406, endPoint x: 622, endPoint y: 419, distance: 153.1
click at [630, 417] on div "0 ° Undo Copy Duplicate Duplicate to new slide Delete" at bounding box center [388, 257] width 683 height 384
click at [594, 414] on div "0 ° Undo Copy Duplicate Duplicate to new slide Delete" at bounding box center [388, 257] width 683 height 384
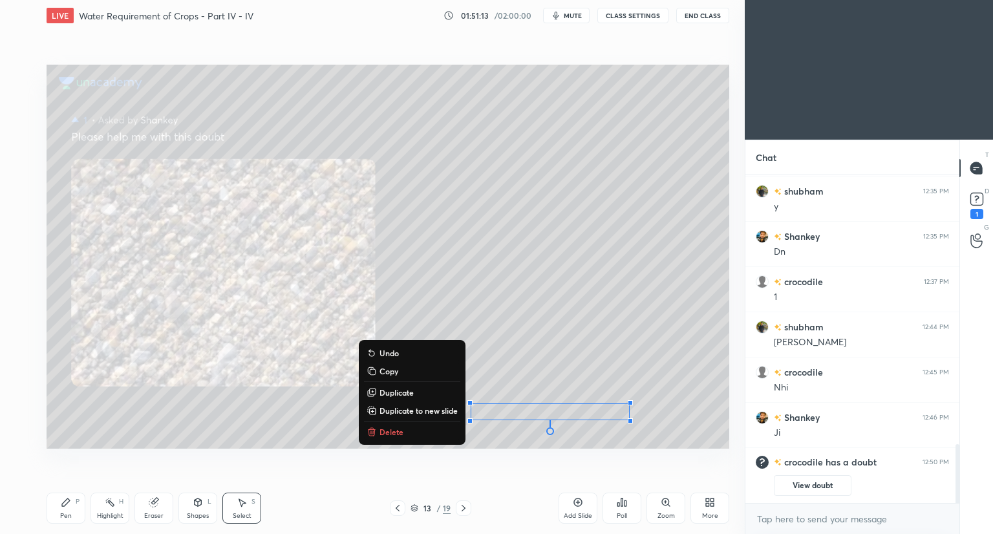
click at [650, 413] on div "0 ° Undo Copy Duplicate Duplicate to new slide Delete" at bounding box center [388, 257] width 683 height 384
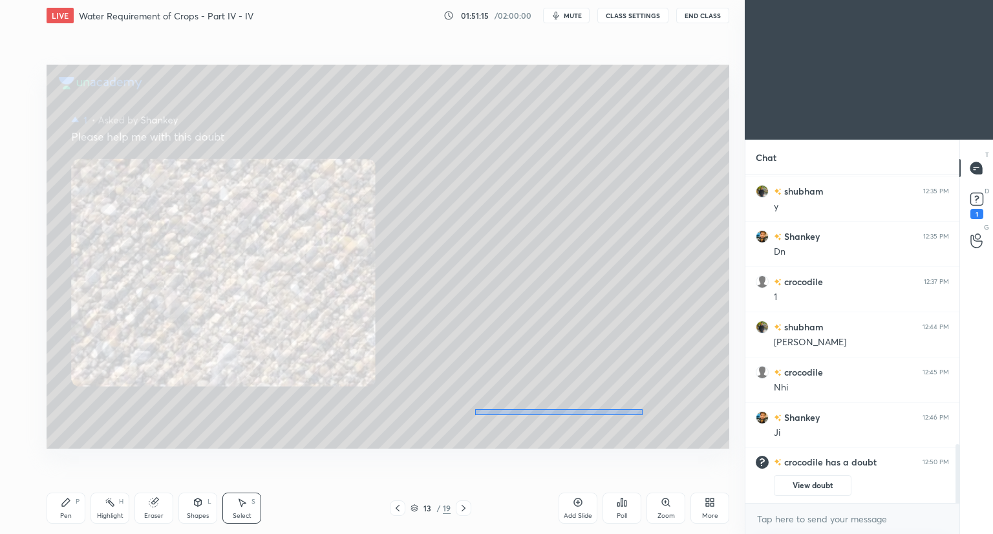
drag, startPoint x: 481, startPoint y: 409, endPoint x: 643, endPoint y: 416, distance: 161.8
click at [643, 416] on div "0 ° Undo Copy Duplicate Duplicate to new slide Delete" at bounding box center [388, 257] width 683 height 384
drag, startPoint x: 613, startPoint y: 411, endPoint x: 687, endPoint y: 413, distance: 74.4
click at [687, 413] on div "0 ° Undo Copy Duplicate Duplicate to new slide Delete" at bounding box center [388, 257] width 683 height 384
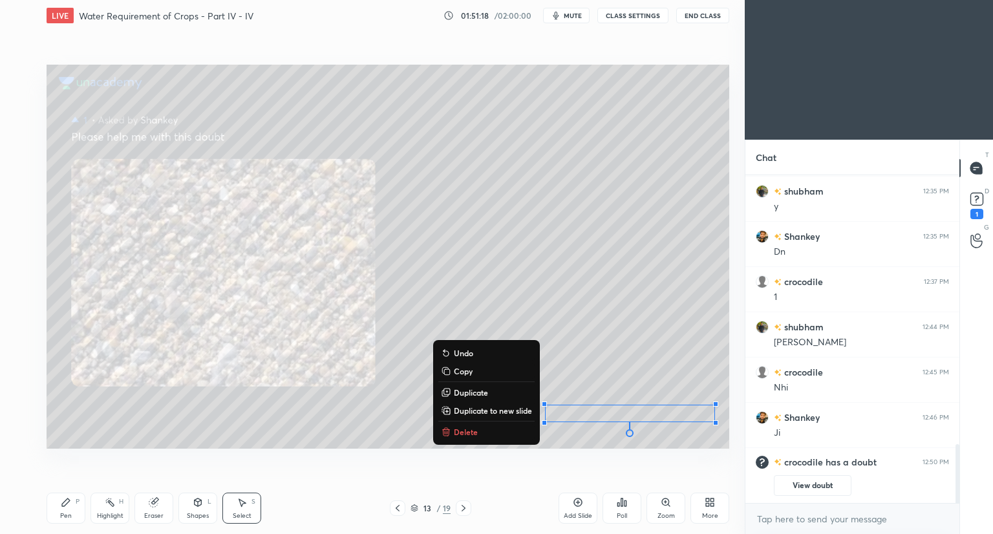
click at [411, 425] on div "0 ° Undo Copy Duplicate Duplicate to new slide Delete" at bounding box center [388, 257] width 683 height 384
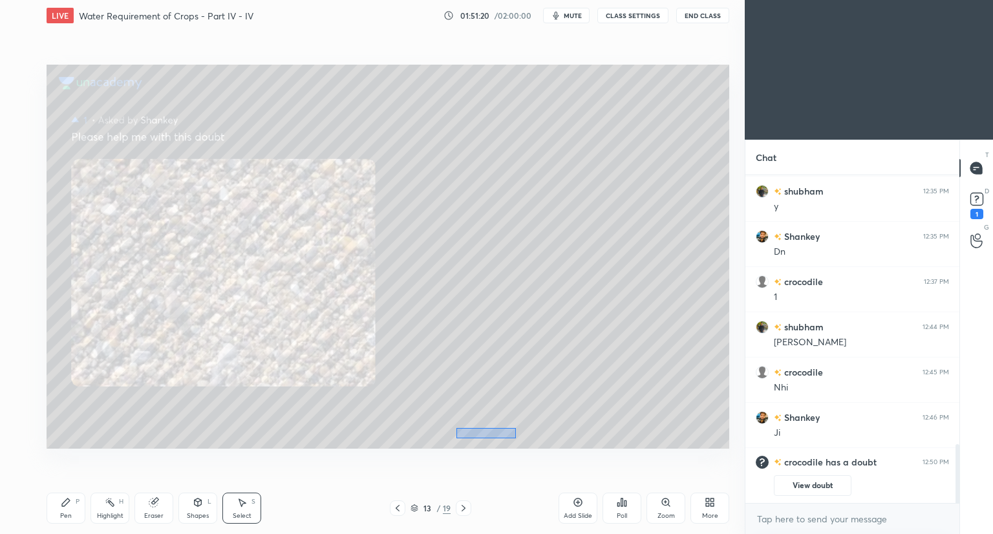
drag, startPoint x: 456, startPoint y: 427, endPoint x: 511, endPoint y: 439, distance: 56.8
click at [517, 440] on div "0 ° Undo Copy Duplicate Duplicate to new slide Delete" at bounding box center [388, 257] width 683 height 384
drag, startPoint x: 500, startPoint y: 430, endPoint x: 509, endPoint y: 416, distance: 16.5
click at [509, 416] on div "0 ° Undo Copy Duplicate Duplicate to new slide Delete" at bounding box center [388, 257] width 683 height 384
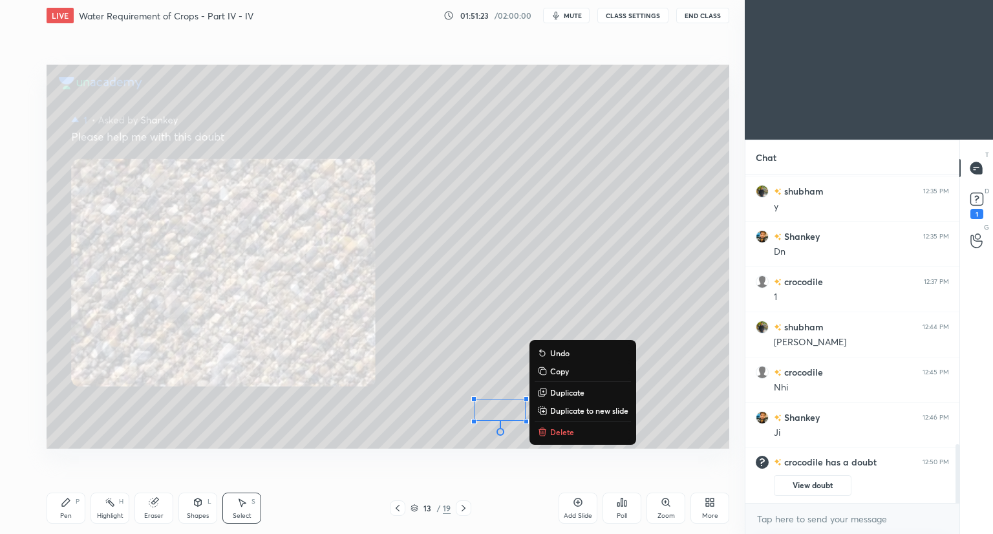
click at [400, 433] on div "0 ° Undo Copy Duplicate Duplicate to new slide Delete" at bounding box center [388, 257] width 683 height 384
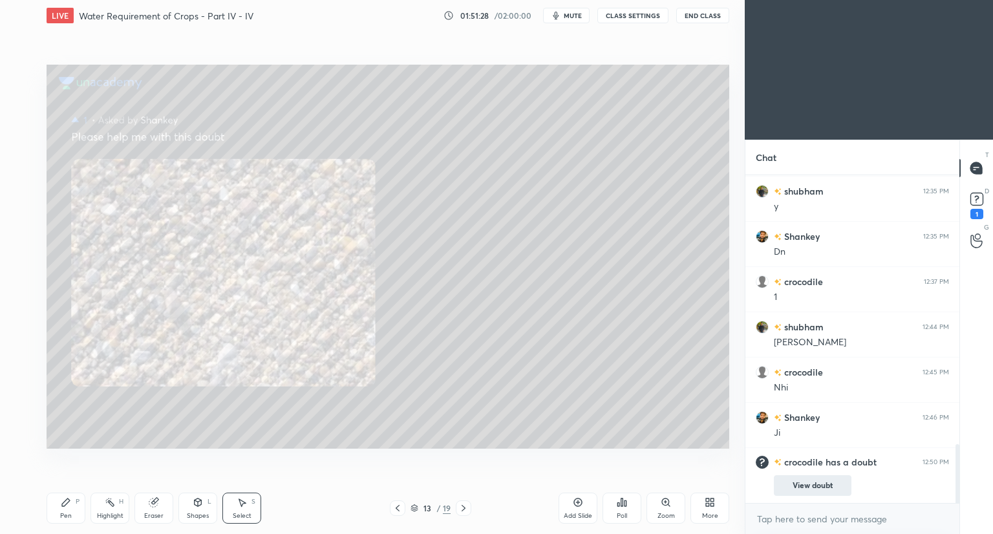
click at [826, 486] on button "View doubt" at bounding box center [813, 485] width 78 height 21
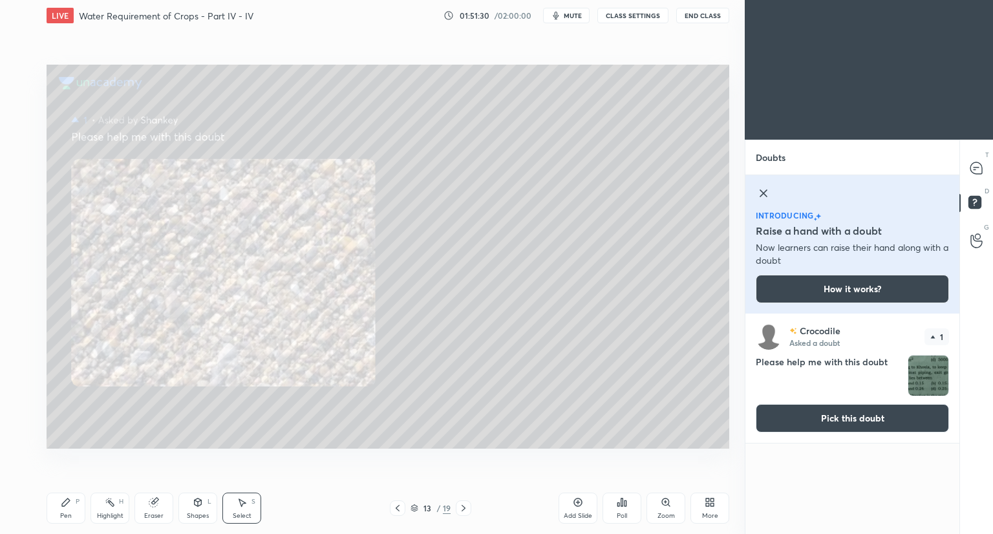
click at [829, 415] on button "Pick this doubt" at bounding box center [852, 418] width 193 height 28
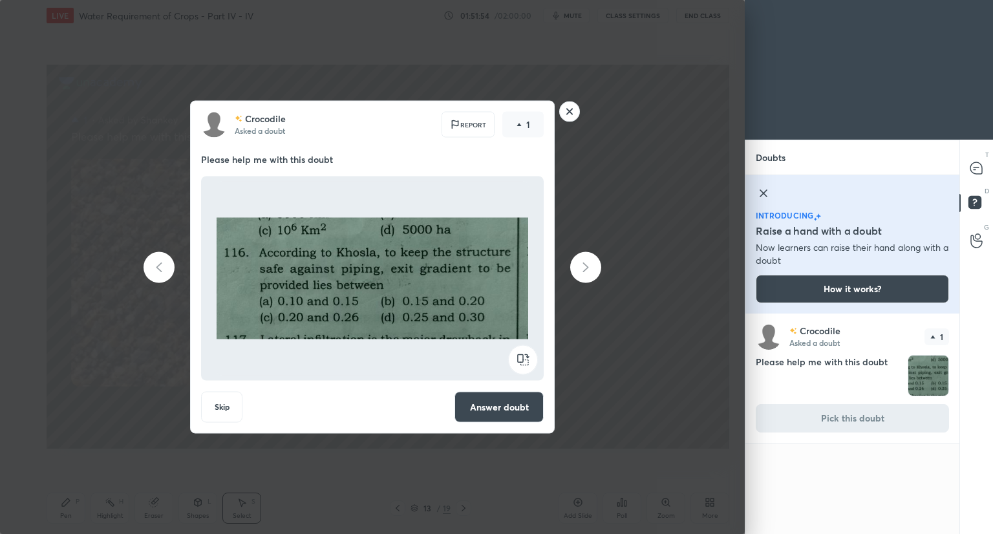
click at [564, 114] on rect at bounding box center [570, 112] width 20 height 20
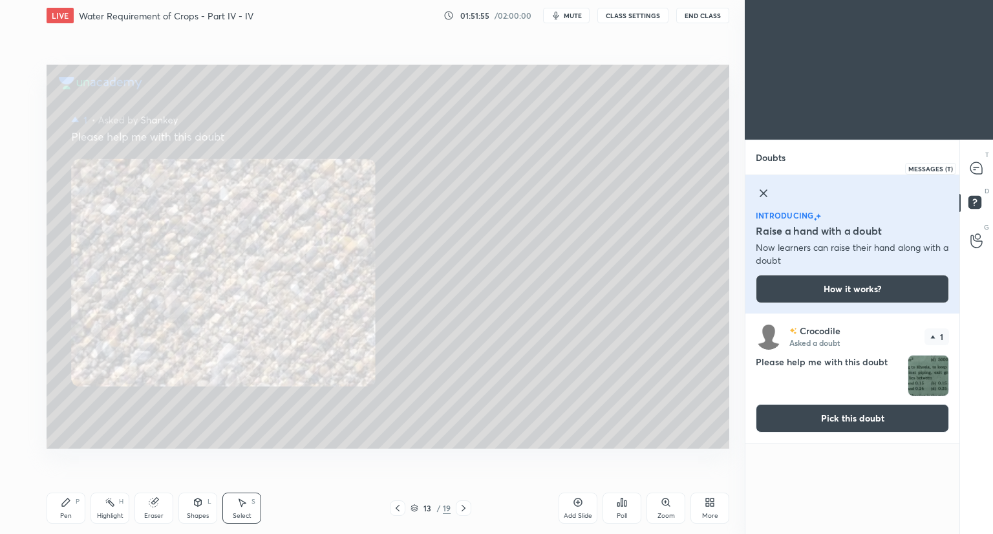
click at [980, 168] on icon at bounding box center [977, 168] width 12 height 12
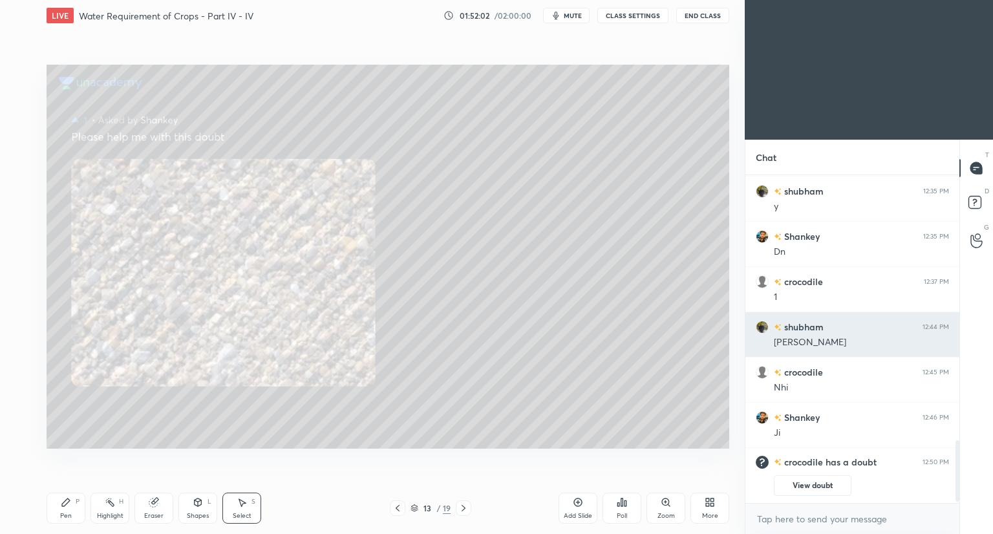
scroll to position [1428, 0]
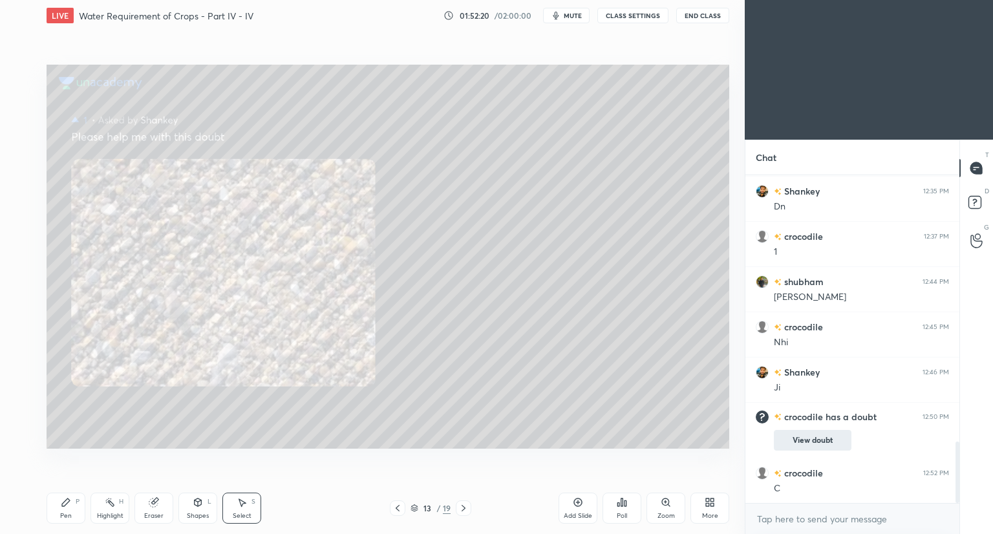
click at [789, 437] on button "View doubt" at bounding box center [813, 440] width 78 height 21
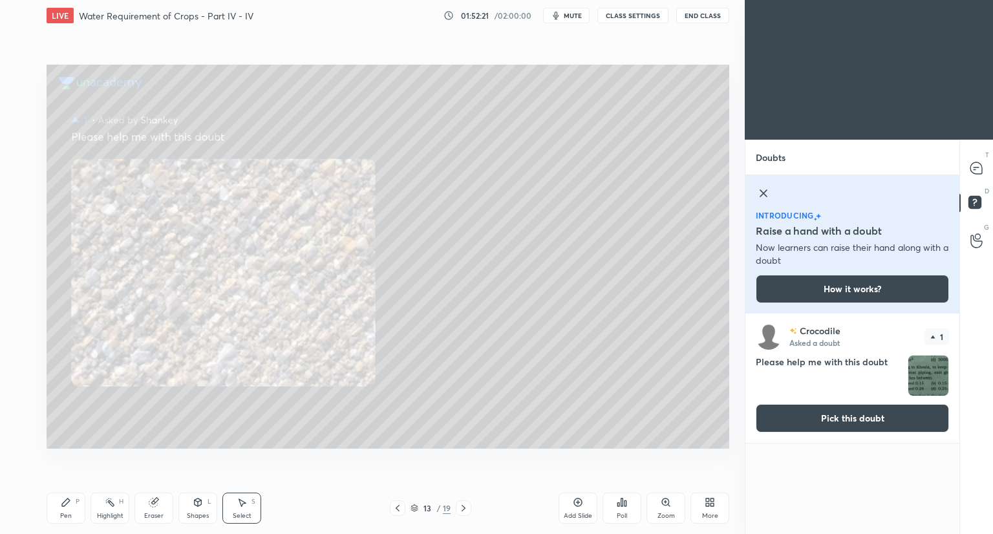
click at [806, 413] on button "Pick this doubt" at bounding box center [852, 418] width 193 height 28
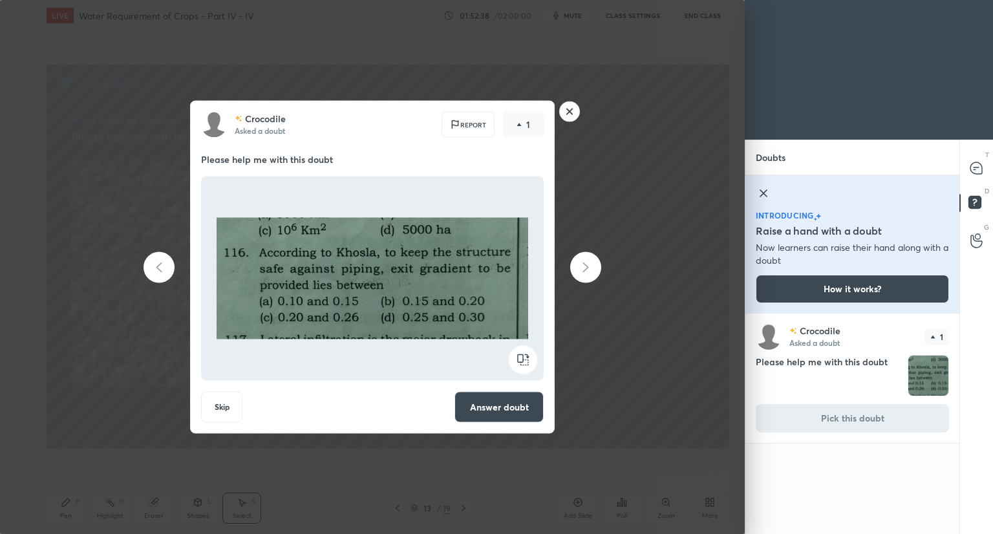
click at [569, 111] on rect at bounding box center [570, 112] width 20 height 20
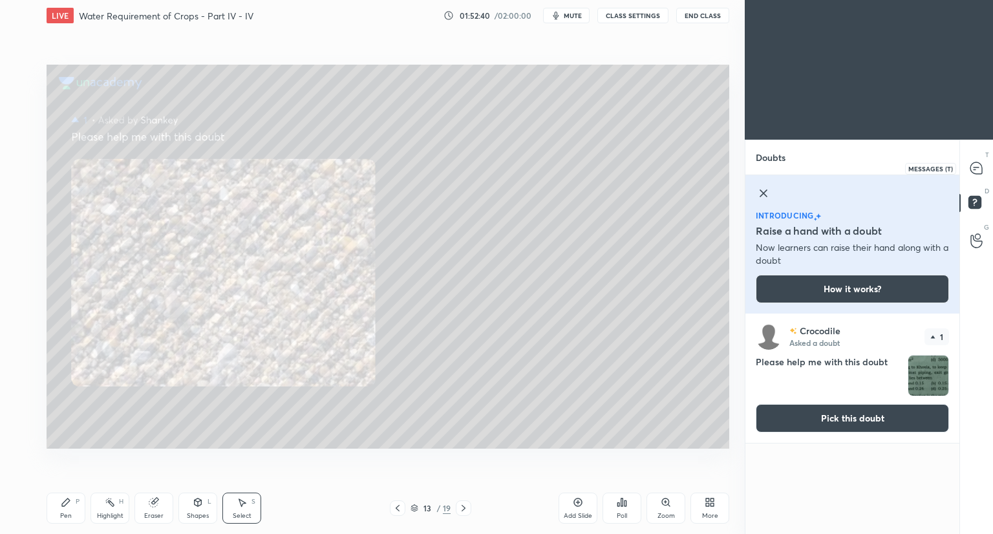
click at [975, 167] on icon at bounding box center [977, 168] width 12 height 12
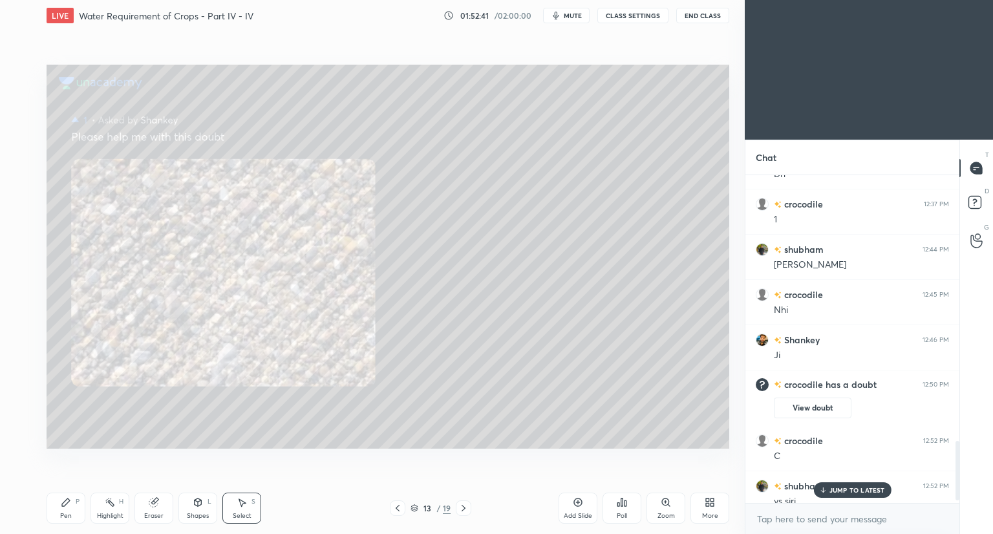
scroll to position [1473, 0]
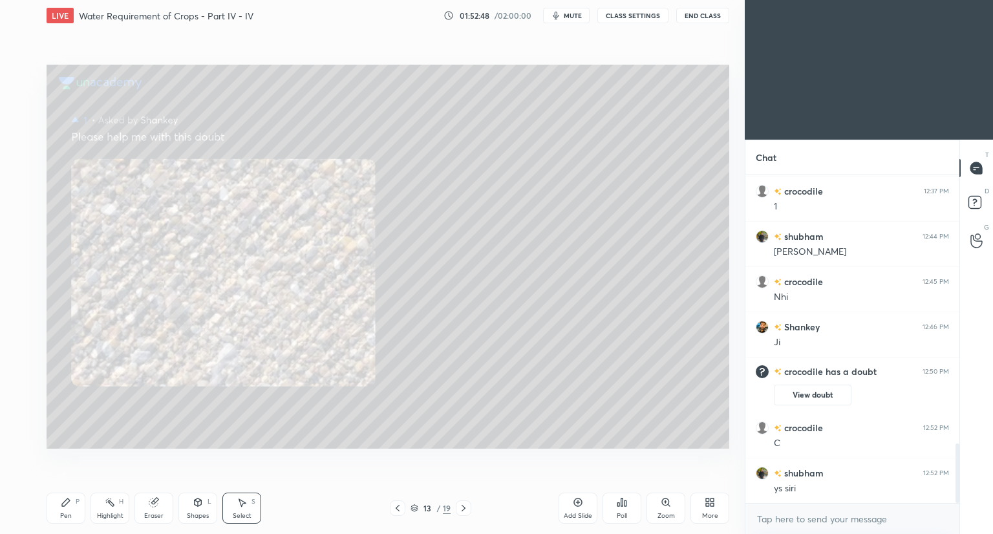
click at [414, 505] on icon at bounding box center [414, 506] width 6 height 3
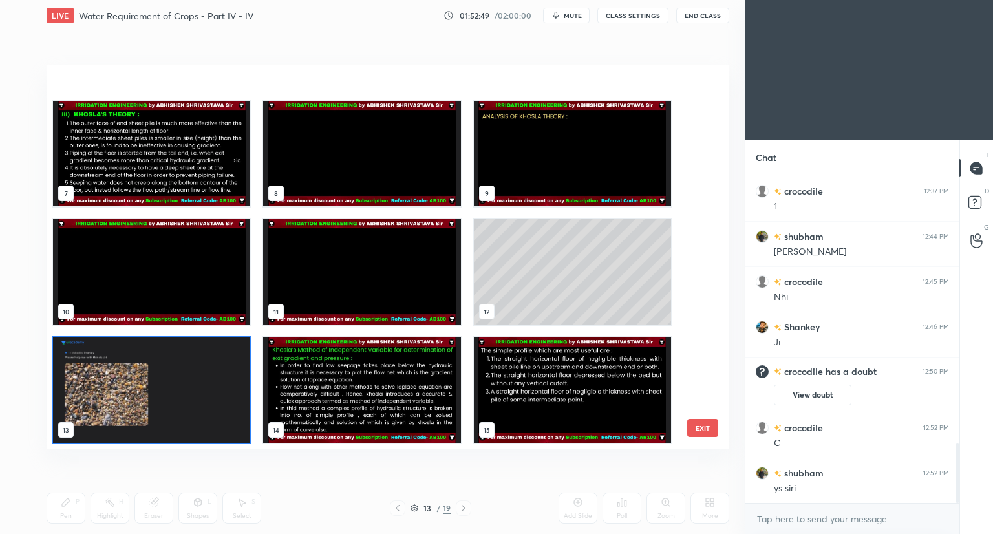
scroll to position [279, 0]
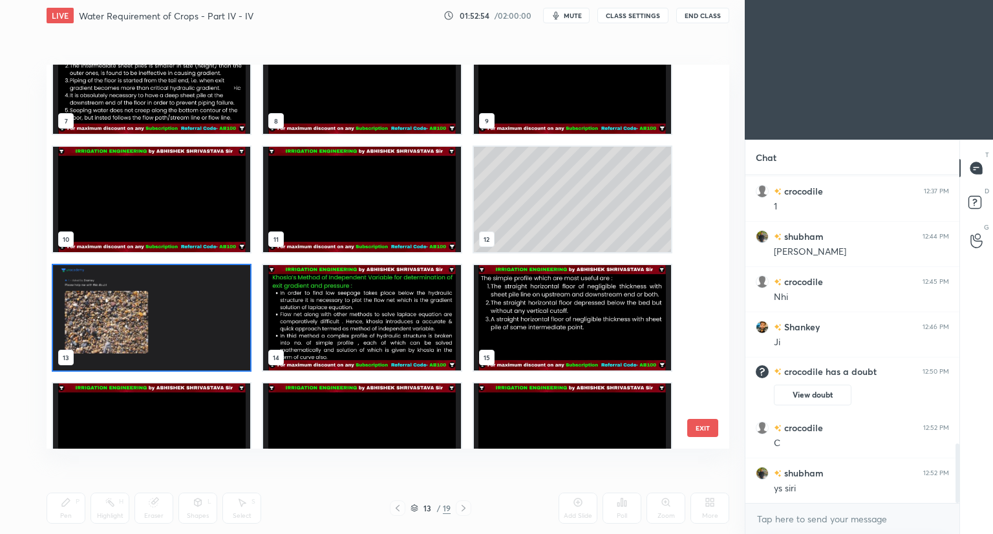
click at [406, 330] on img "grid" at bounding box center [361, 317] width 197 height 105
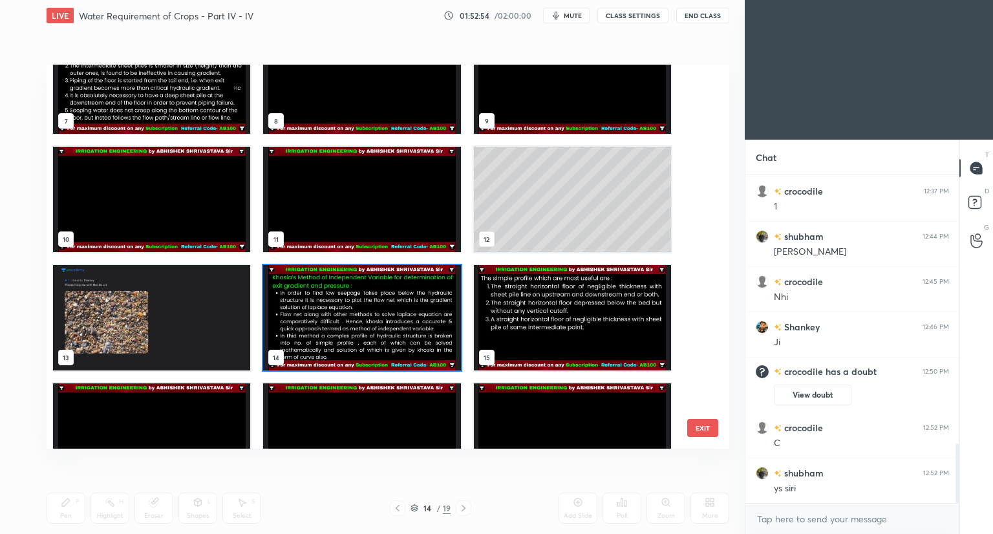
click at [406, 330] on img "grid" at bounding box center [361, 317] width 197 height 105
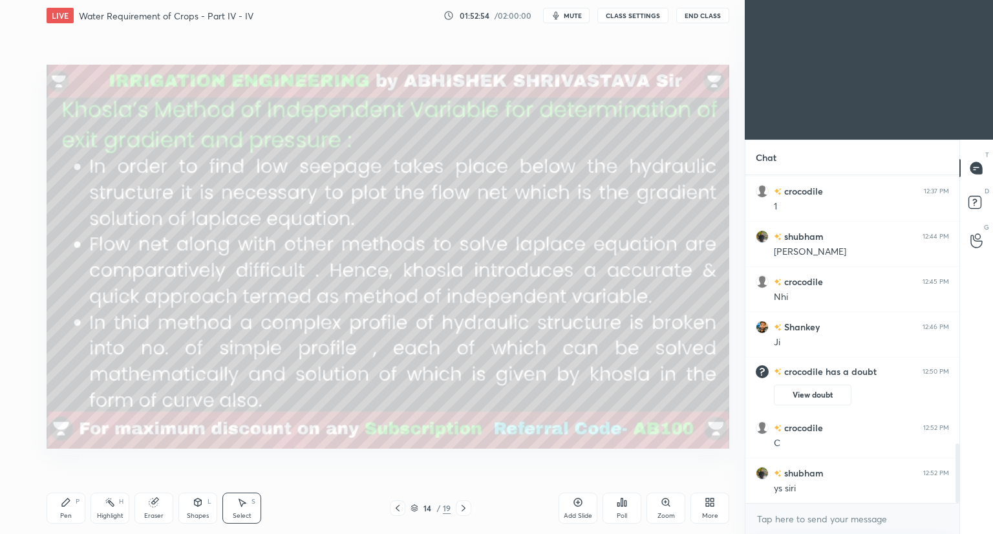
click at [406, 330] on img "grid" at bounding box center [361, 317] width 197 height 105
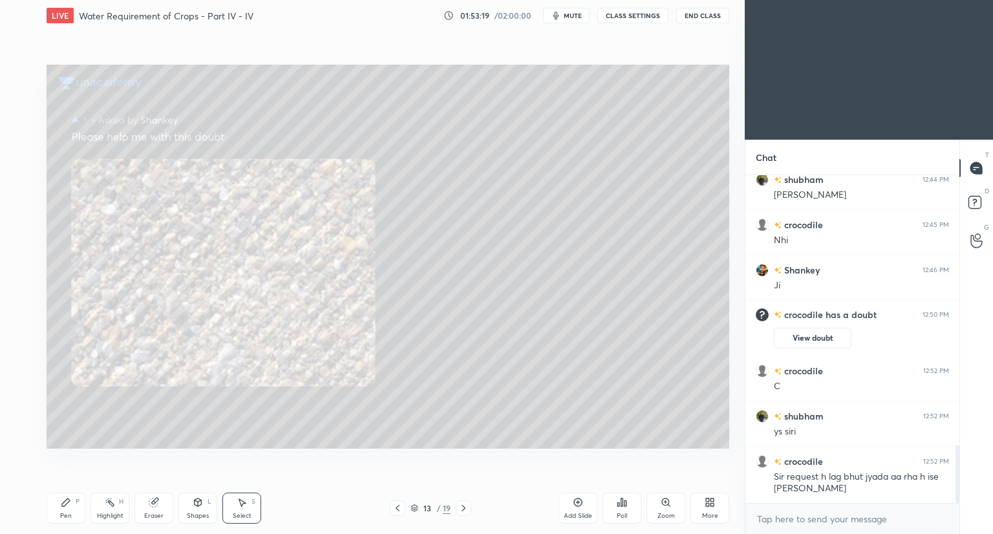
scroll to position [1575, 0]
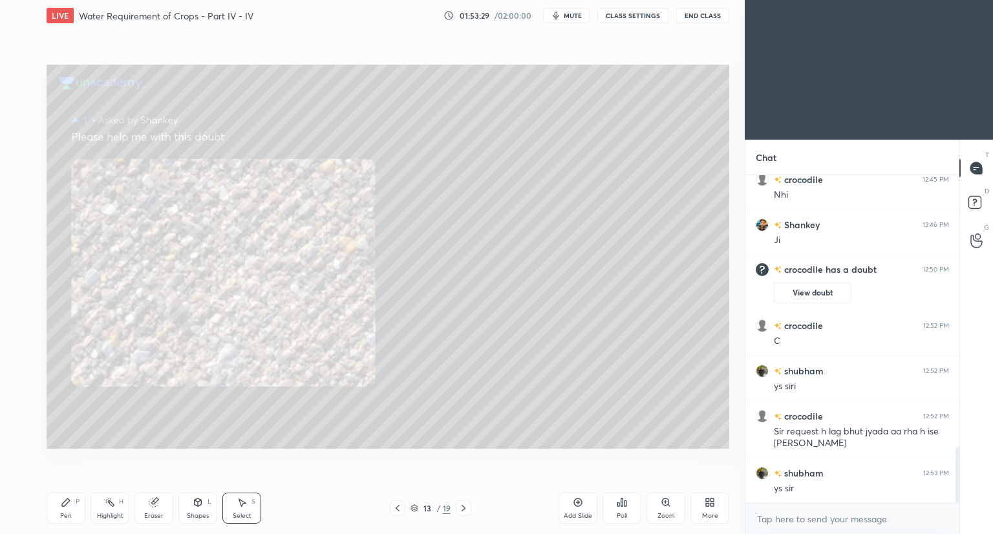
click at [706, 15] on button "End Class" at bounding box center [702, 16] width 53 height 16
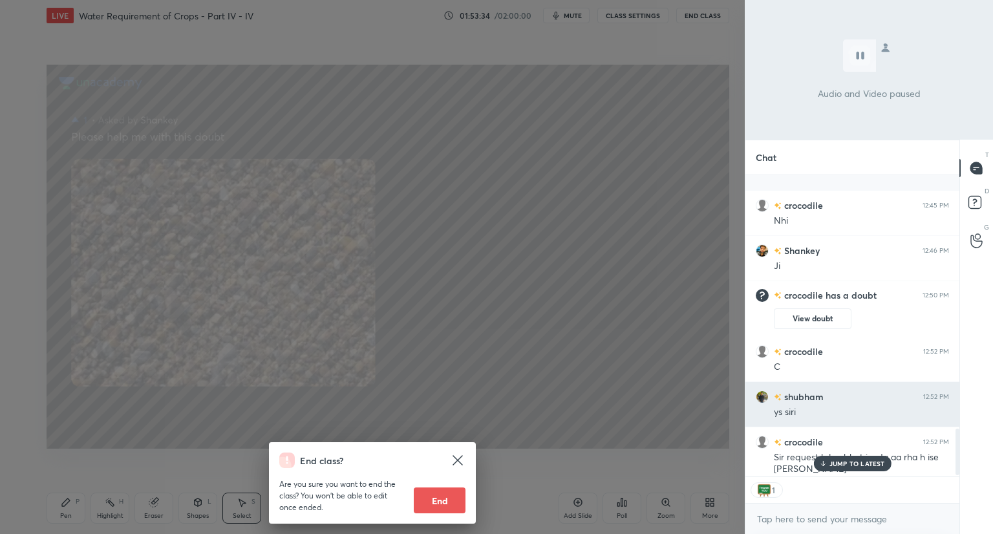
scroll to position [1704, 0]
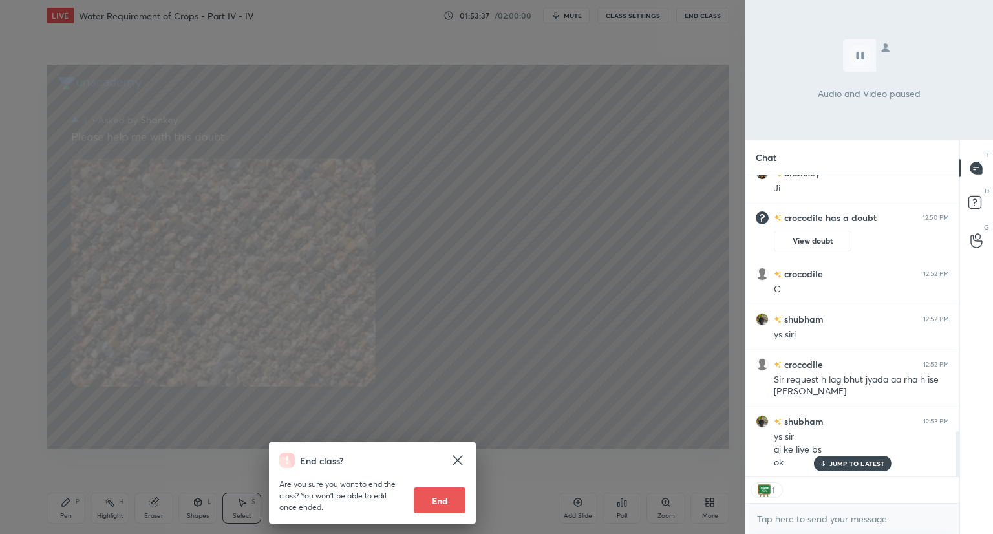
click at [430, 497] on button "End" at bounding box center [440, 501] width 52 height 26
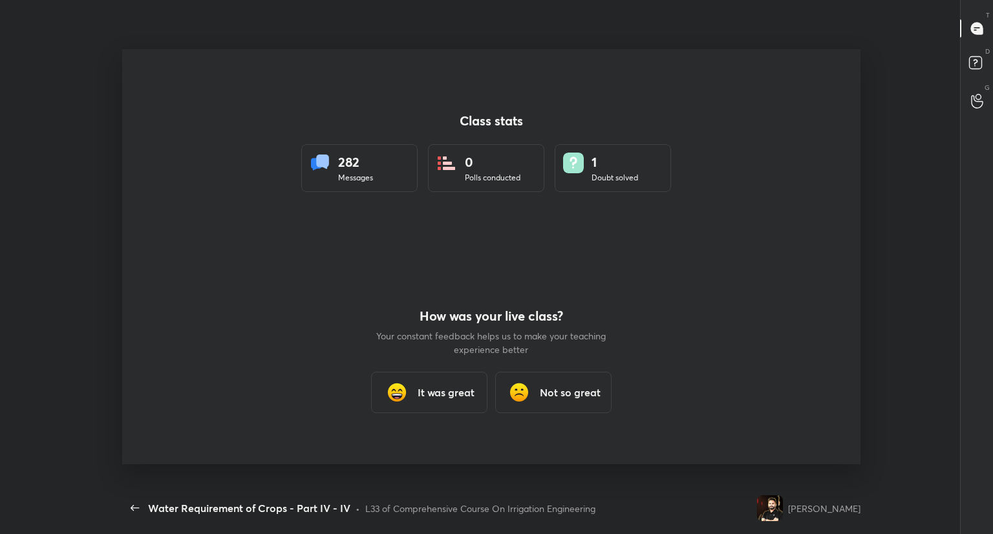
scroll to position [0, 0]
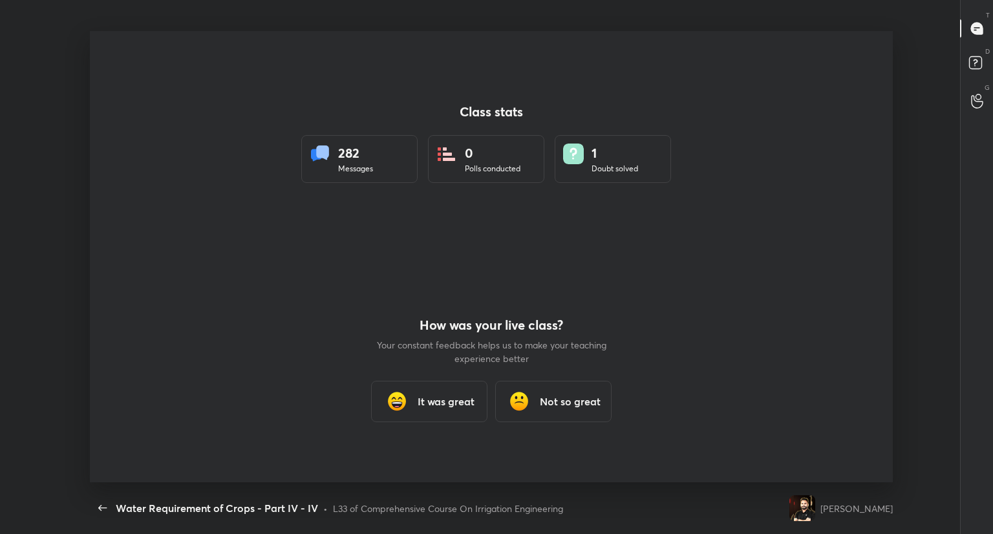
click at [446, 404] on h3 "It was great" at bounding box center [446, 402] width 57 height 16
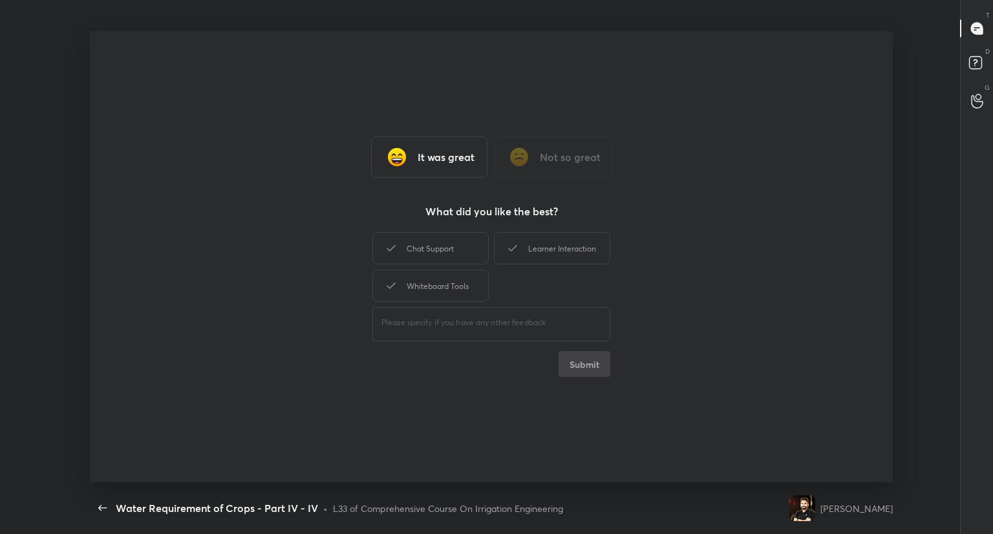
type textarea "x"
drag, startPoint x: 452, startPoint y: 246, endPoint x: 440, endPoint y: 291, distance: 46.9
click at [440, 291] on div "Chat Support Learner Interaction Whiteboard Tools" at bounding box center [491, 267] width 238 height 75
click at [440, 291] on div "Whiteboard Tools" at bounding box center [430, 286] width 116 height 32
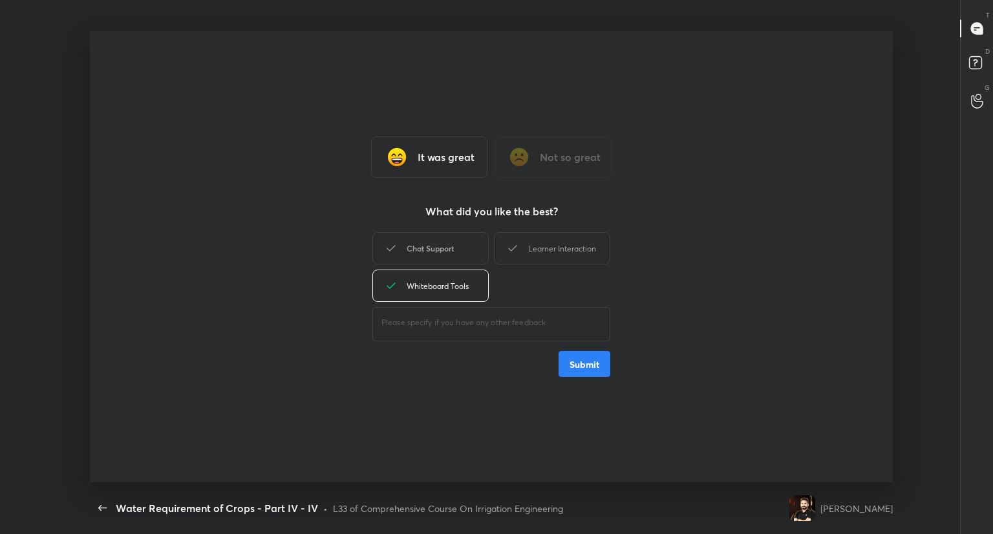
click at [460, 261] on div "Chat Support" at bounding box center [430, 248] width 116 height 32
click at [566, 372] on button "Submit" at bounding box center [585, 364] width 52 height 26
